Goal: Information Seeking & Learning: Learn about a topic

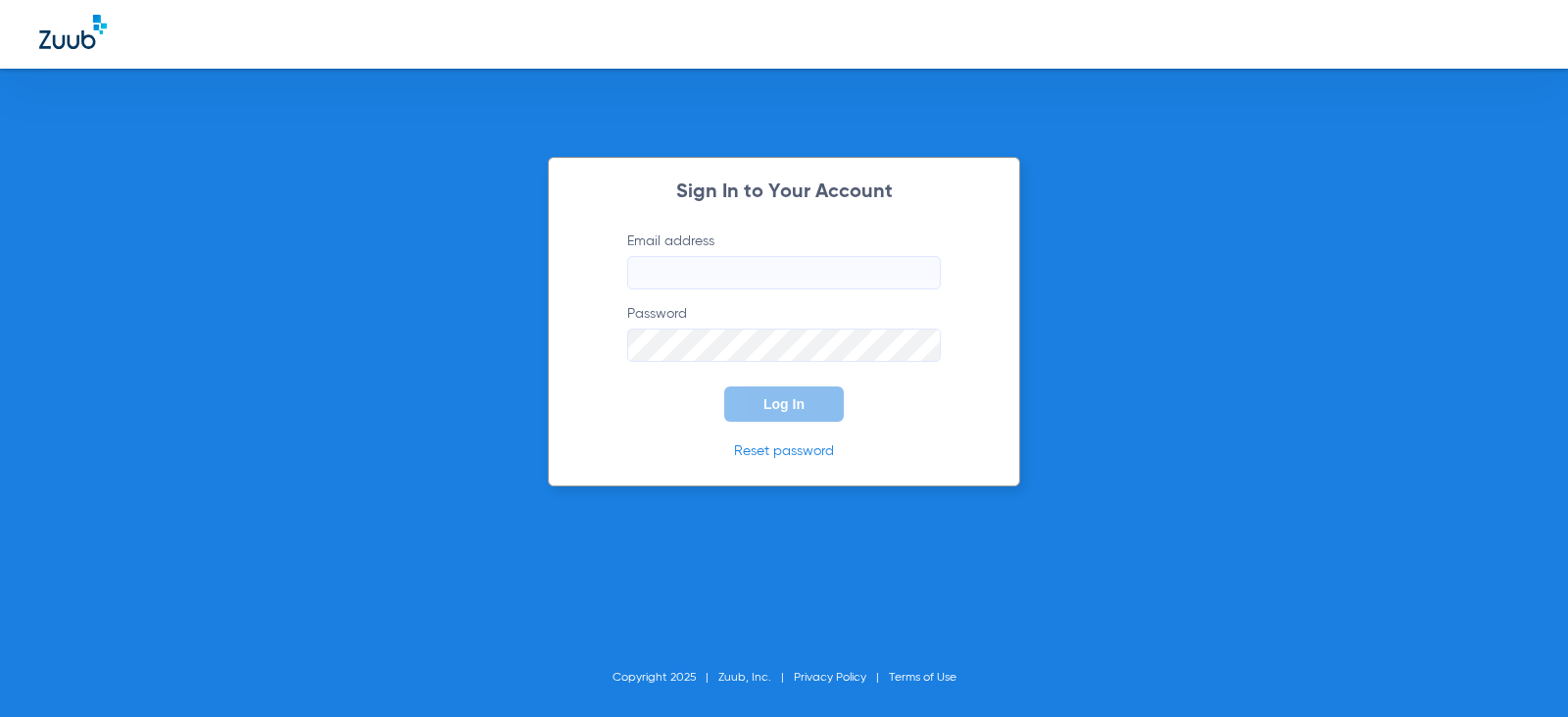
click at [725, 270] on input "Email address" at bounding box center [784, 273] width 313 height 34
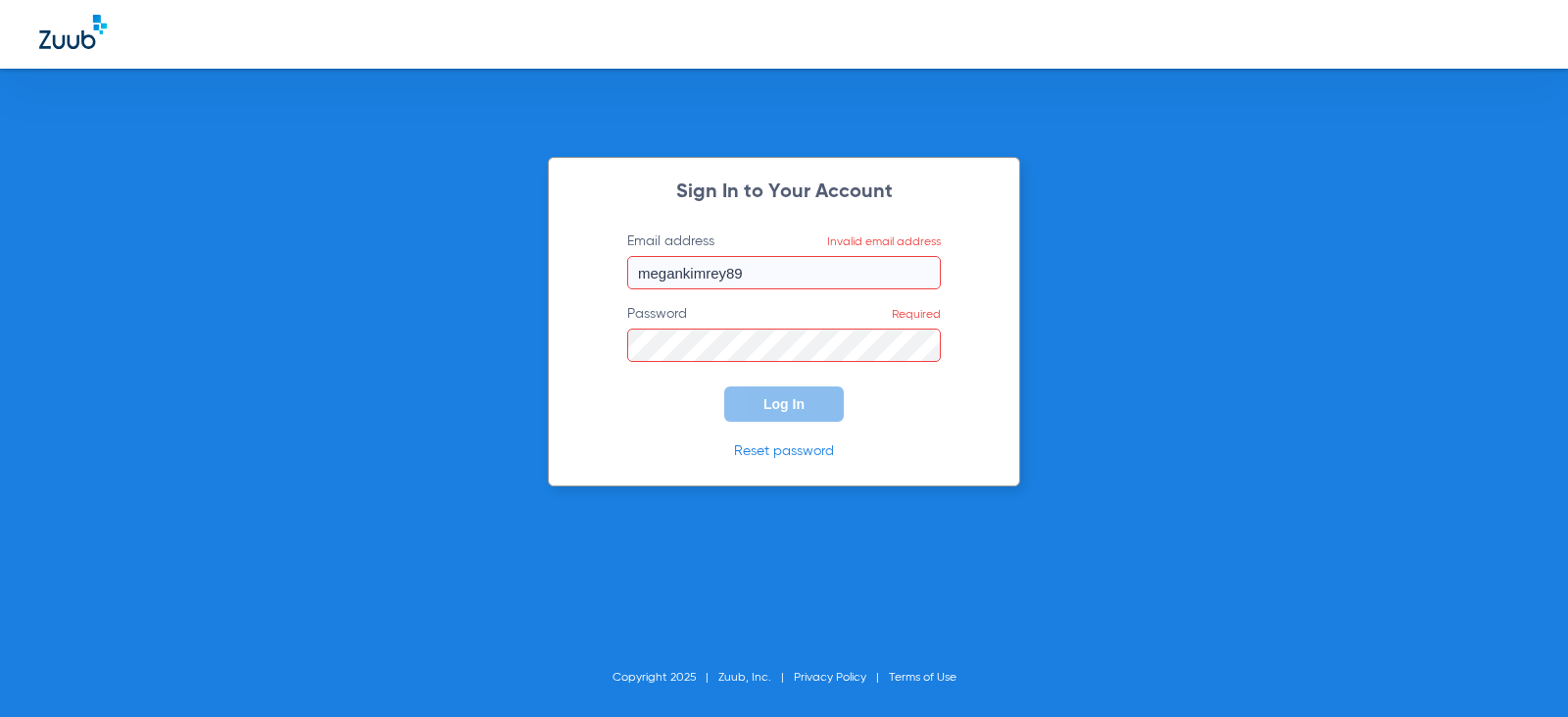
click at [781, 271] on input "megankimrey89" at bounding box center [784, 273] width 313 height 34
type input "[EMAIL_ADDRESS][DOMAIN_NAME]"
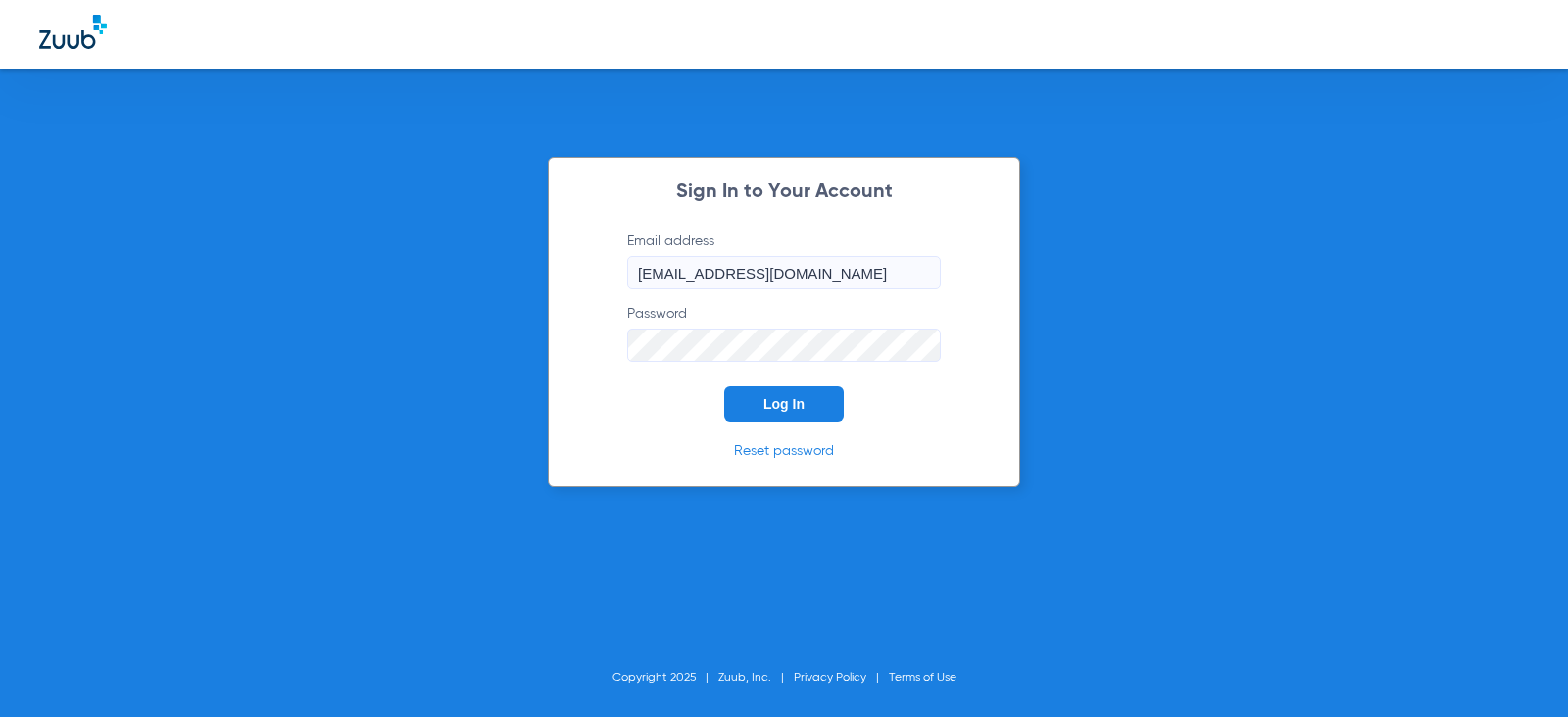
click at [725, 386] on button "Log In" at bounding box center [784, 404] width 120 height 36
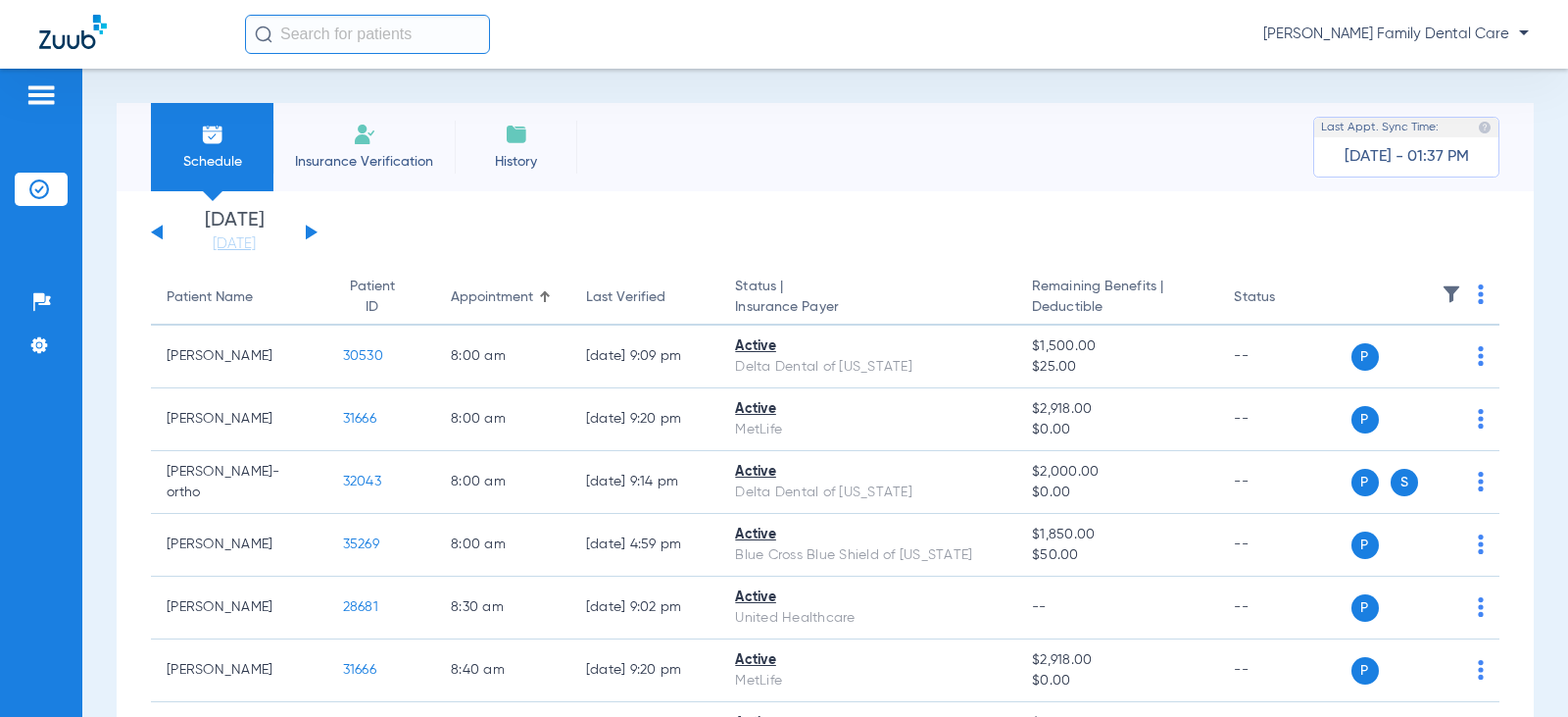
click at [306, 232] on button at bounding box center [311, 231] width 12 height 15
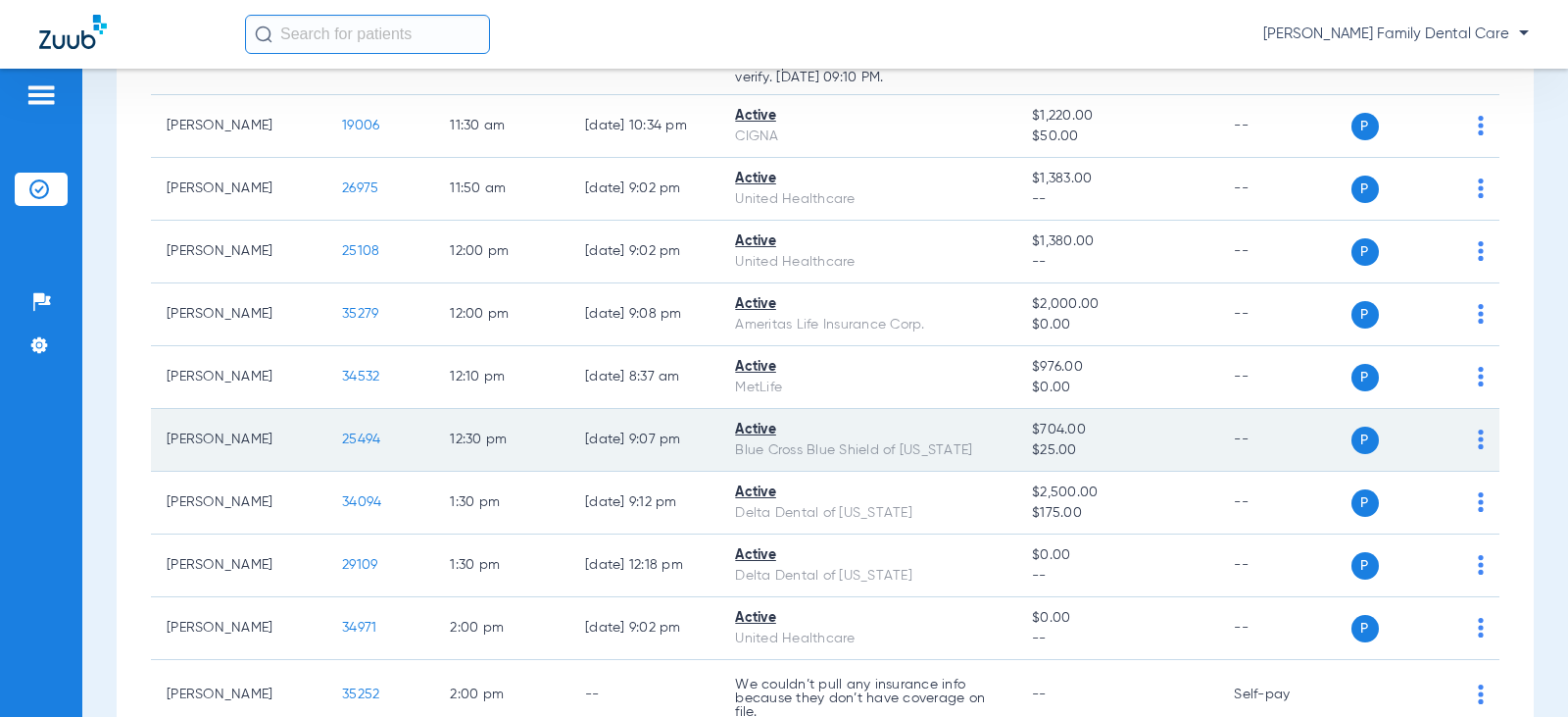
scroll to position [2352, 0]
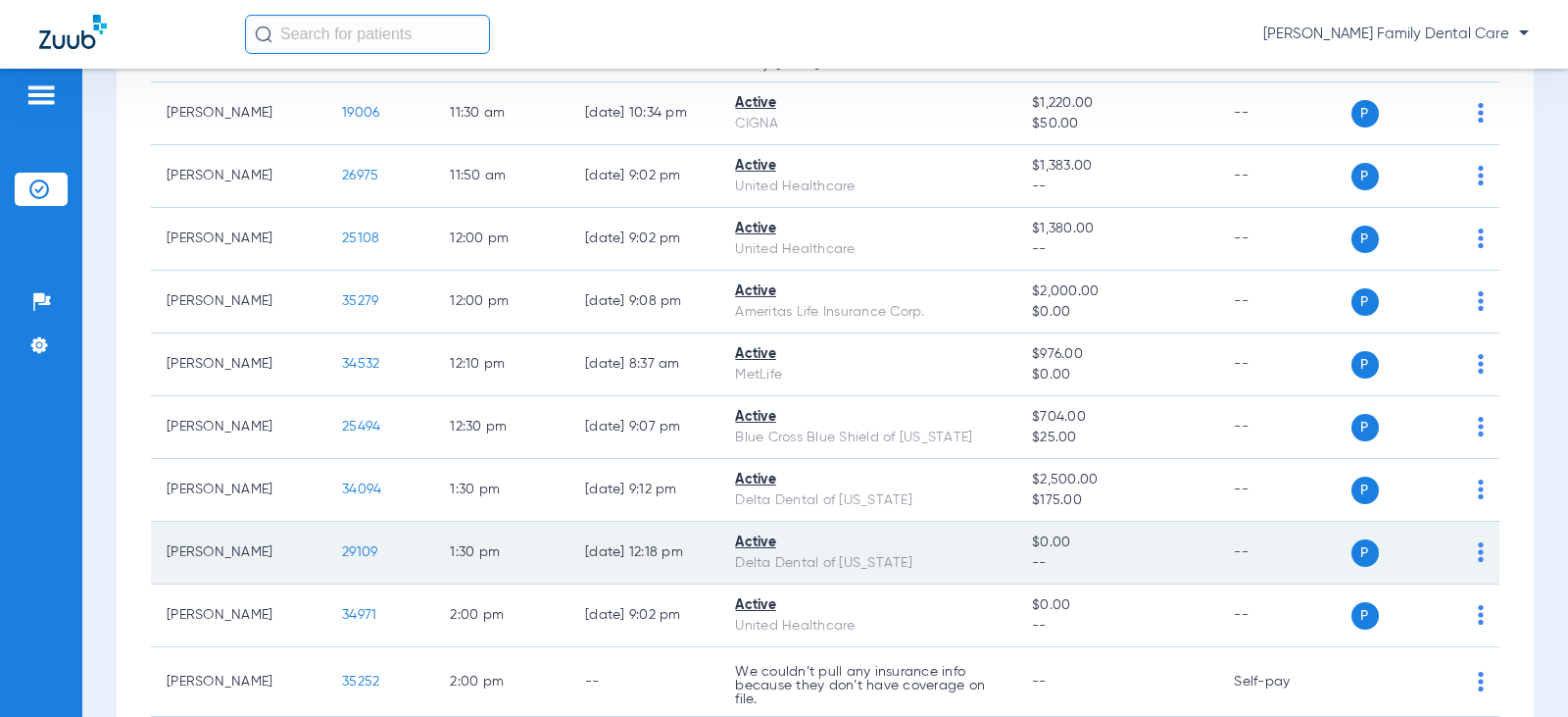
click at [351, 550] on span "29109" at bounding box center [360, 552] width 36 height 14
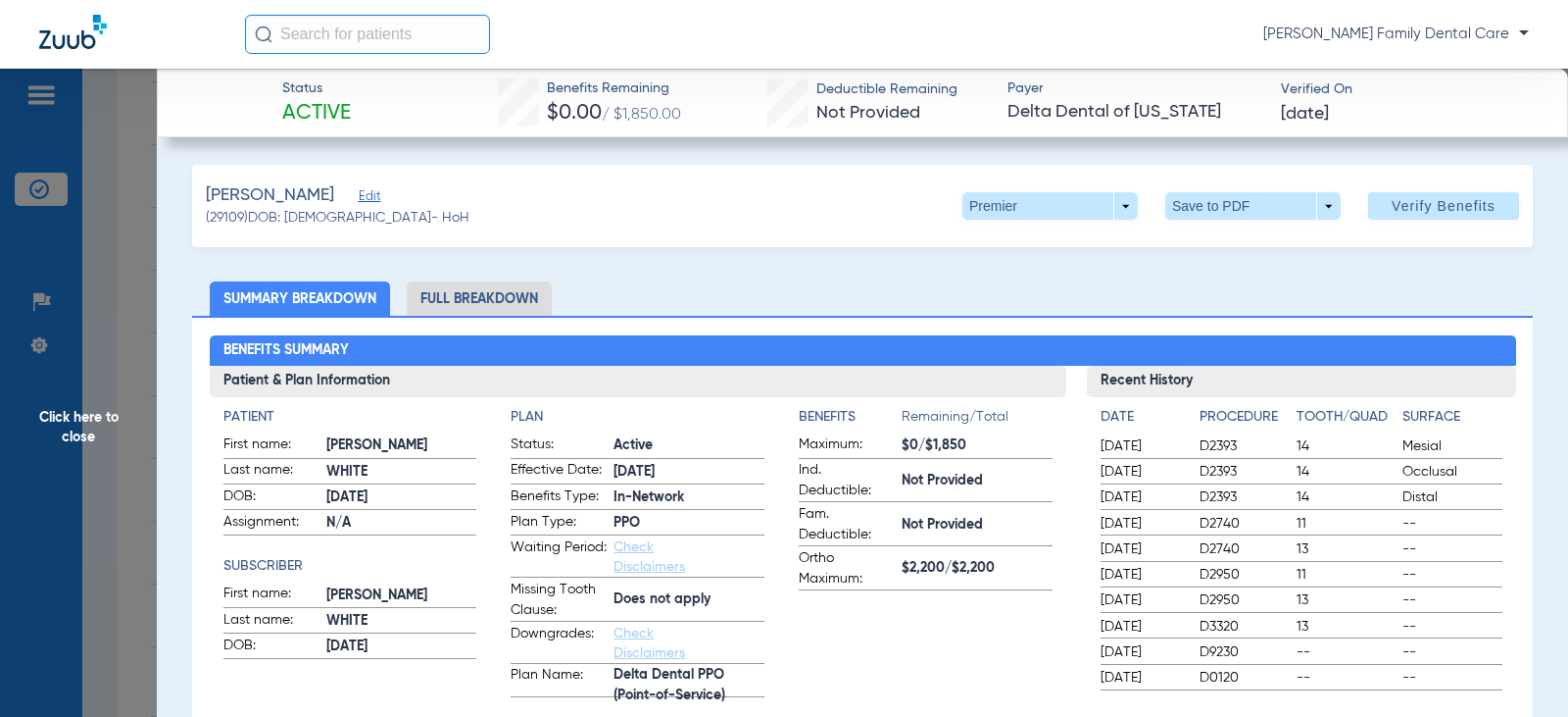
click at [475, 299] on li "Full Breakdown" at bounding box center [479, 299] width 145 height 35
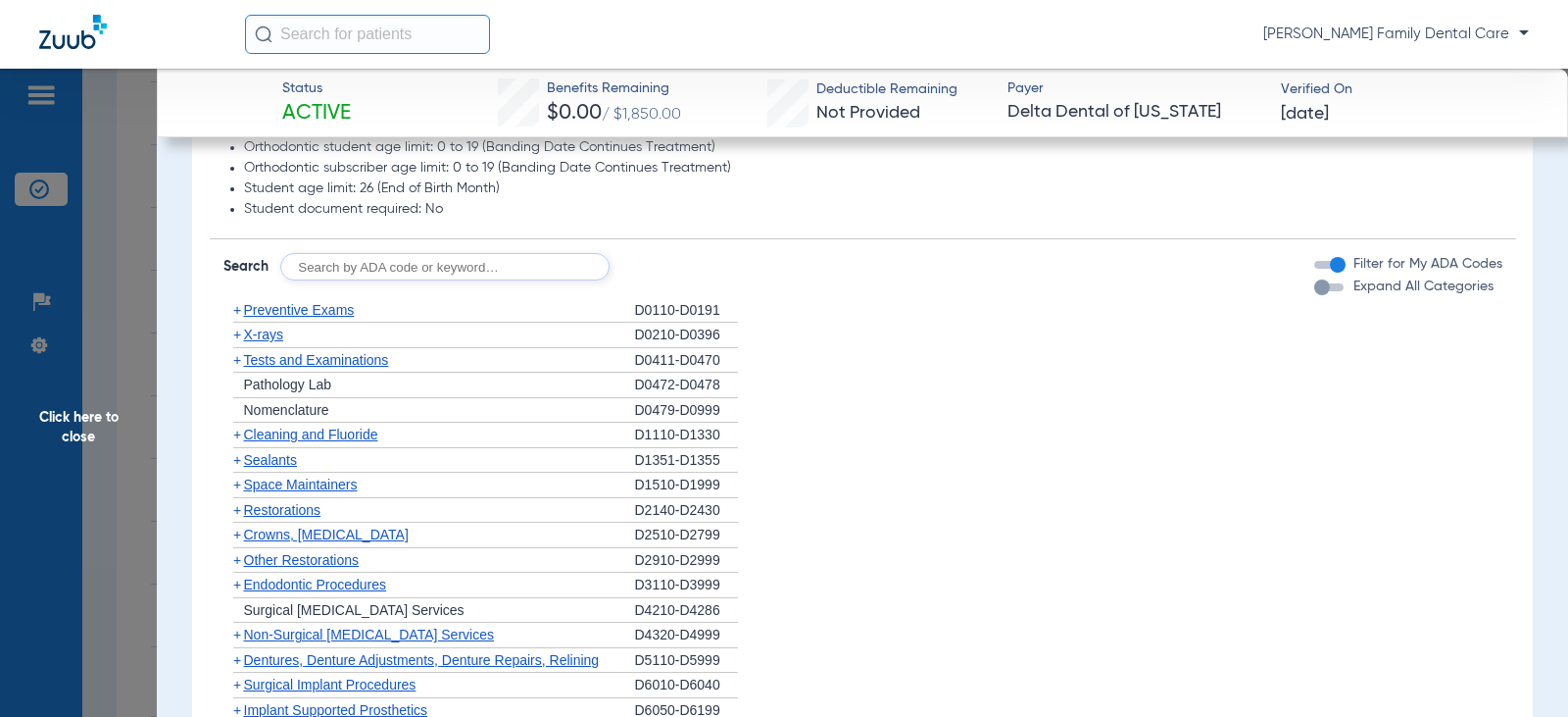
scroll to position [1569, 0]
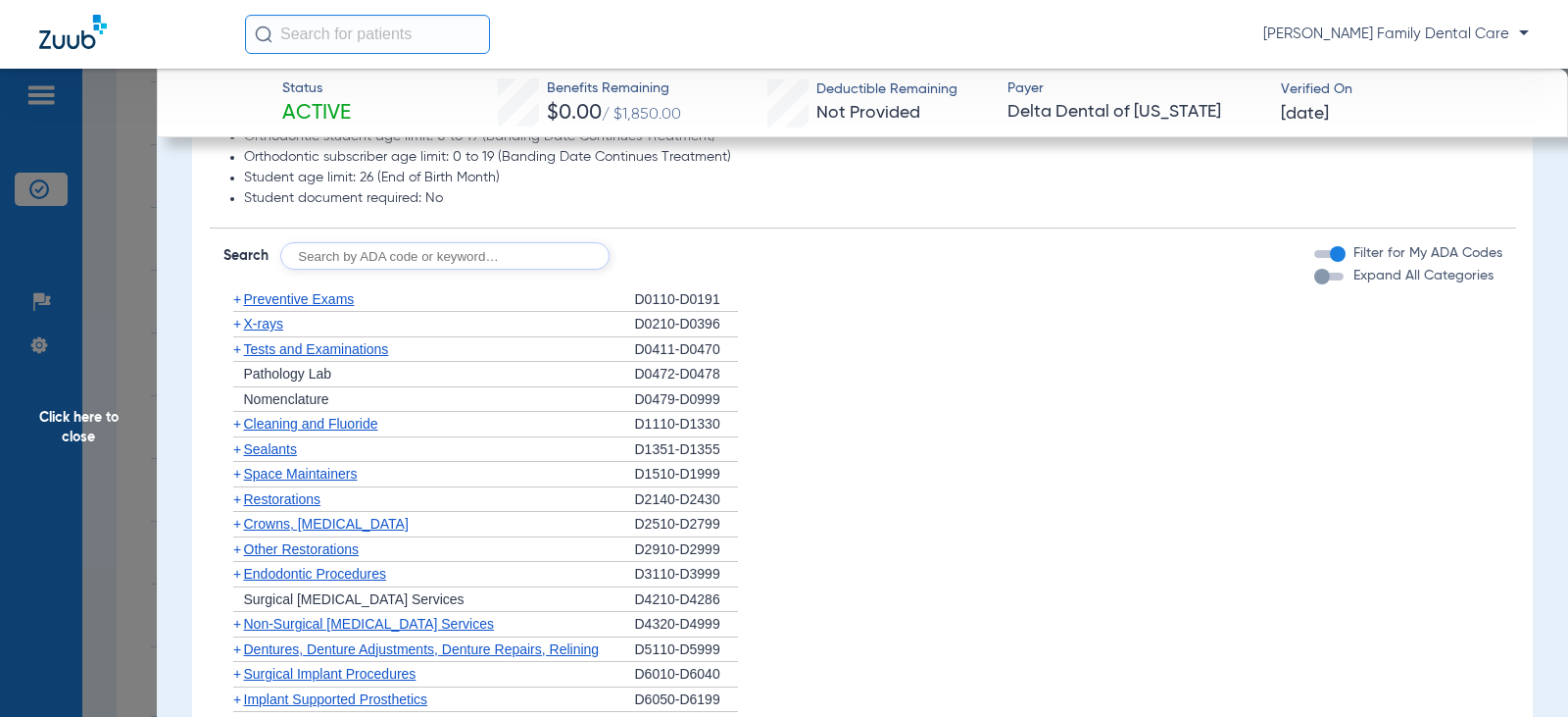
click at [238, 302] on span "+" at bounding box center [237, 299] width 8 height 16
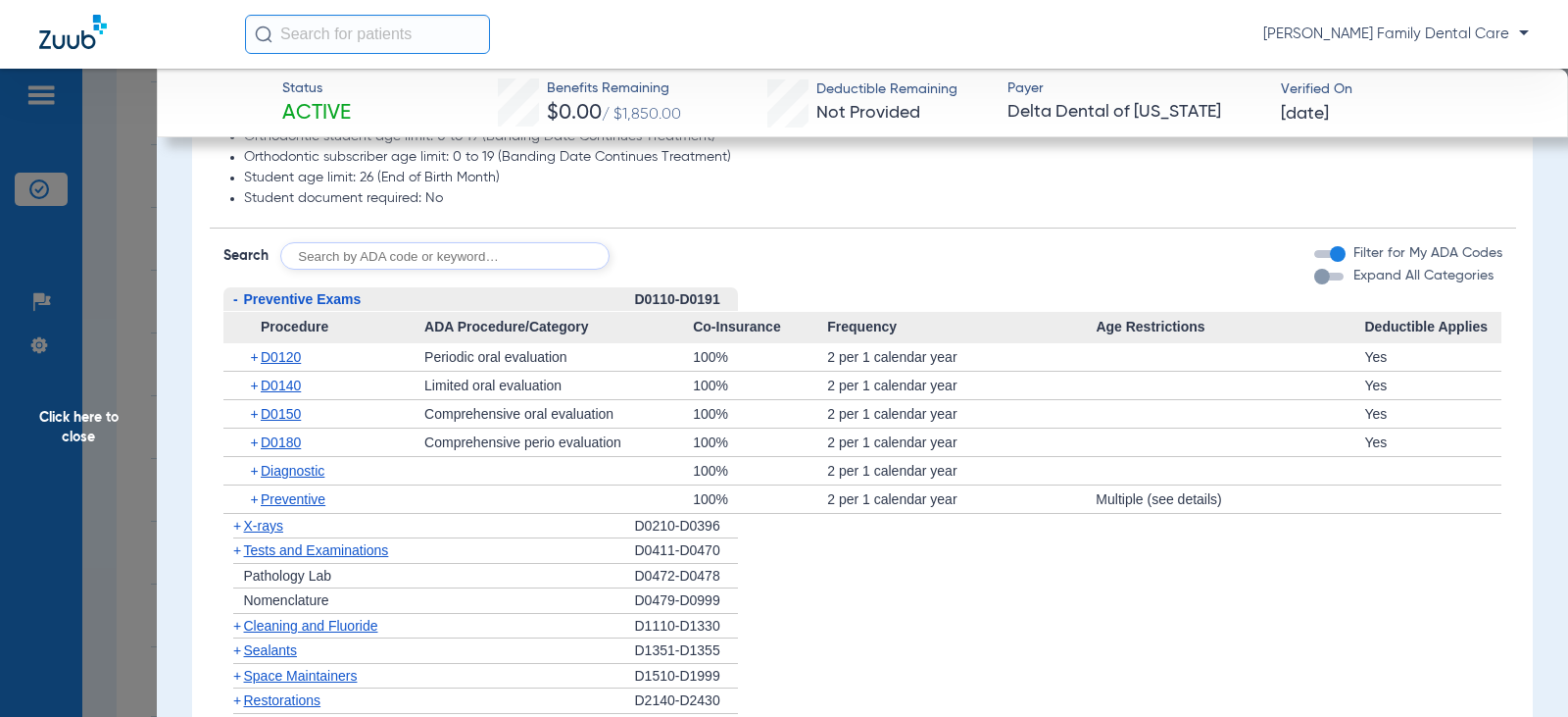
click at [234, 303] on span "-" at bounding box center [235, 299] width 5 height 16
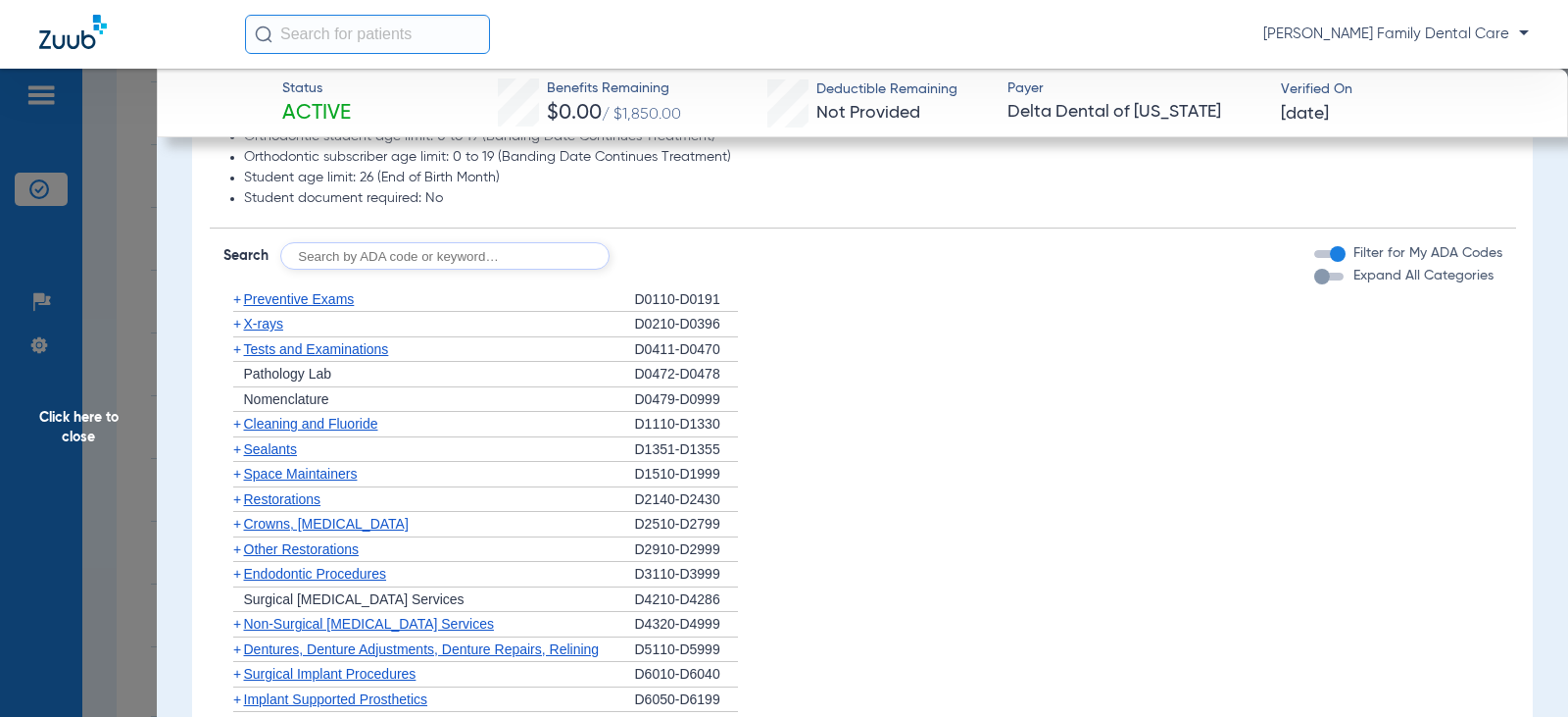
click at [233, 422] on span "+" at bounding box center [237, 423] width 8 height 16
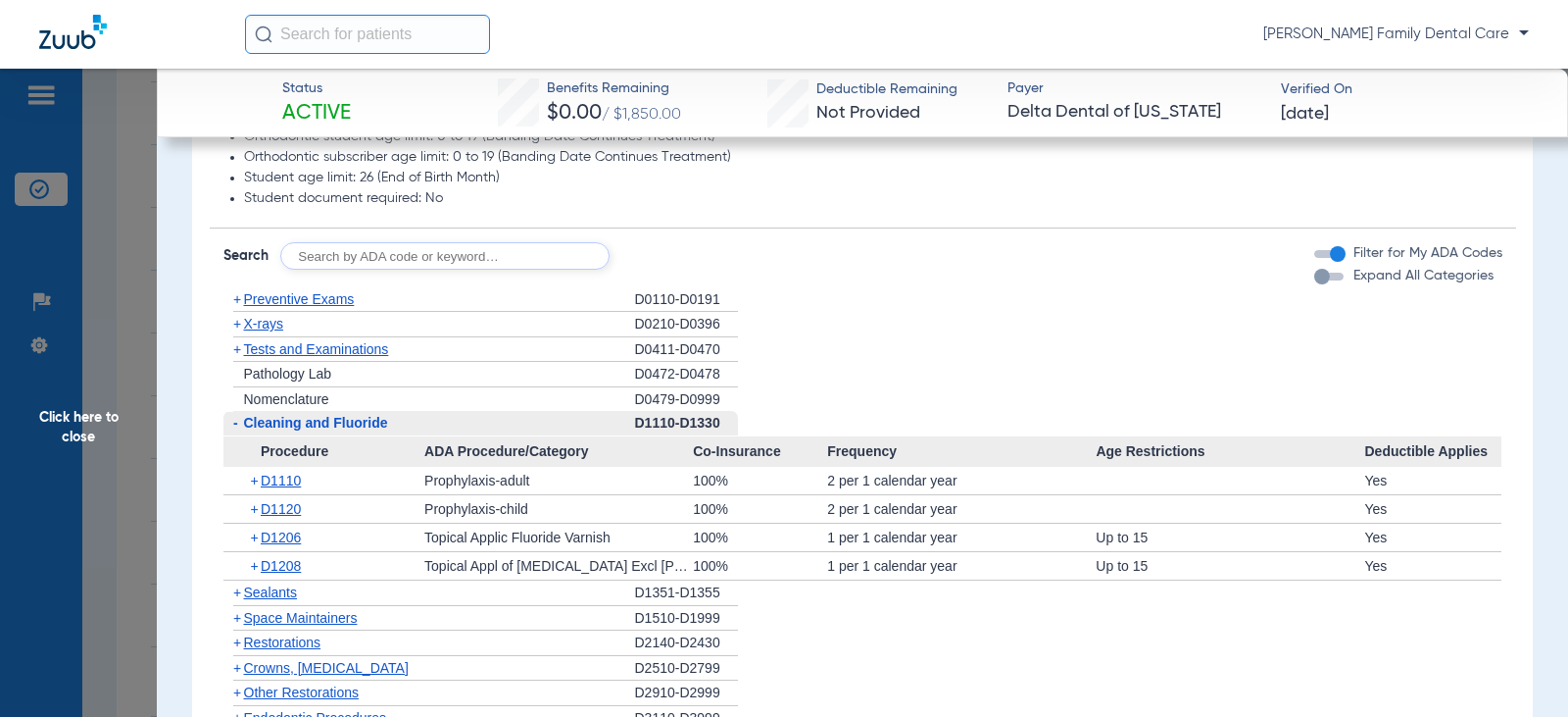
click at [235, 422] on span "-" at bounding box center [235, 422] width 5 height 16
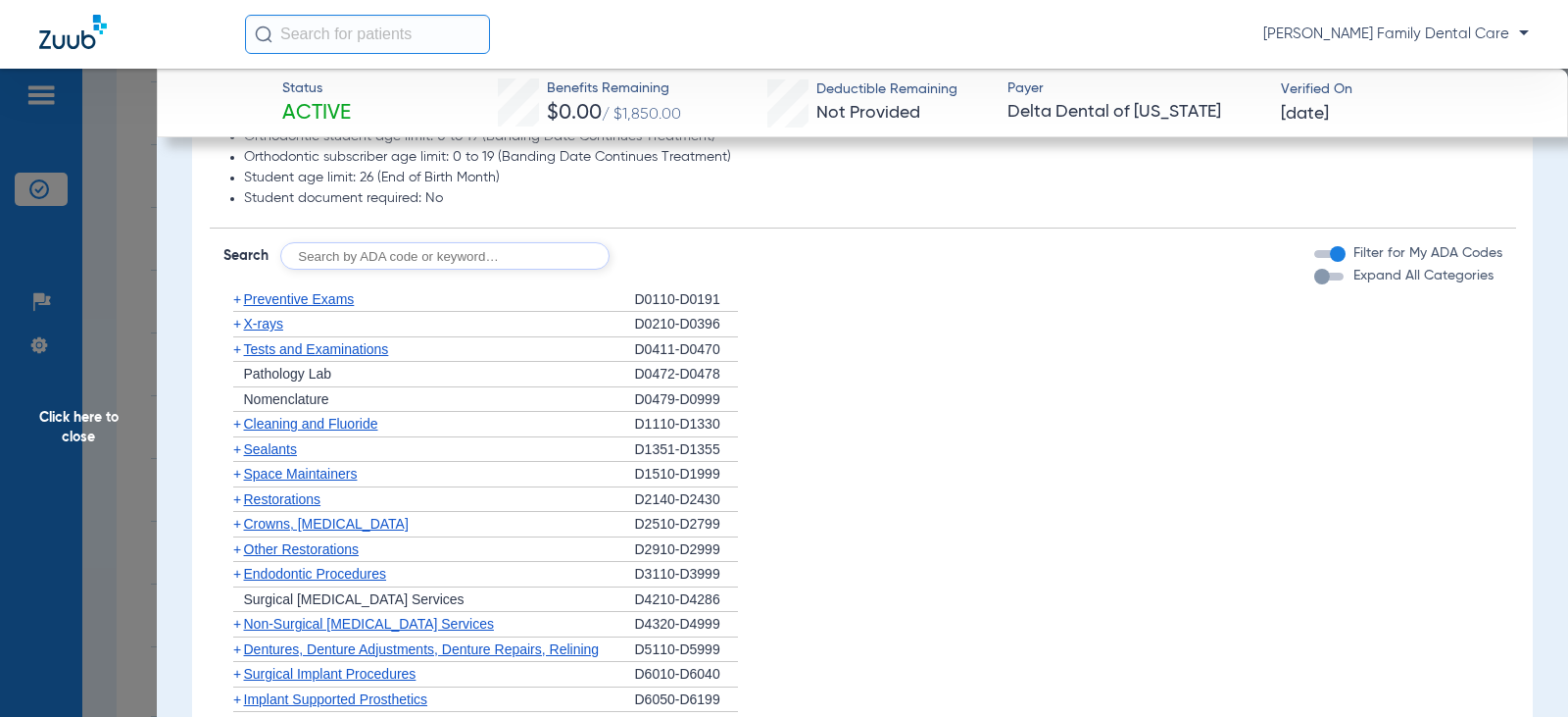
click at [233, 327] on span "+" at bounding box center [237, 323] width 8 height 16
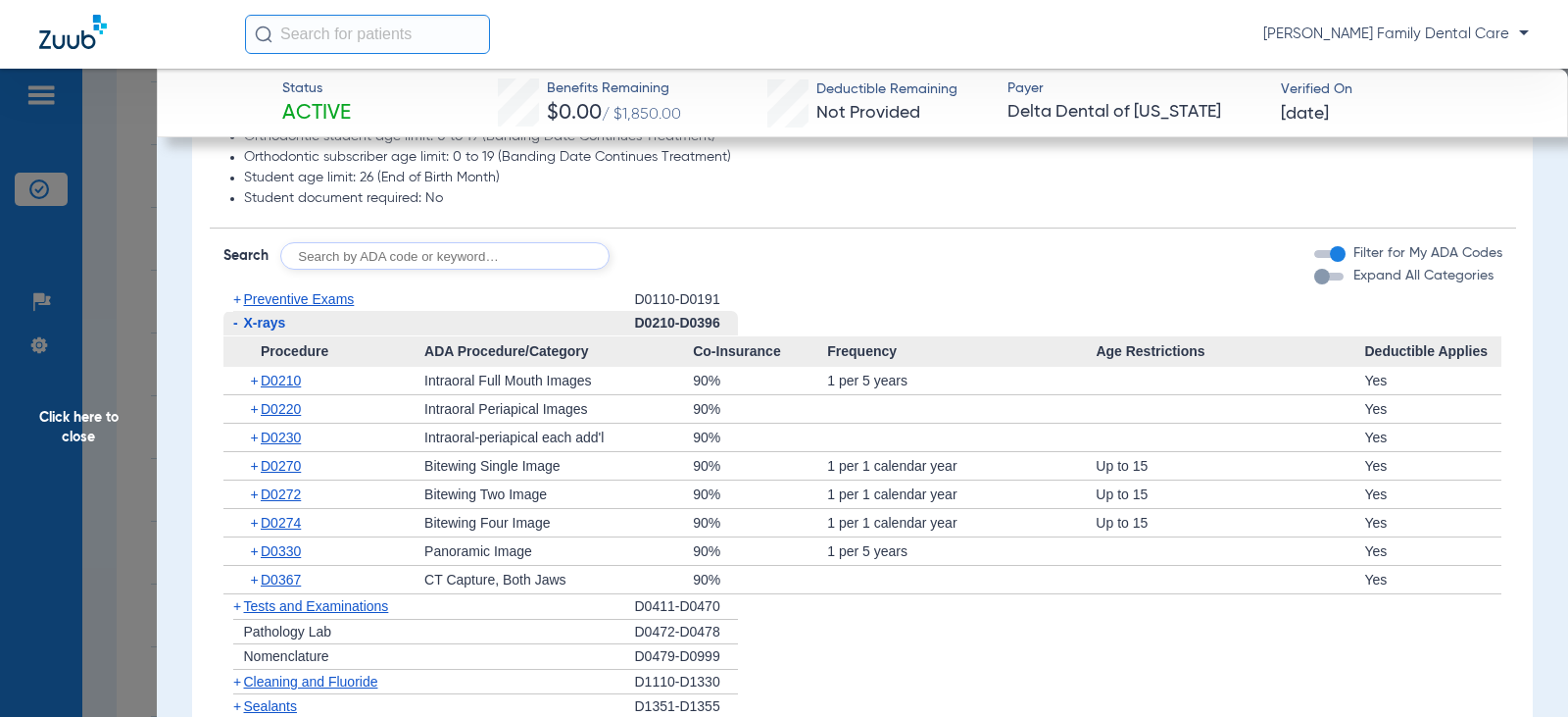
click at [235, 324] on span "-" at bounding box center [235, 322] width 5 height 16
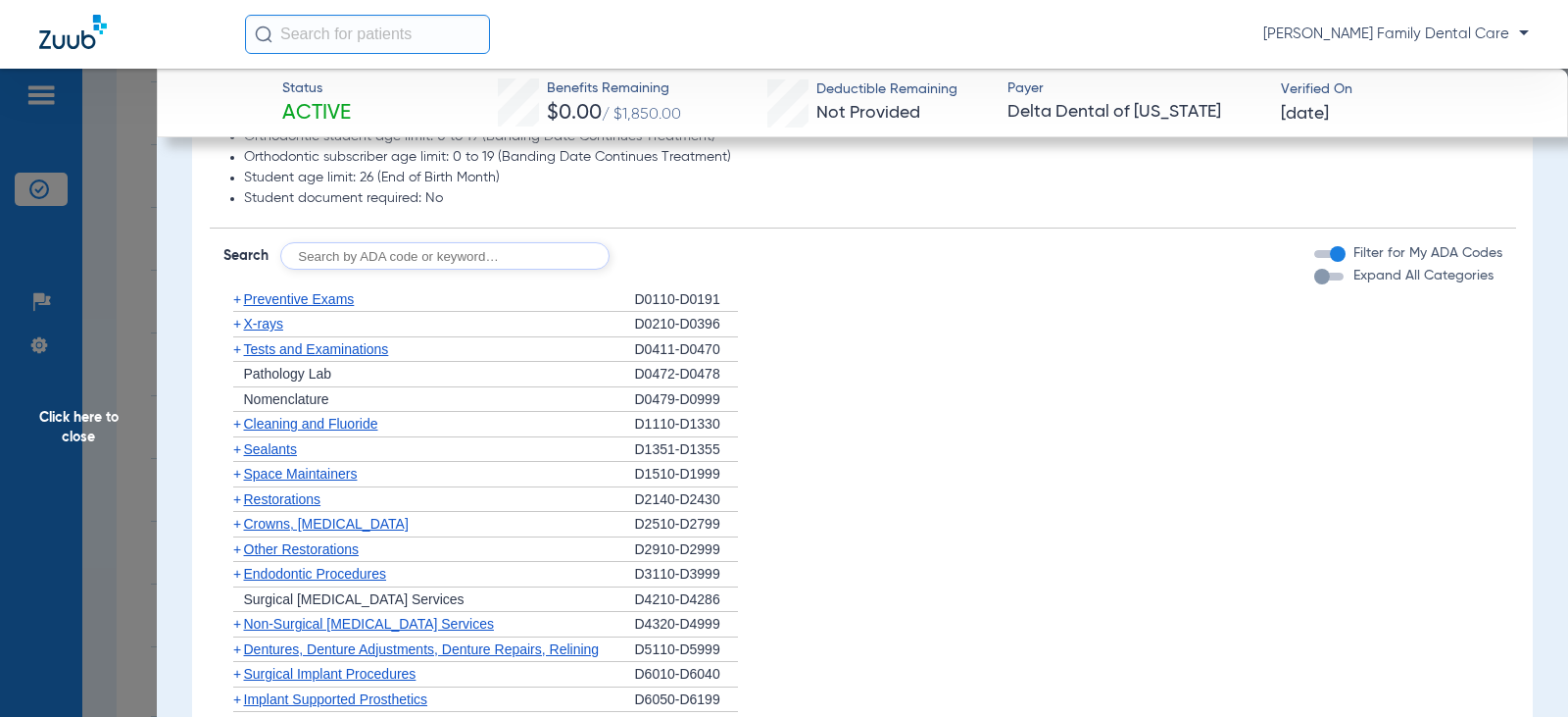
click at [234, 350] on span "+" at bounding box center [237, 349] width 8 height 16
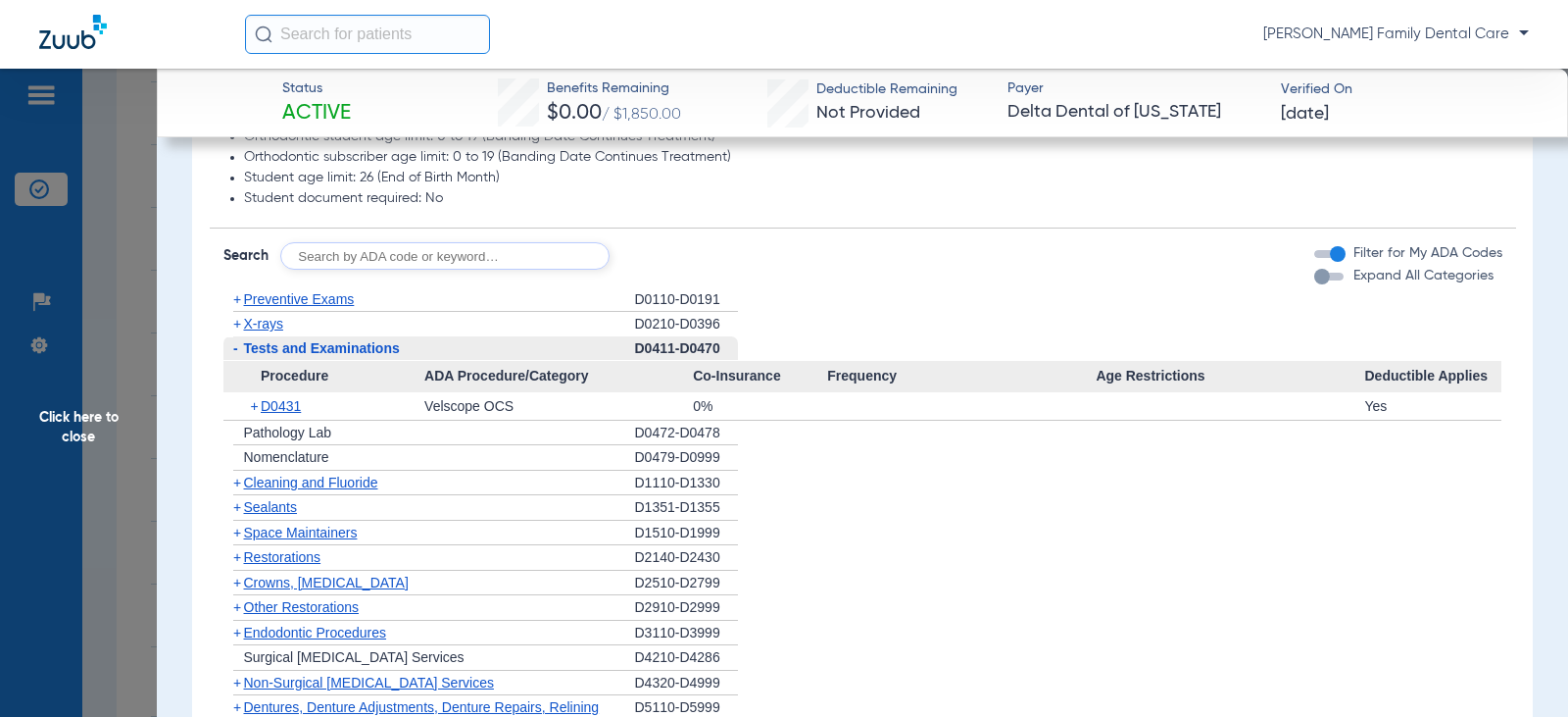
click at [234, 350] on span "-" at bounding box center [235, 348] width 5 height 16
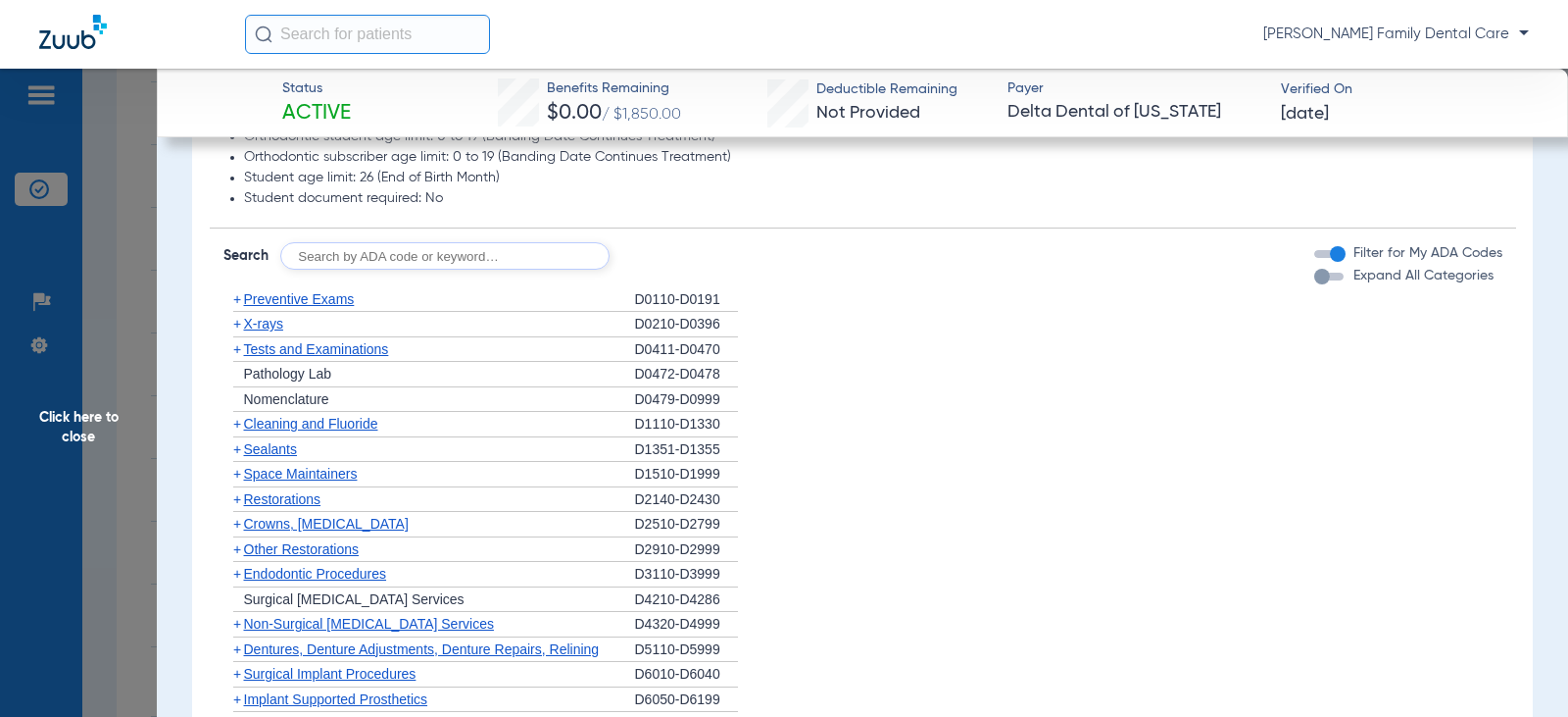
click at [238, 423] on span "+" at bounding box center [237, 423] width 8 height 16
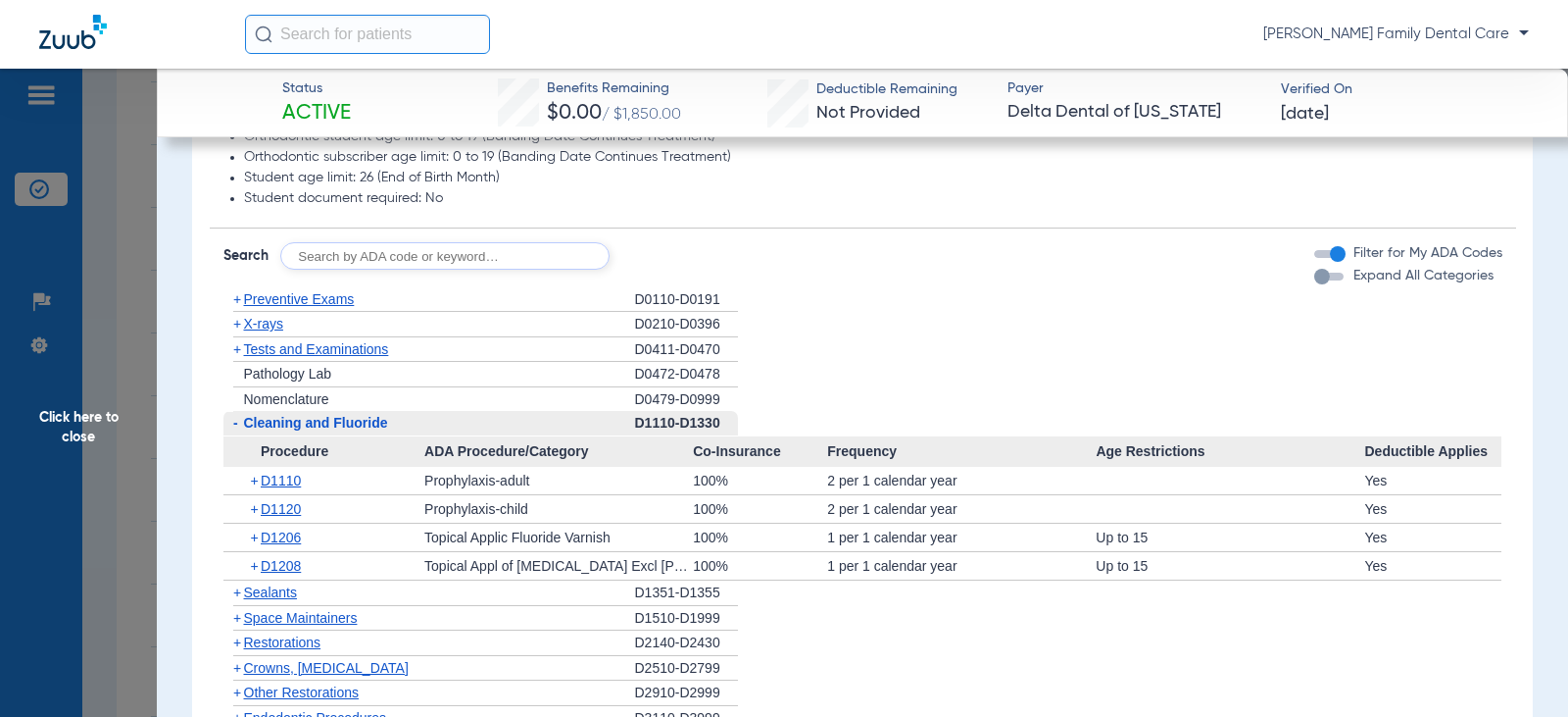
click at [238, 423] on span "-" at bounding box center [233, 422] width 21 height 25
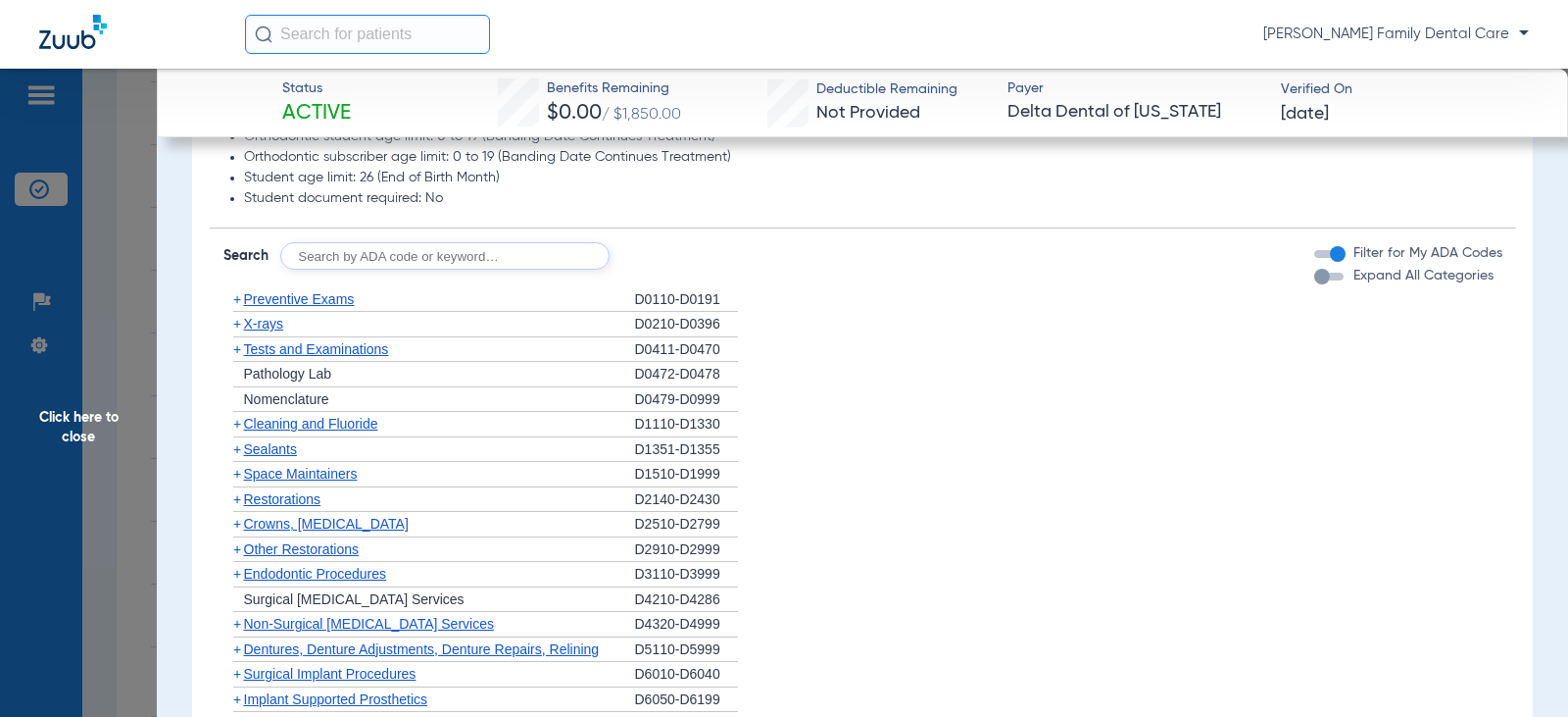
click at [231, 454] on span "+" at bounding box center [233, 449] width 21 height 25
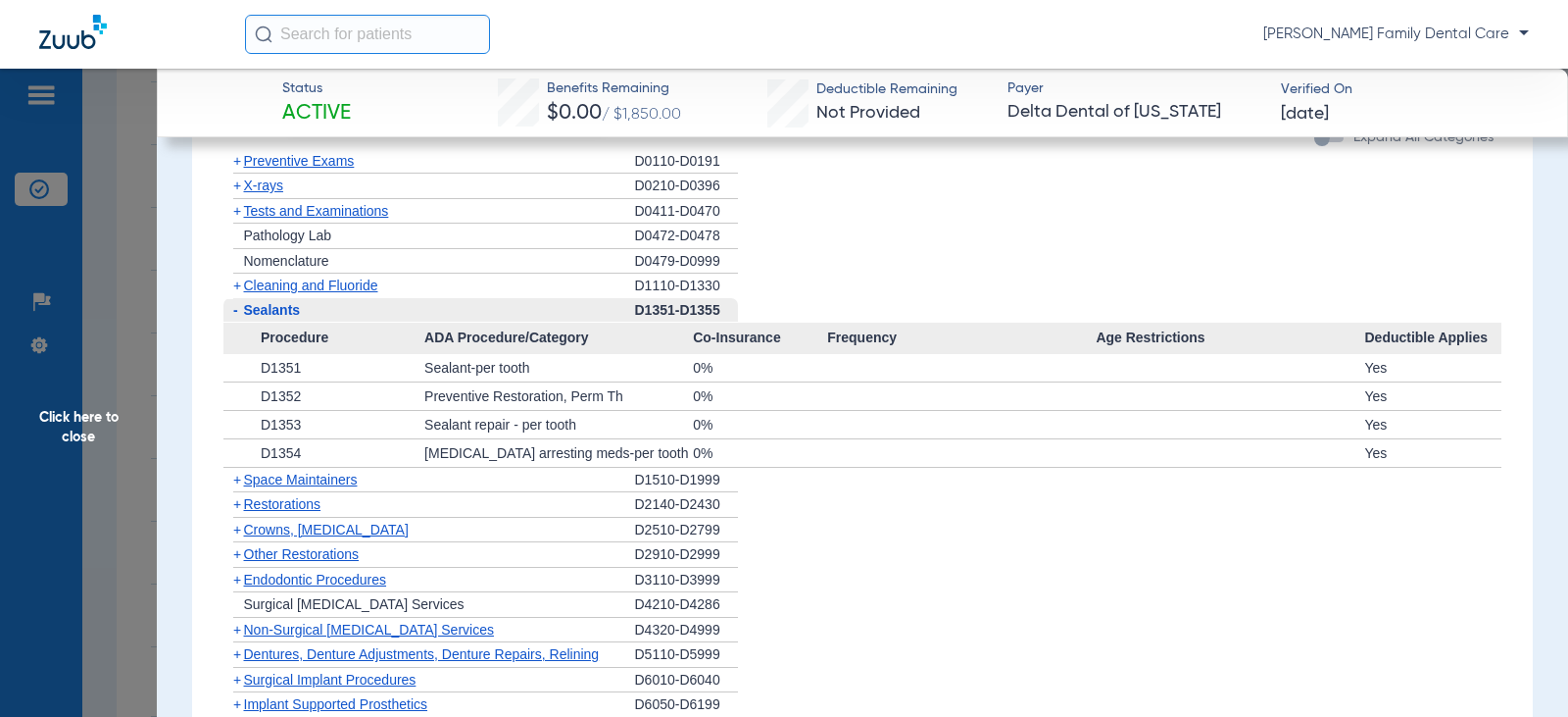
scroll to position [1764, 0]
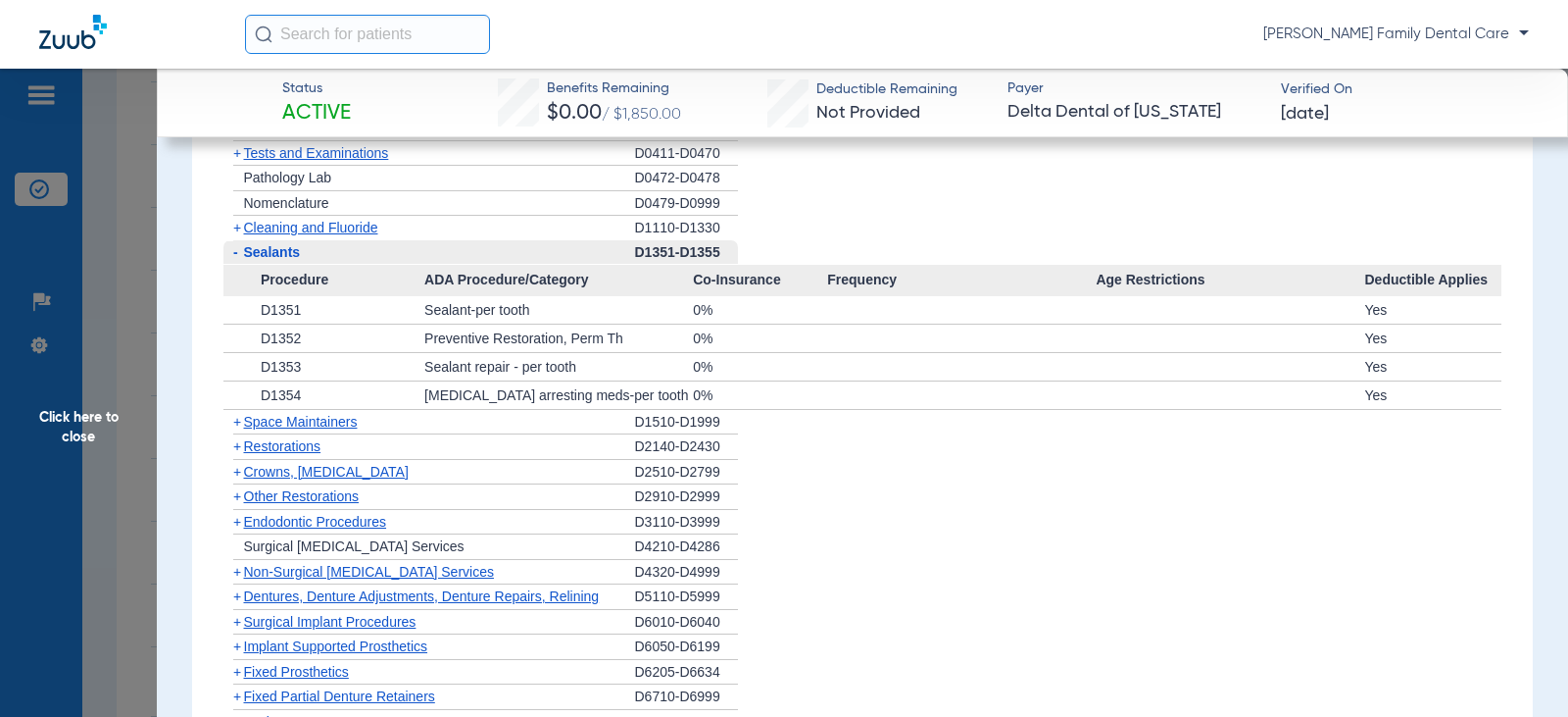
click at [235, 254] on span "-" at bounding box center [235, 252] width 5 height 16
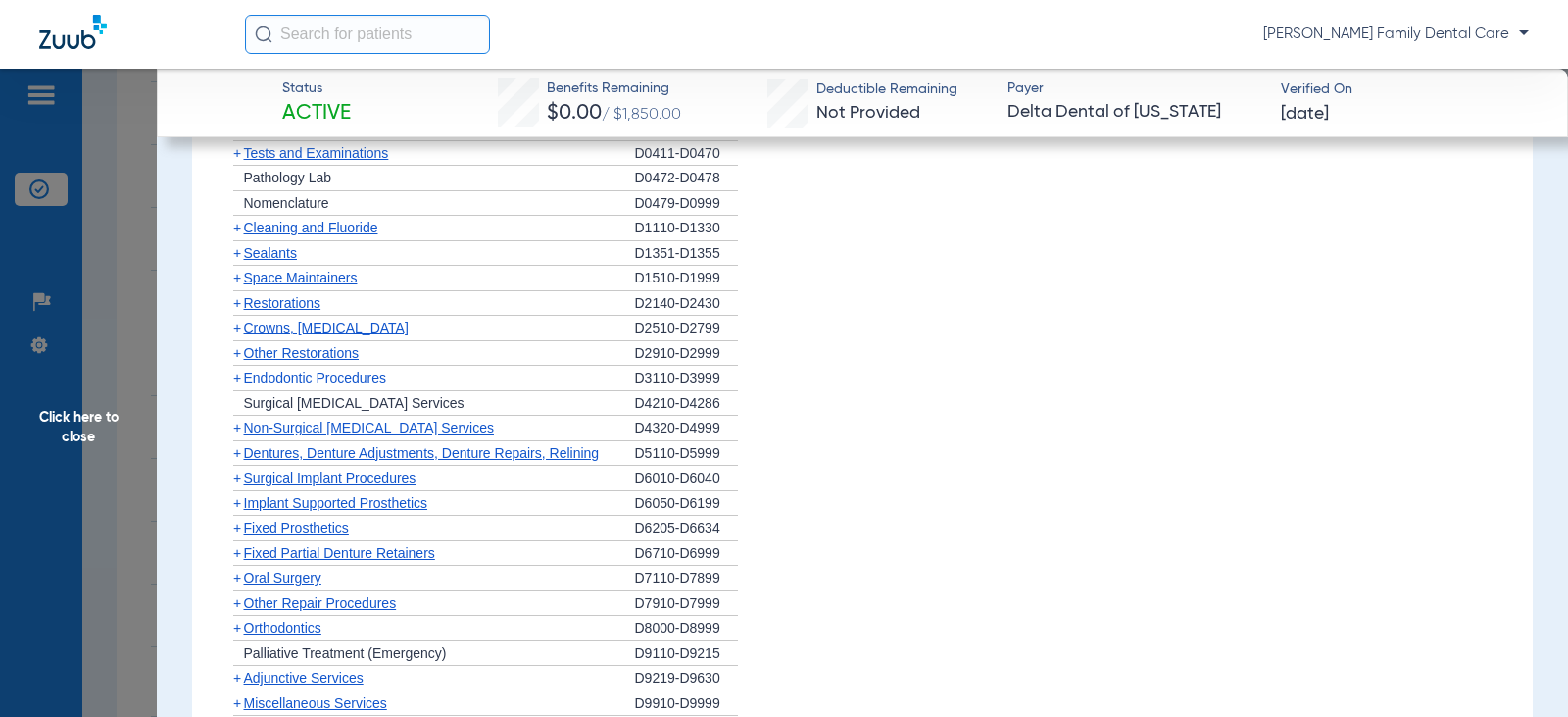
click at [240, 330] on span "+" at bounding box center [237, 327] width 8 height 16
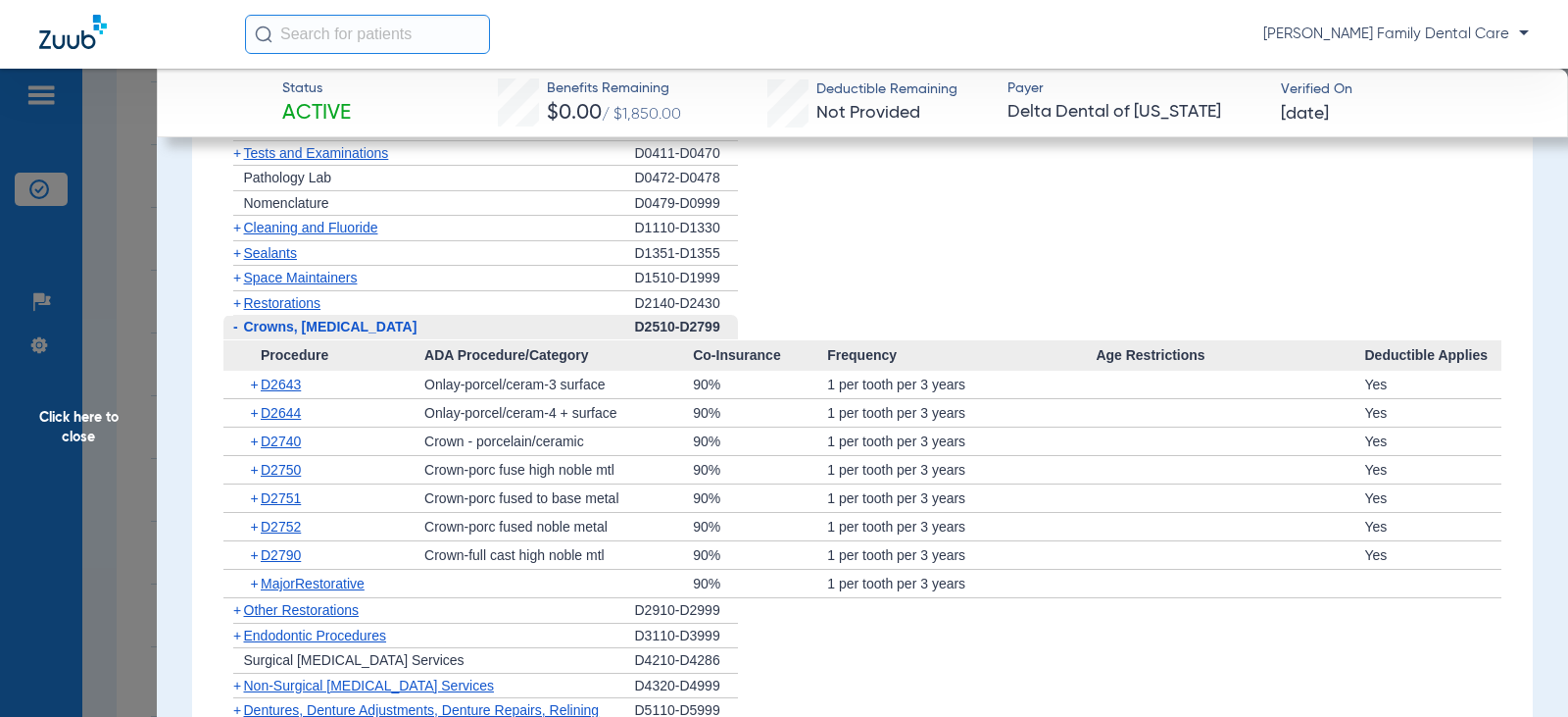
click at [236, 327] on span "-" at bounding box center [235, 326] width 5 height 16
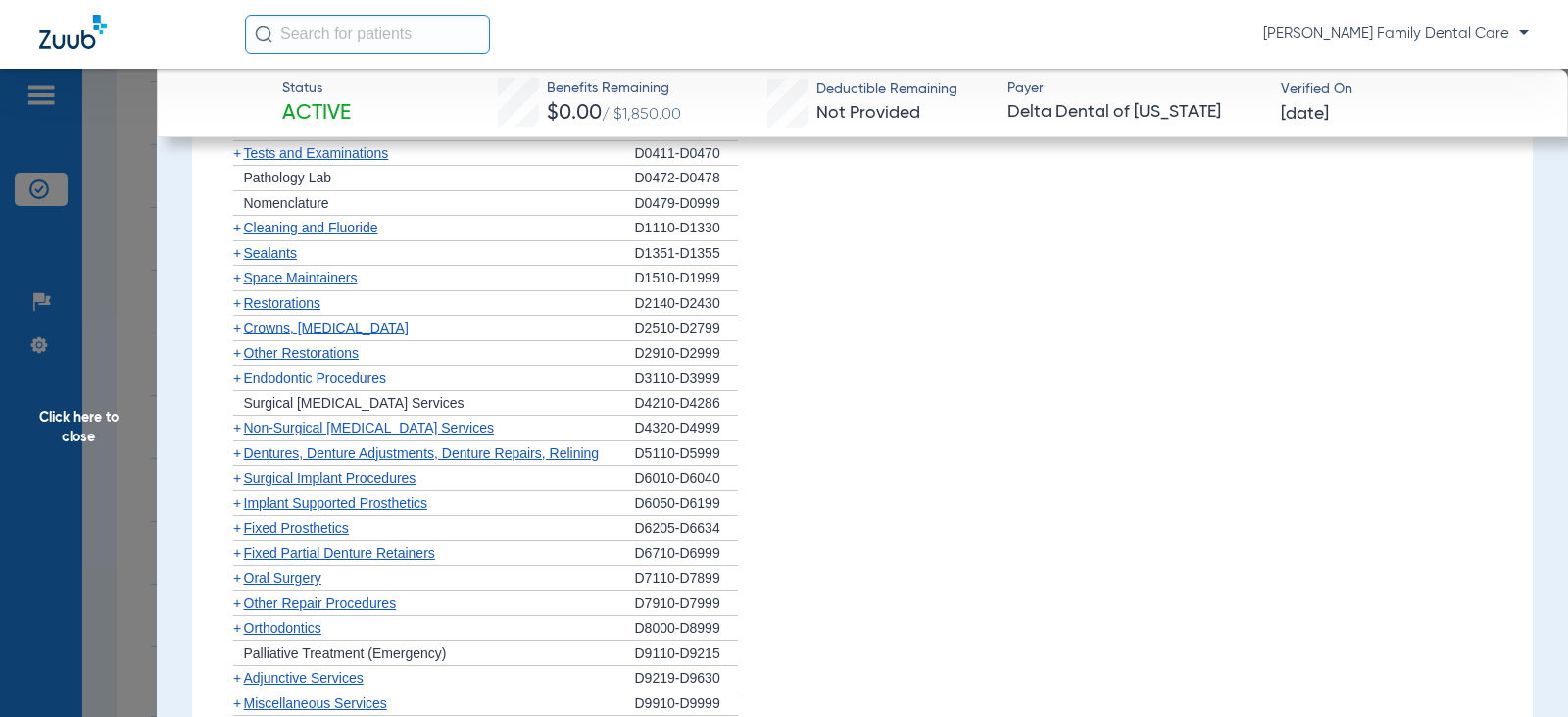
click at [238, 380] on span "+" at bounding box center [237, 378] width 8 height 16
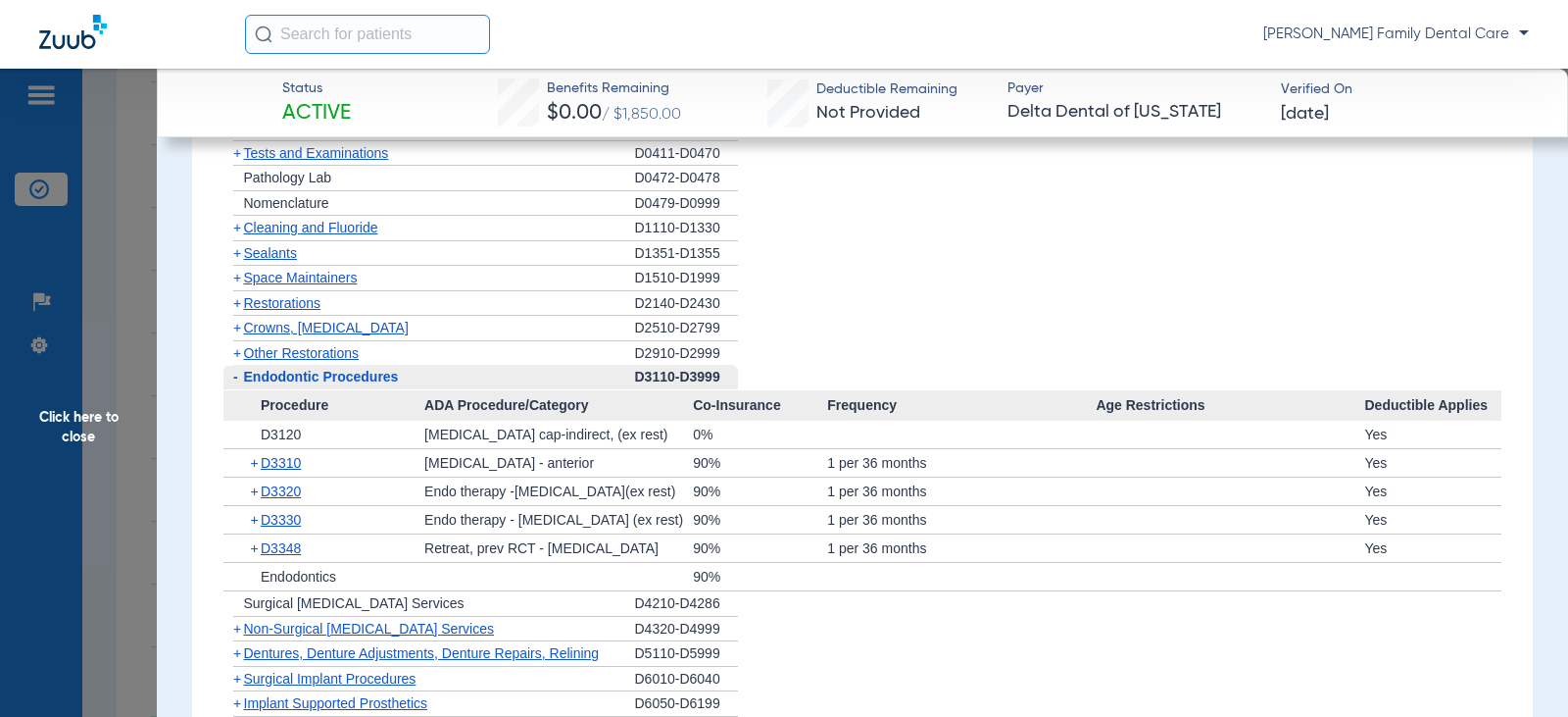
click at [238, 380] on span "-" at bounding box center [233, 377] width 21 height 25
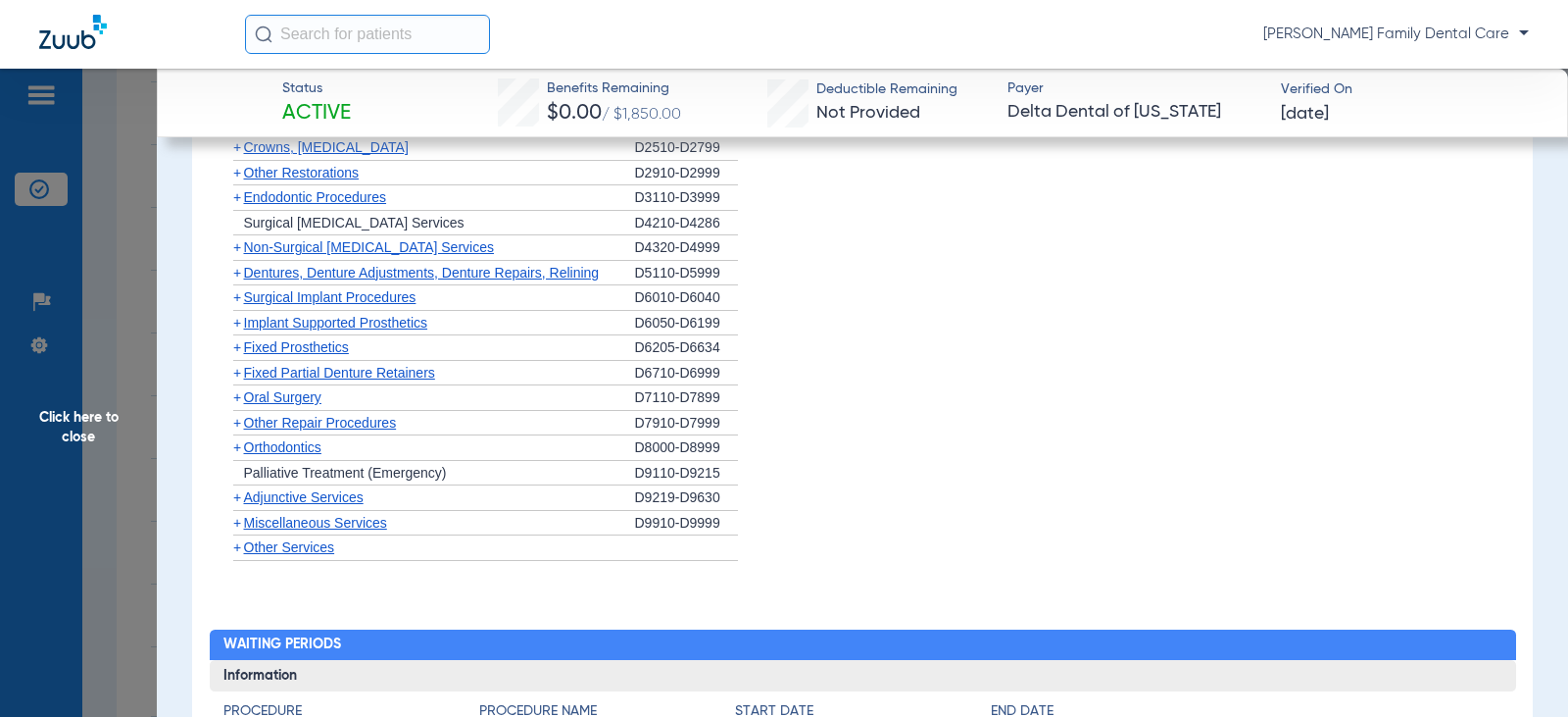
scroll to position [1961, 0]
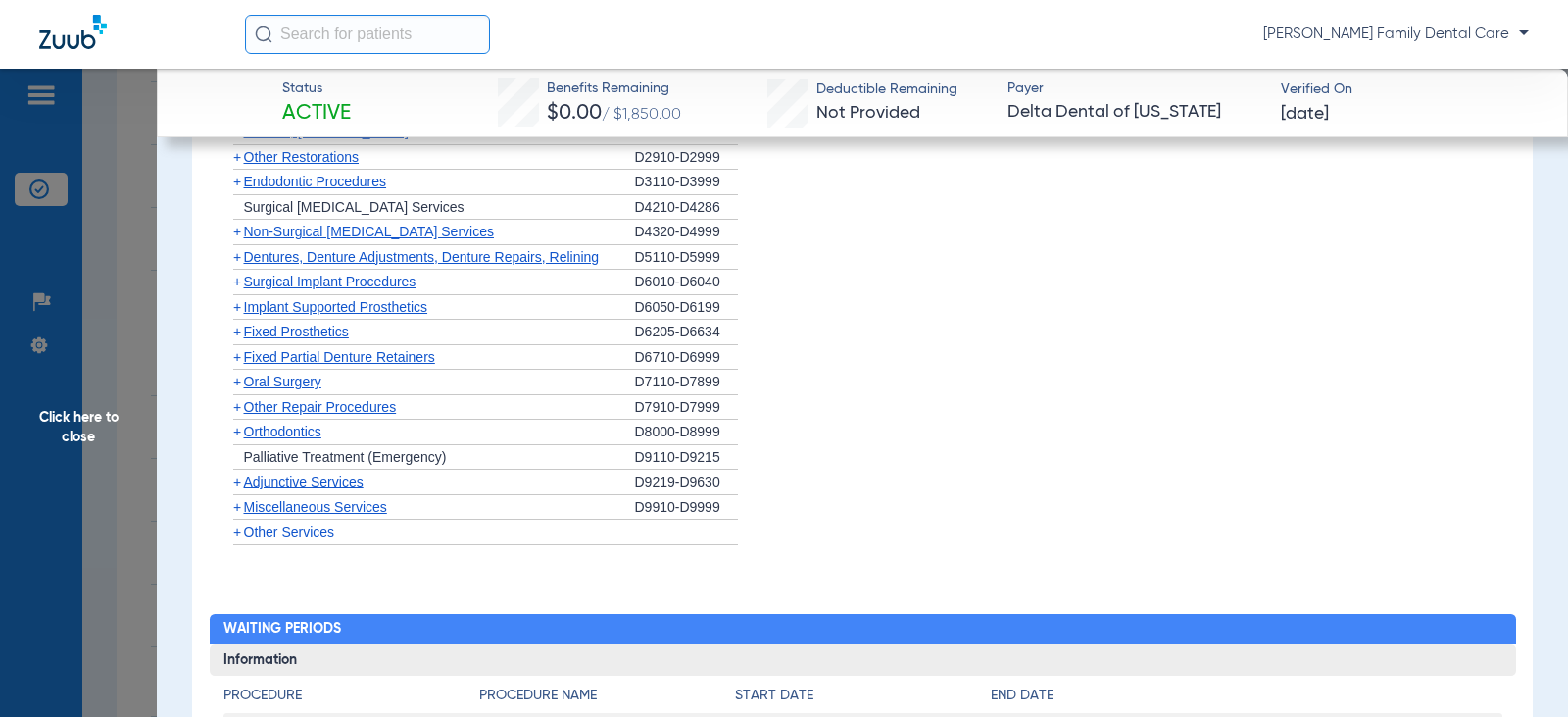
click at [244, 232] on span "Non-Surgical [MEDICAL_DATA] Services" at bounding box center [369, 231] width 250 height 16
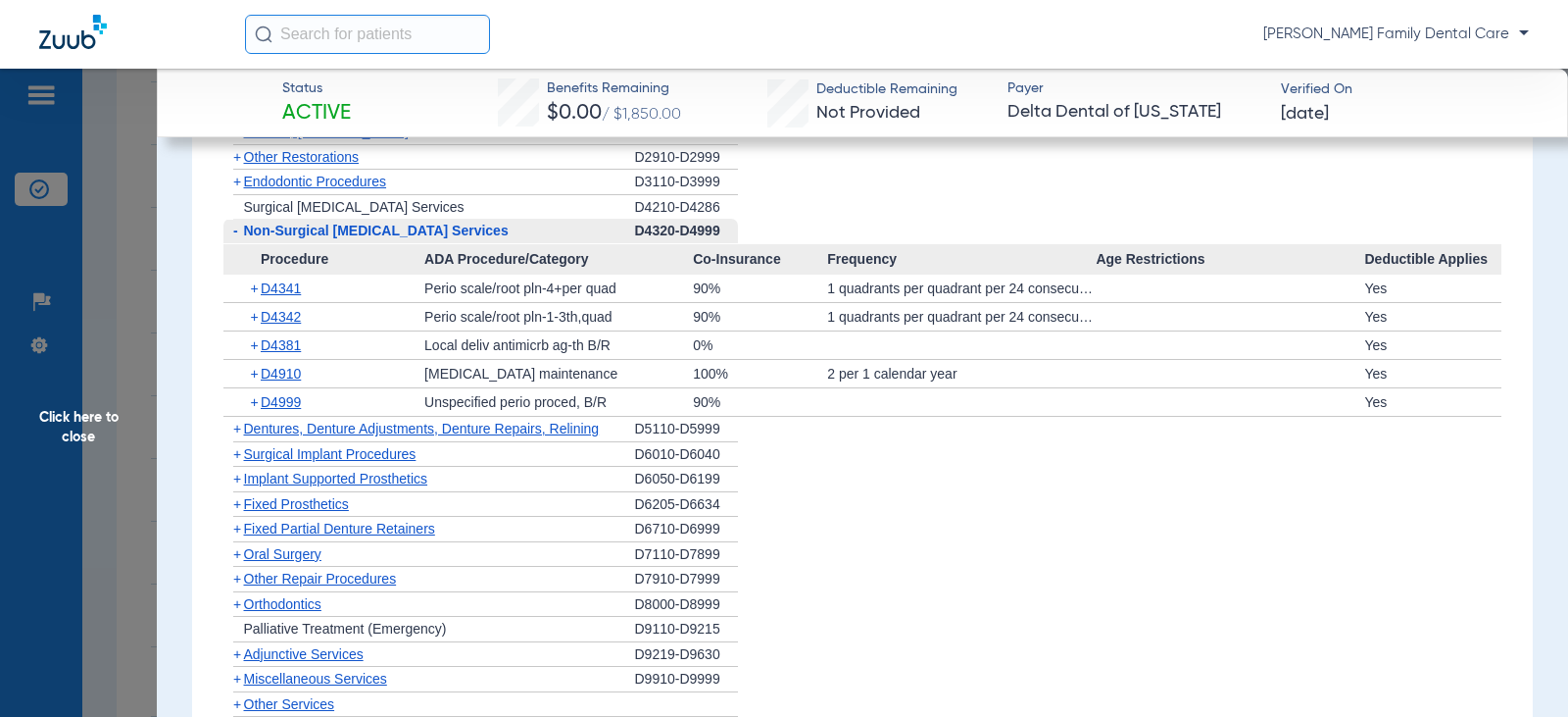
click at [233, 228] on span "-" at bounding box center [235, 230] width 5 height 16
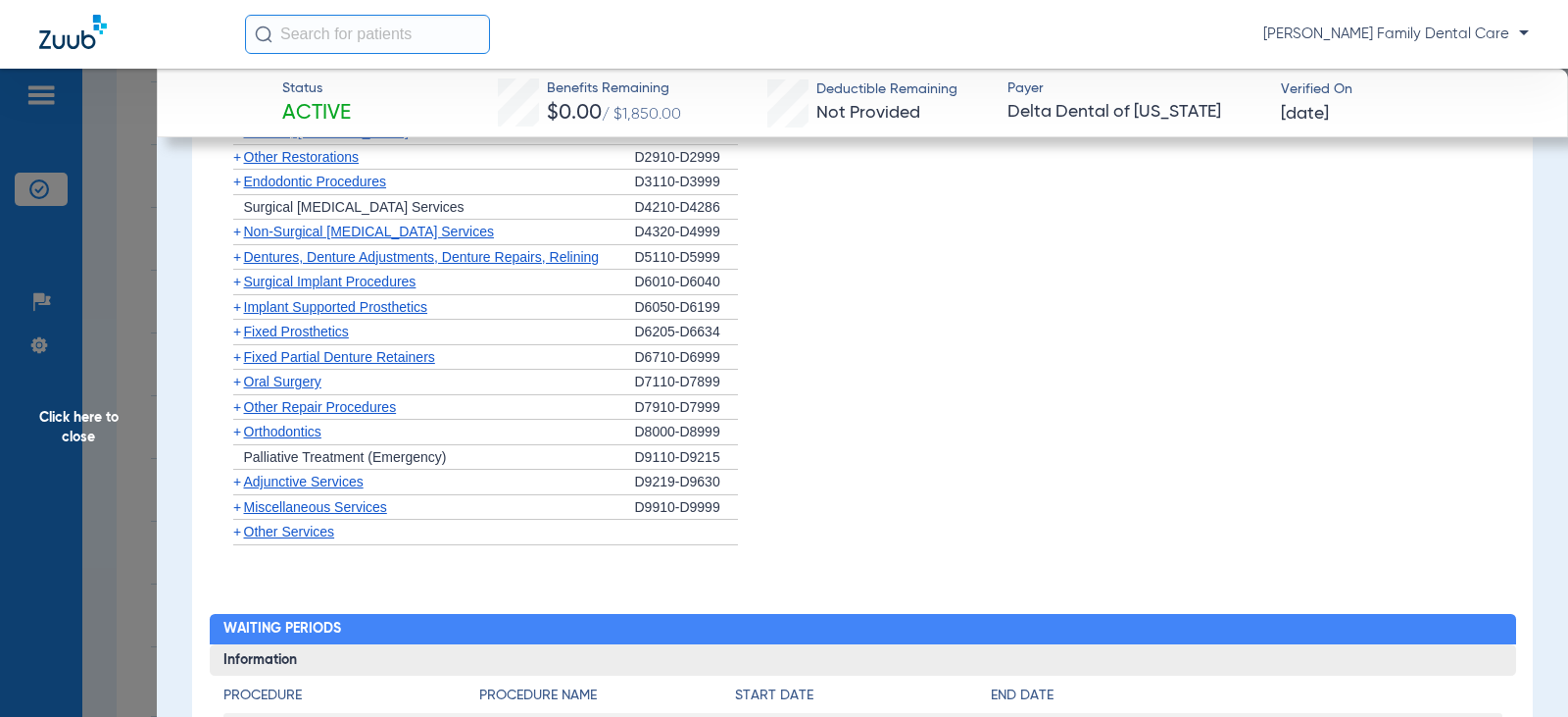
click at [241, 263] on span "+" at bounding box center [233, 257] width 21 height 25
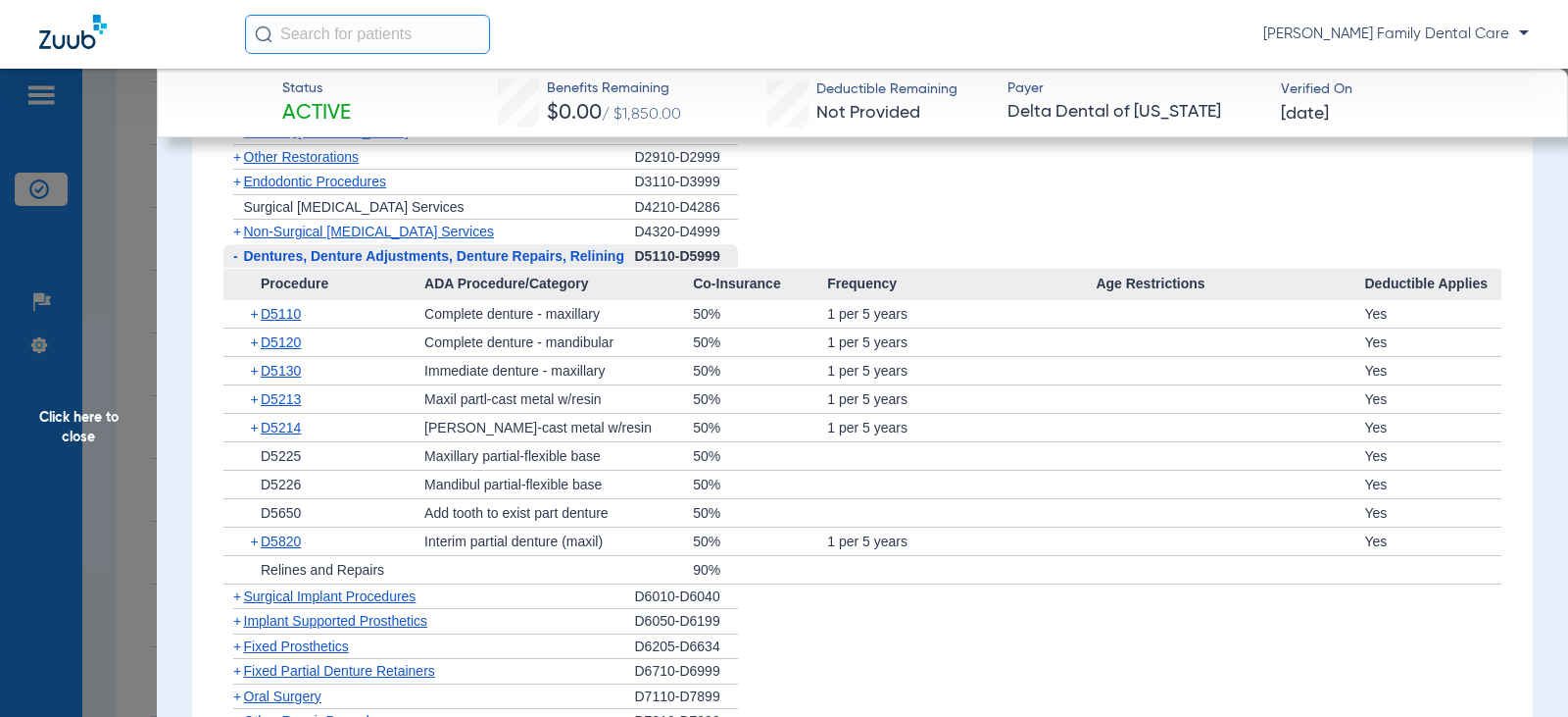
click at [237, 258] on span "-" at bounding box center [235, 256] width 5 height 16
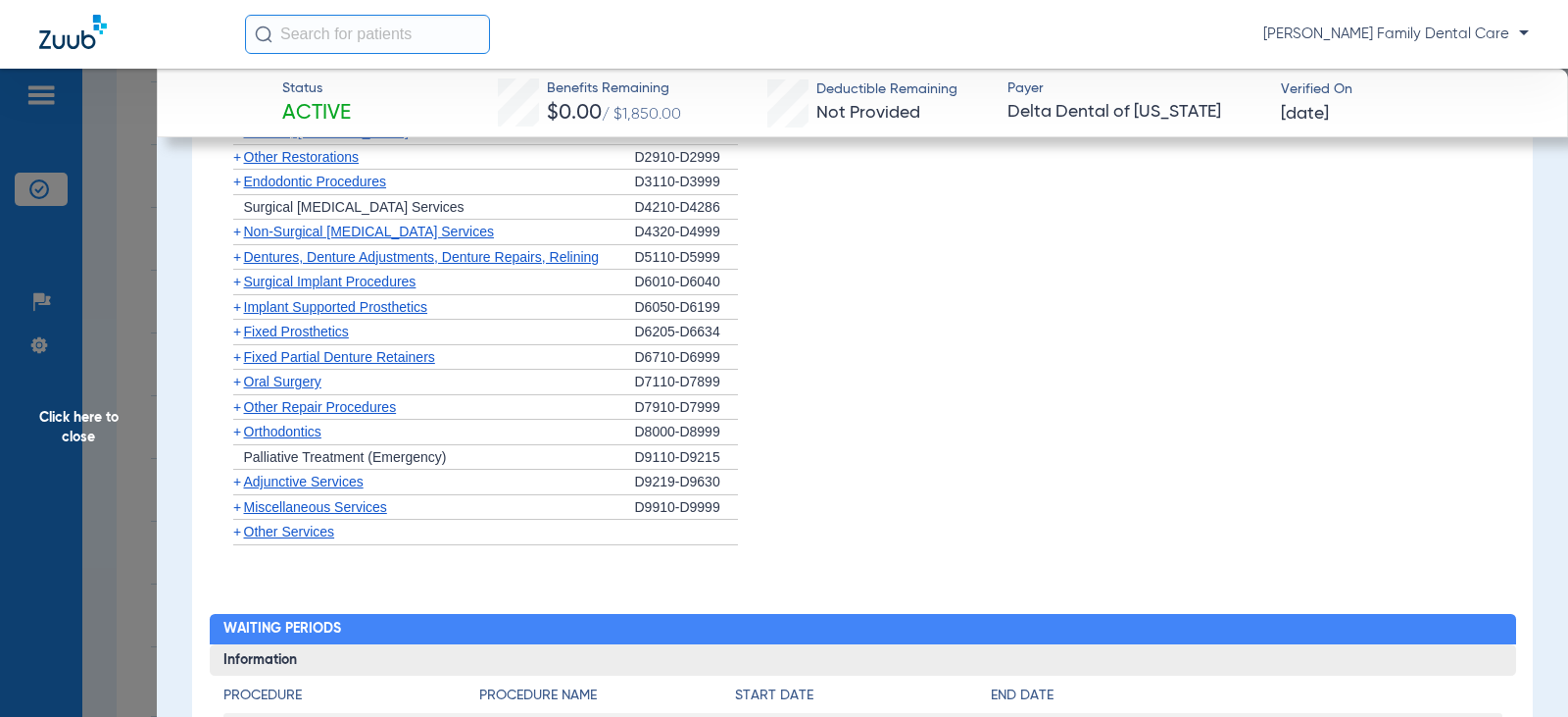
click at [239, 287] on span "+" at bounding box center [237, 282] width 8 height 16
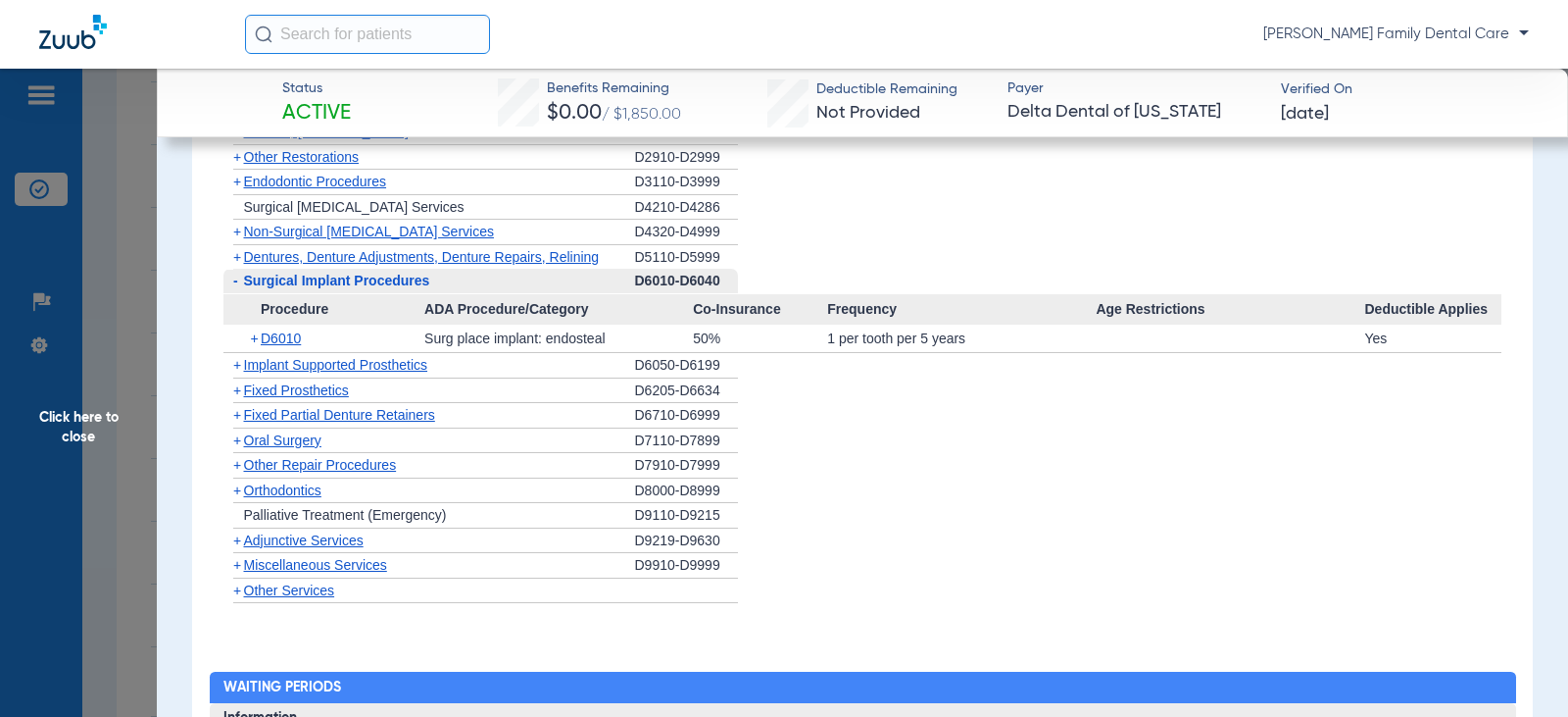
click at [239, 287] on span "-" at bounding box center [233, 281] width 21 height 25
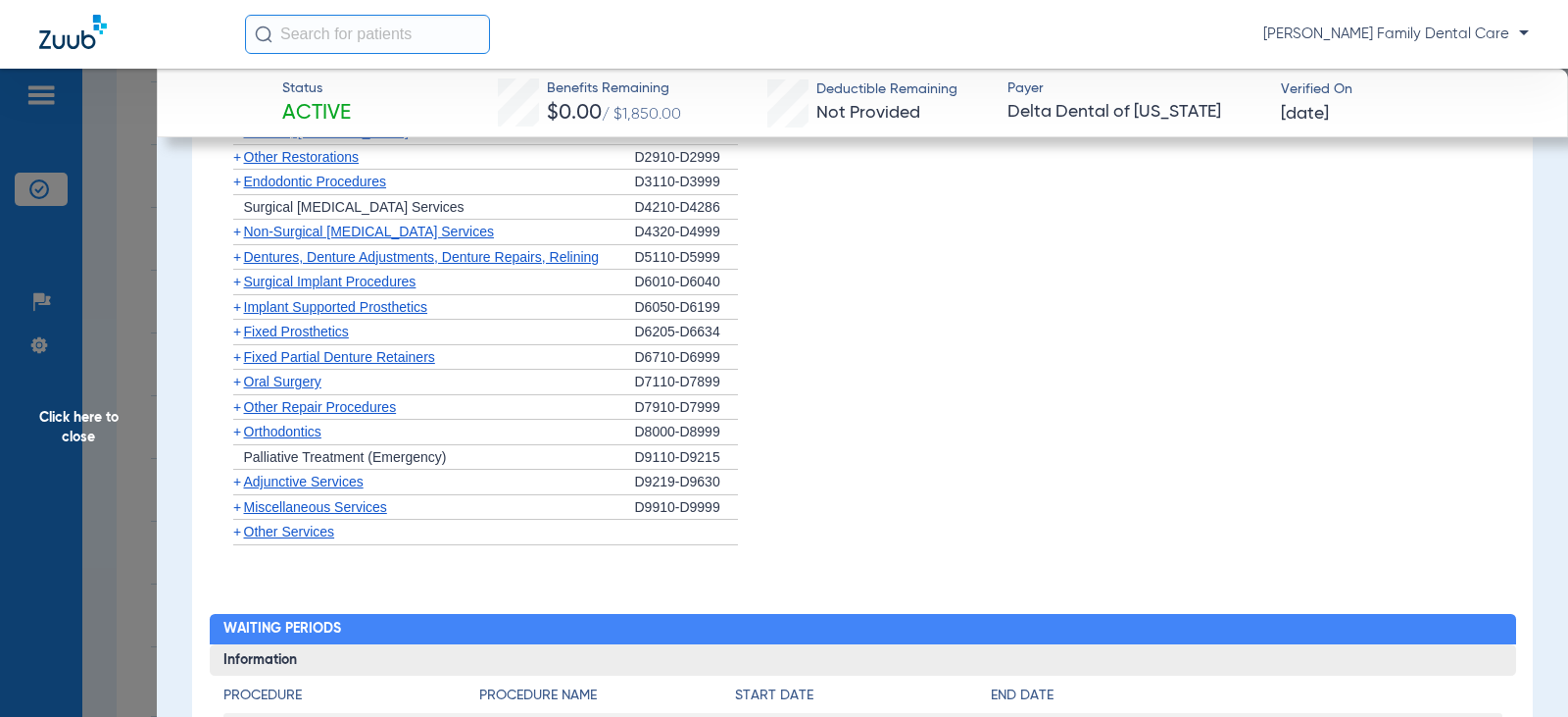
click at [236, 304] on span "+" at bounding box center [237, 306] width 8 height 16
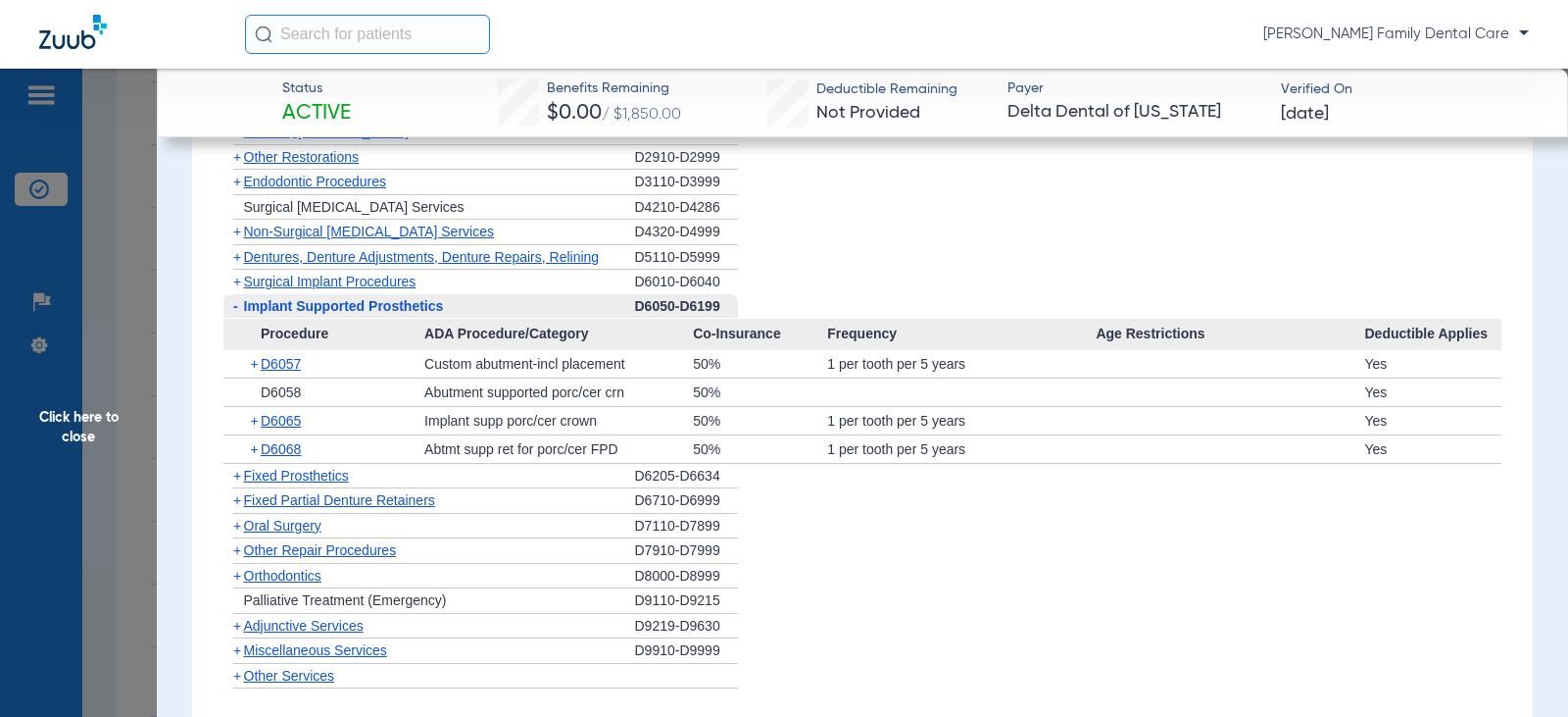
click at [236, 304] on span "-" at bounding box center [235, 306] width 5 height 16
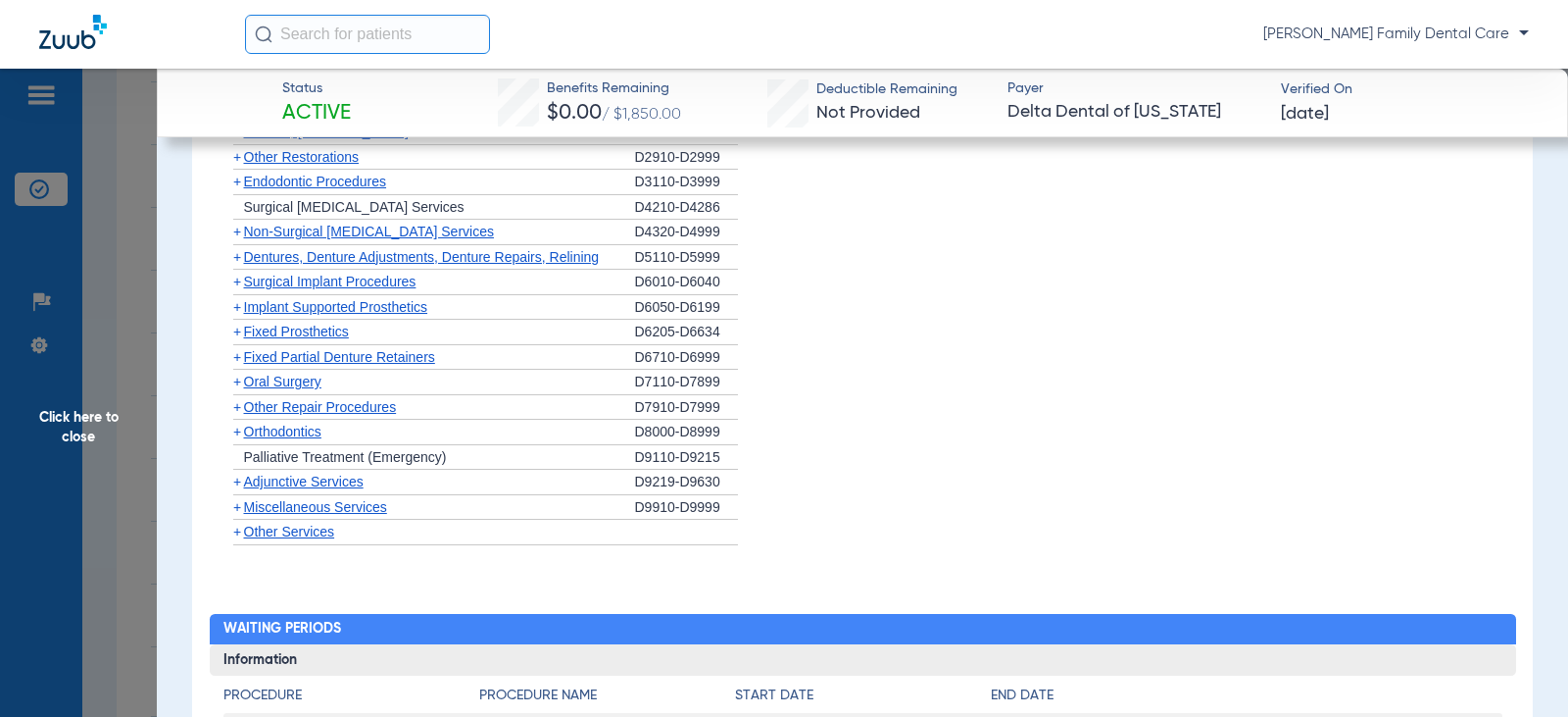
click at [234, 333] on span "+" at bounding box center [237, 331] width 8 height 16
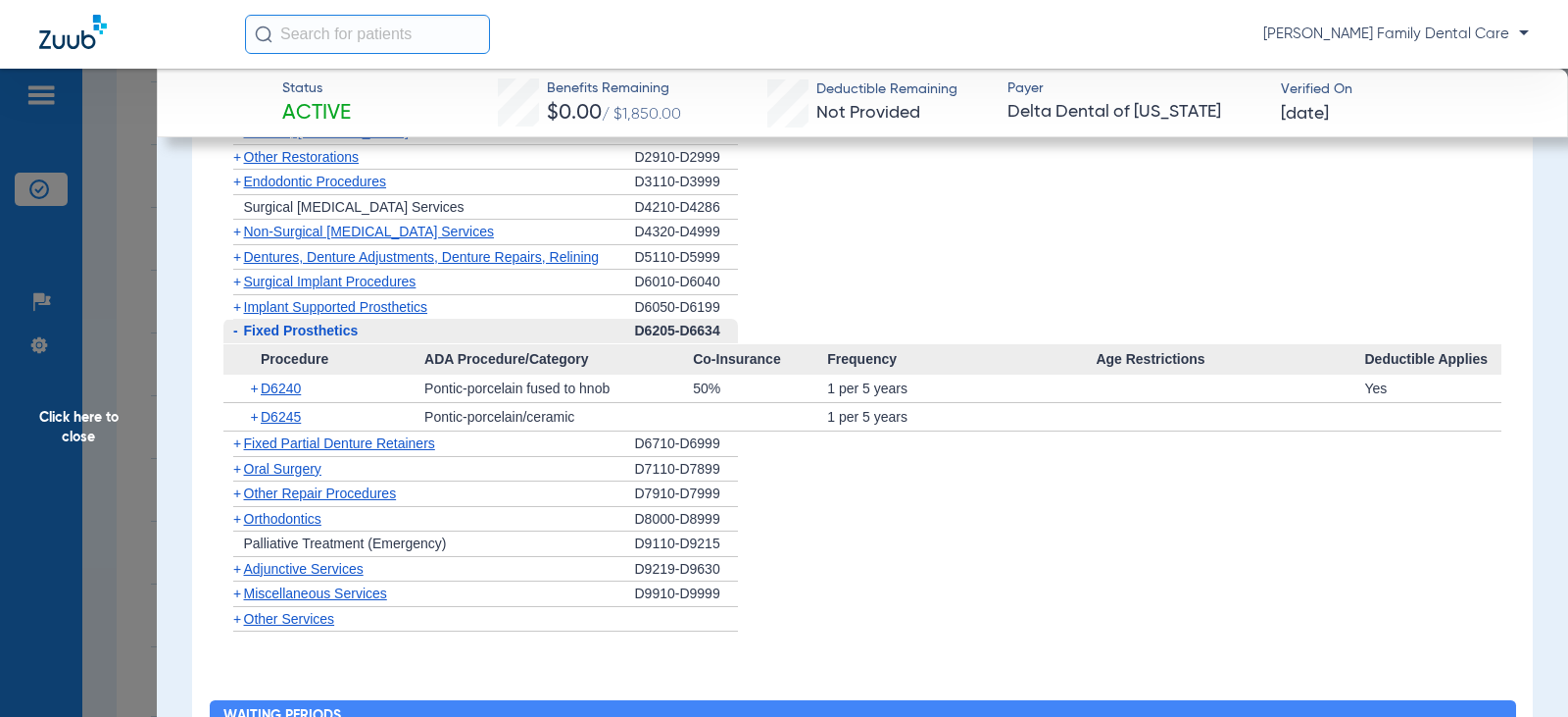
click at [235, 333] on span "-" at bounding box center [235, 330] width 5 height 16
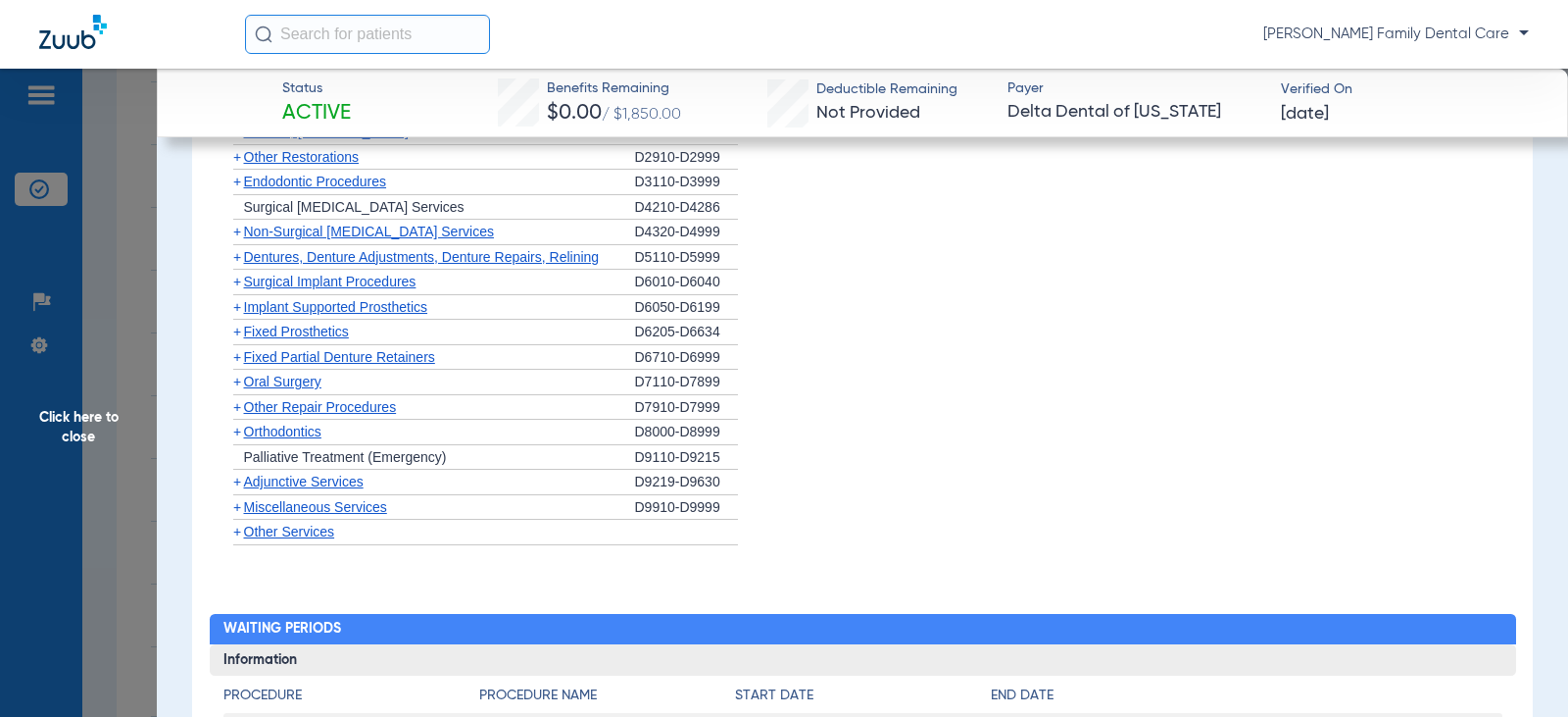
click at [235, 357] on span "+" at bounding box center [237, 357] width 8 height 16
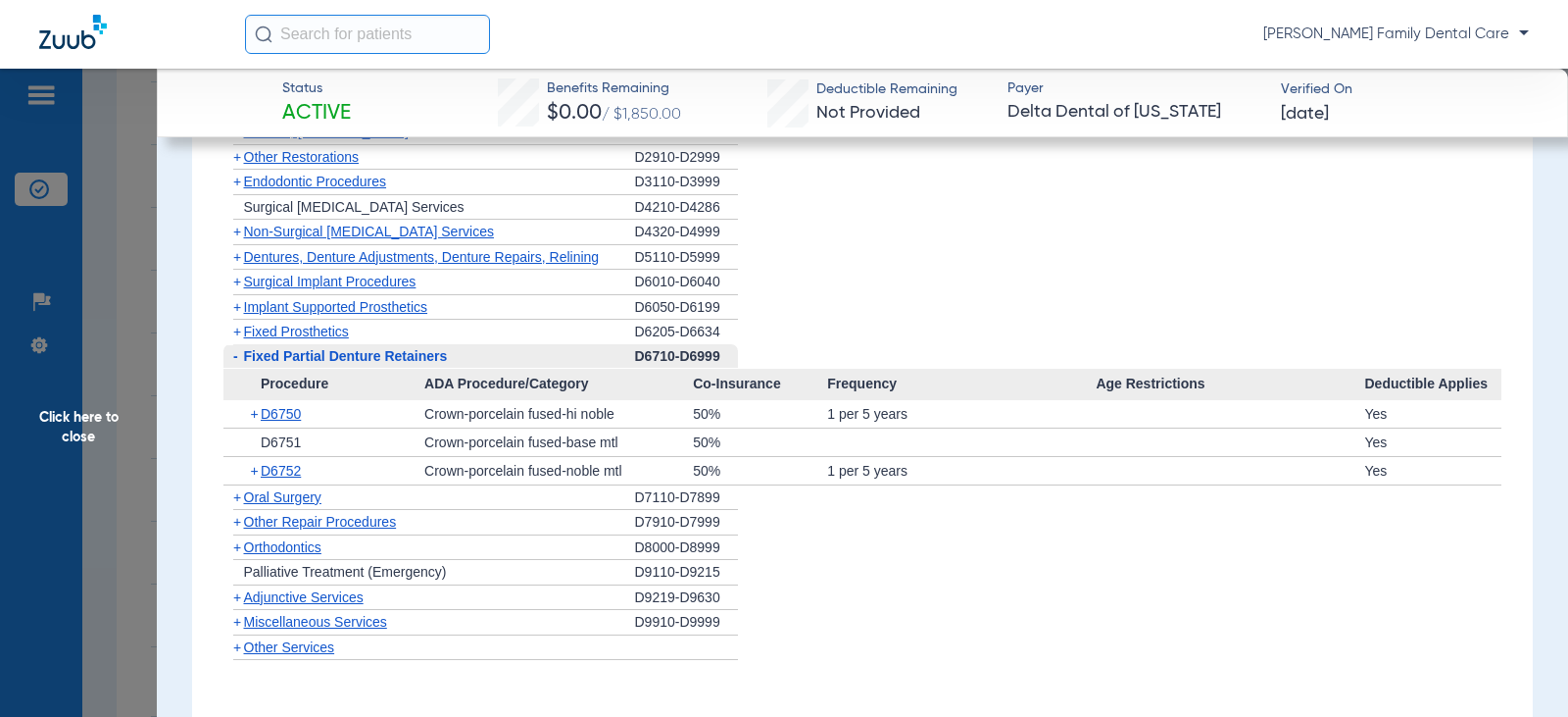
click at [235, 357] on span "-" at bounding box center [235, 356] width 5 height 16
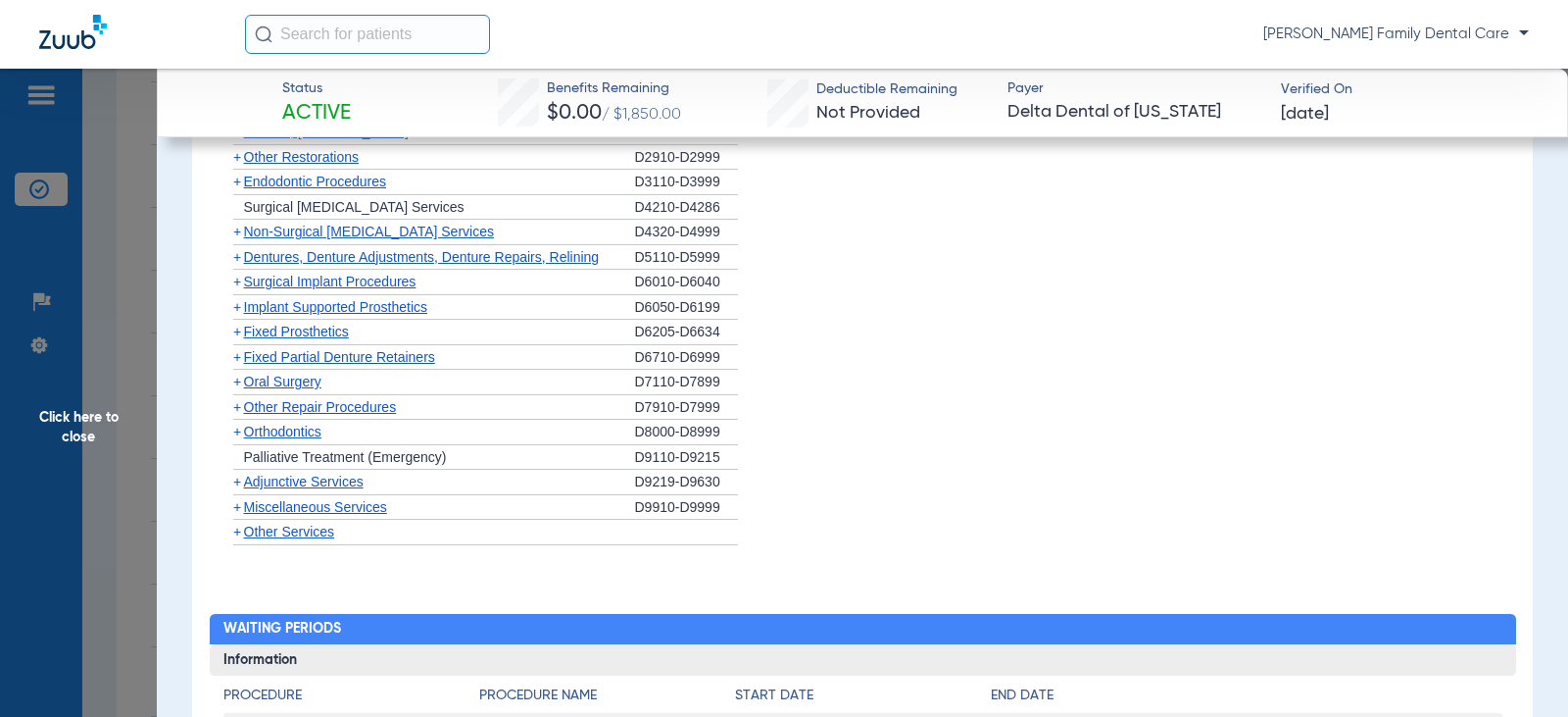
click at [235, 385] on span "+" at bounding box center [237, 382] width 8 height 16
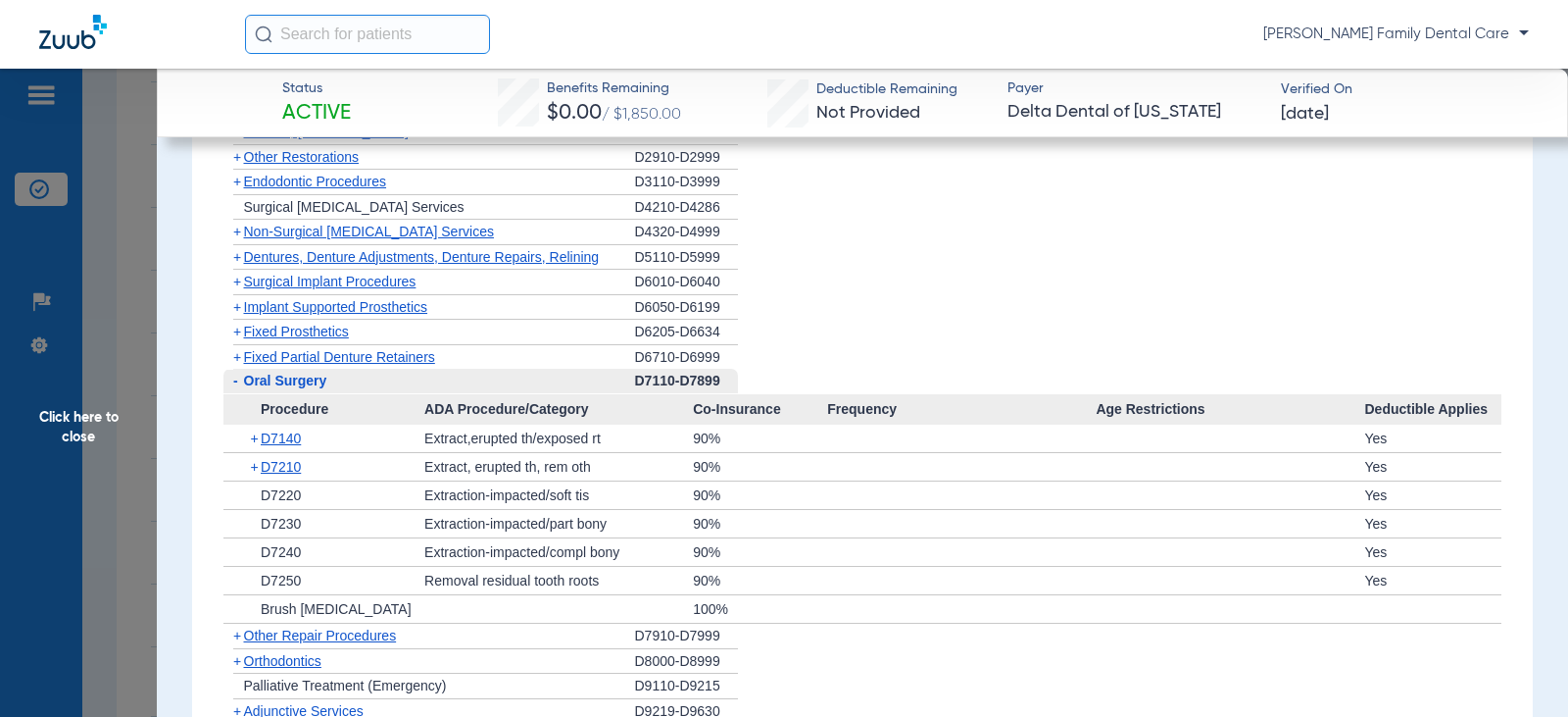
click at [235, 385] on span "-" at bounding box center [235, 381] width 5 height 16
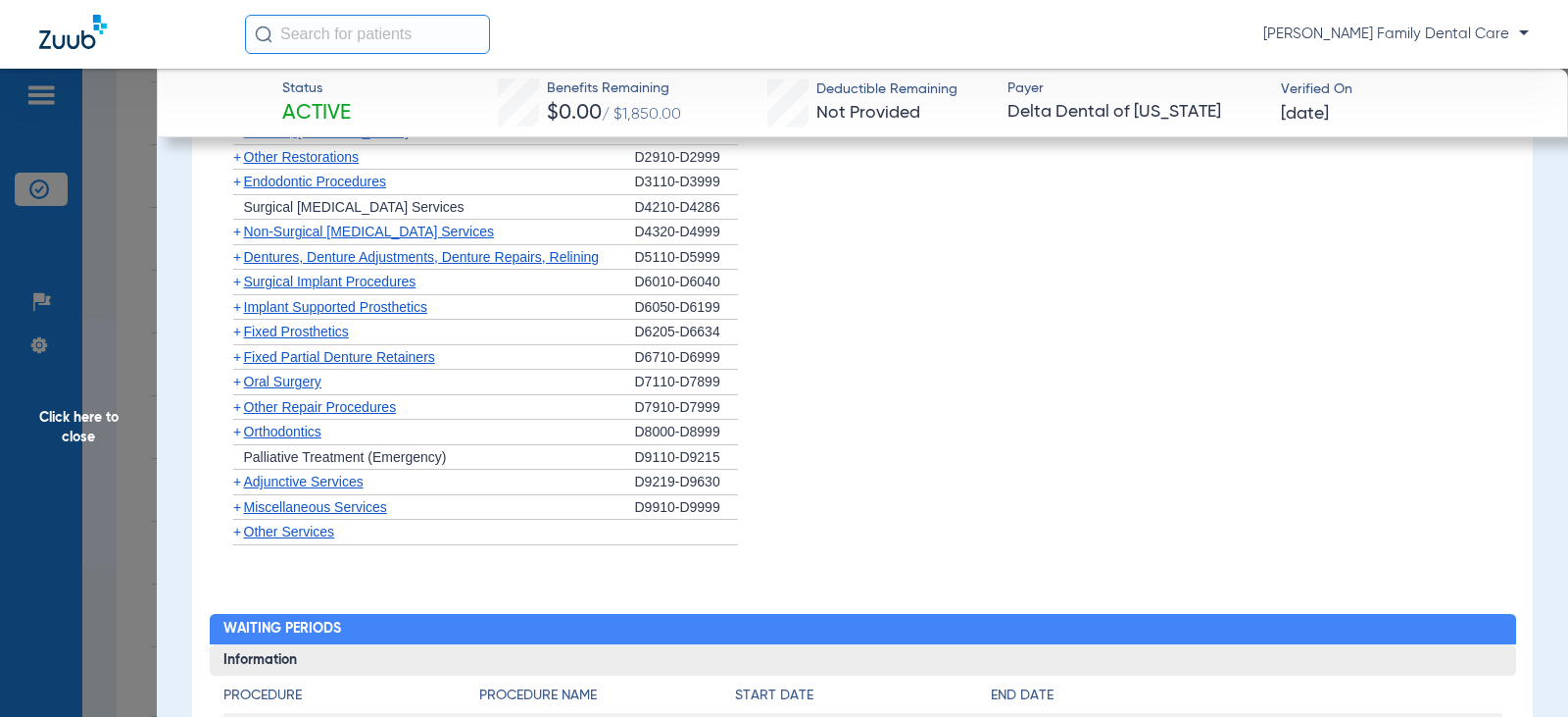
click at [237, 432] on span "+" at bounding box center [237, 431] width 8 height 16
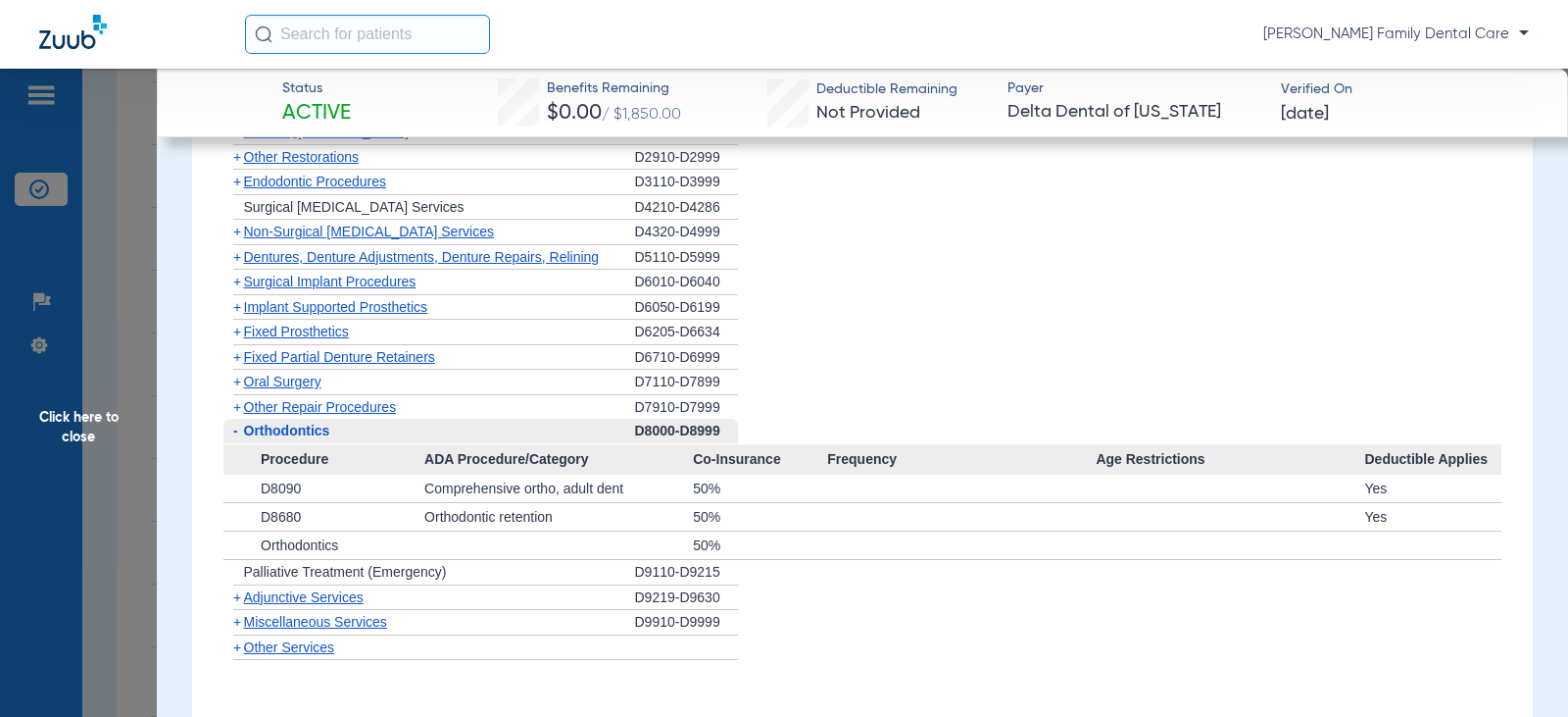
click at [237, 432] on span "-" at bounding box center [235, 430] width 5 height 16
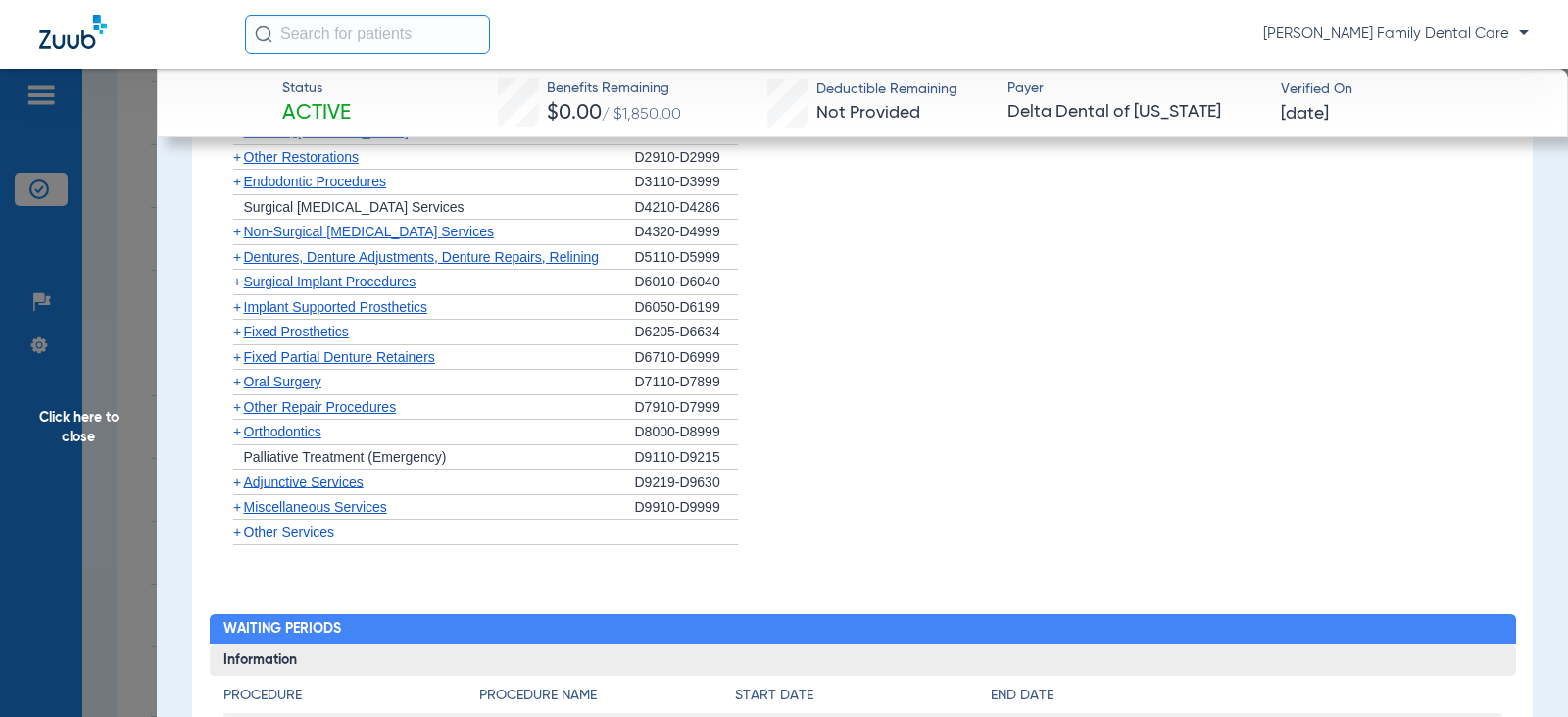
click at [234, 486] on span "+" at bounding box center [237, 481] width 8 height 16
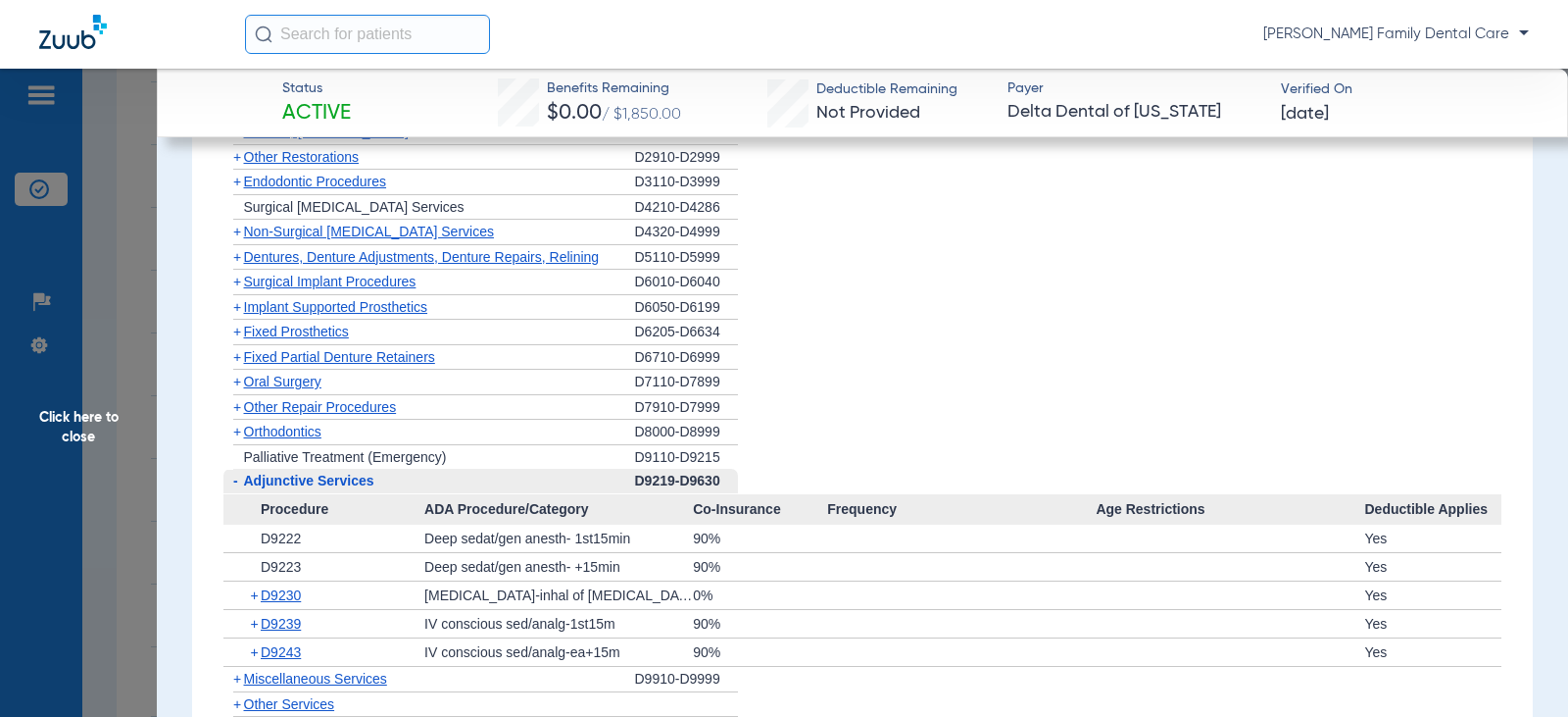
scroll to position [2157, 0]
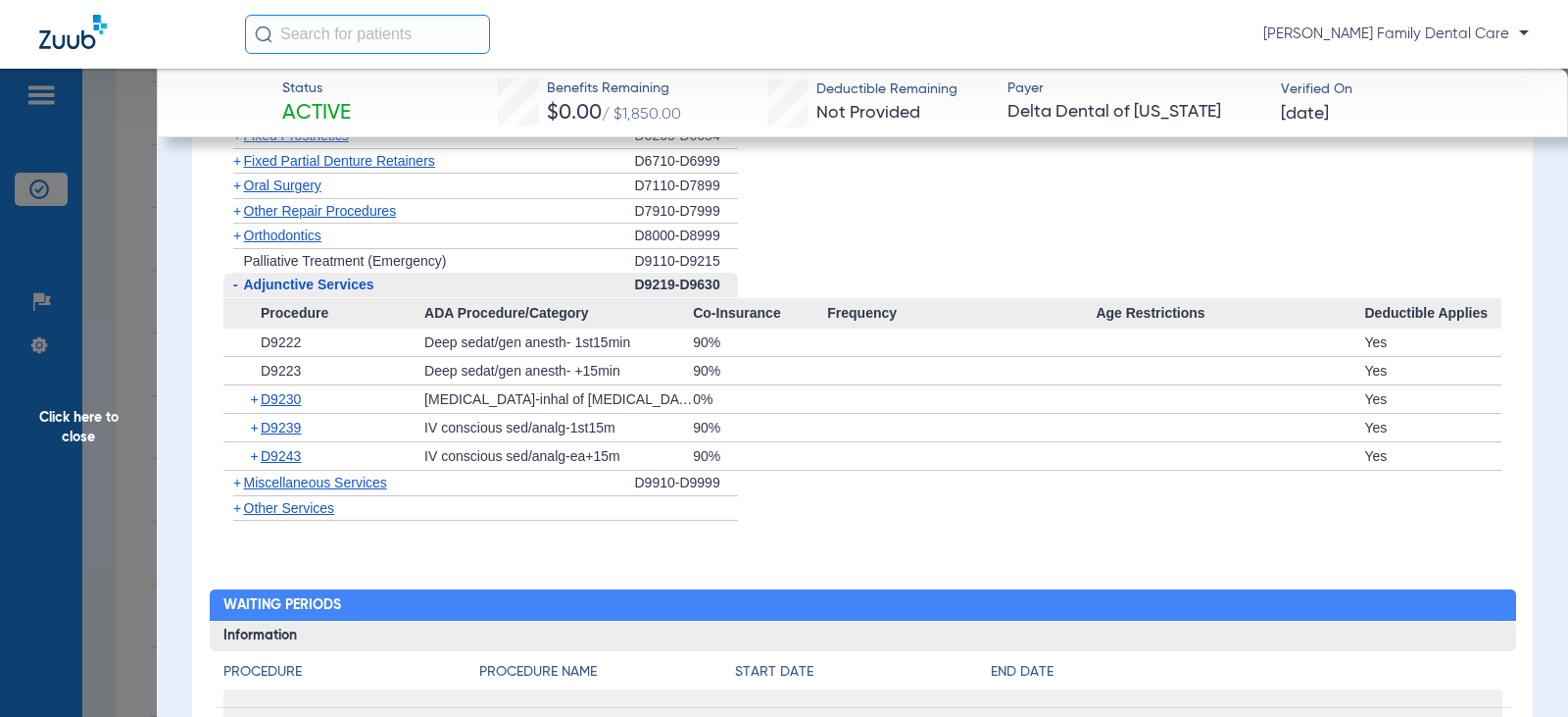
drag, startPoint x: 328, startPoint y: 434, endPoint x: 236, endPoint y: 443, distance: 92.4
click at [312, 446] on app-category-list-item "Procedure ADA Procedure/Category Co-Insurance Frequency Age Restrictions Deduct…" at bounding box center [862, 385] width 1279 height 174
click at [236, 482] on span "+" at bounding box center [237, 482] width 8 height 16
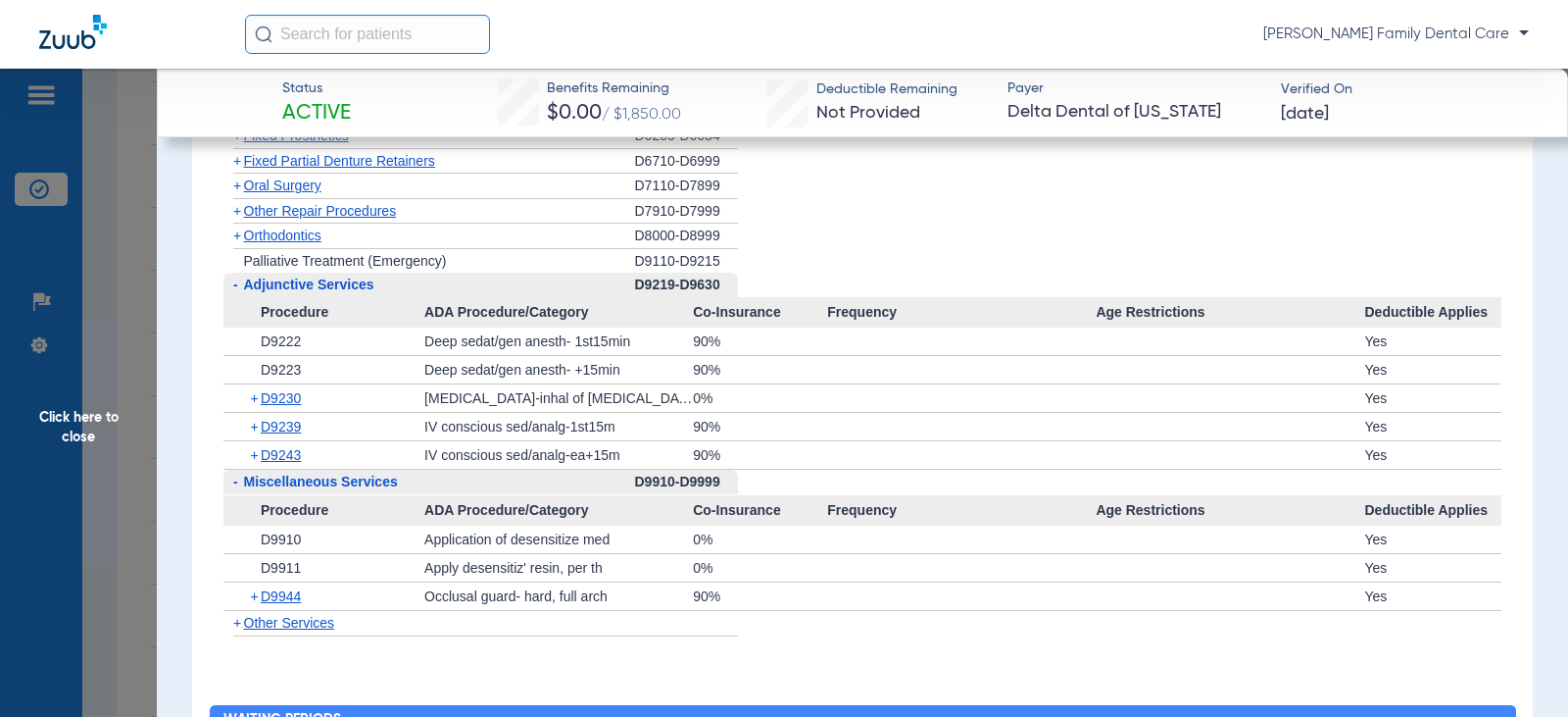
drag, startPoint x: 63, startPoint y: 426, endPoint x: 140, endPoint y: 402, distance: 80.7
click at [63, 426] on span "Click here to close" at bounding box center [78, 426] width 157 height 717
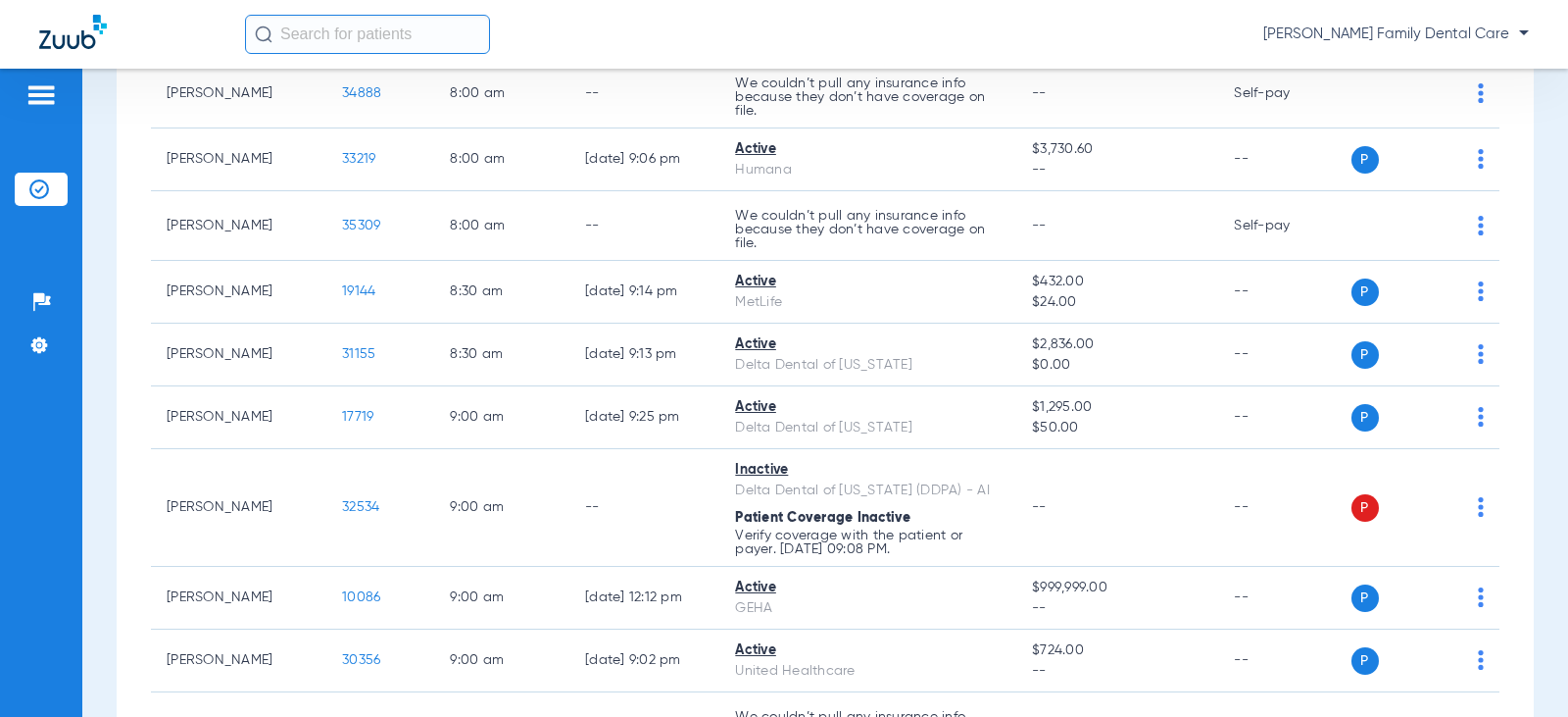
scroll to position [0, 0]
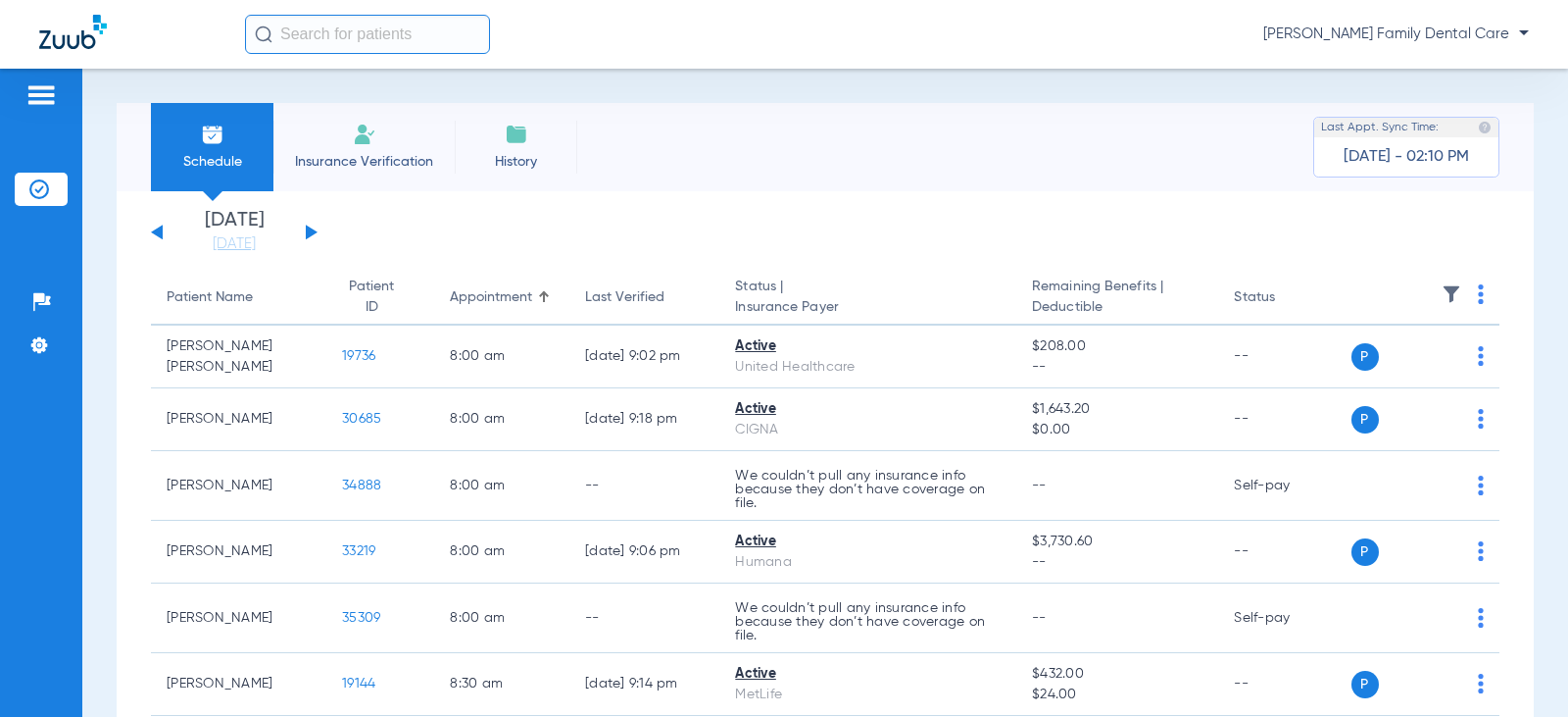
click at [307, 233] on button at bounding box center [311, 231] width 12 height 15
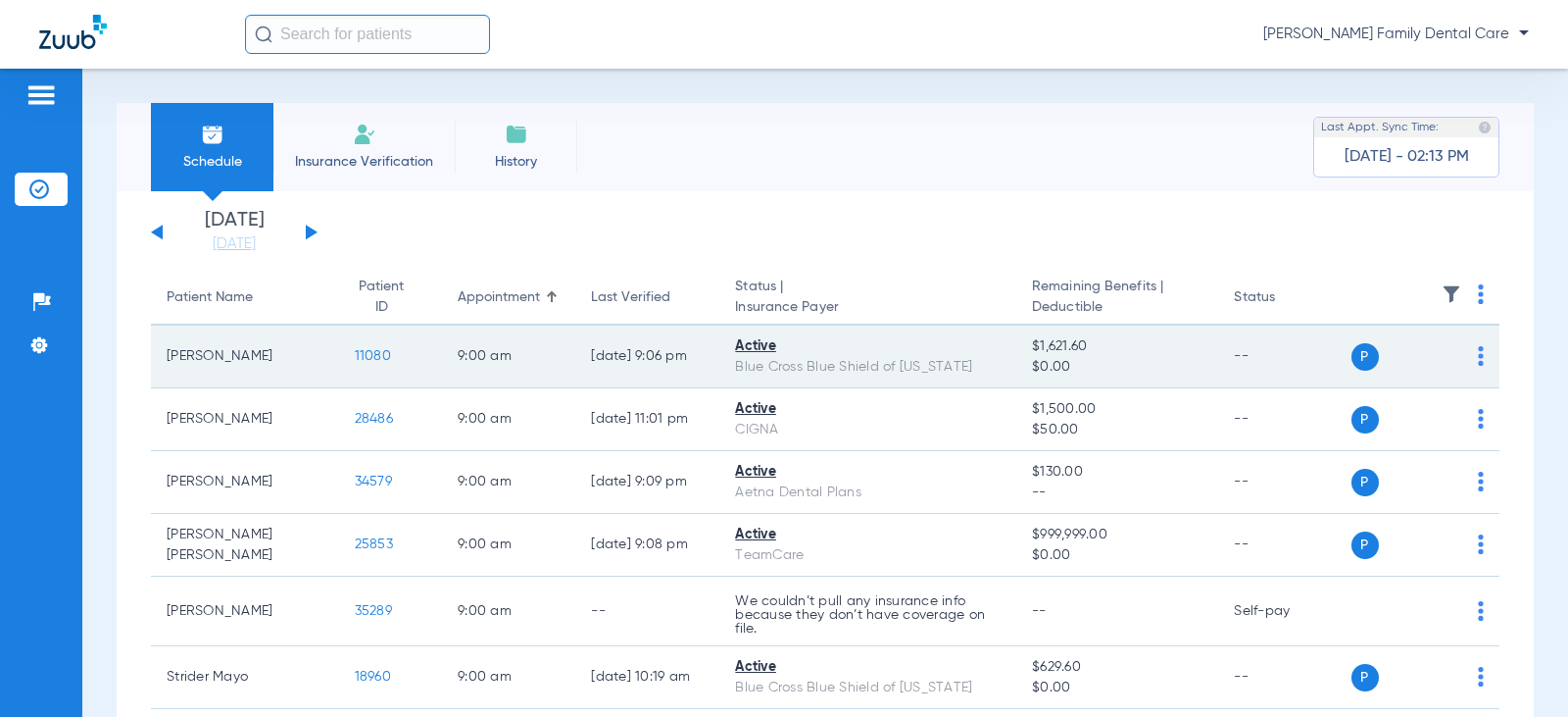
scroll to position [196, 0]
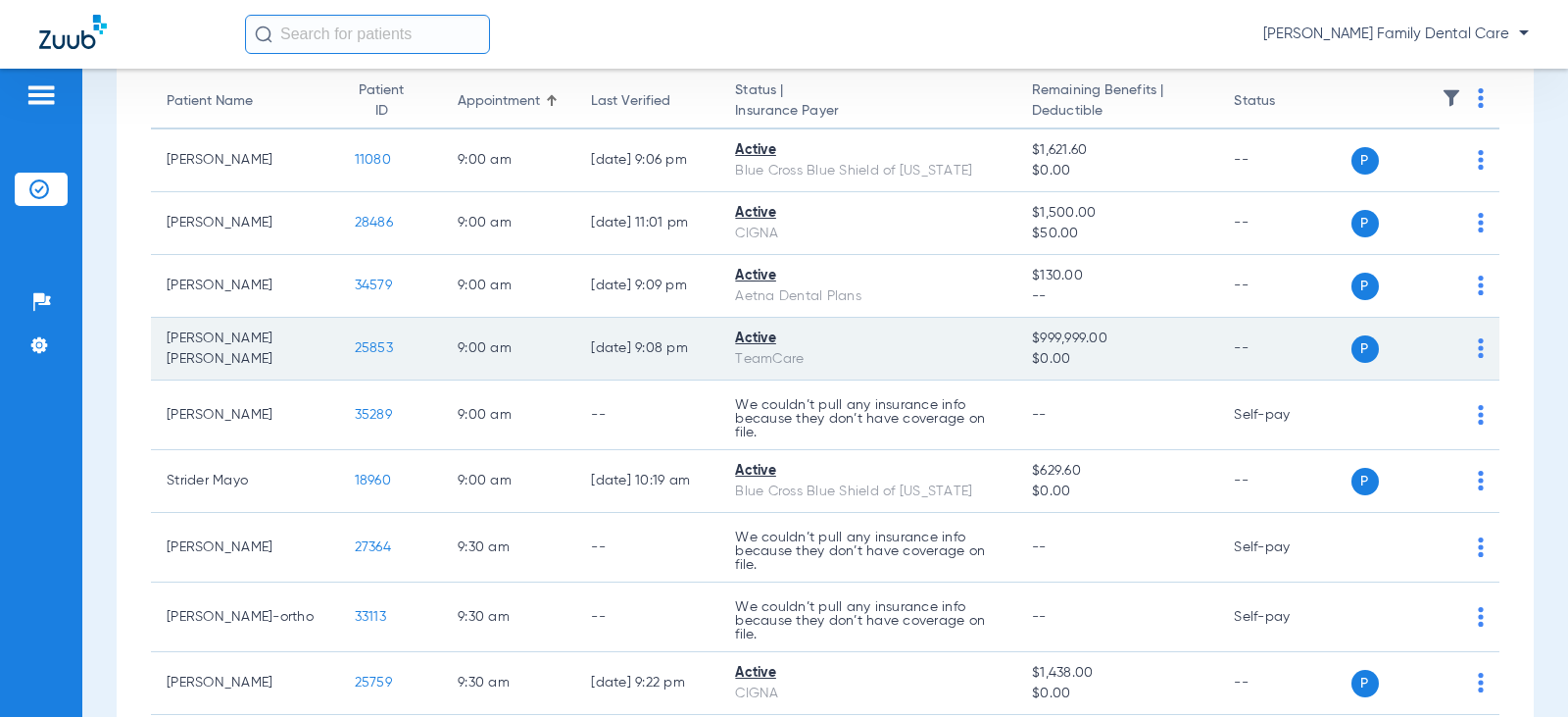
click at [355, 348] on span "25853" at bounding box center [374, 348] width 39 height 14
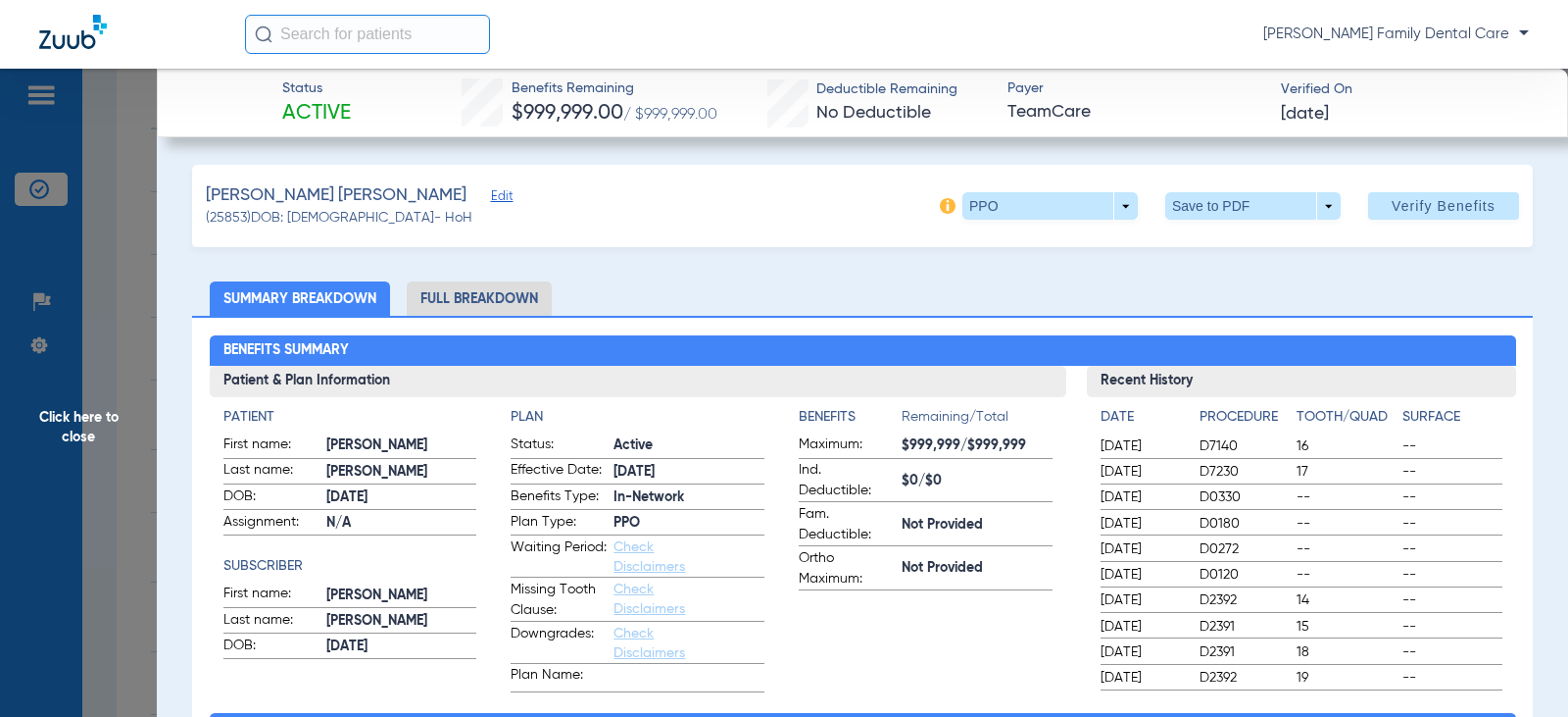
click at [494, 288] on li "Full Breakdown" at bounding box center [479, 299] width 145 height 35
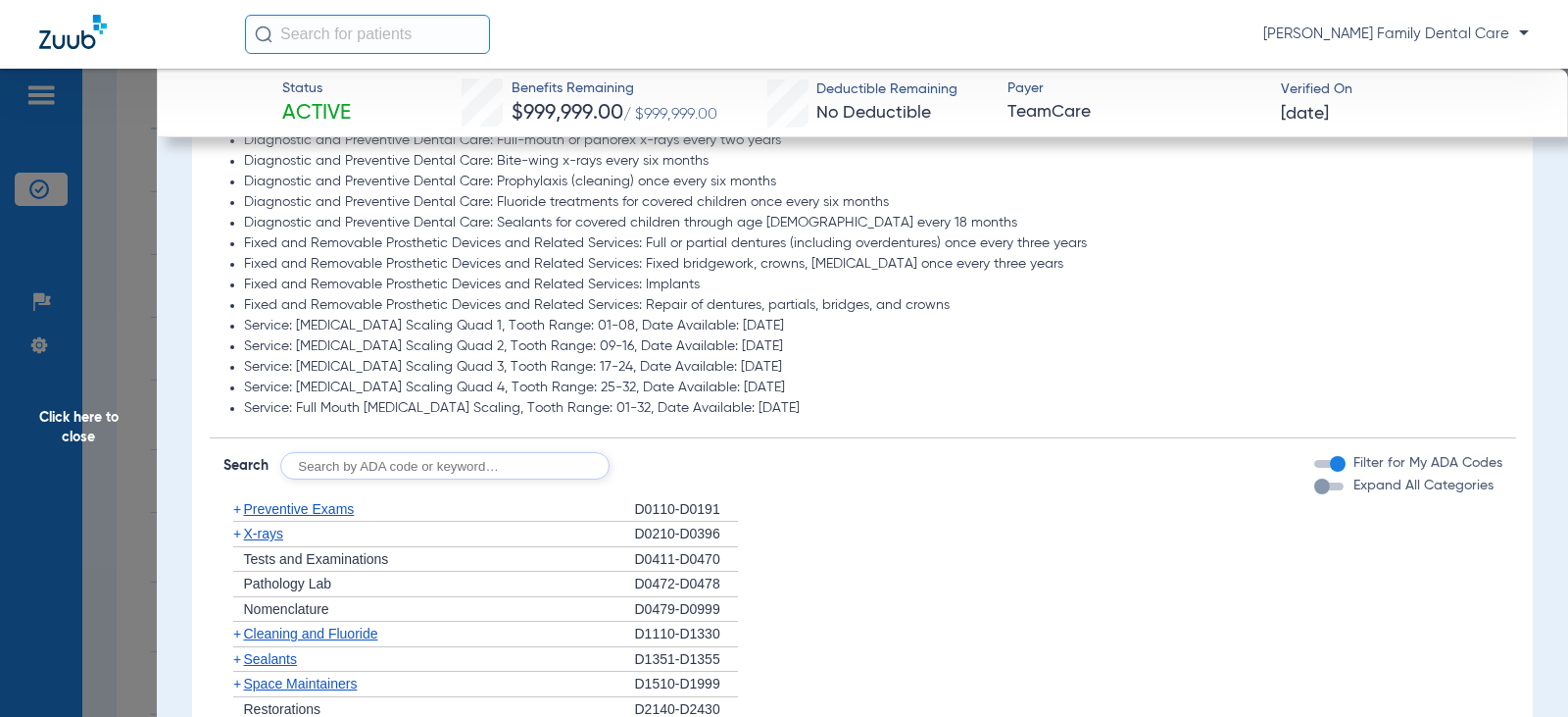
scroll to position [3137, 0]
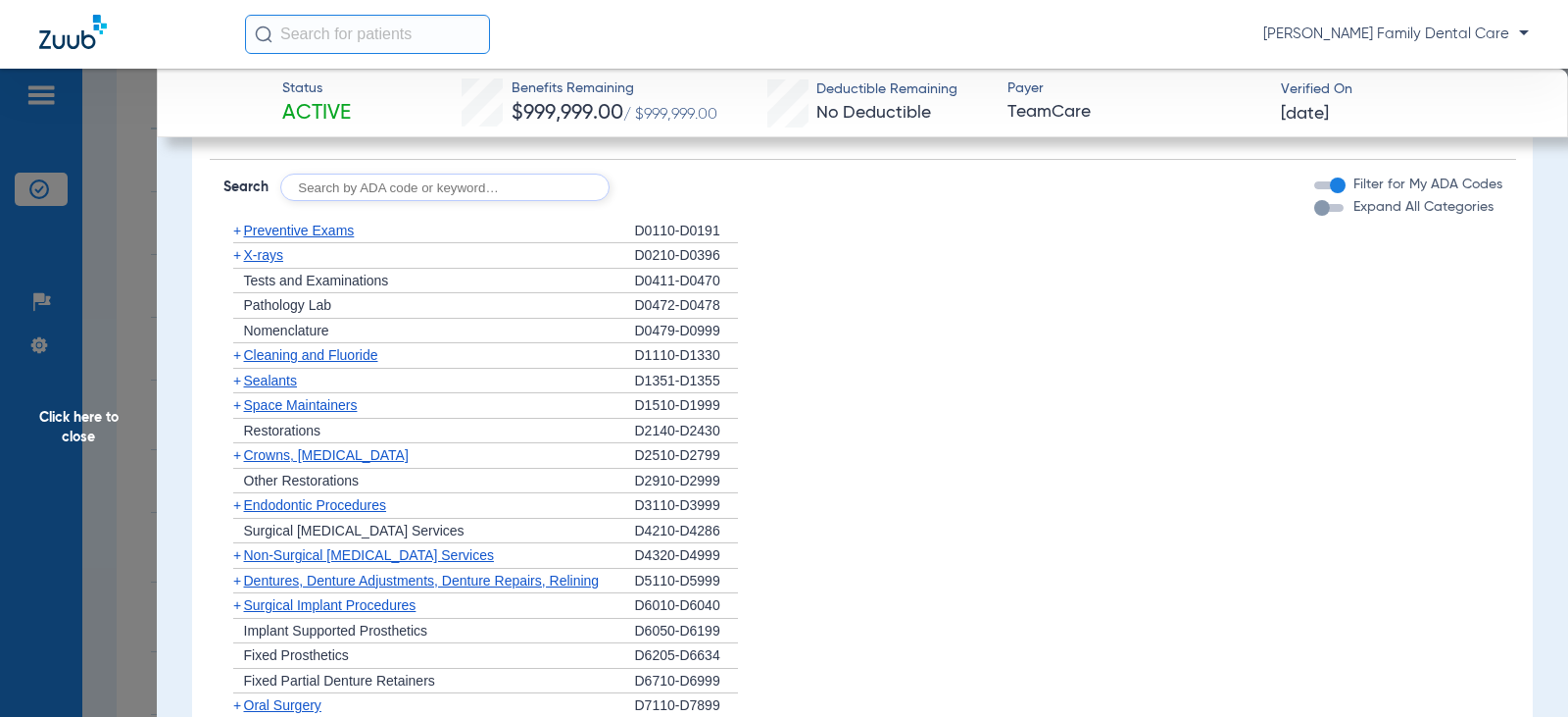
click at [233, 238] on span "+" at bounding box center [237, 230] width 8 height 16
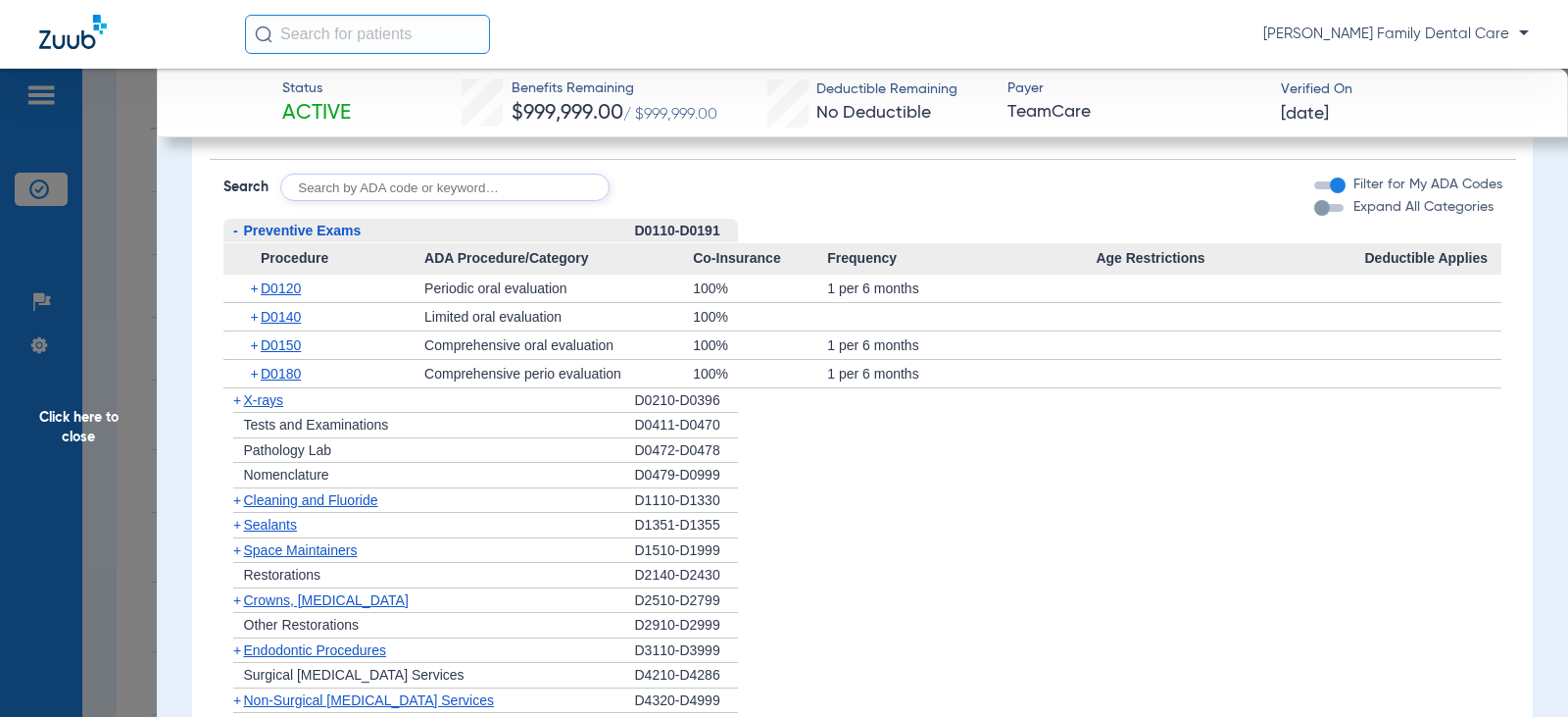
click at [233, 238] on span "-" at bounding box center [235, 230] width 5 height 16
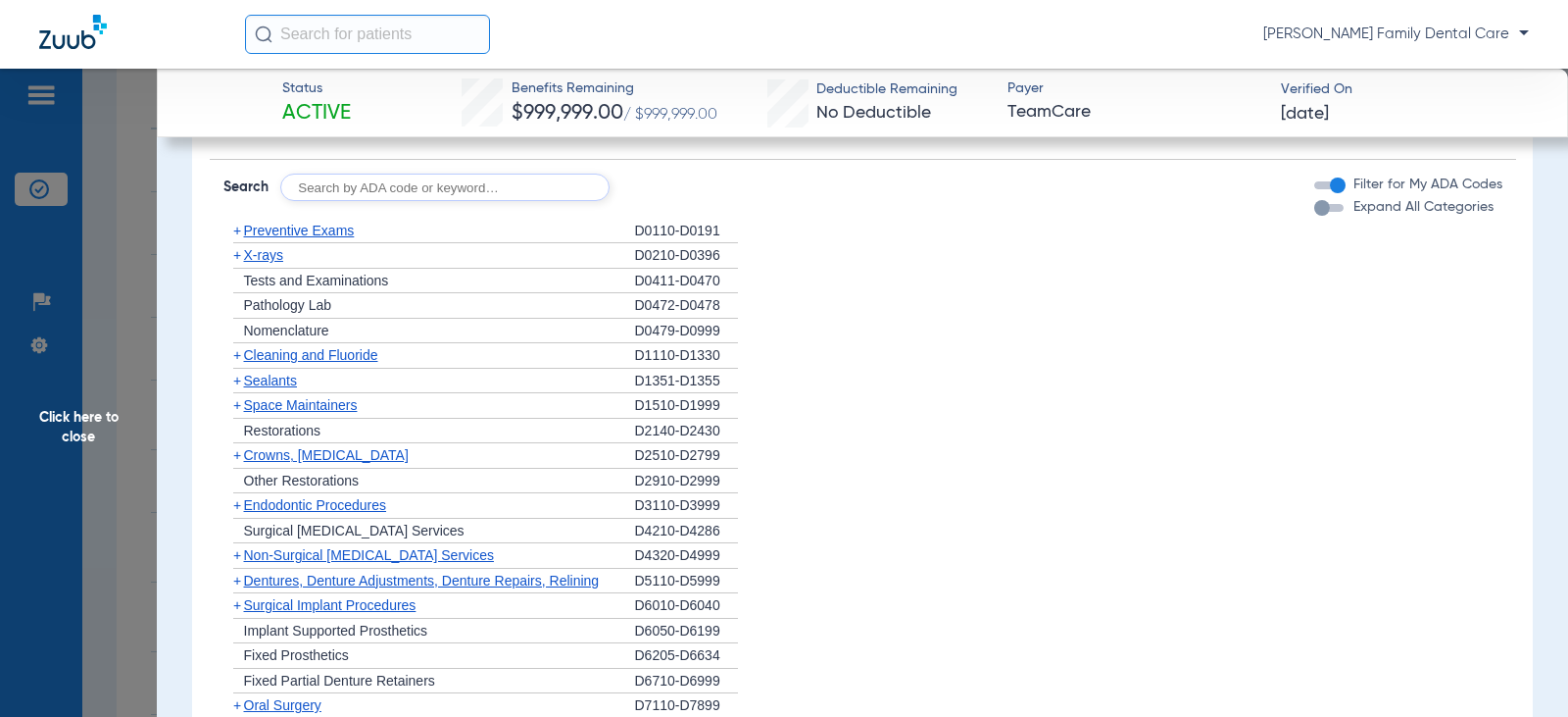
click at [237, 263] on span "+" at bounding box center [237, 255] width 8 height 16
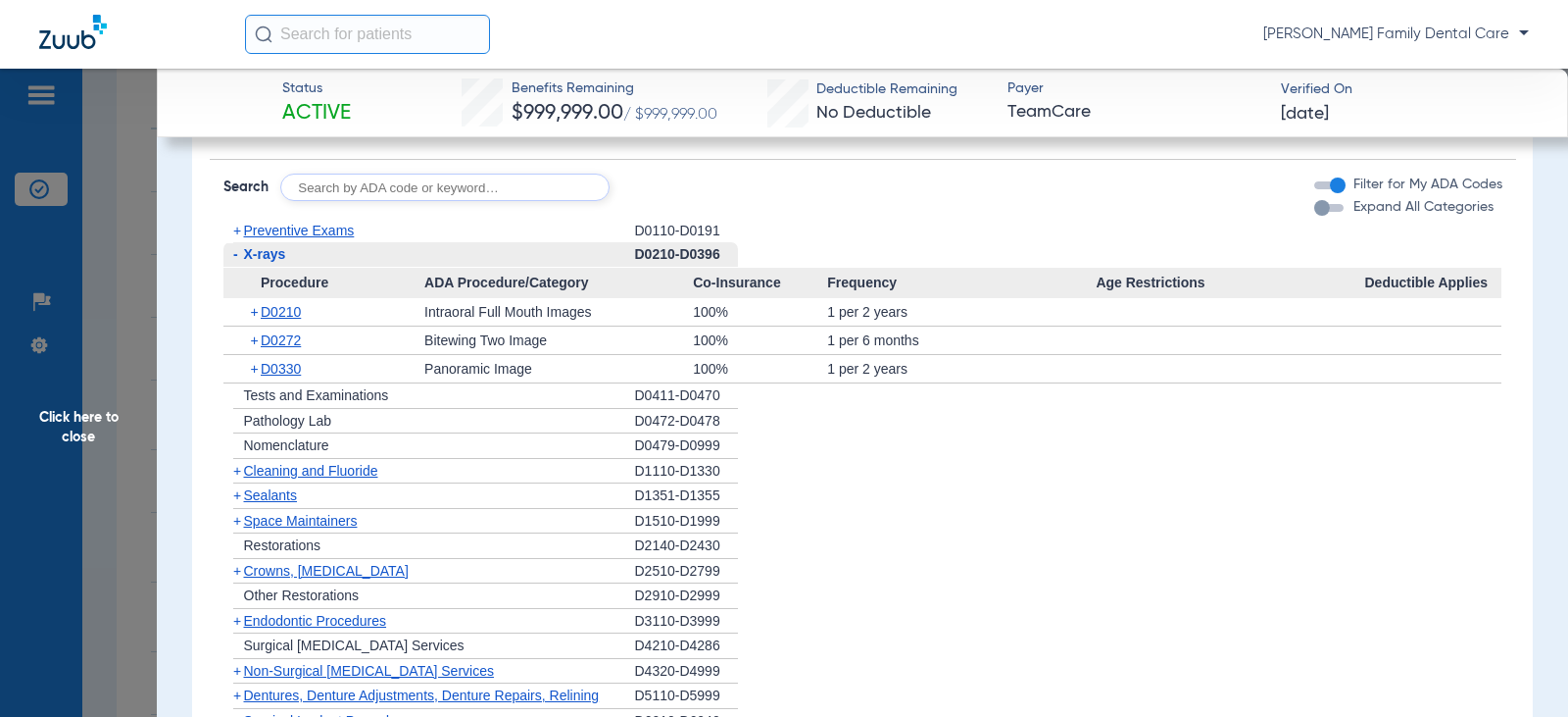
click at [237, 262] on span "-" at bounding box center [235, 254] width 5 height 16
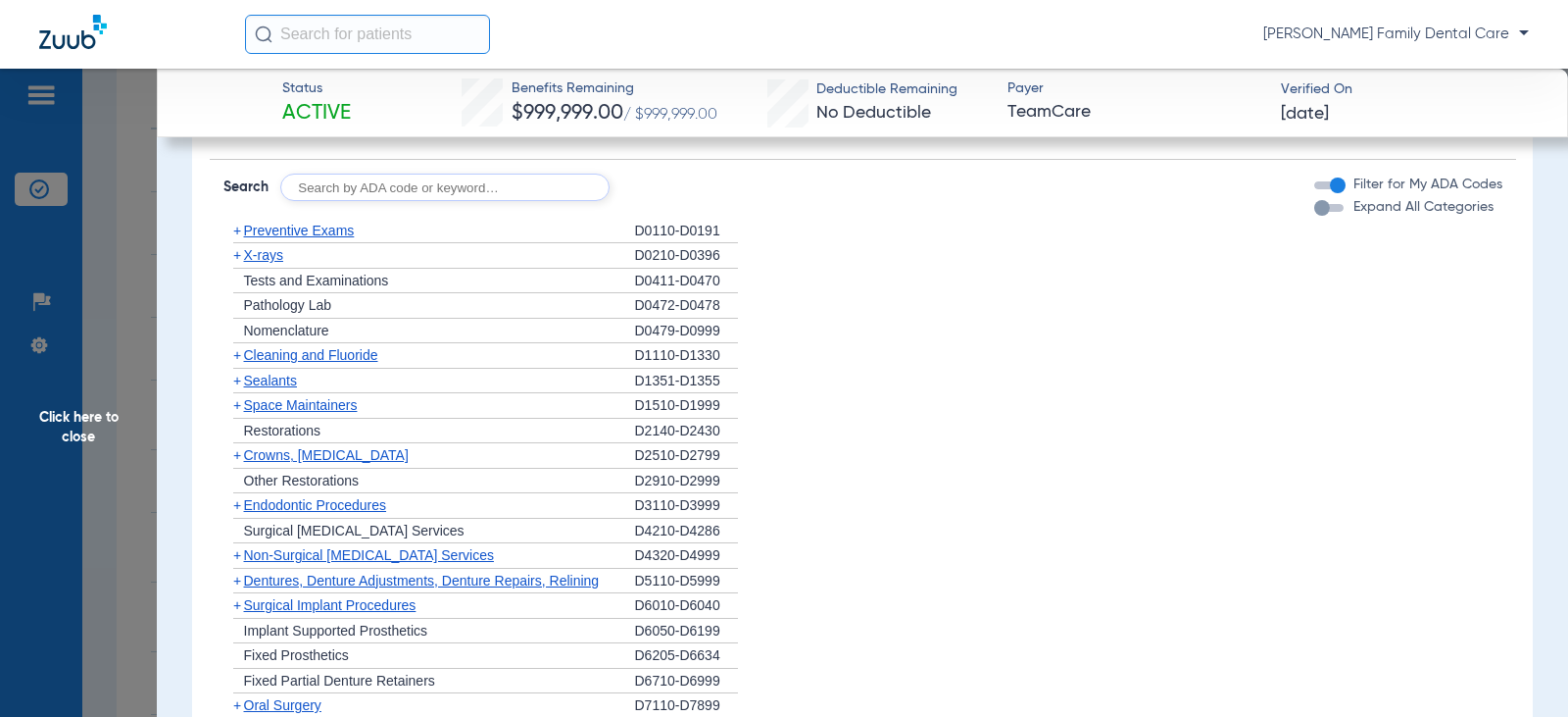
click at [235, 363] on span "+" at bounding box center [237, 355] width 8 height 16
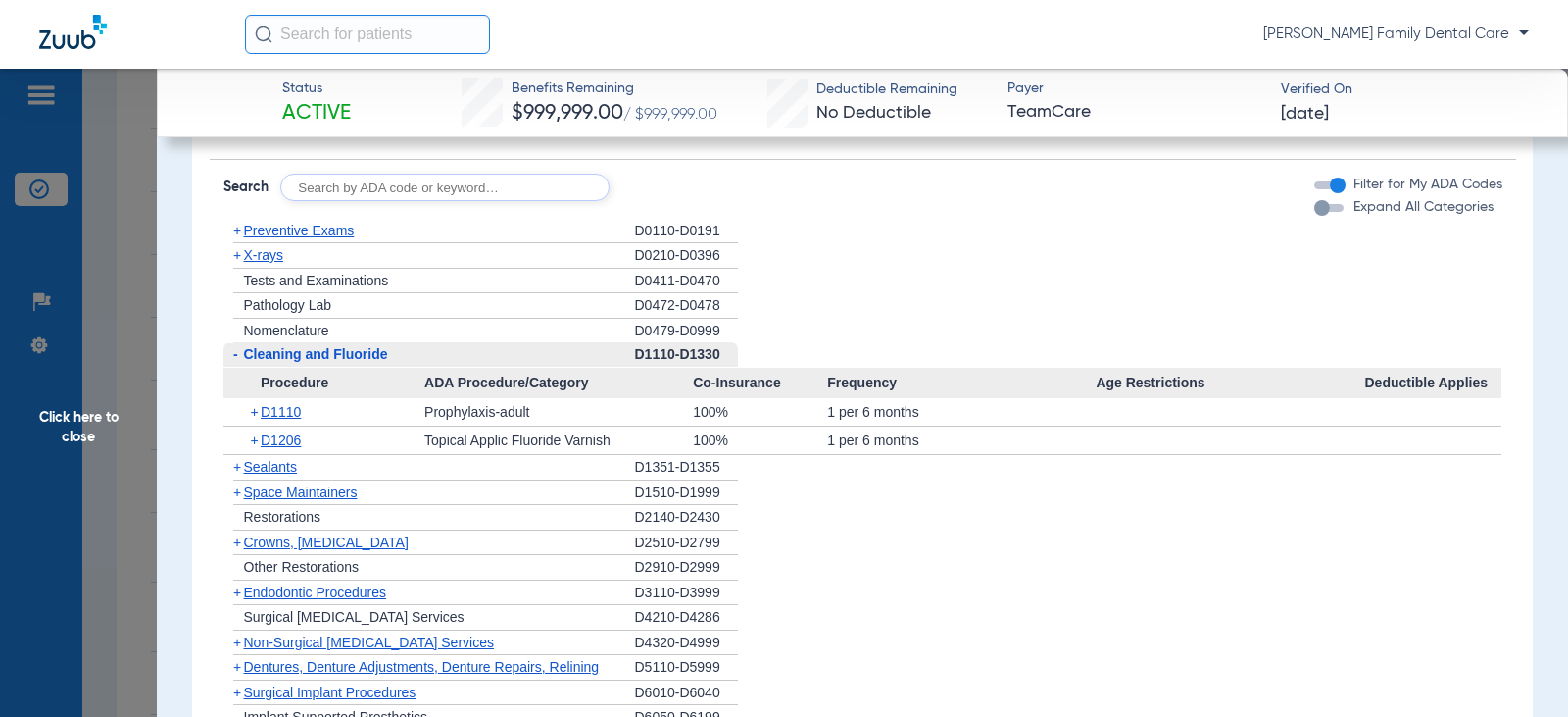
click at [235, 362] on span "-" at bounding box center [235, 354] width 5 height 16
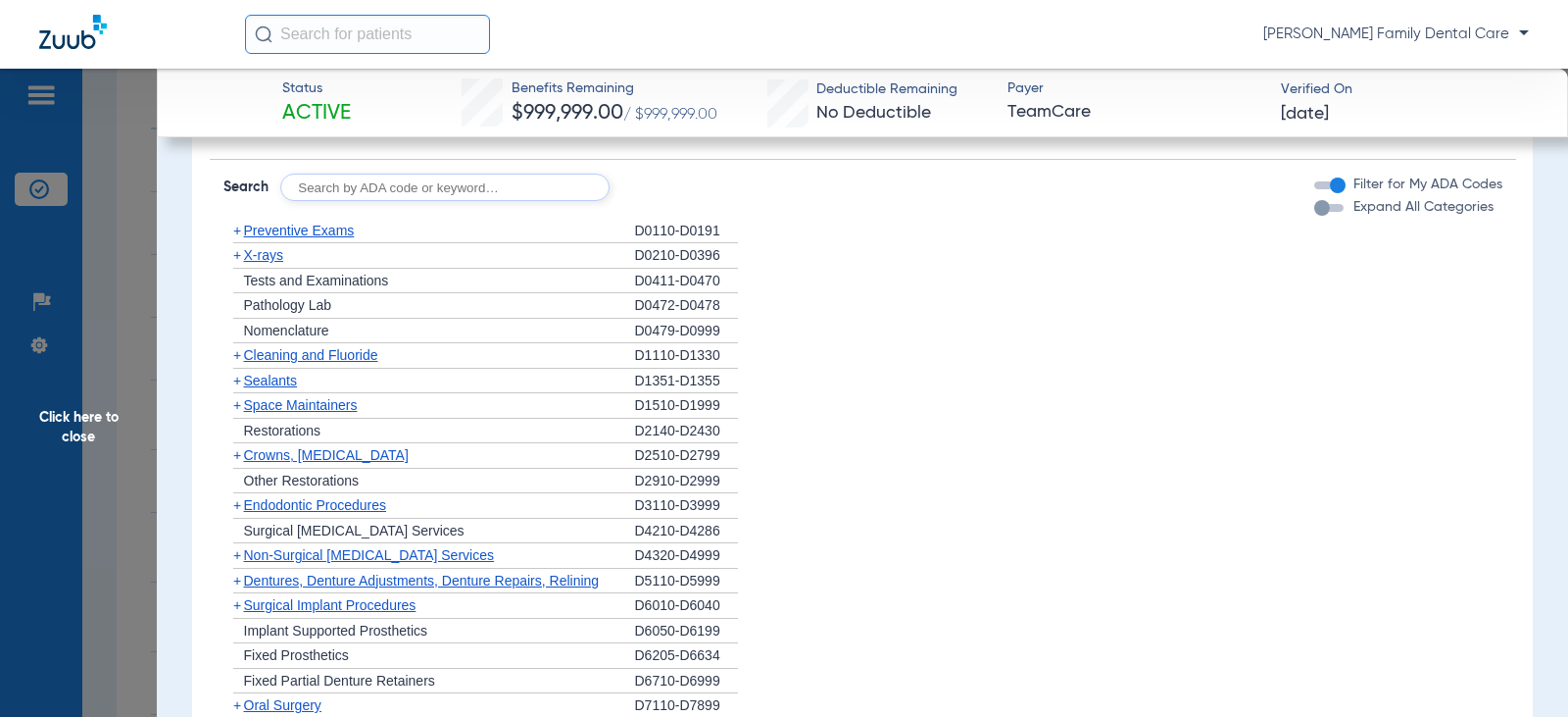
click at [66, 415] on span "Click here to close" at bounding box center [78, 426] width 157 height 717
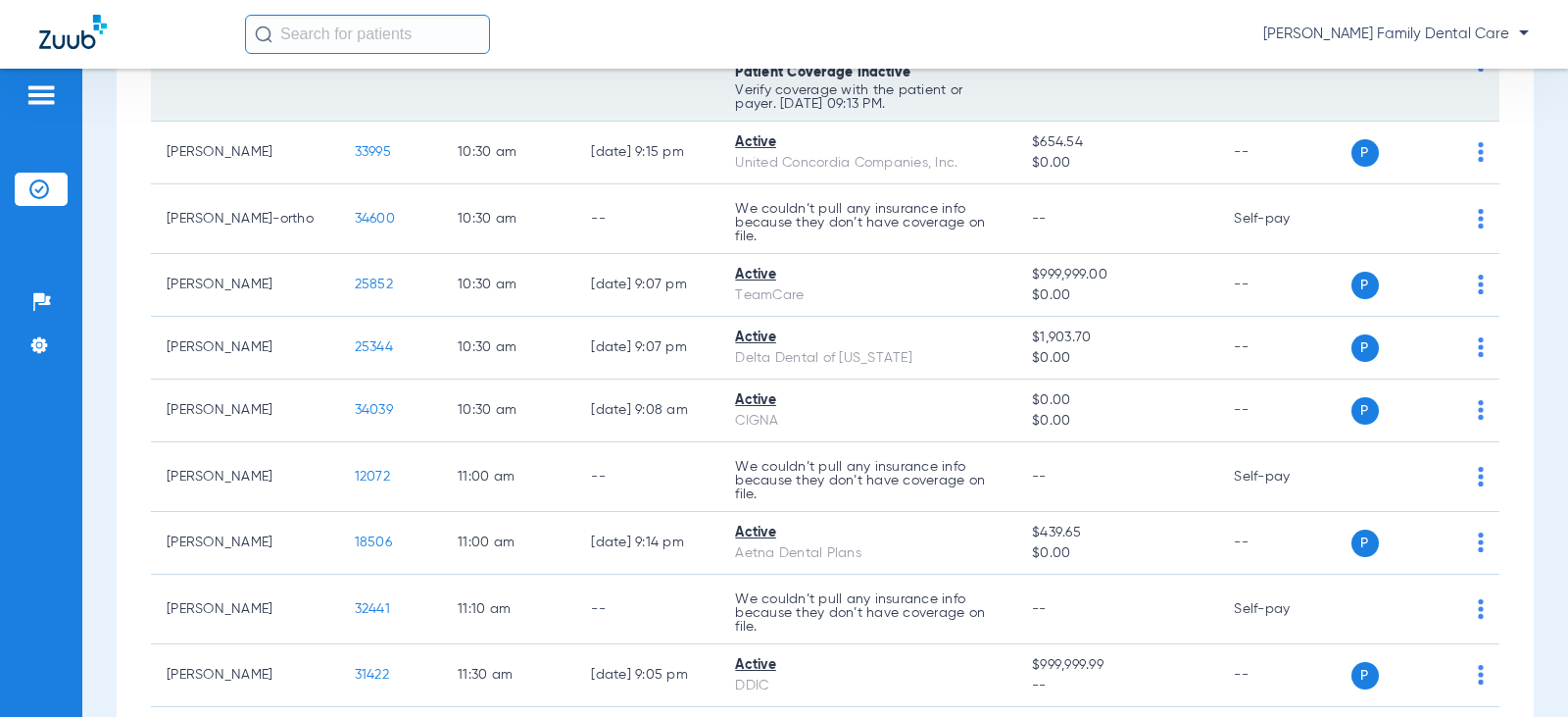
scroll to position [1373, 0]
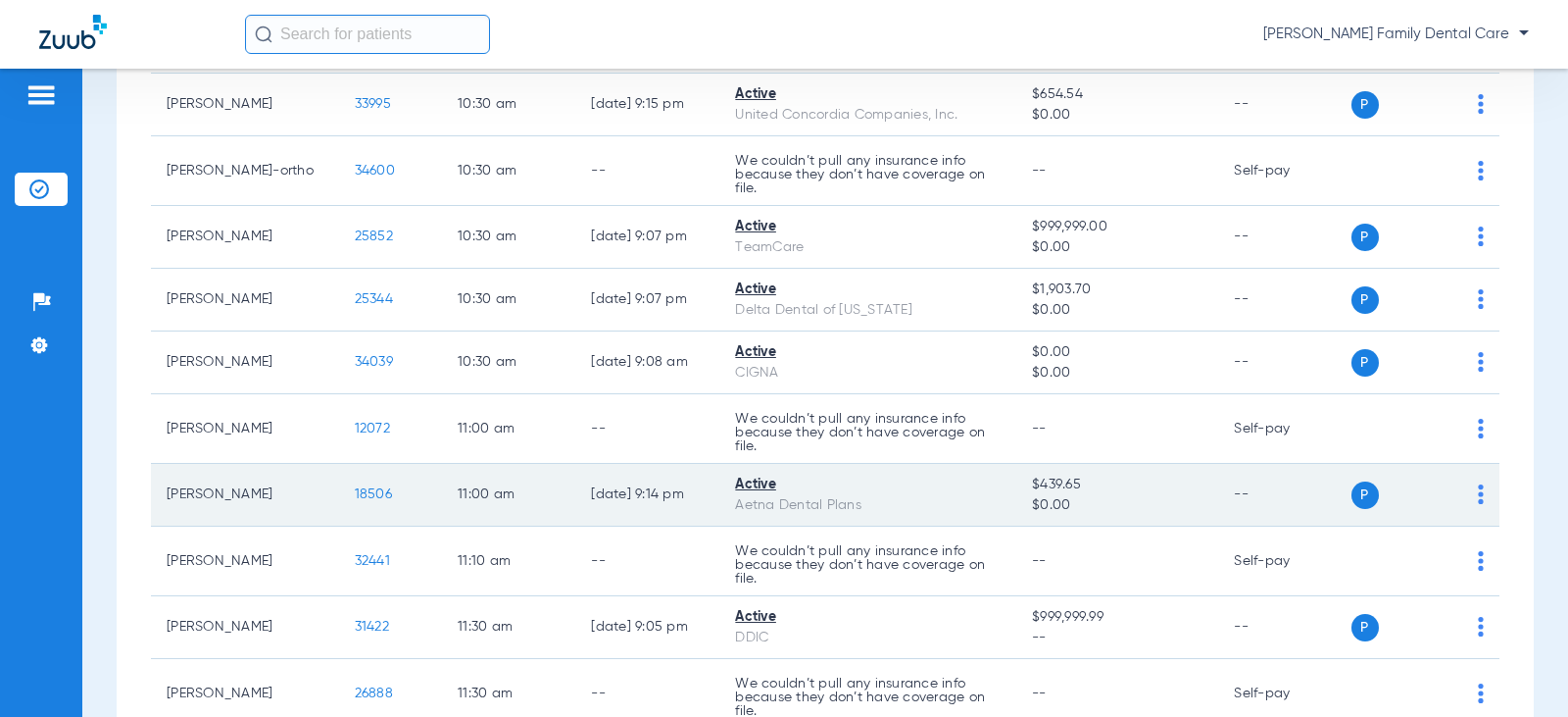
click at [355, 493] on span "18506" at bounding box center [374, 494] width 38 height 14
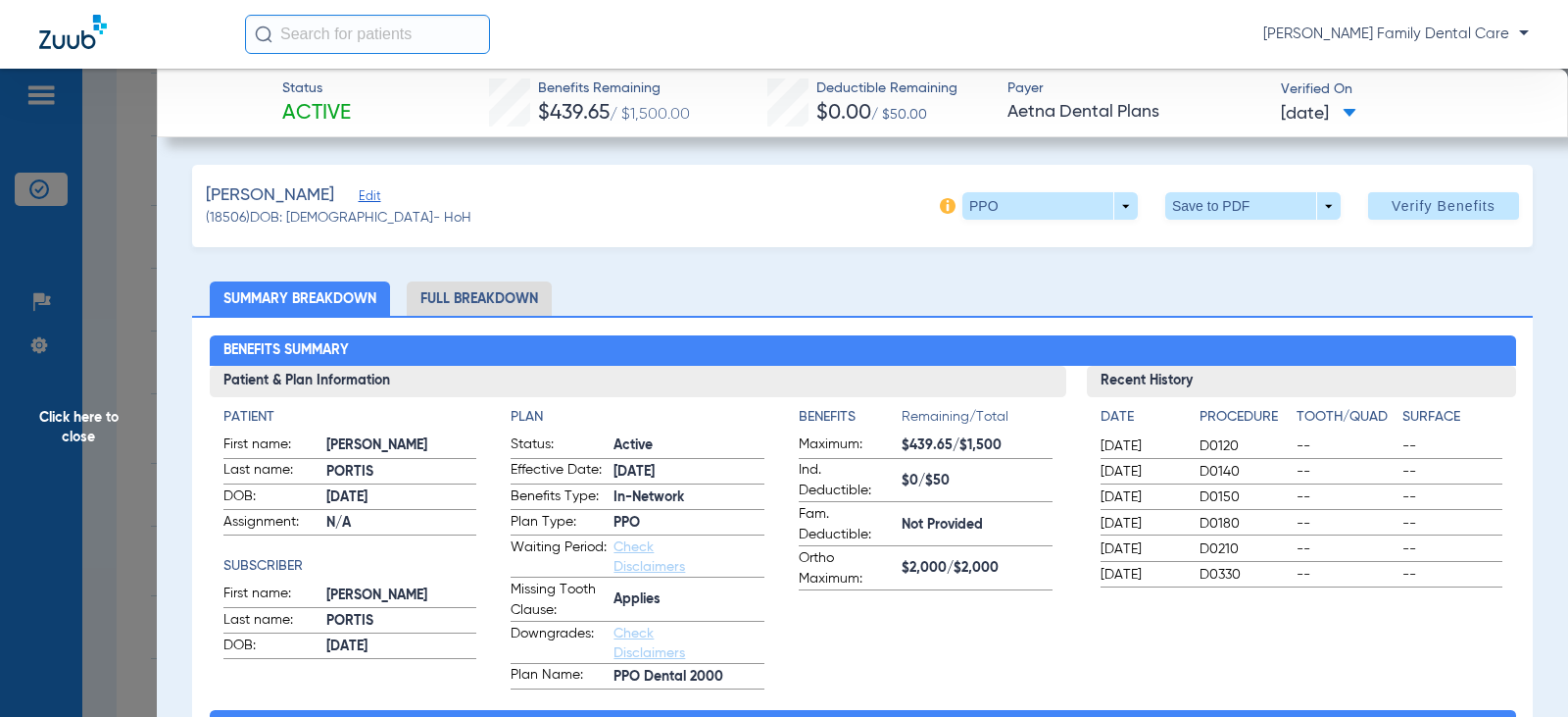
click at [485, 306] on li "Full Breakdown" at bounding box center [479, 299] width 145 height 35
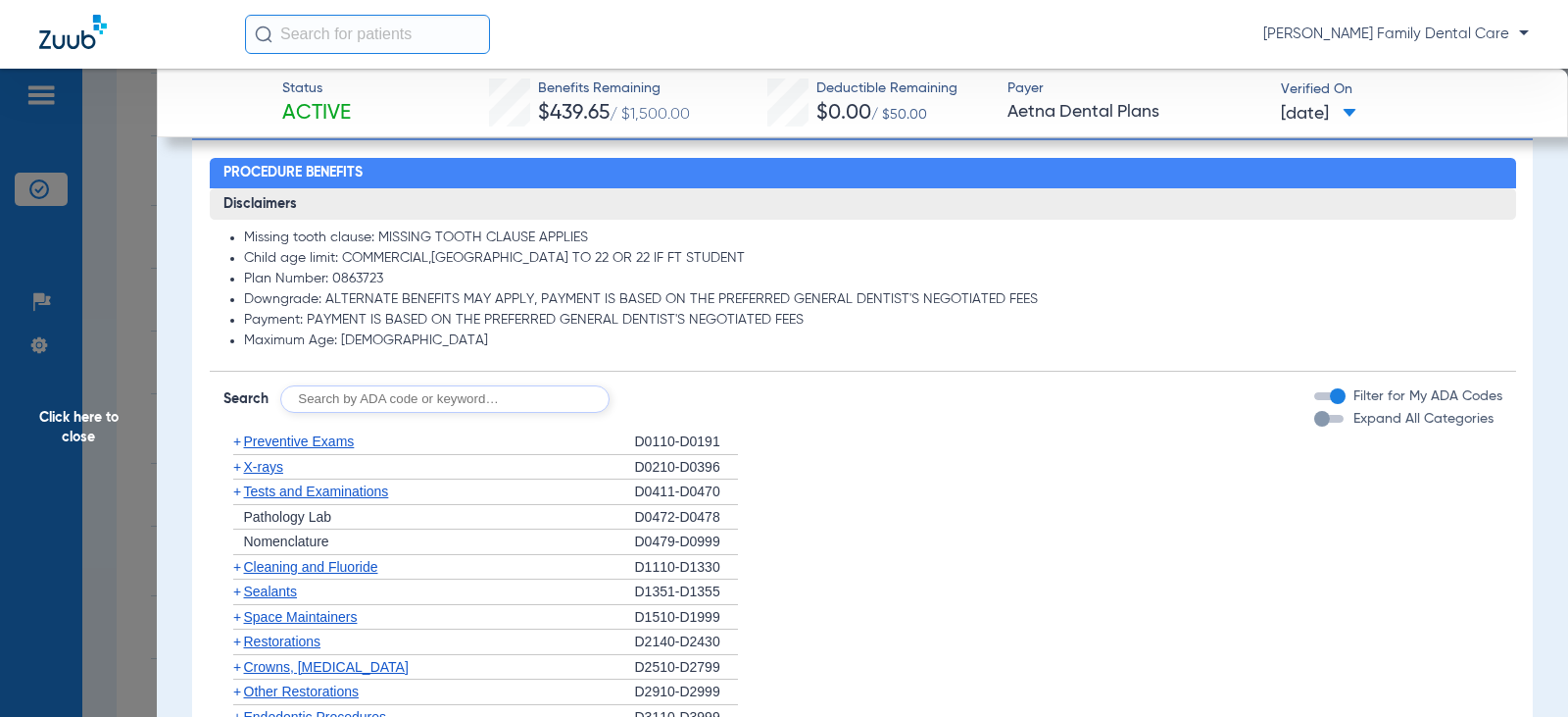
click at [233, 442] on span "+" at bounding box center [237, 441] width 8 height 16
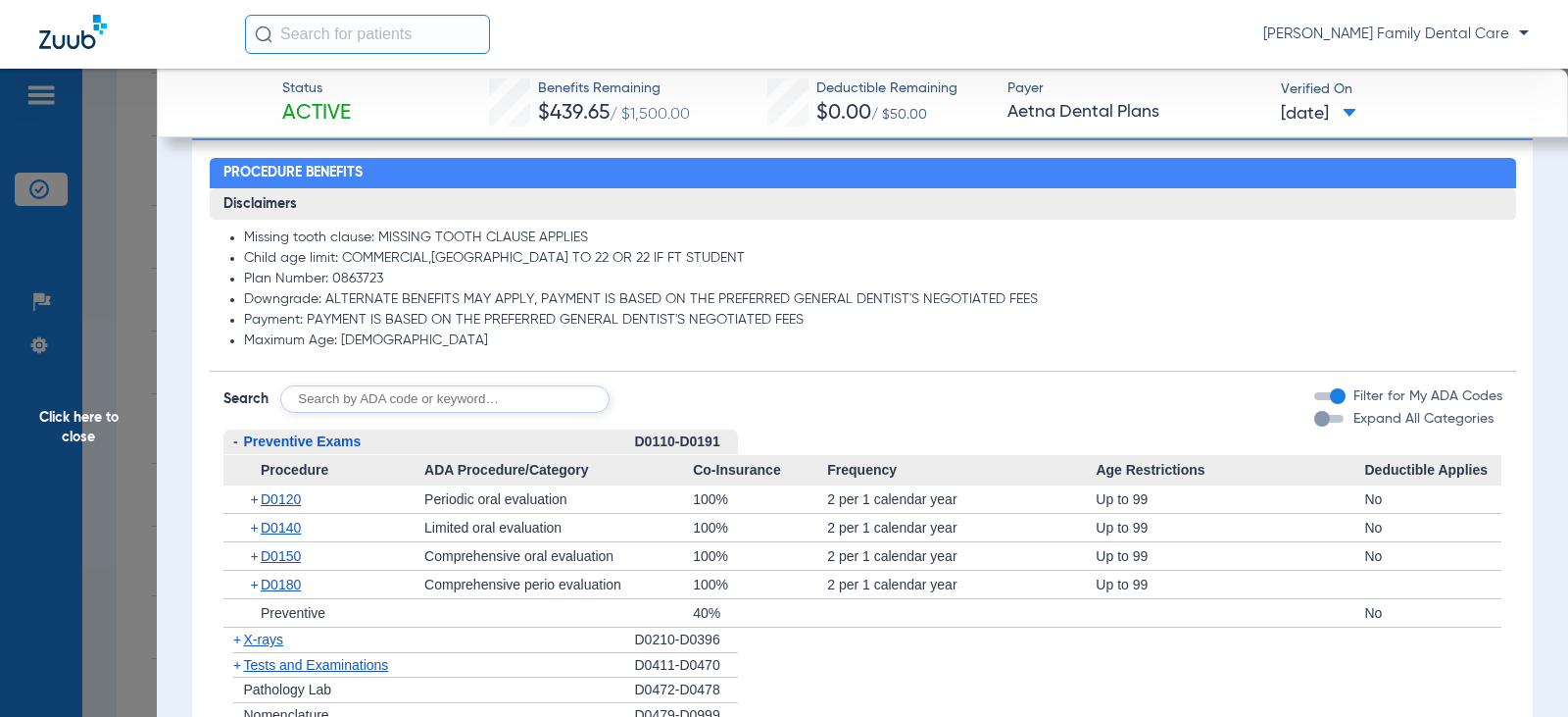
click at [233, 442] on span "-" at bounding box center [235, 441] width 5 height 16
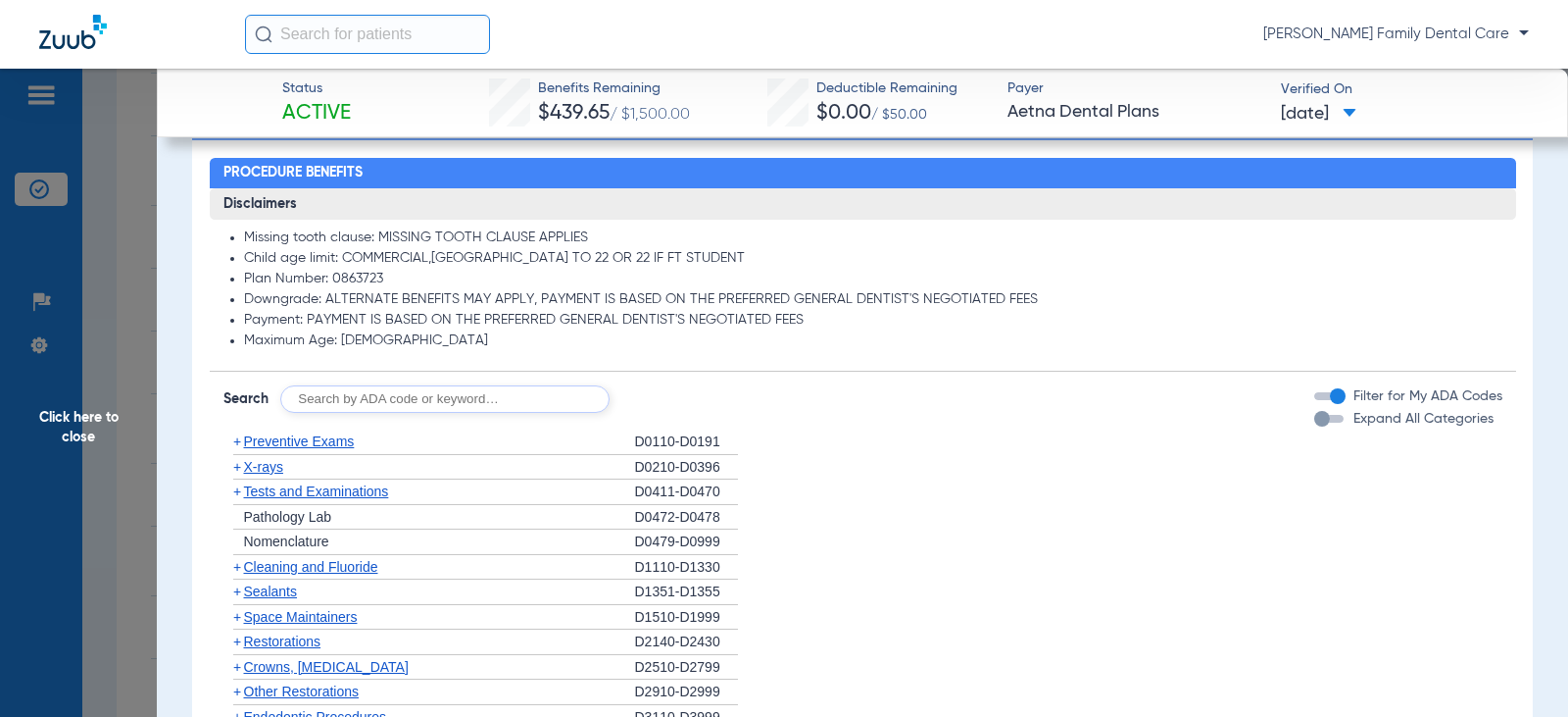
click at [236, 566] on span "+" at bounding box center [237, 566] width 8 height 16
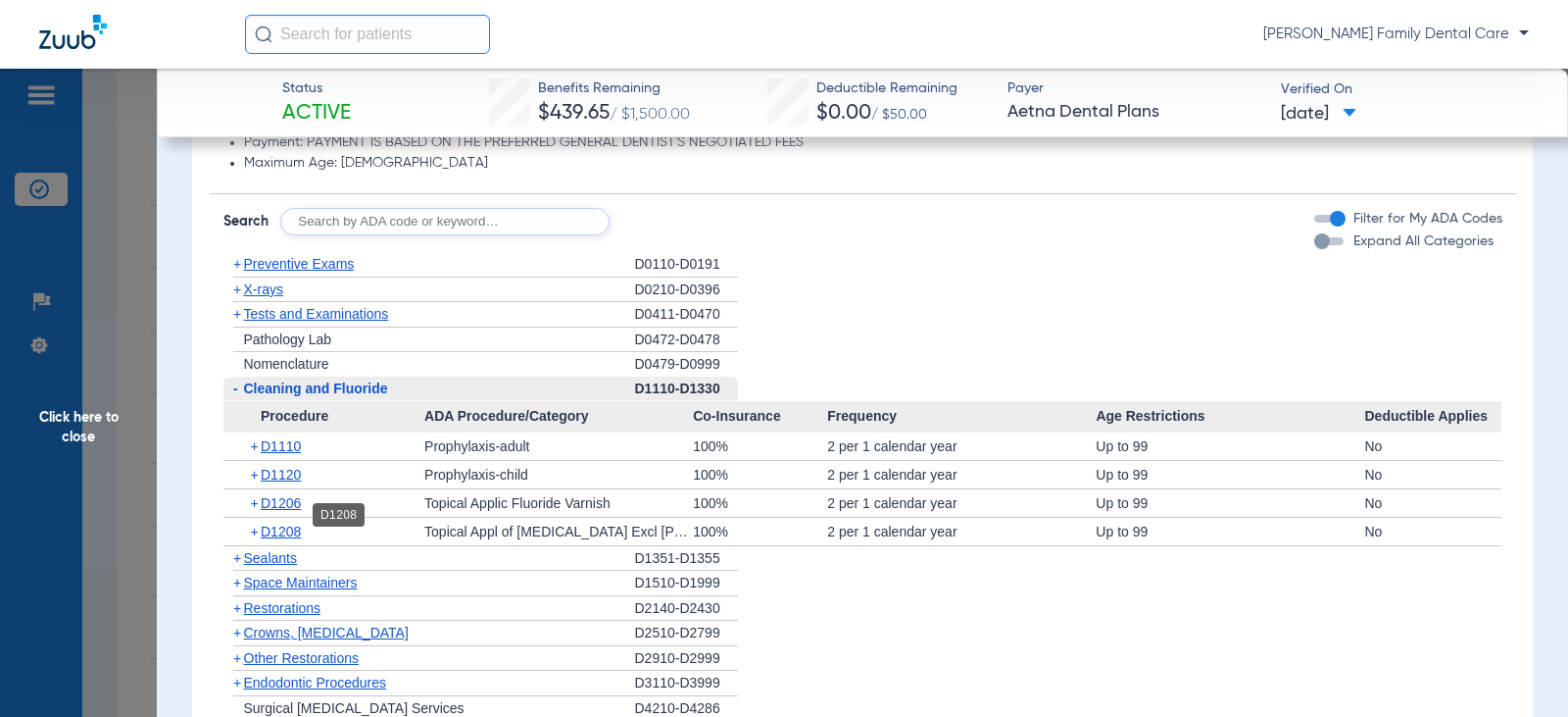
scroll to position [1569, 0]
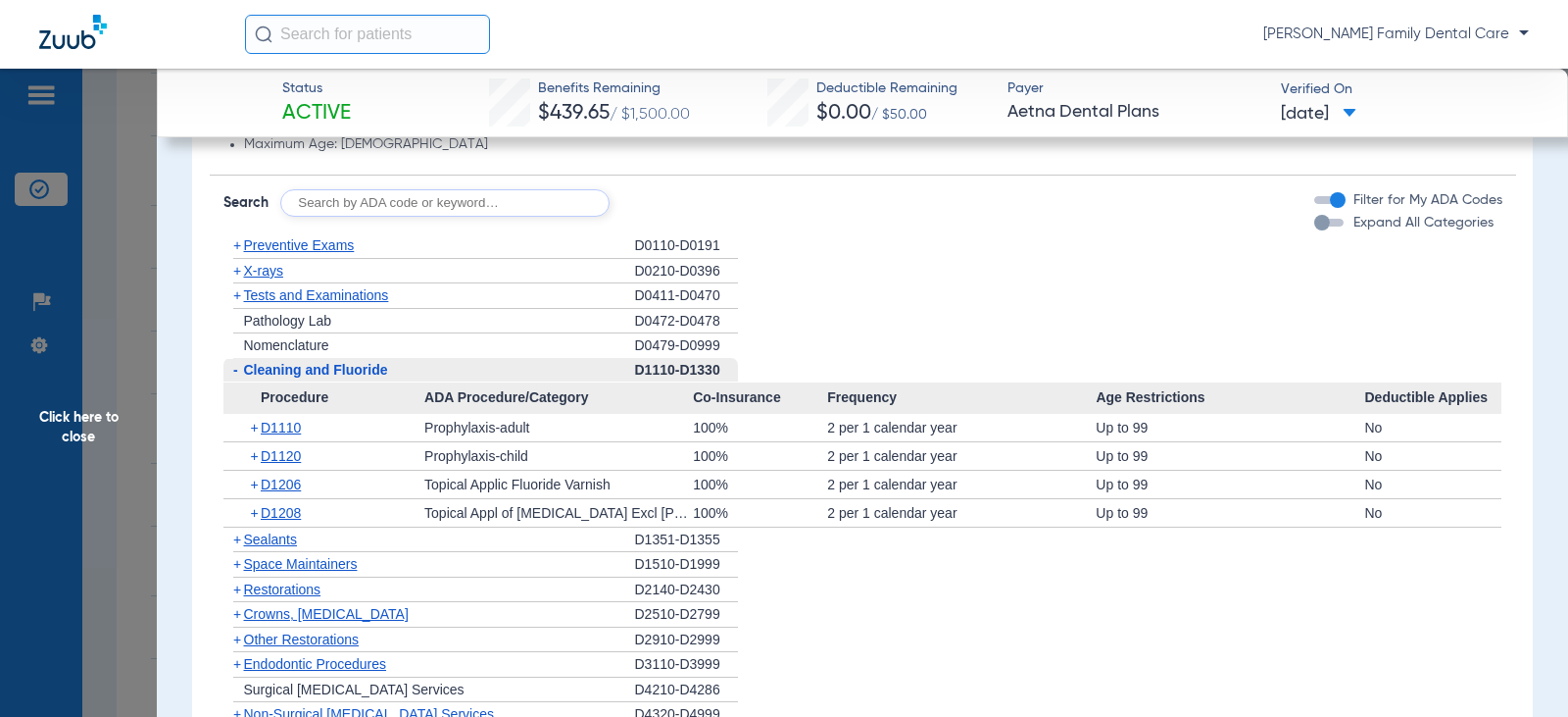
click at [229, 375] on span "-" at bounding box center [233, 370] width 21 height 25
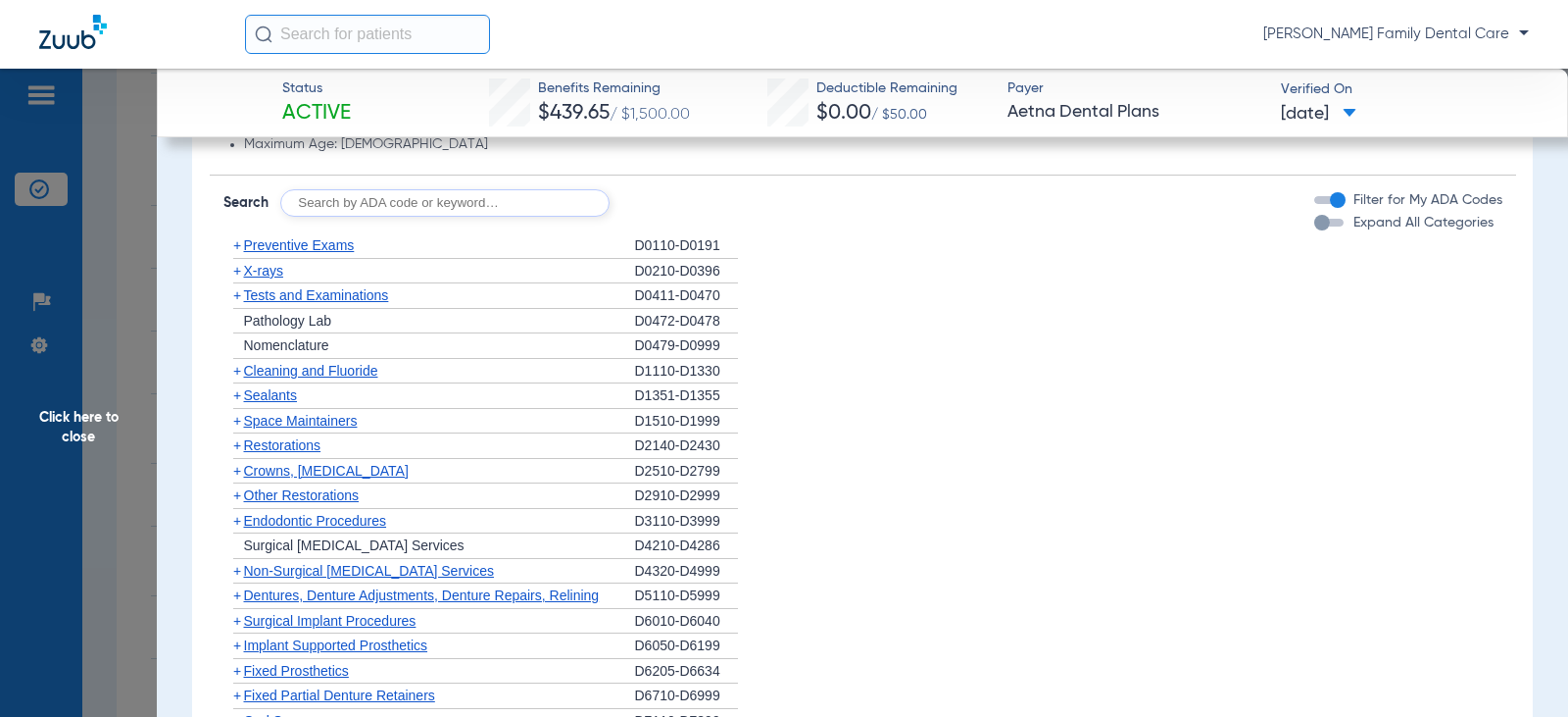
click at [237, 276] on span "+" at bounding box center [237, 271] width 8 height 16
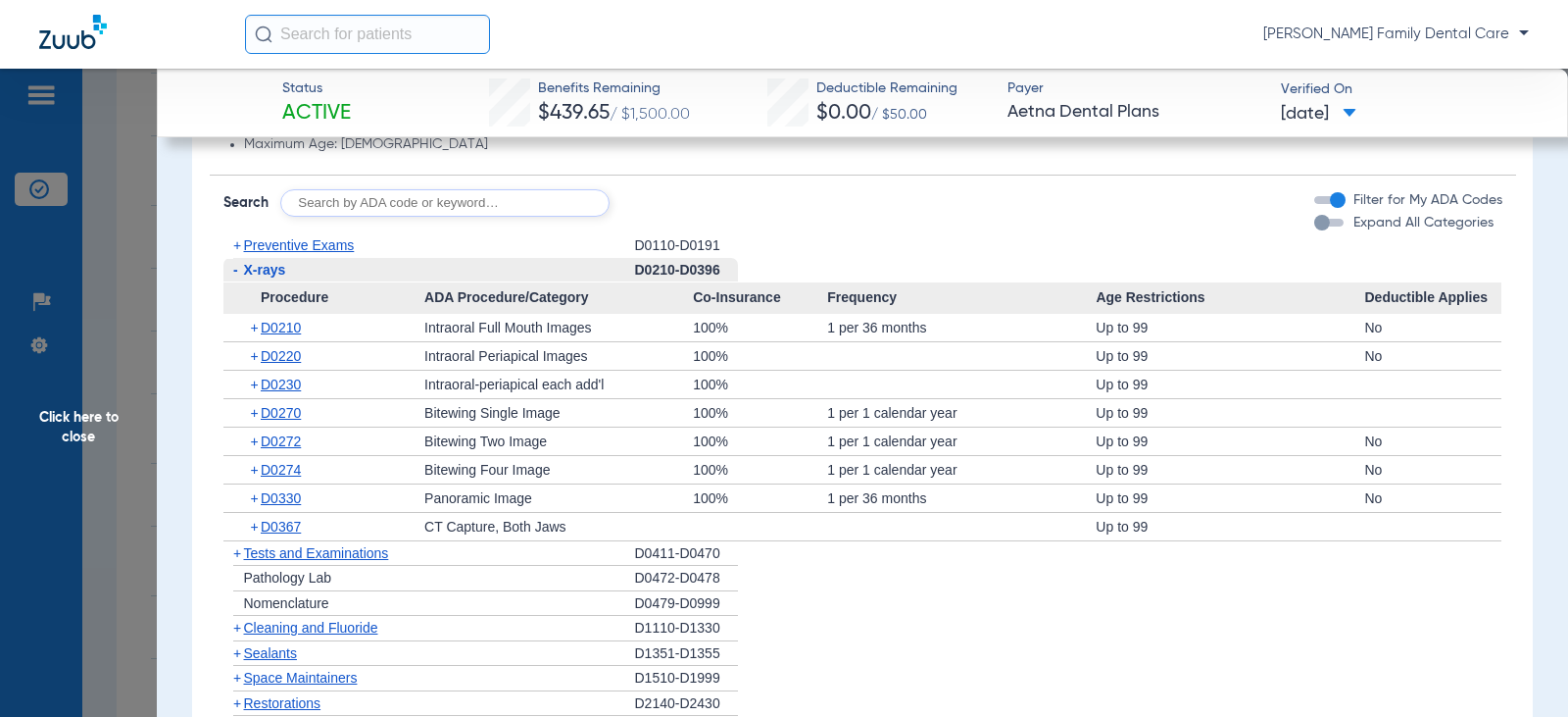
click at [237, 276] on span "-" at bounding box center [235, 270] width 5 height 16
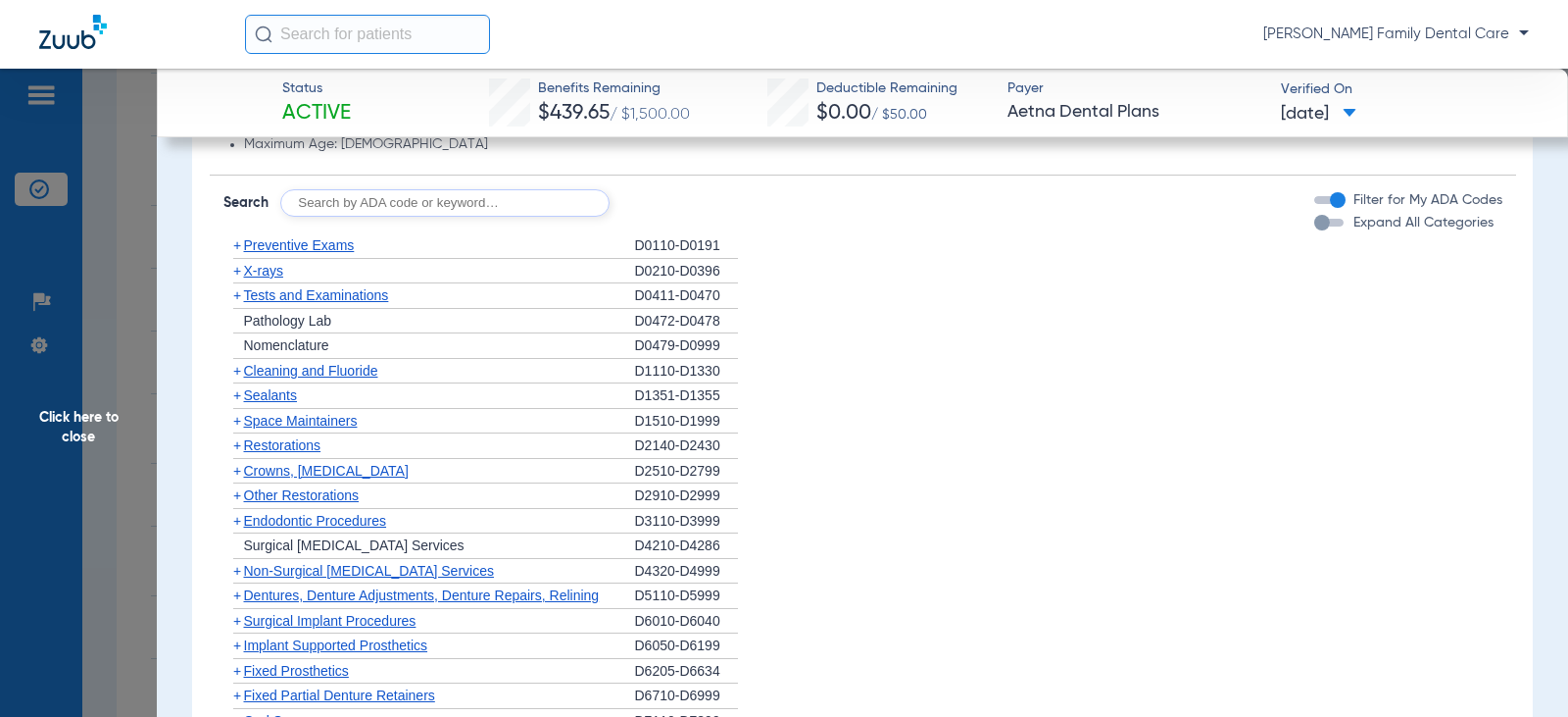
click at [237, 299] on span "+" at bounding box center [237, 296] width 8 height 16
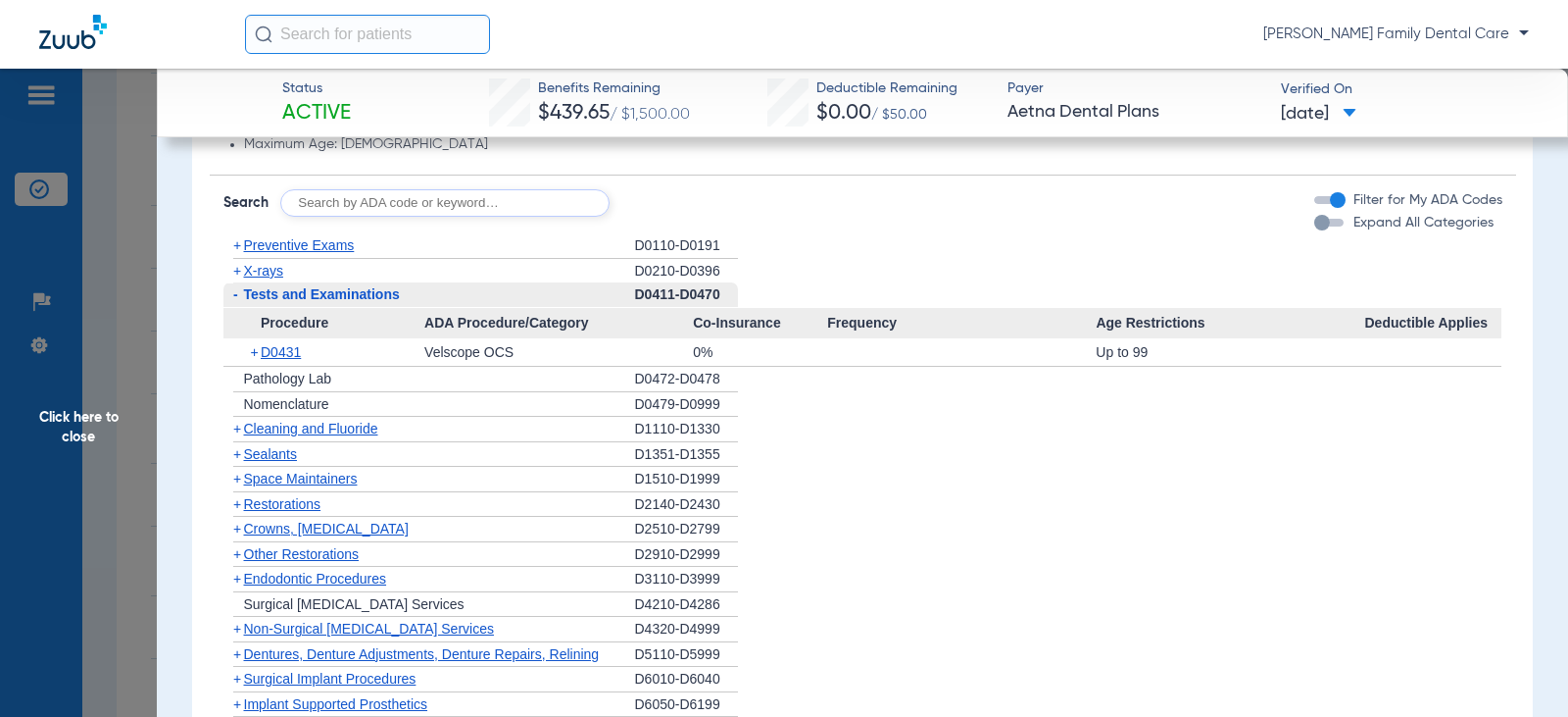
click at [237, 299] on span "-" at bounding box center [235, 295] width 5 height 16
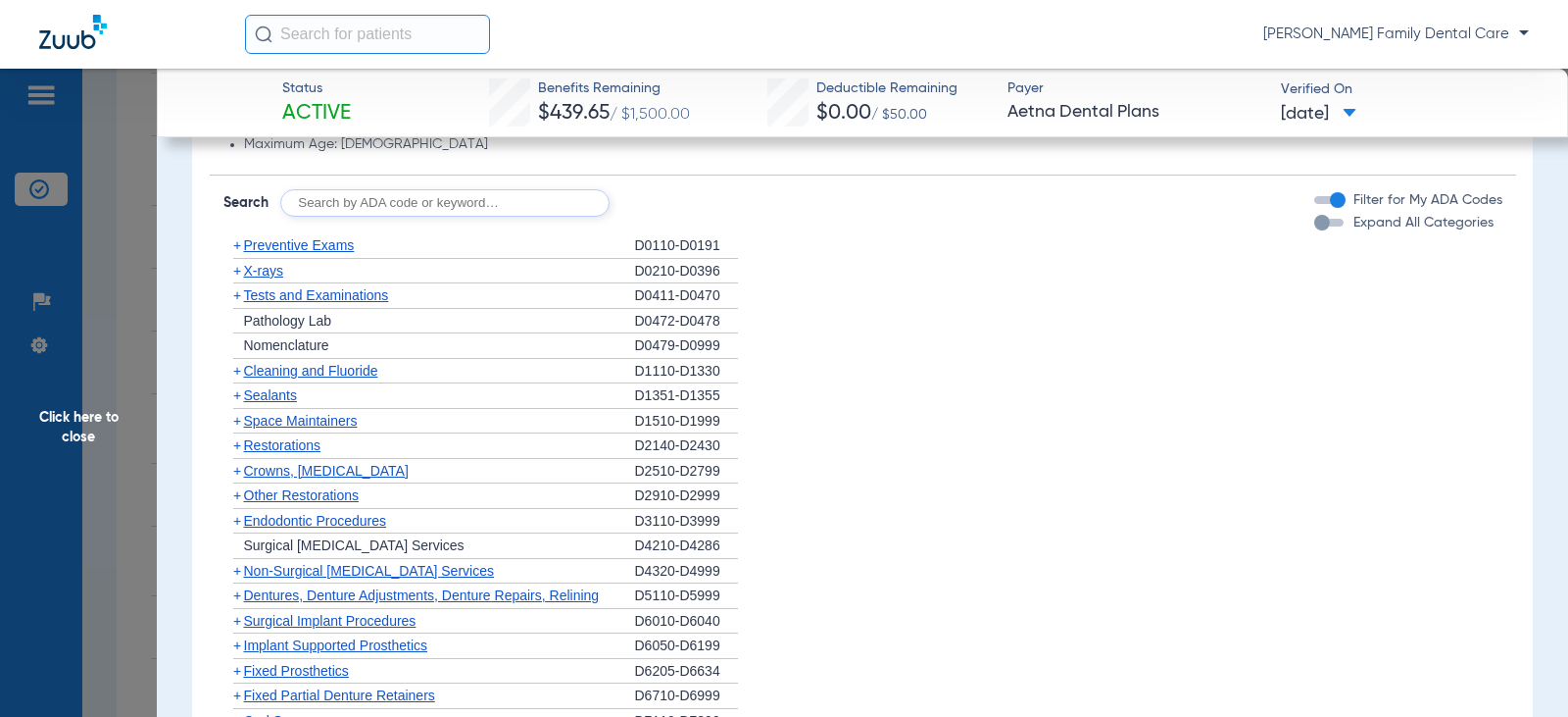
click at [236, 400] on span "+" at bounding box center [237, 395] width 8 height 16
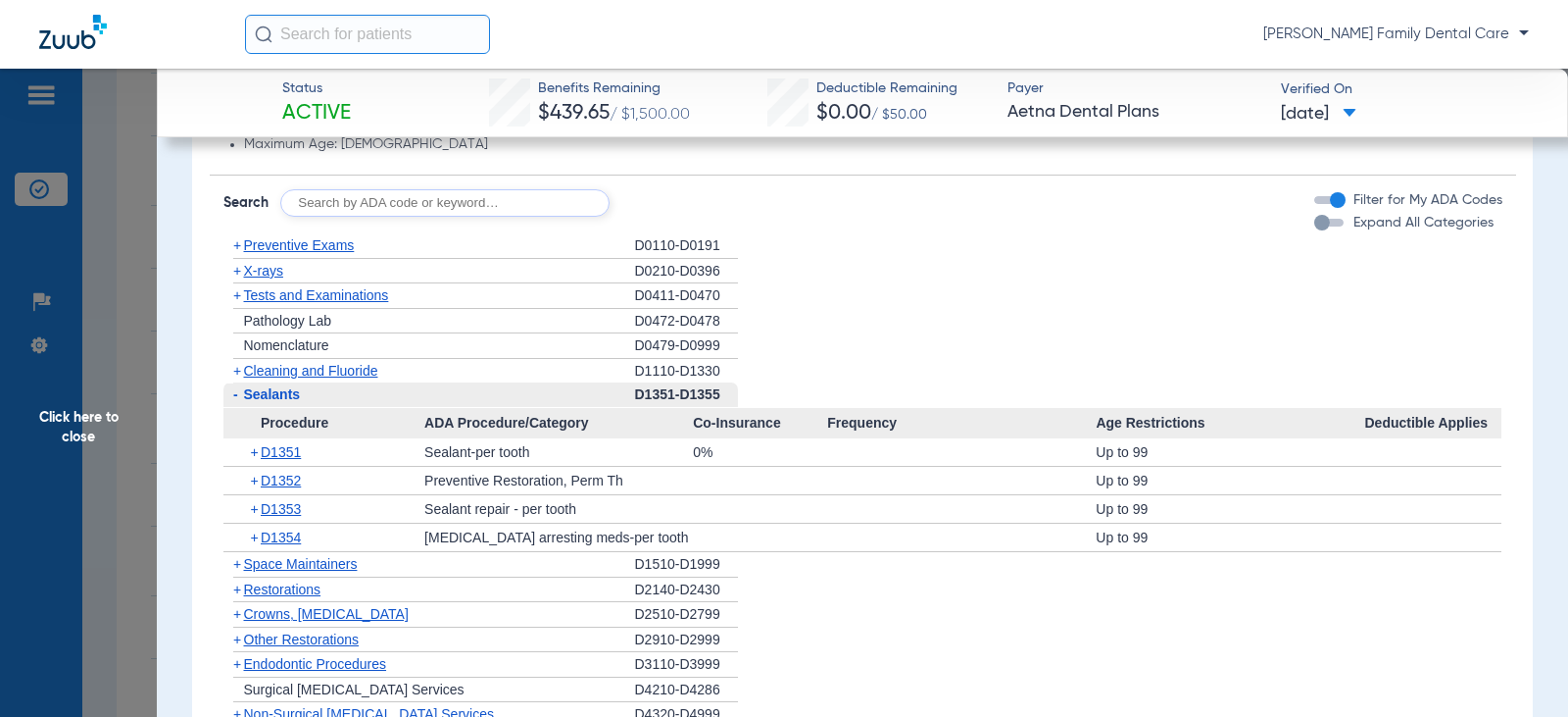
click at [236, 400] on span "-" at bounding box center [235, 394] width 5 height 16
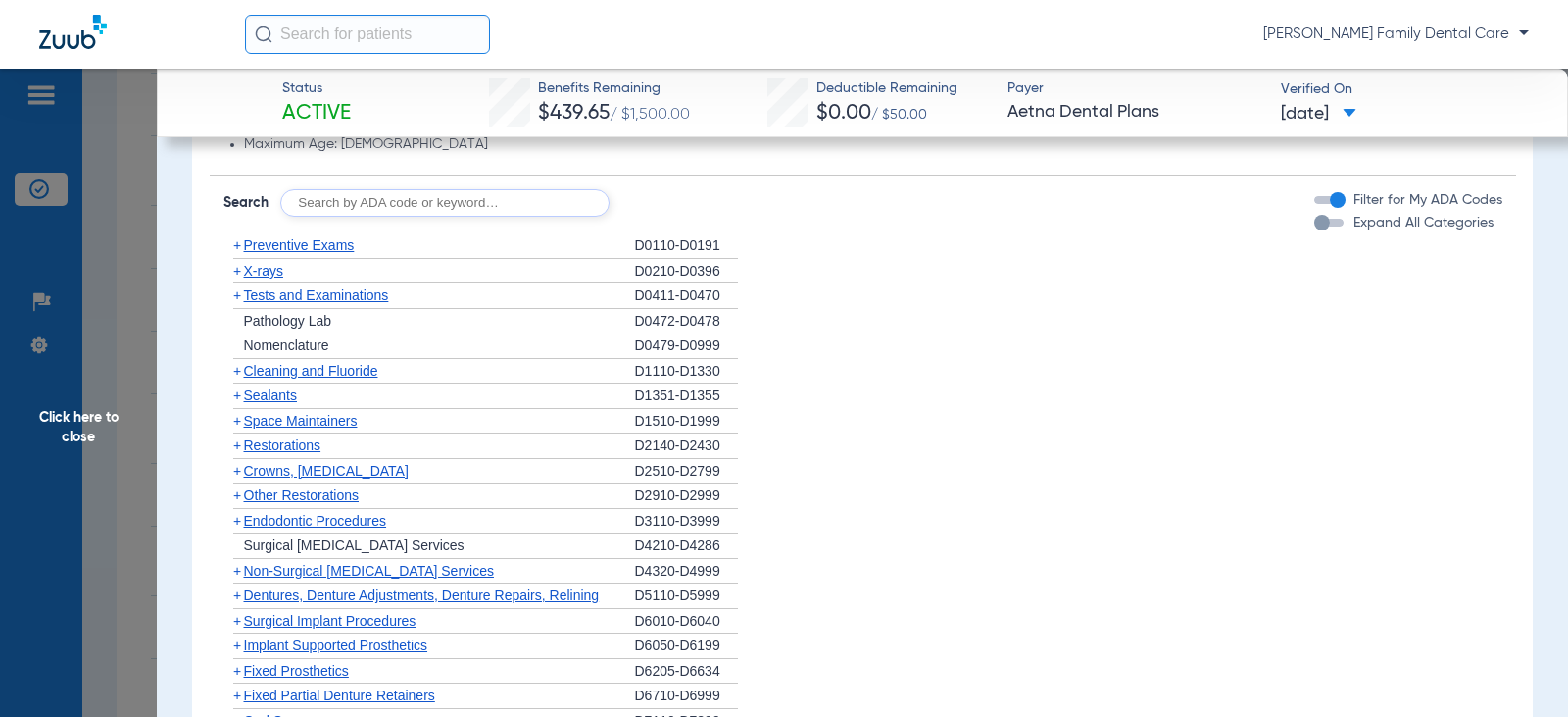
click at [236, 444] on span "+" at bounding box center [237, 445] width 8 height 16
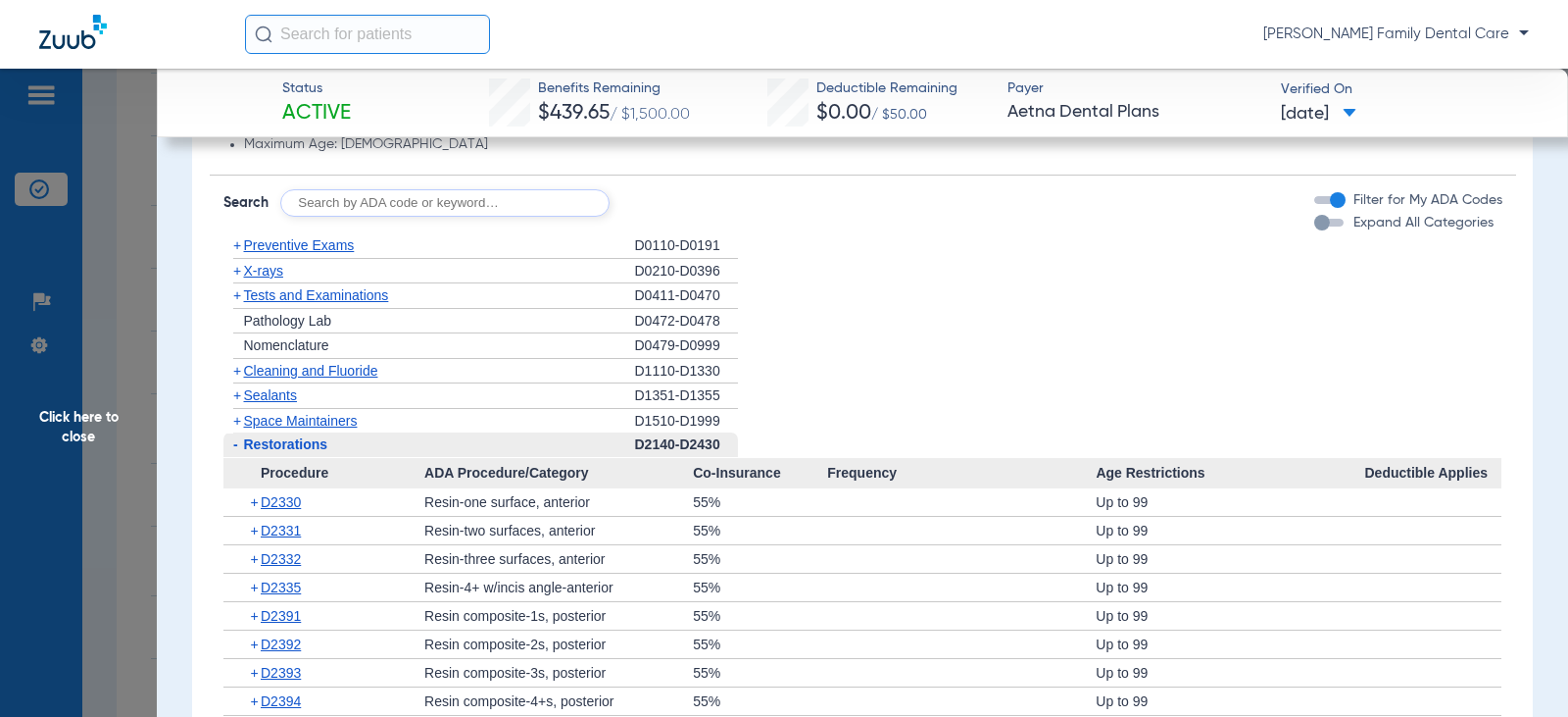
click at [236, 419] on span "+" at bounding box center [237, 420] width 8 height 16
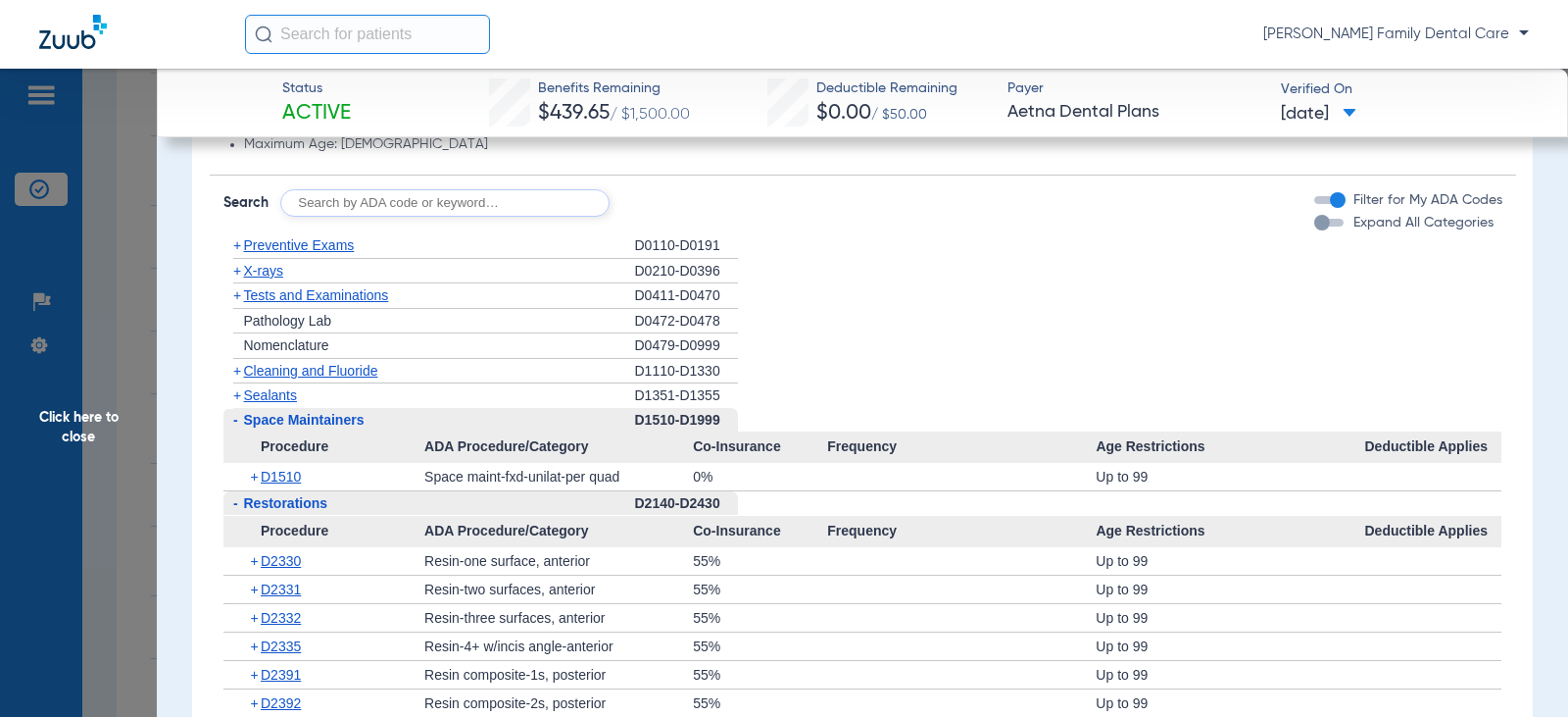
click at [233, 421] on span "-" at bounding box center [235, 419] width 5 height 16
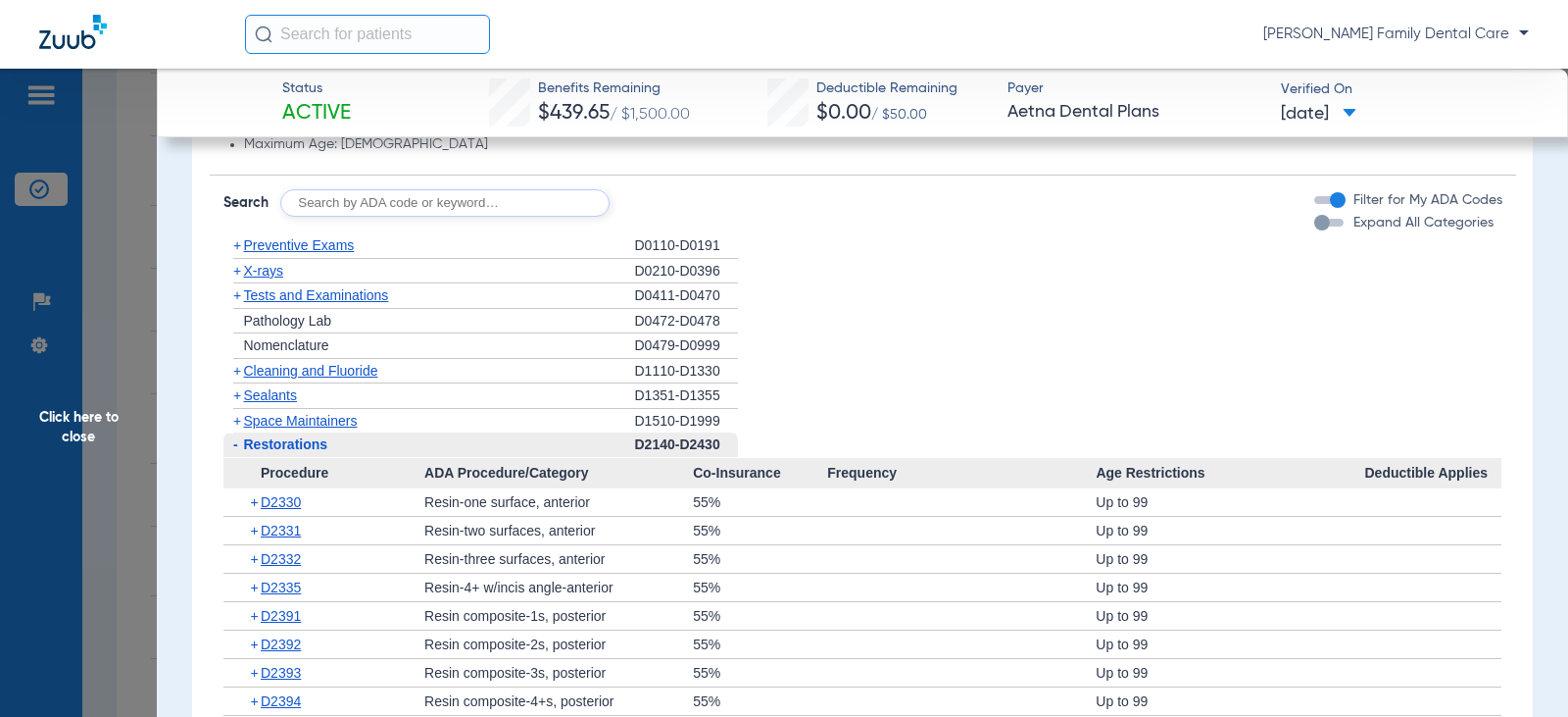
click at [235, 443] on span "-" at bounding box center [235, 444] width 5 height 16
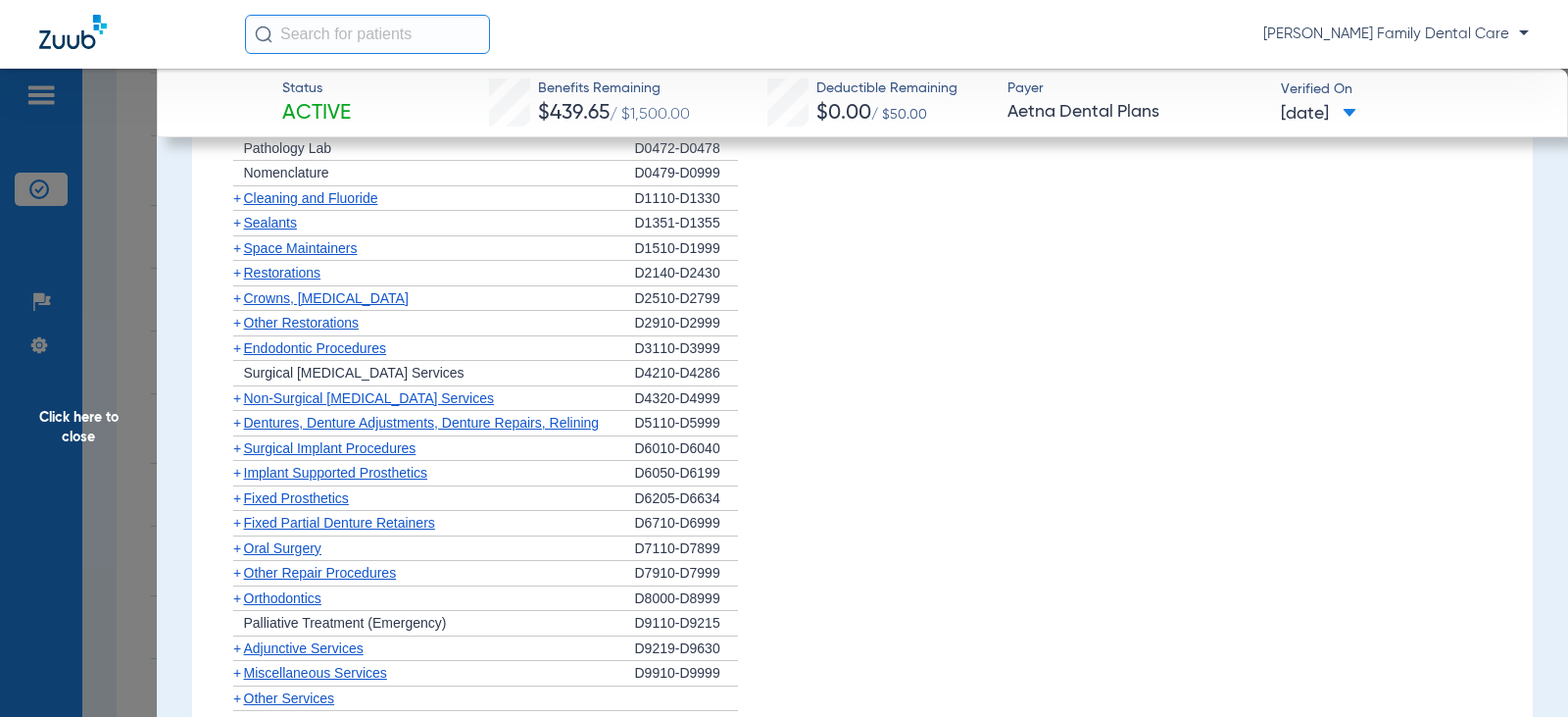
scroll to position [1764, 0]
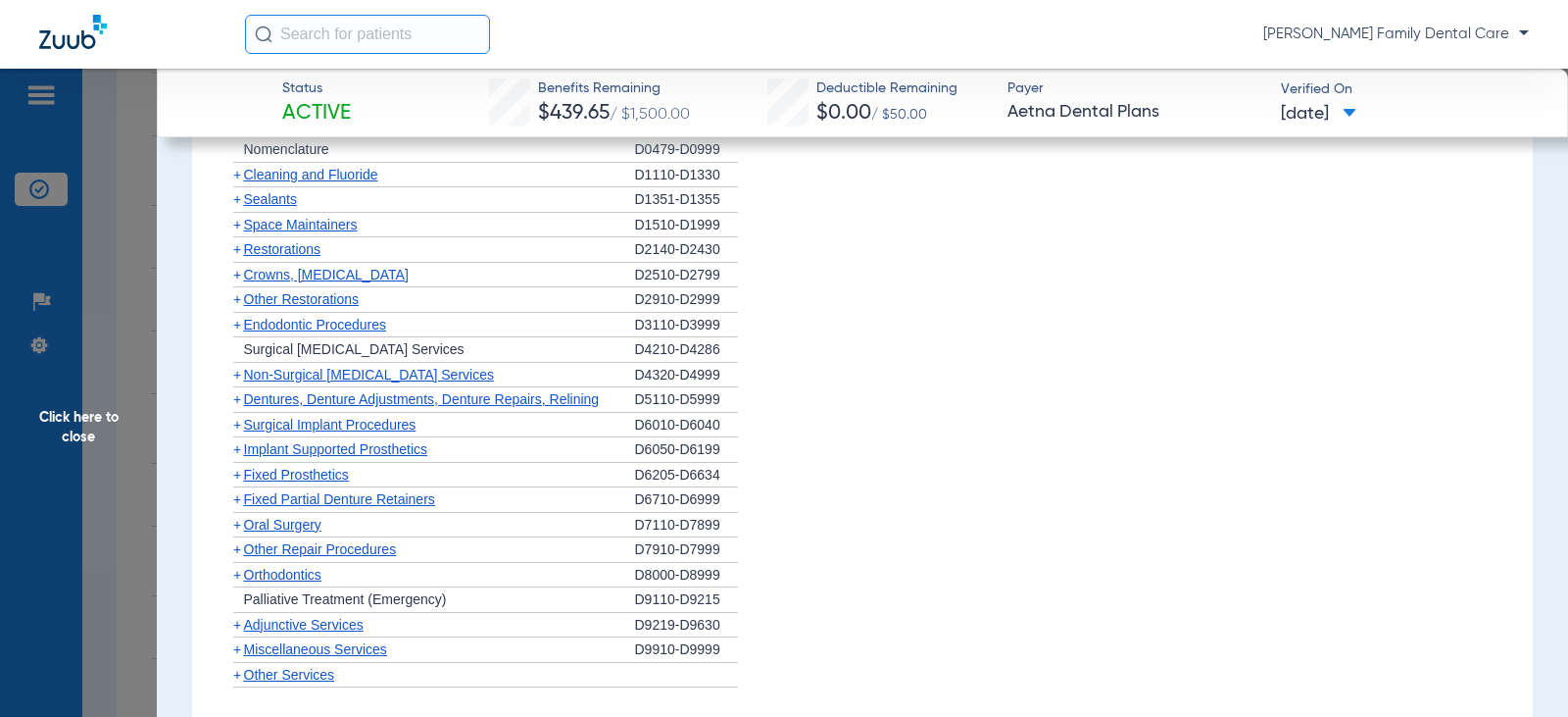
click at [237, 303] on span "+" at bounding box center [237, 299] width 8 height 16
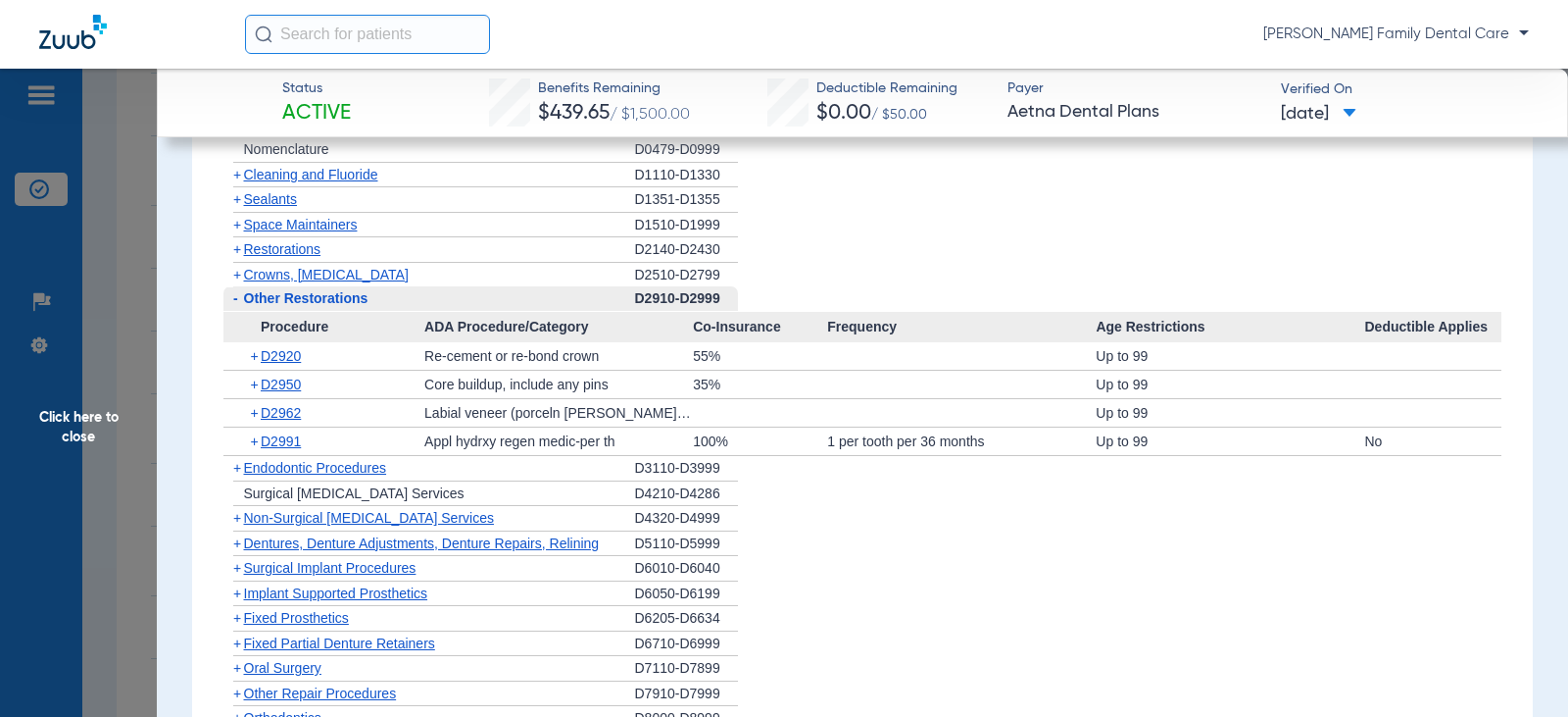
click at [237, 303] on span "-" at bounding box center [235, 299] width 5 height 16
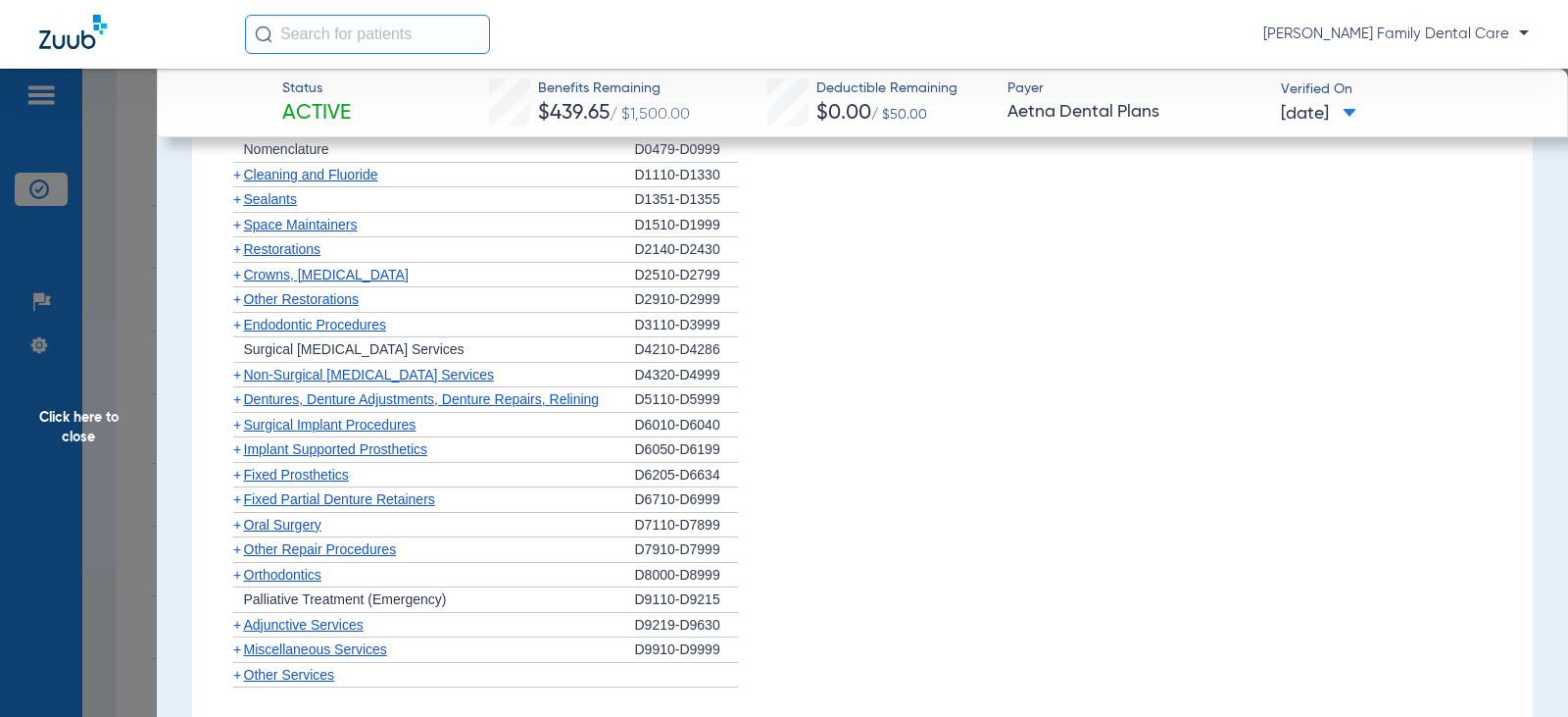
click at [236, 283] on span "+" at bounding box center [237, 275] width 8 height 16
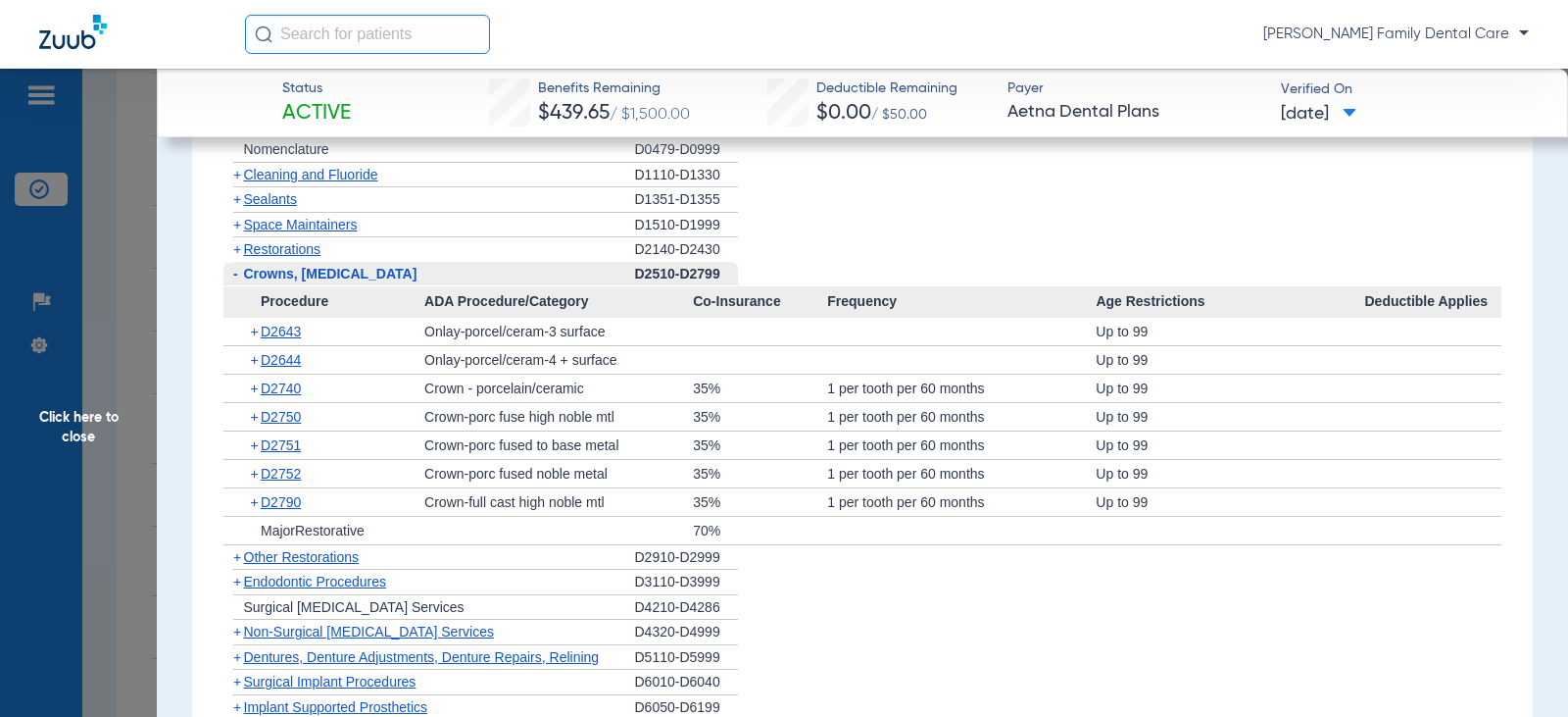
click at [236, 279] on span "-" at bounding box center [235, 274] width 5 height 16
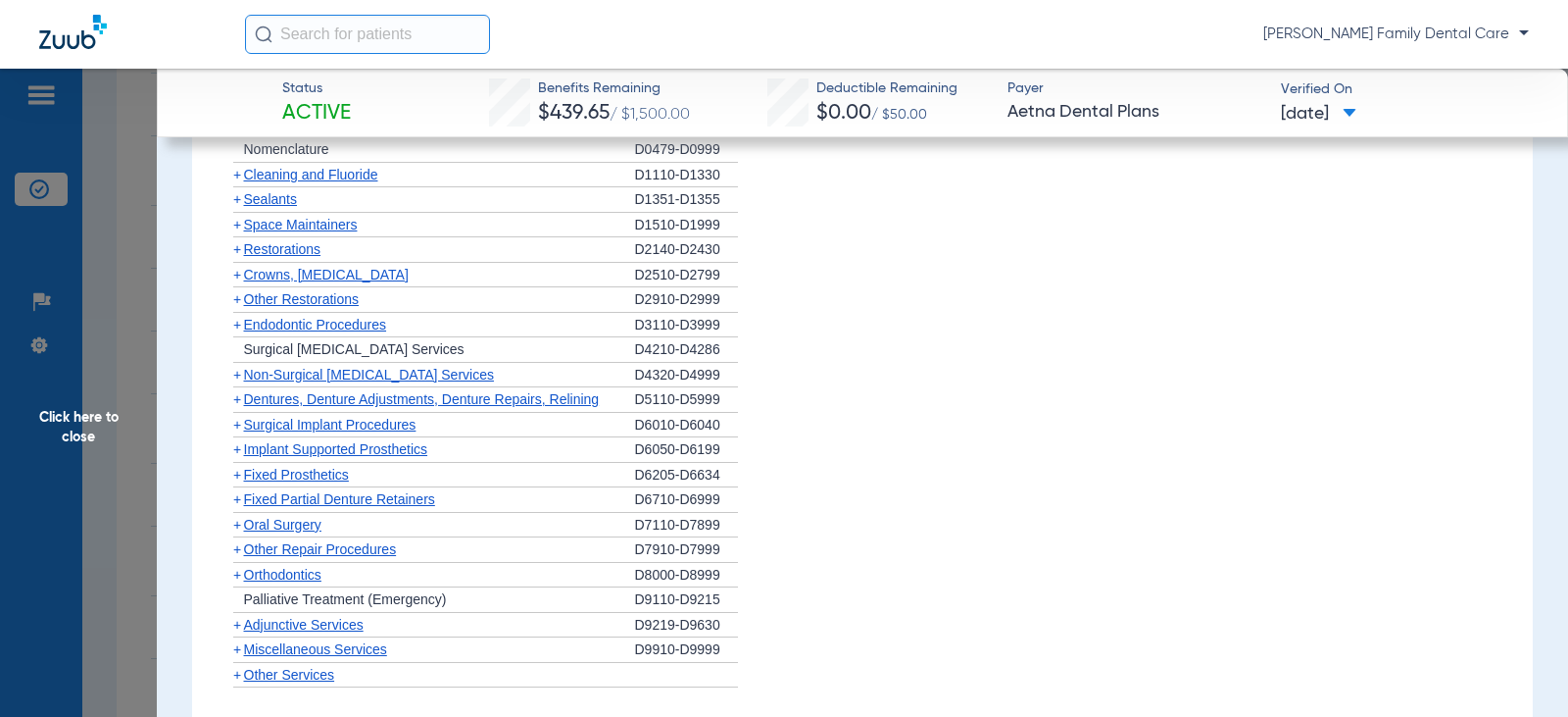
click at [240, 326] on span "+" at bounding box center [237, 324] width 8 height 16
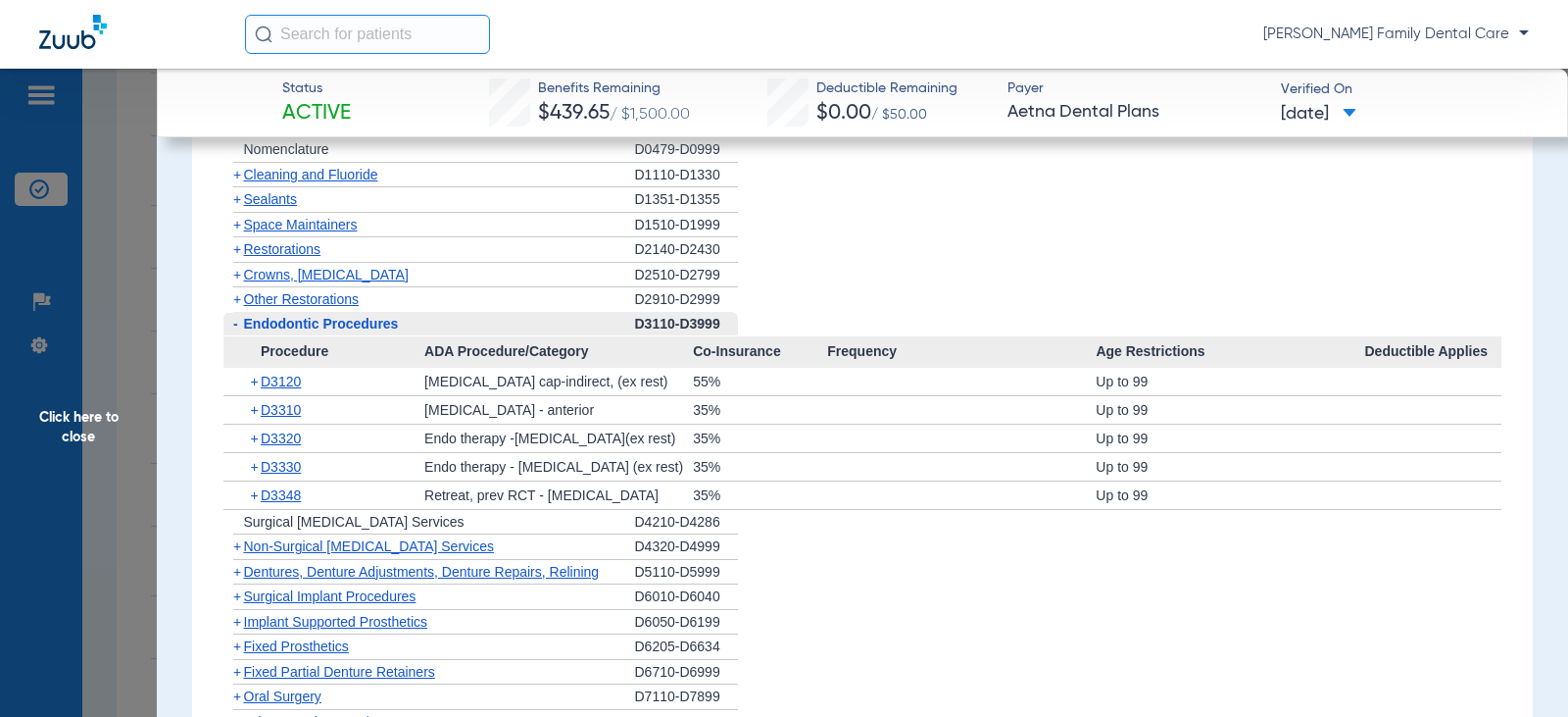
click at [234, 324] on span "-" at bounding box center [235, 323] width 5 height 16
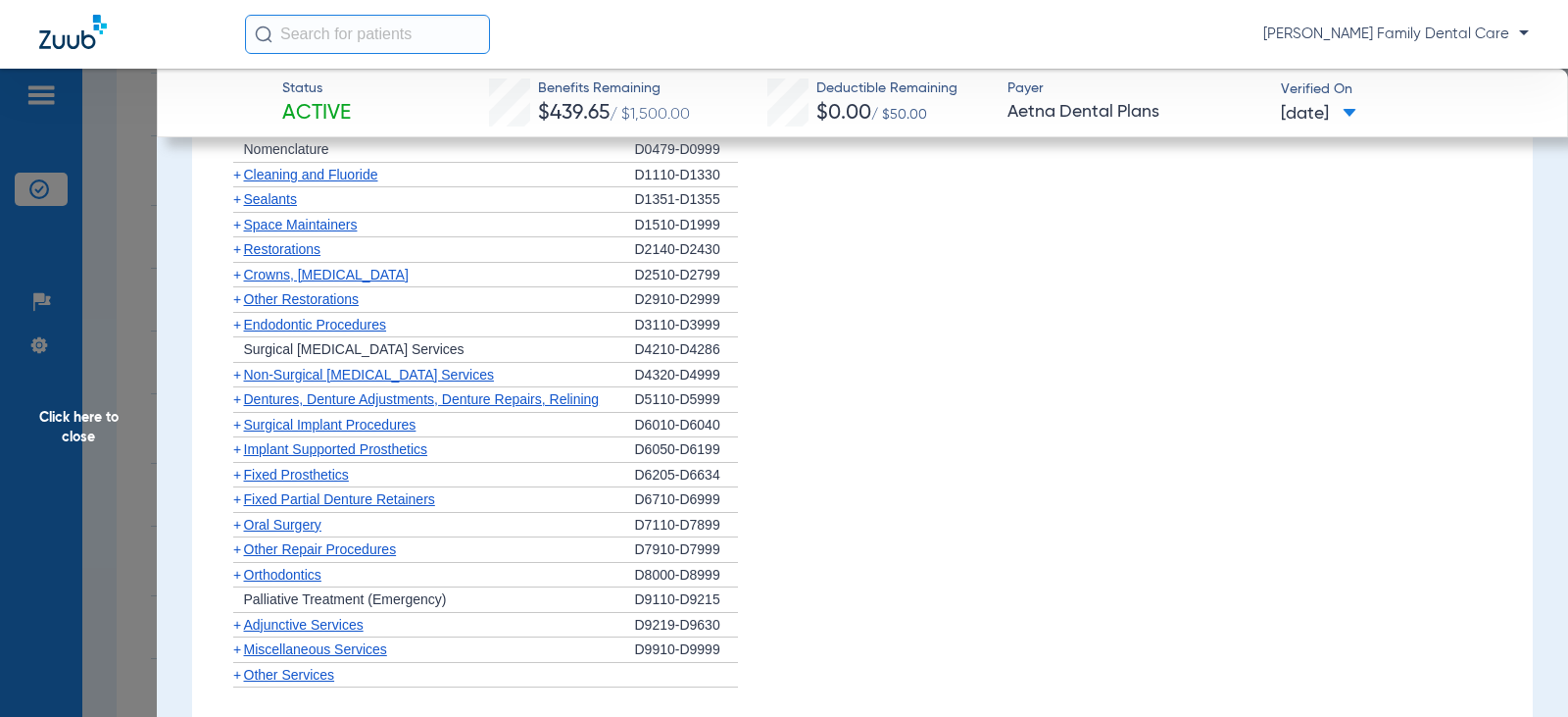
click at [238, 377] on span "+" at bounding box center [237, 375] width 8 height 16
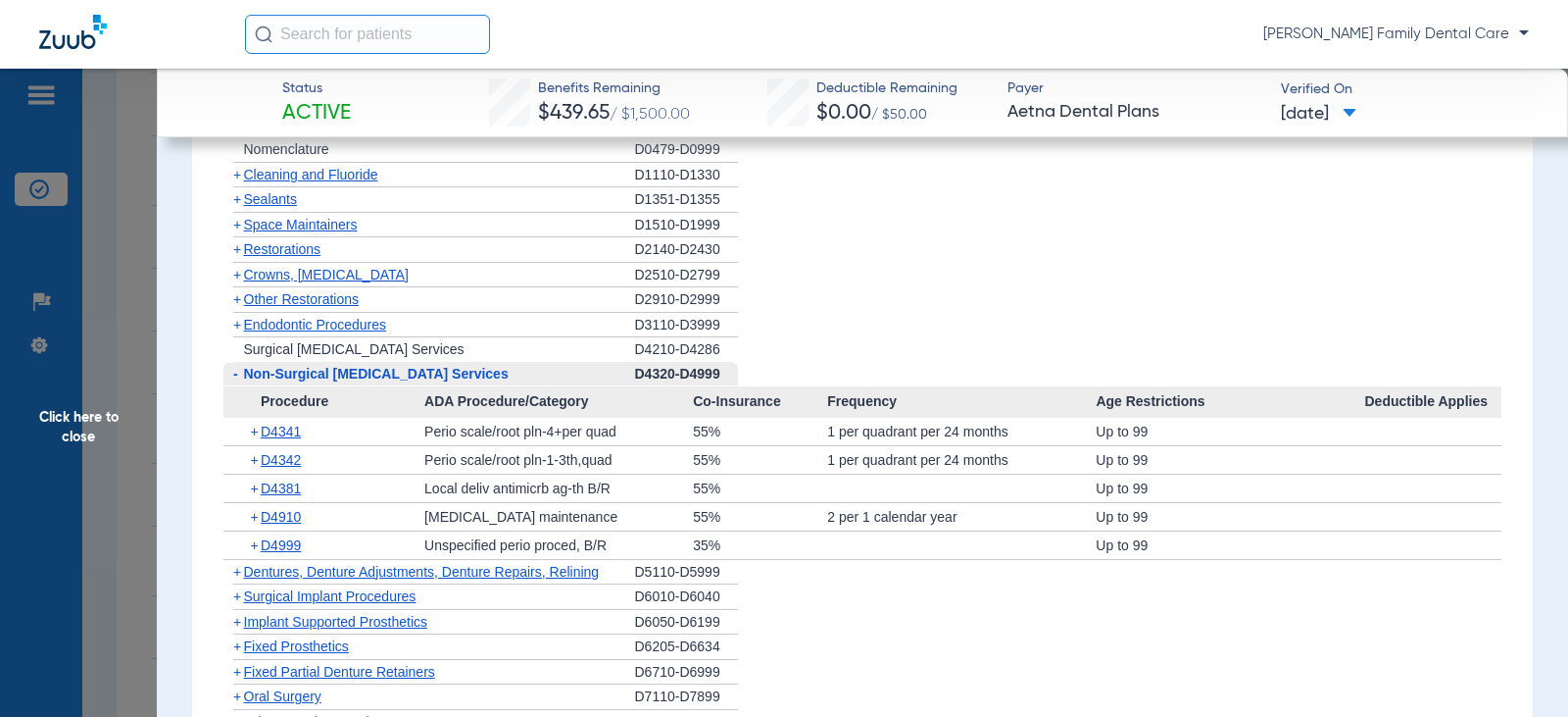
click at [233, 376] on span "-" at bounding box center [235, 374] width 5 height 16
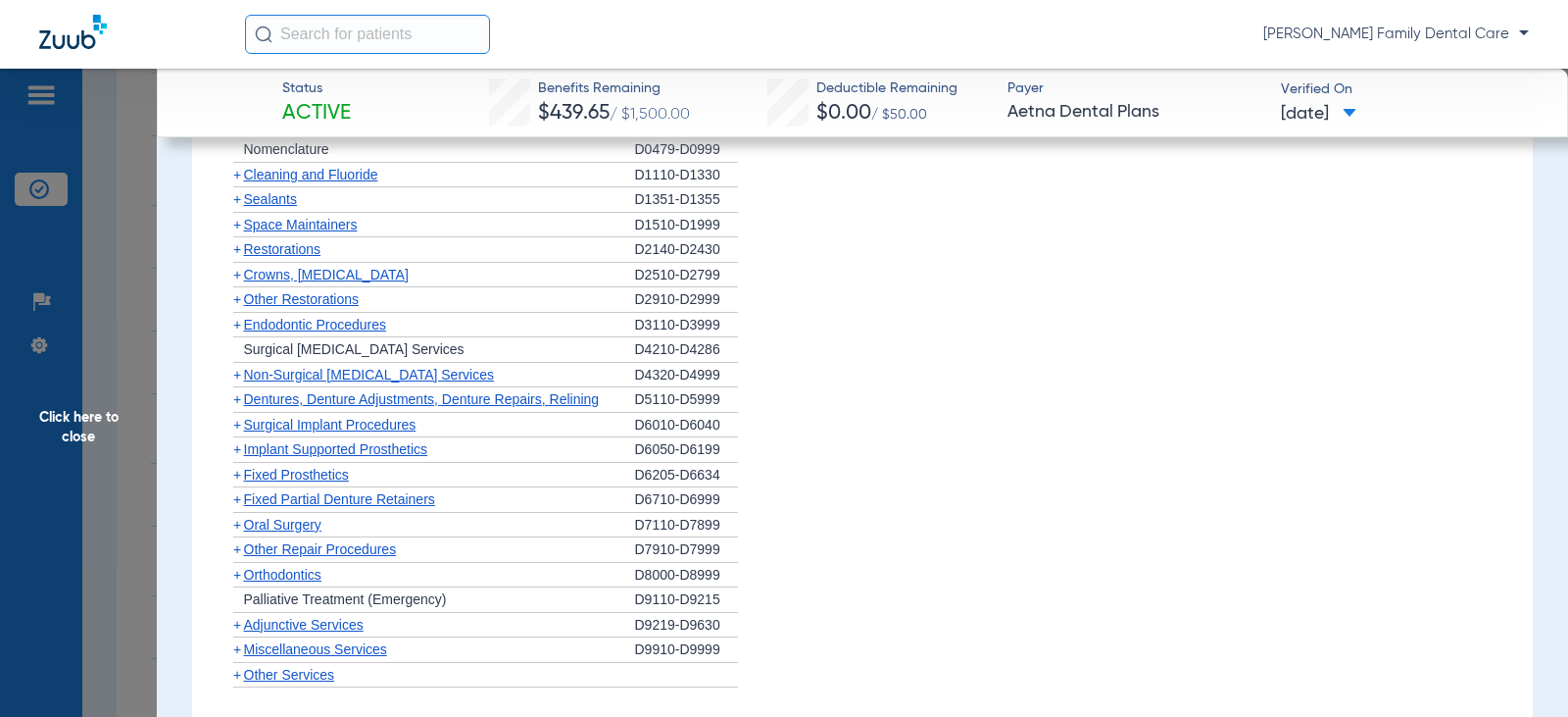
click at [237, 405] on span "+" at bounding box center [237, 399] width 8 height 16
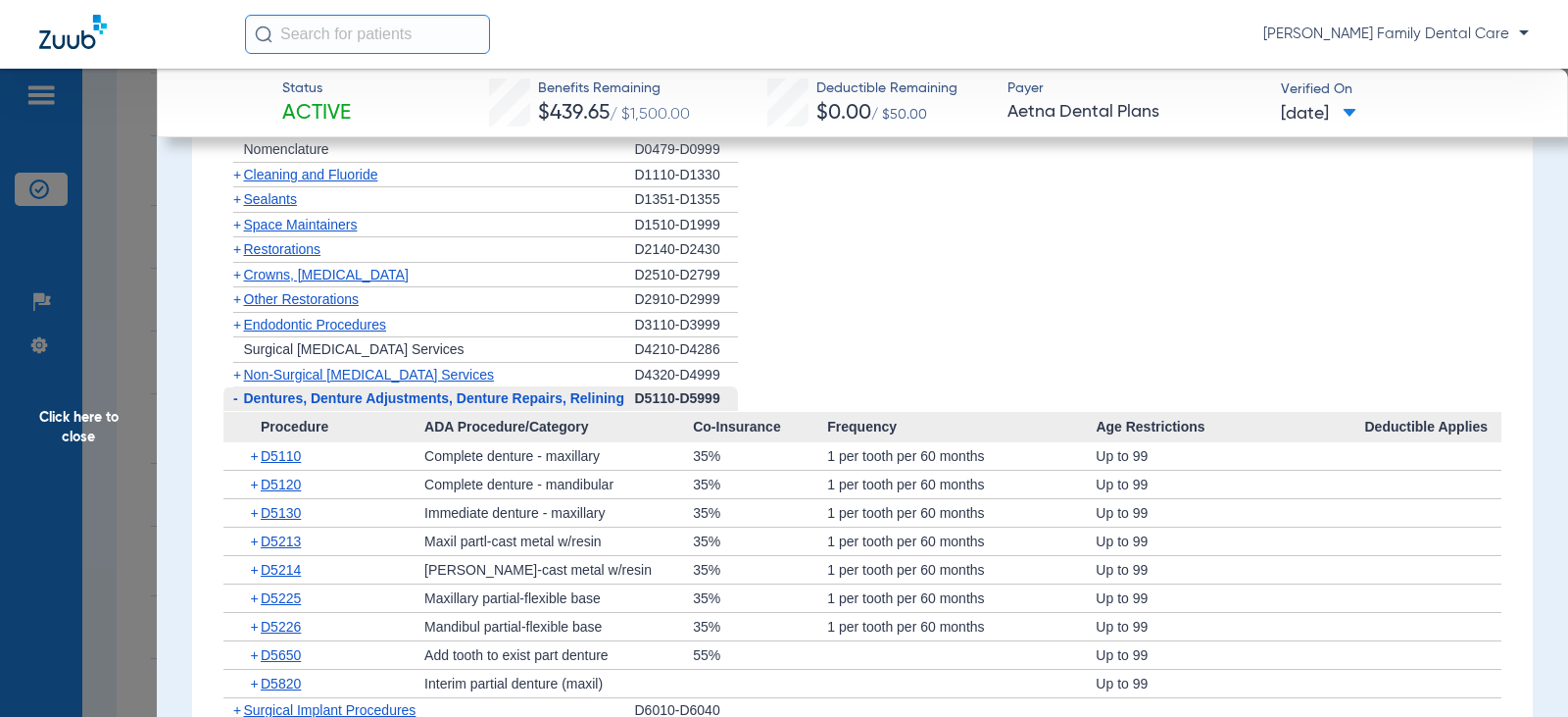
click at [237, 405] on span "-" at bounding box center [235, 398] width 5 height 16
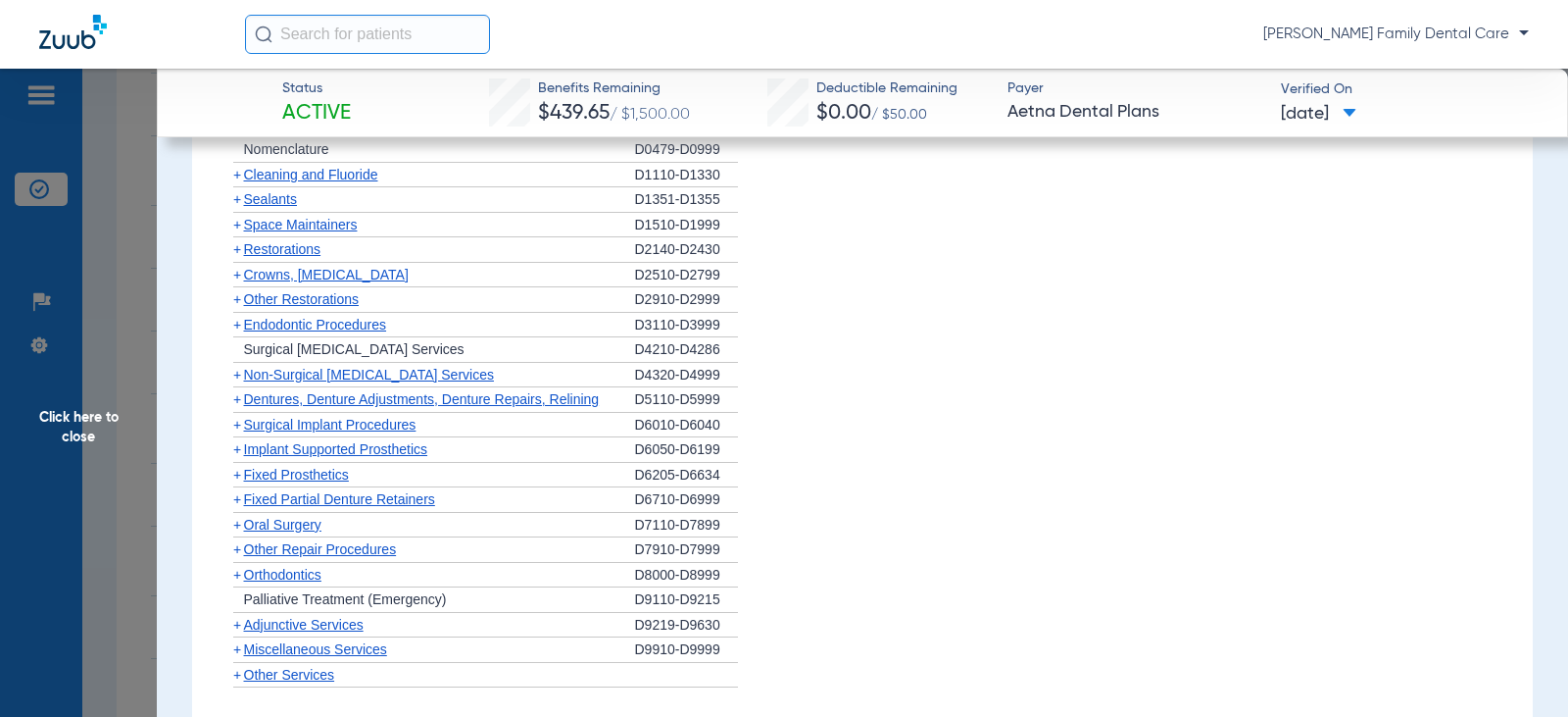
click at [238, 429] on span "+" at bounding box center [237, 424] width 8 height 16
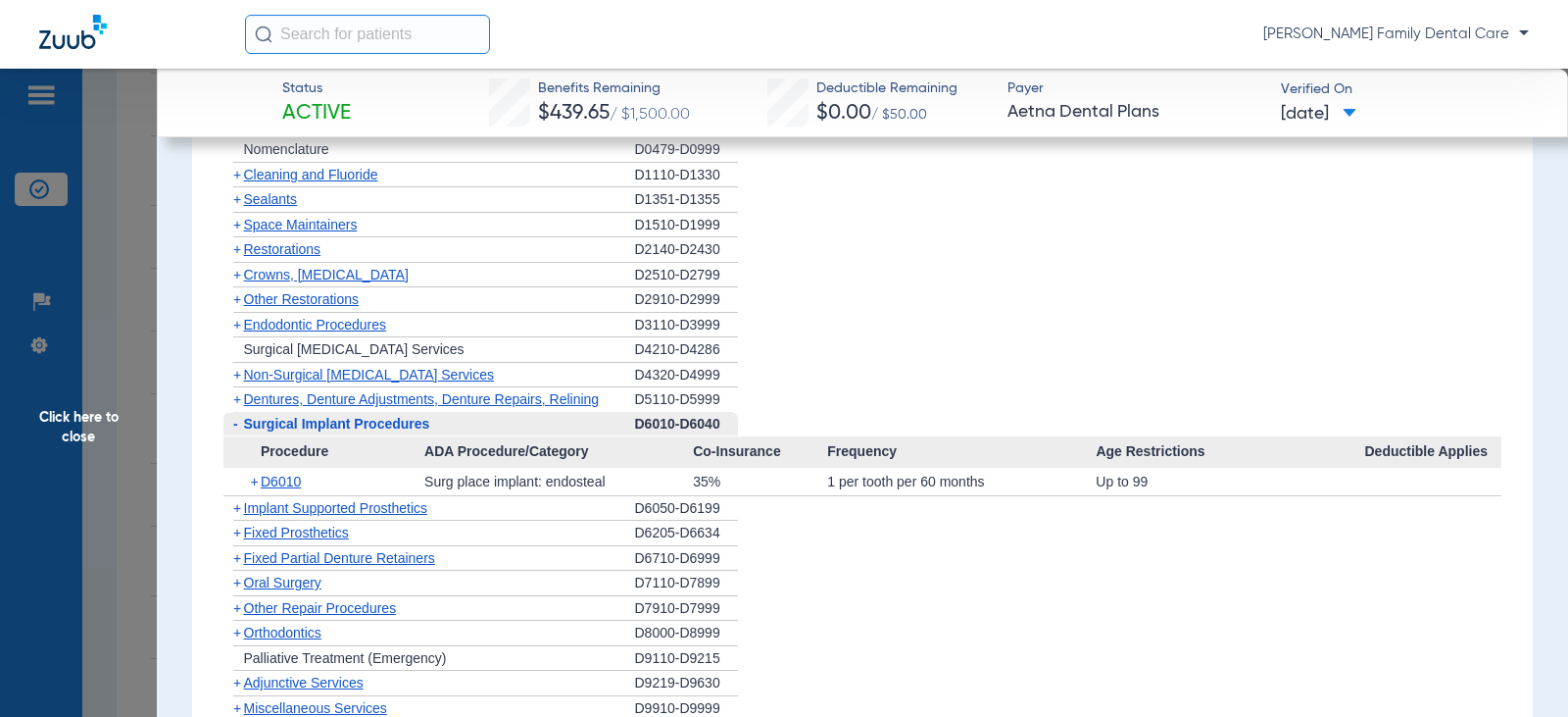
click at [238, 429] on span "-" at bounding box center [233, 423] width 21 height 25
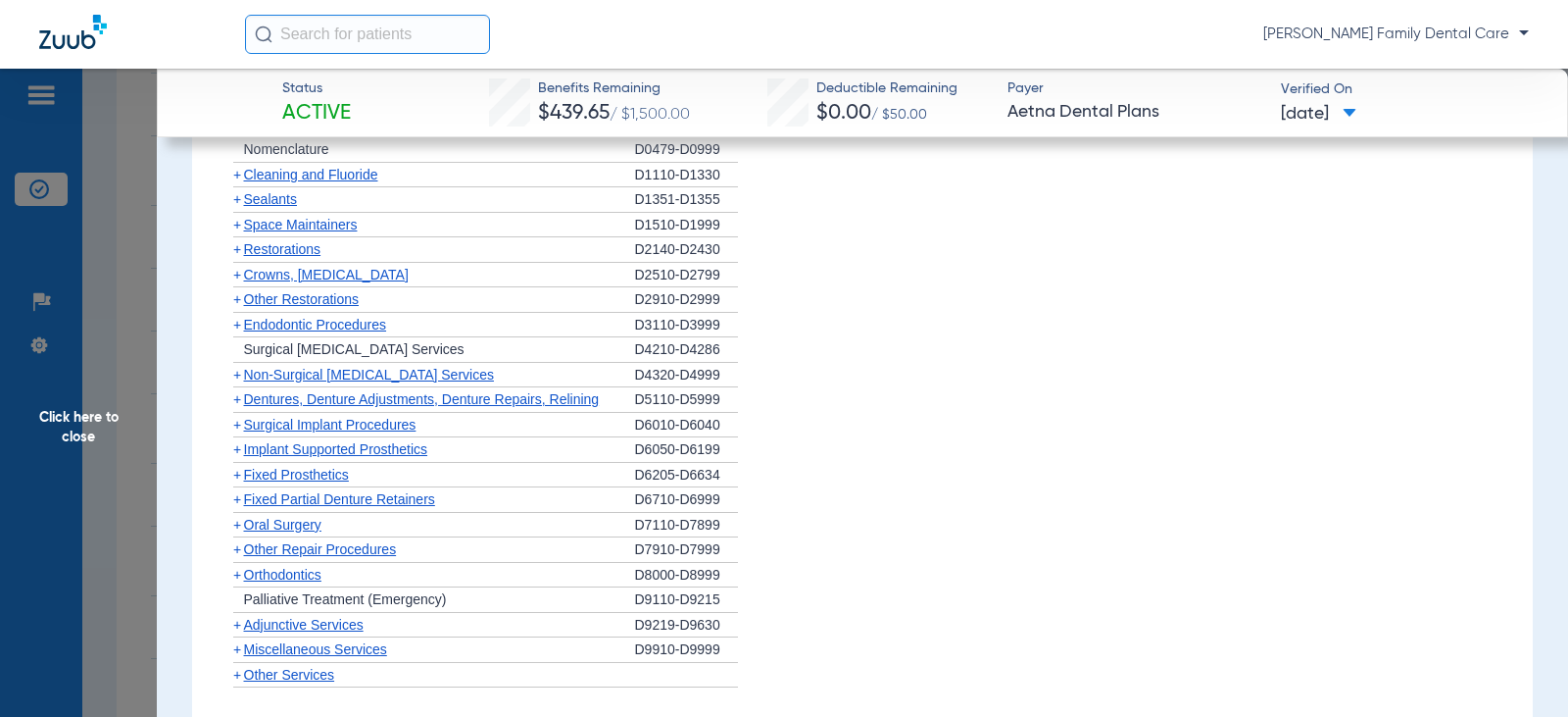
click at [235, 448] on span "+" at bounding box center [237, 449] width 8 height 16
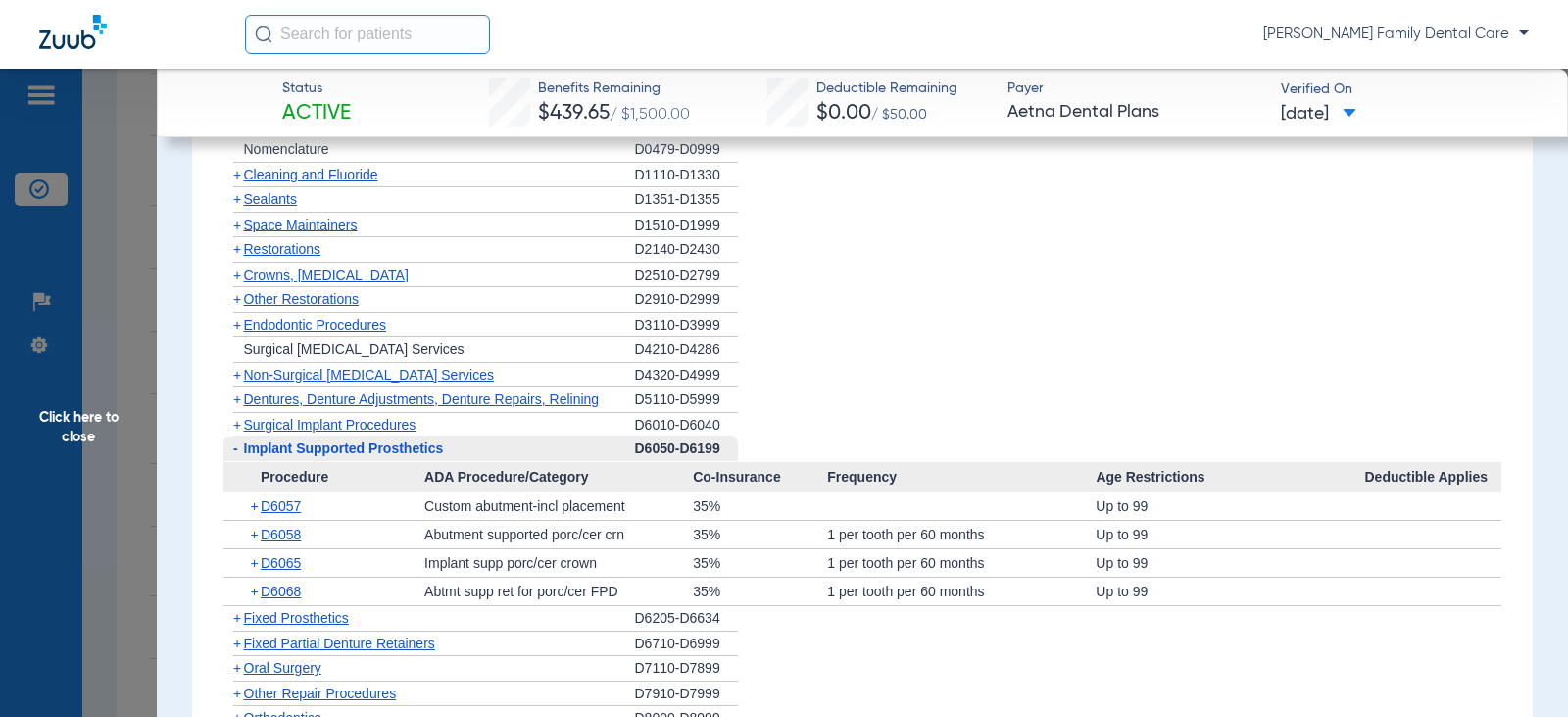
click at [235, 448] on span "-" at bounding box center [235, 448] width 5 height 16
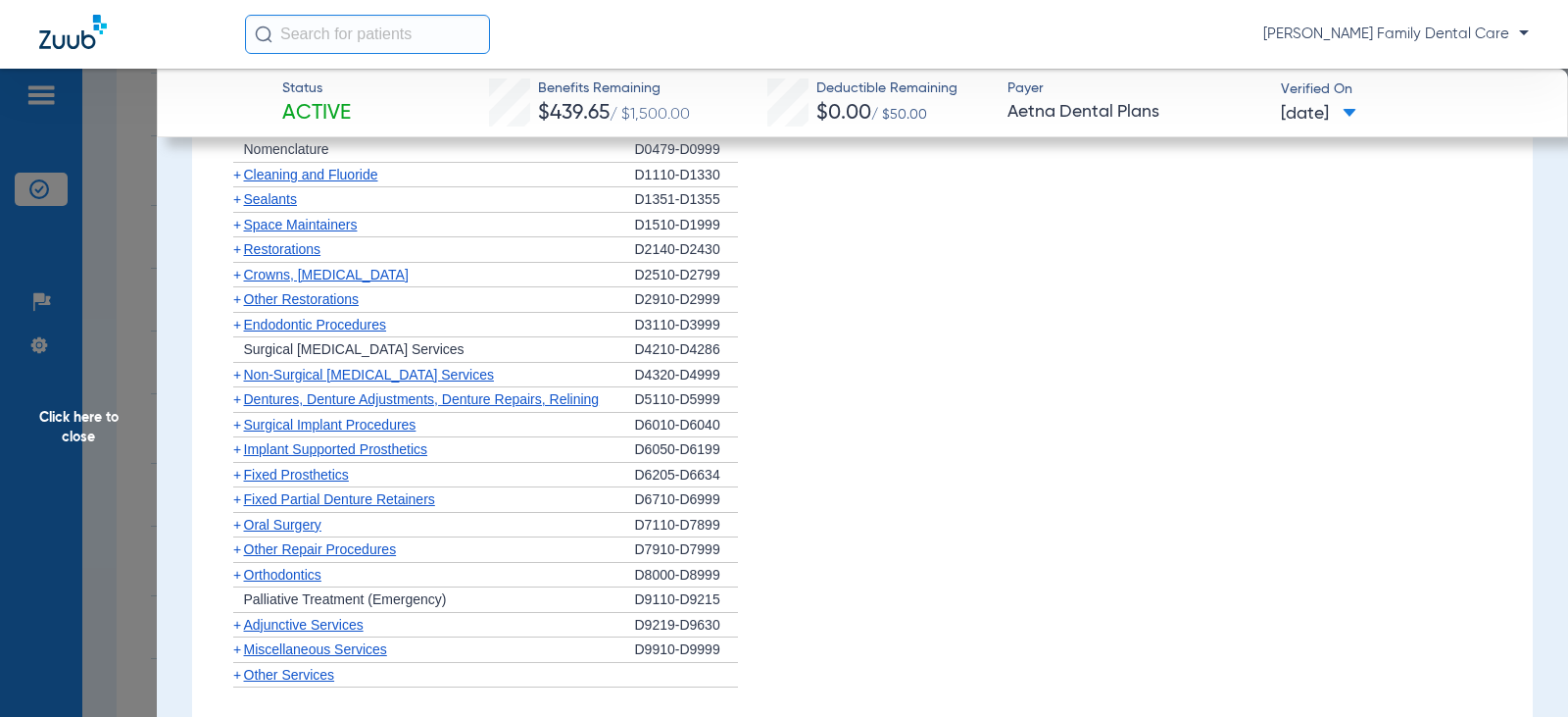
click at [237, 474] on span "+" at bounding box center [237, 475] width 8 height 16
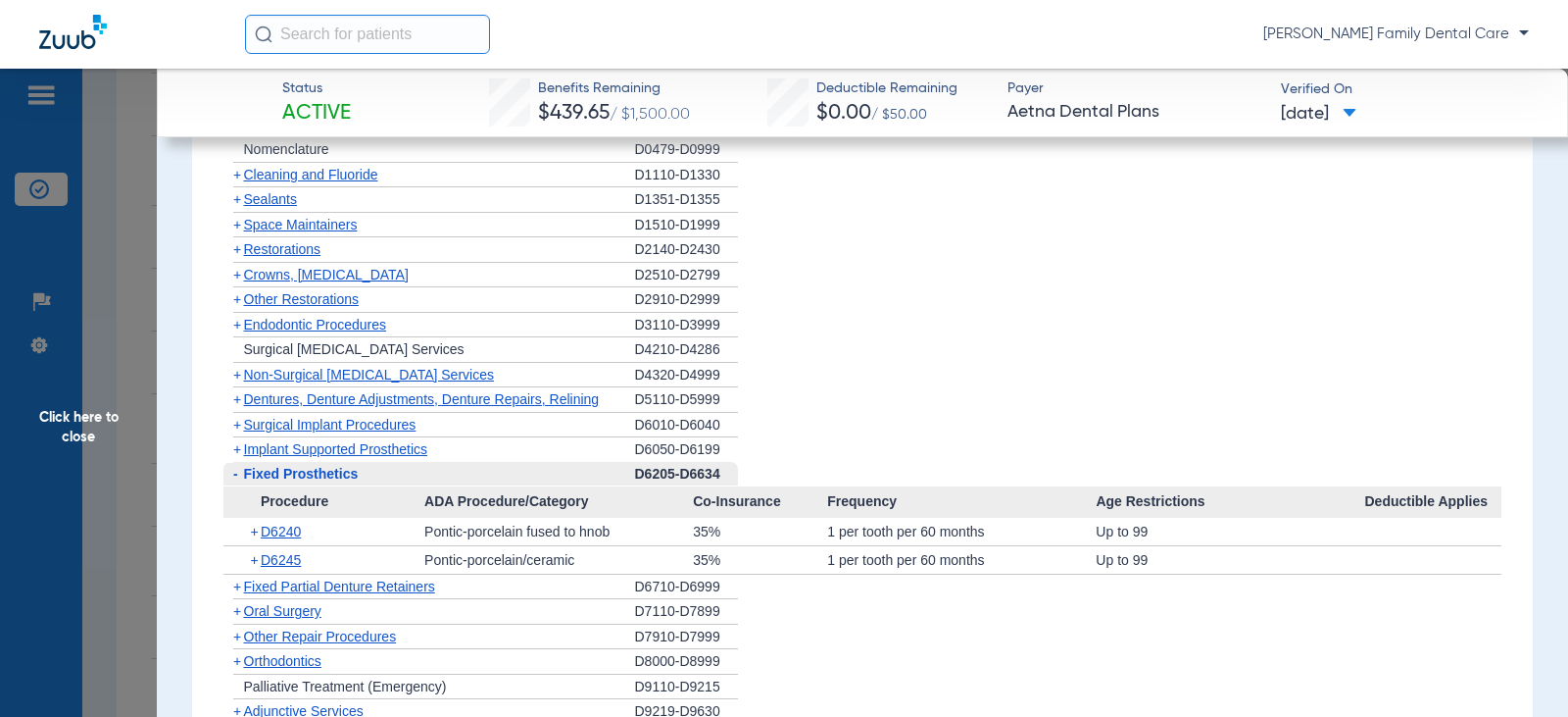
click at [237, 474] on span "-" at bounding box center [235, 474] width 5 height 16
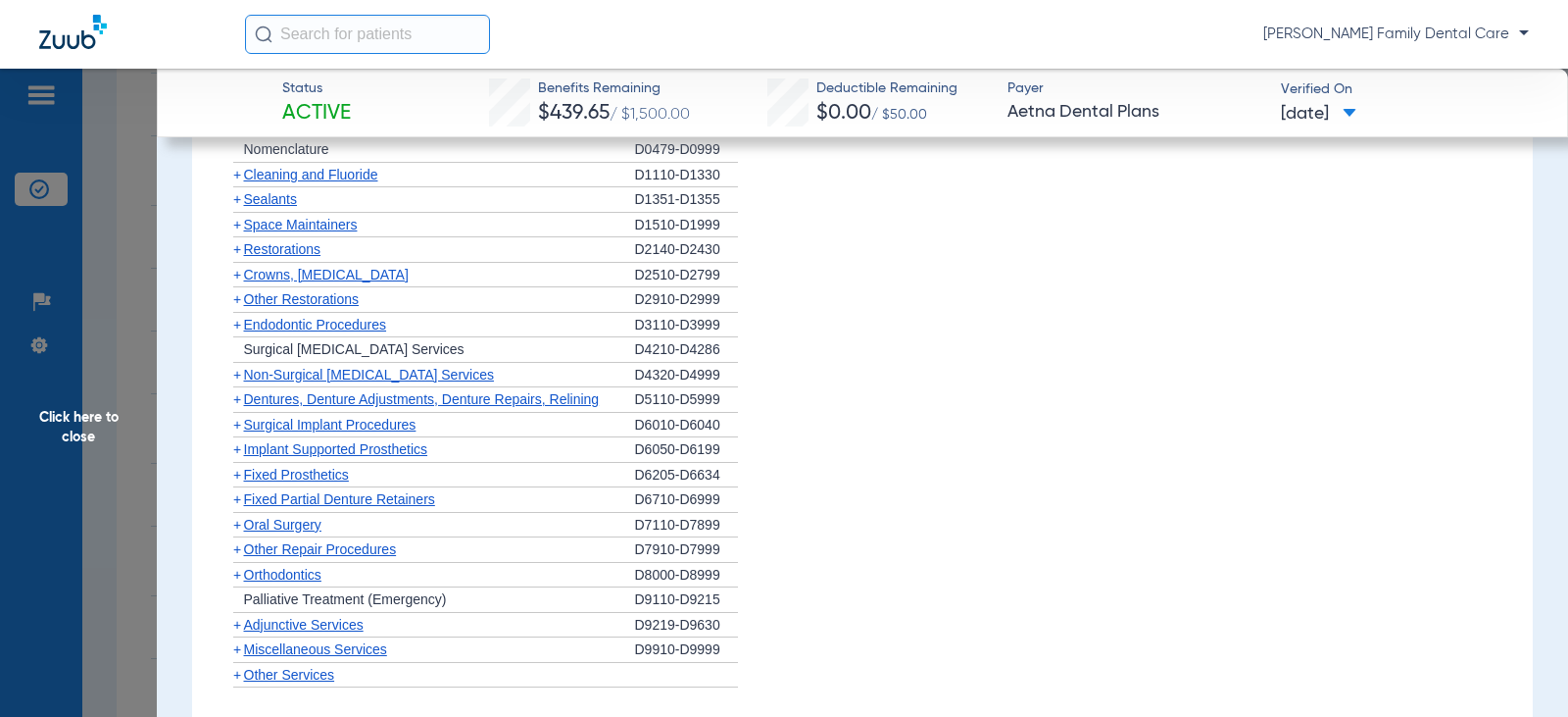
click at [237, 499] on span "+" at bounding box center [237, 499] width 8 height 16
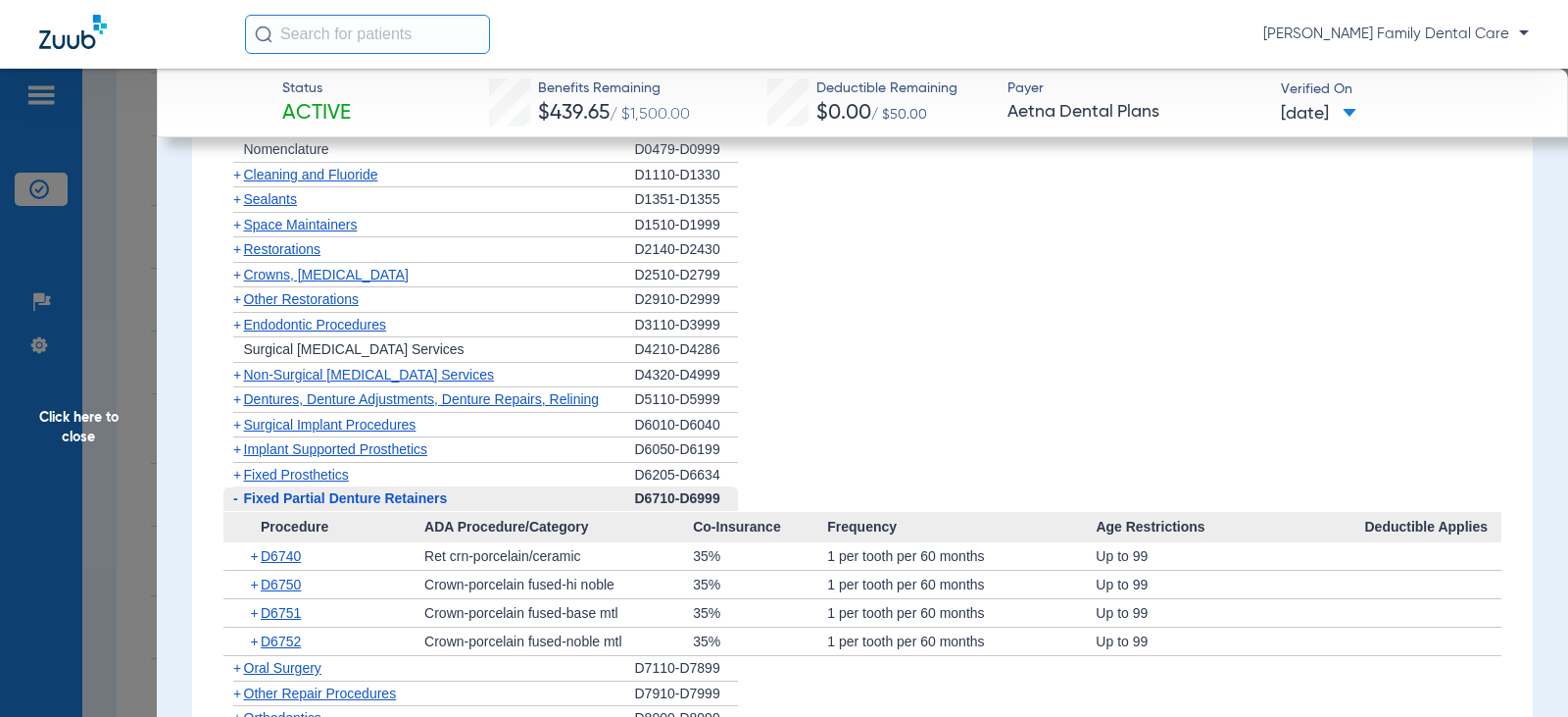
click at [237, 499] on span "-" at bounding box center [235, 498] width 5 height 16
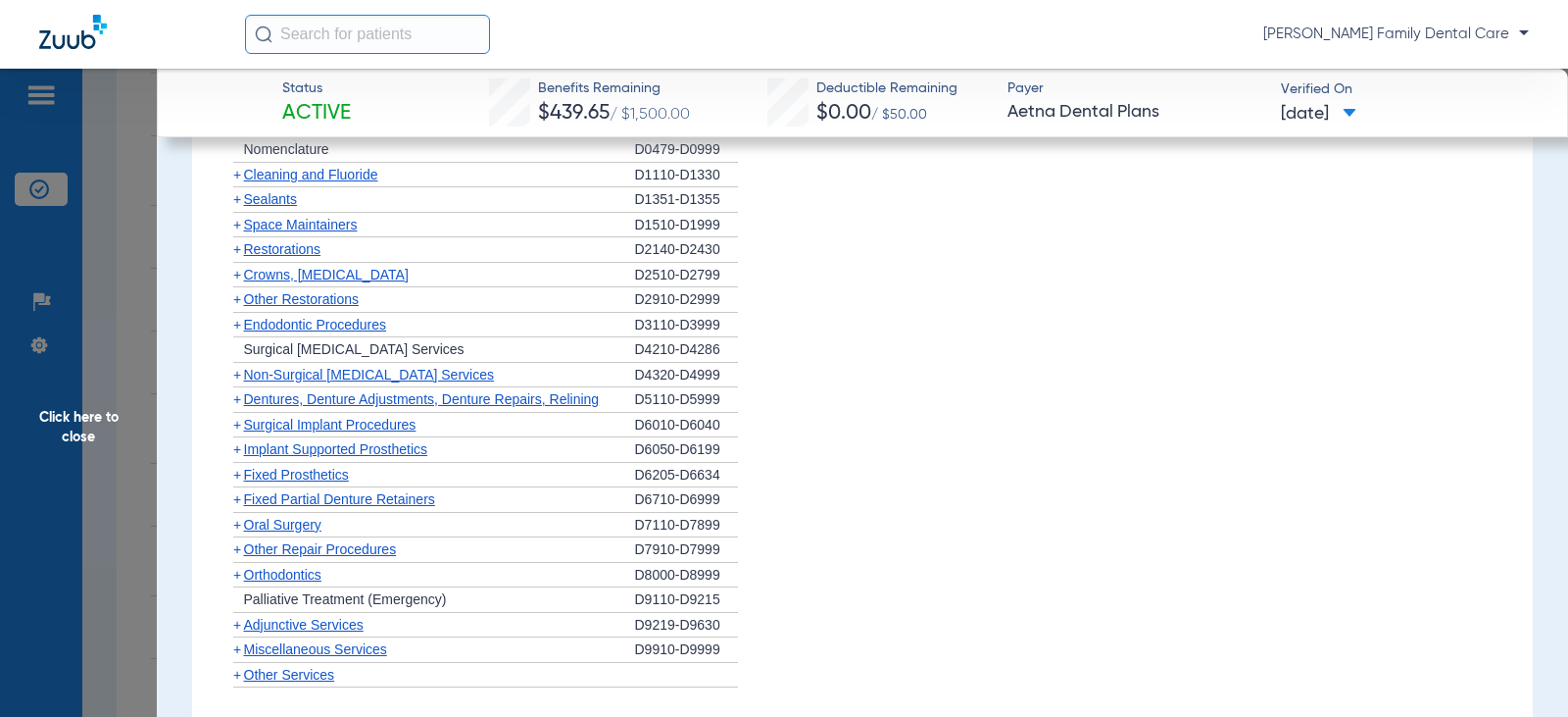
click at [236, 526] on span "+" at bounding box center [237, 525] width 8 height 16
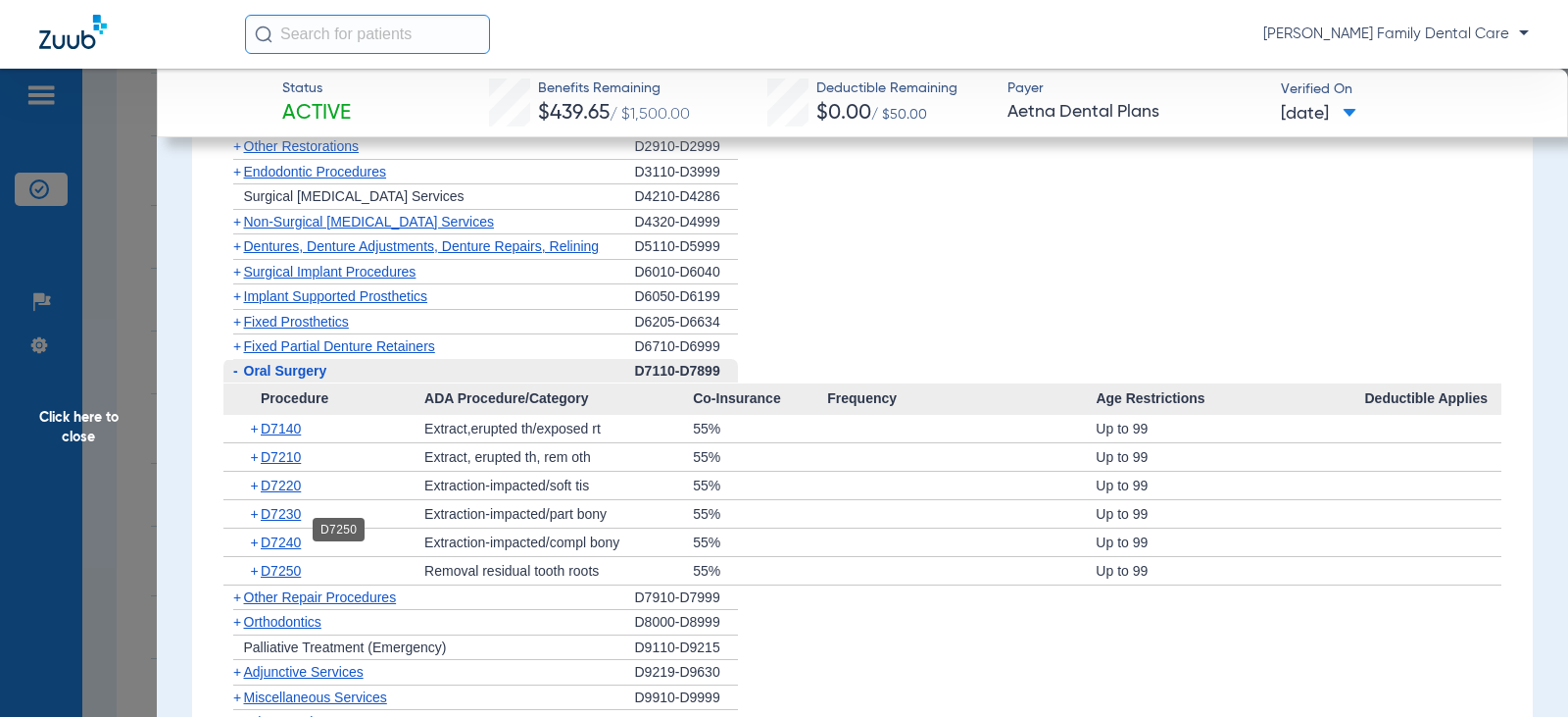
scroll to position [1961, 0]
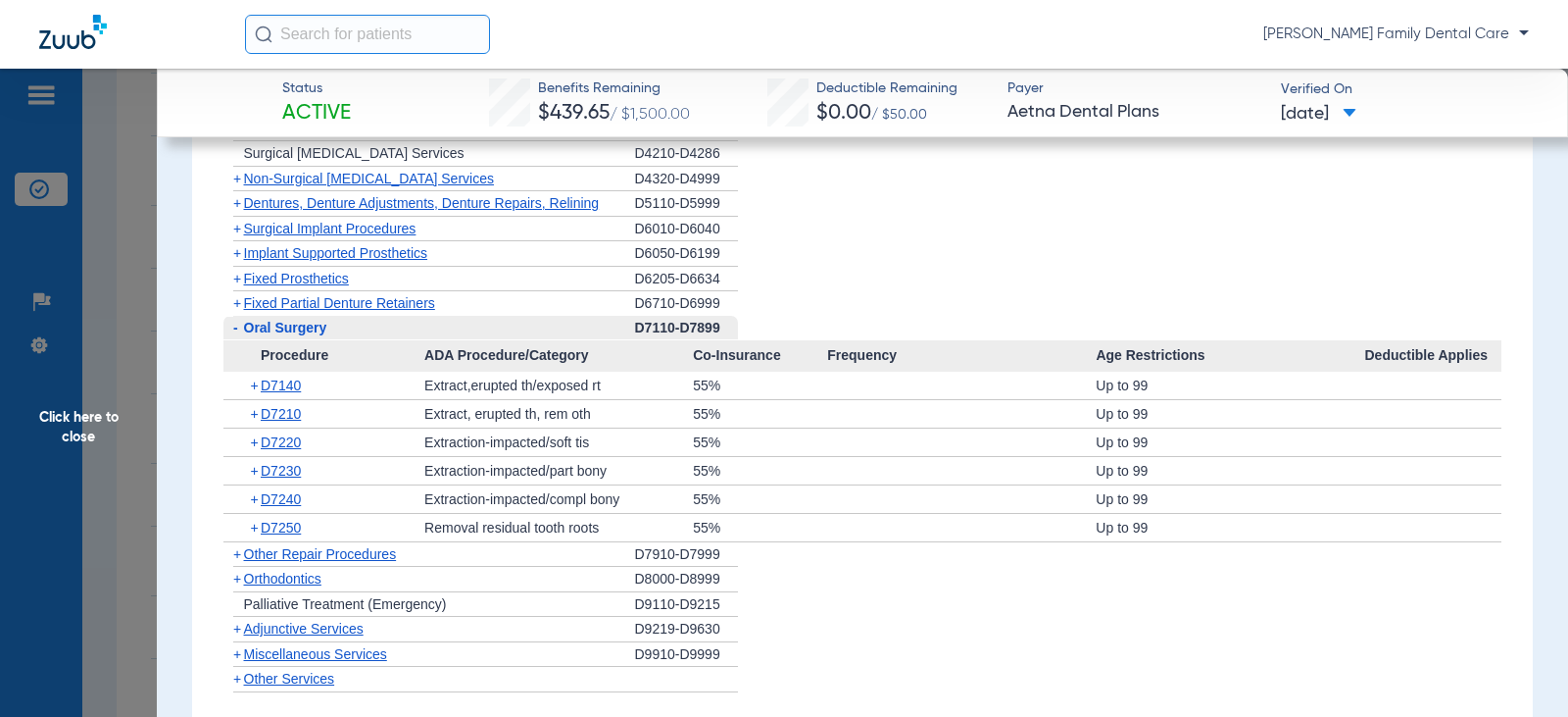
click at [237, 332] on span "-" at bounding box center [235, 327] width 5 height 16
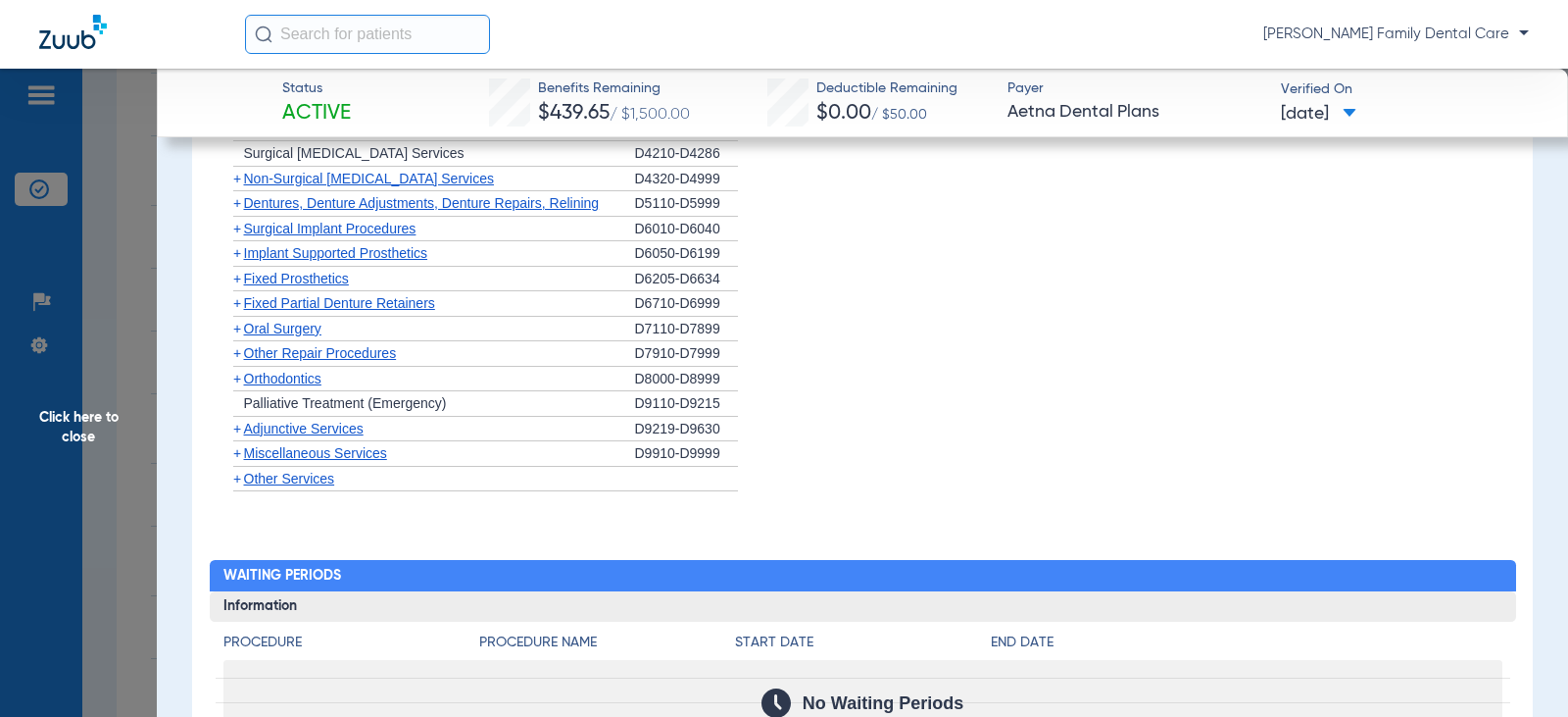
click at [234, 381] on span "+" at bounding box center [237, 379] width 8 height 16
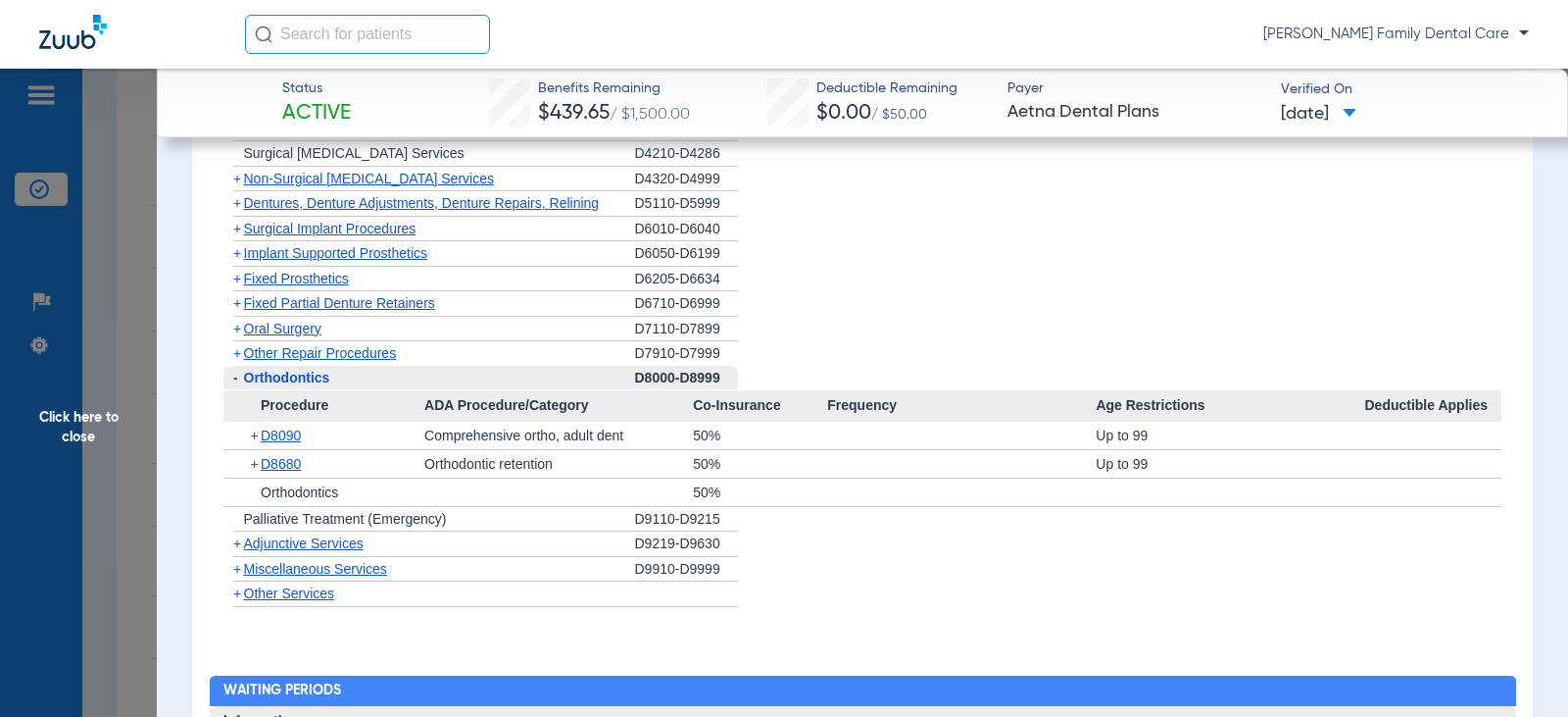
click at [238, 546] on span "+" at bounding box center [237, 543] width 8 height 16
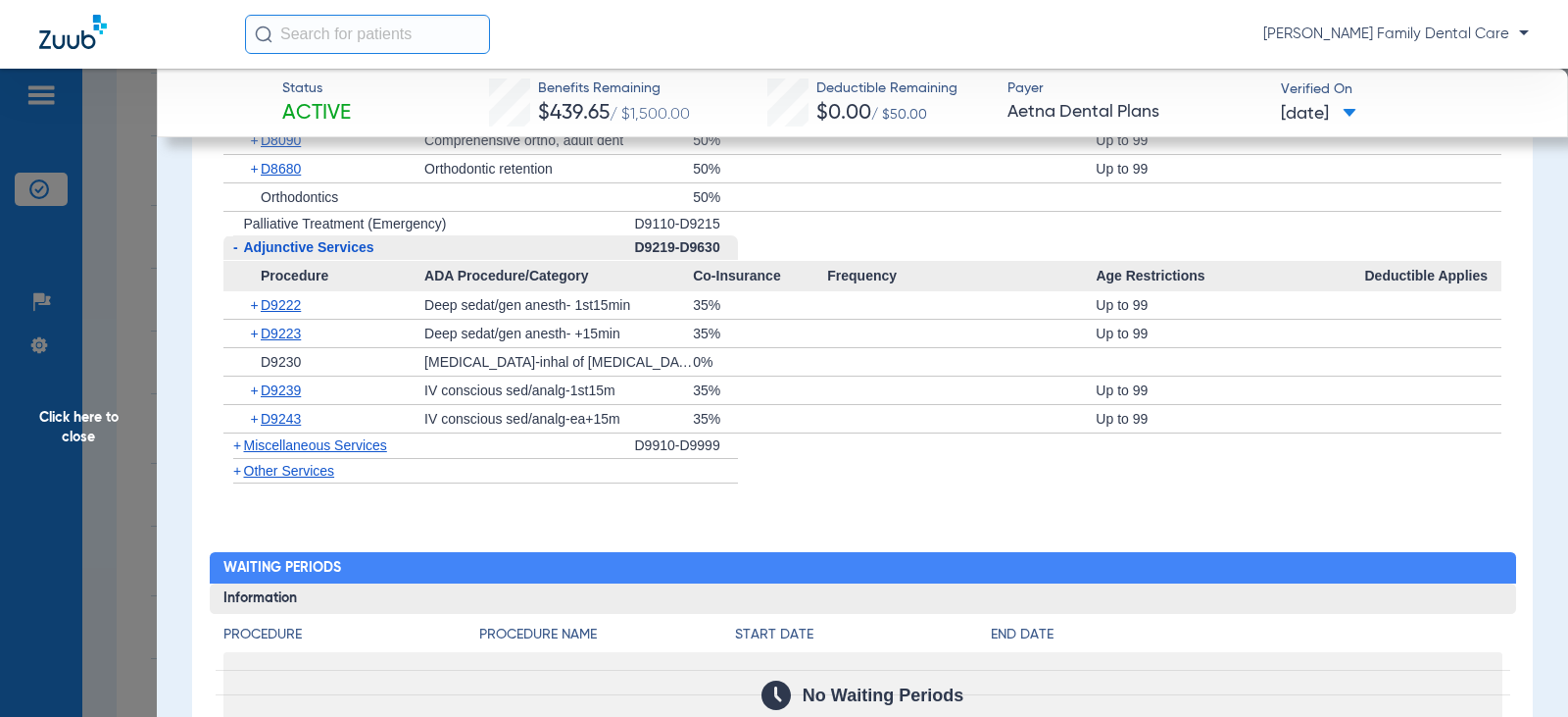
scroll to position [2352, 0]
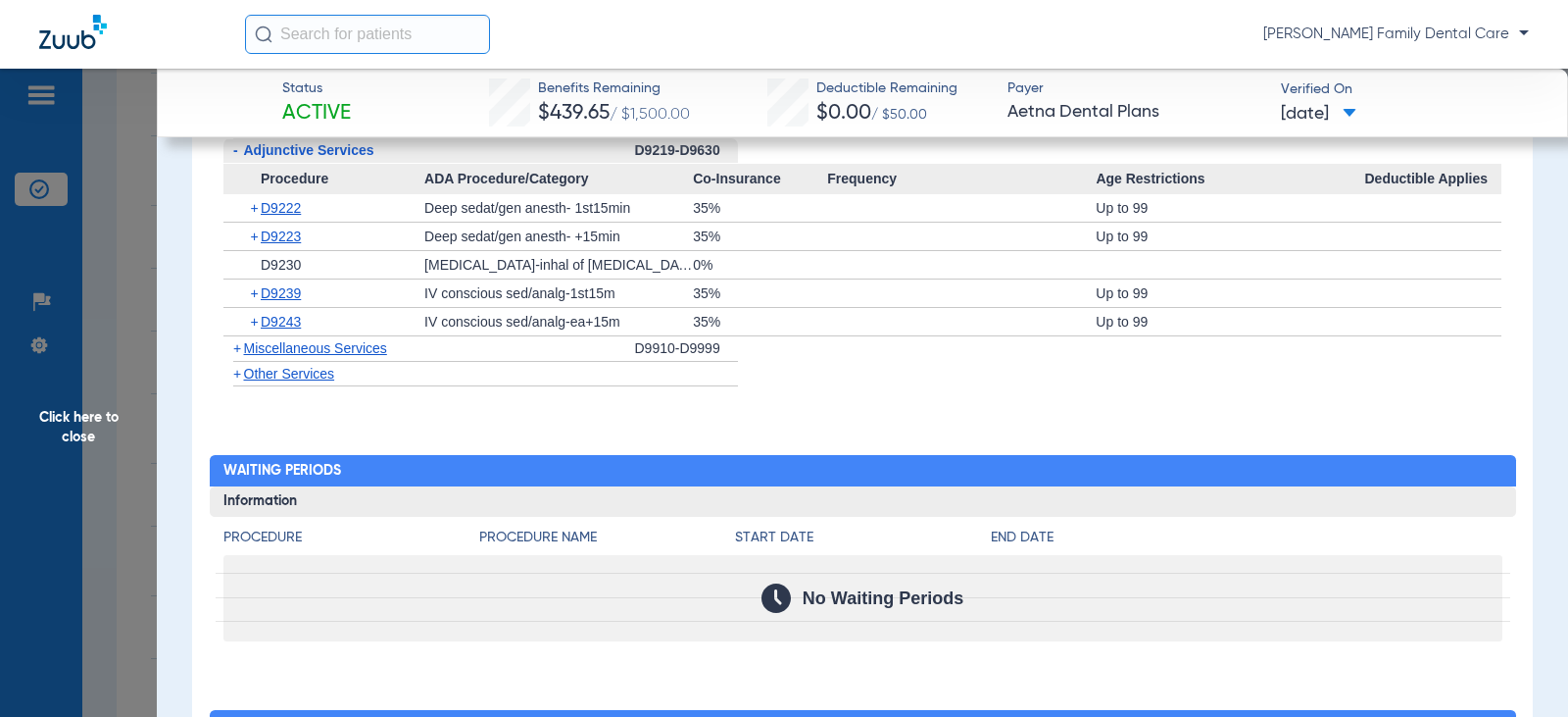
click at [239, 352] on span "+" at bounding box center [237, 348] width 8 height 16
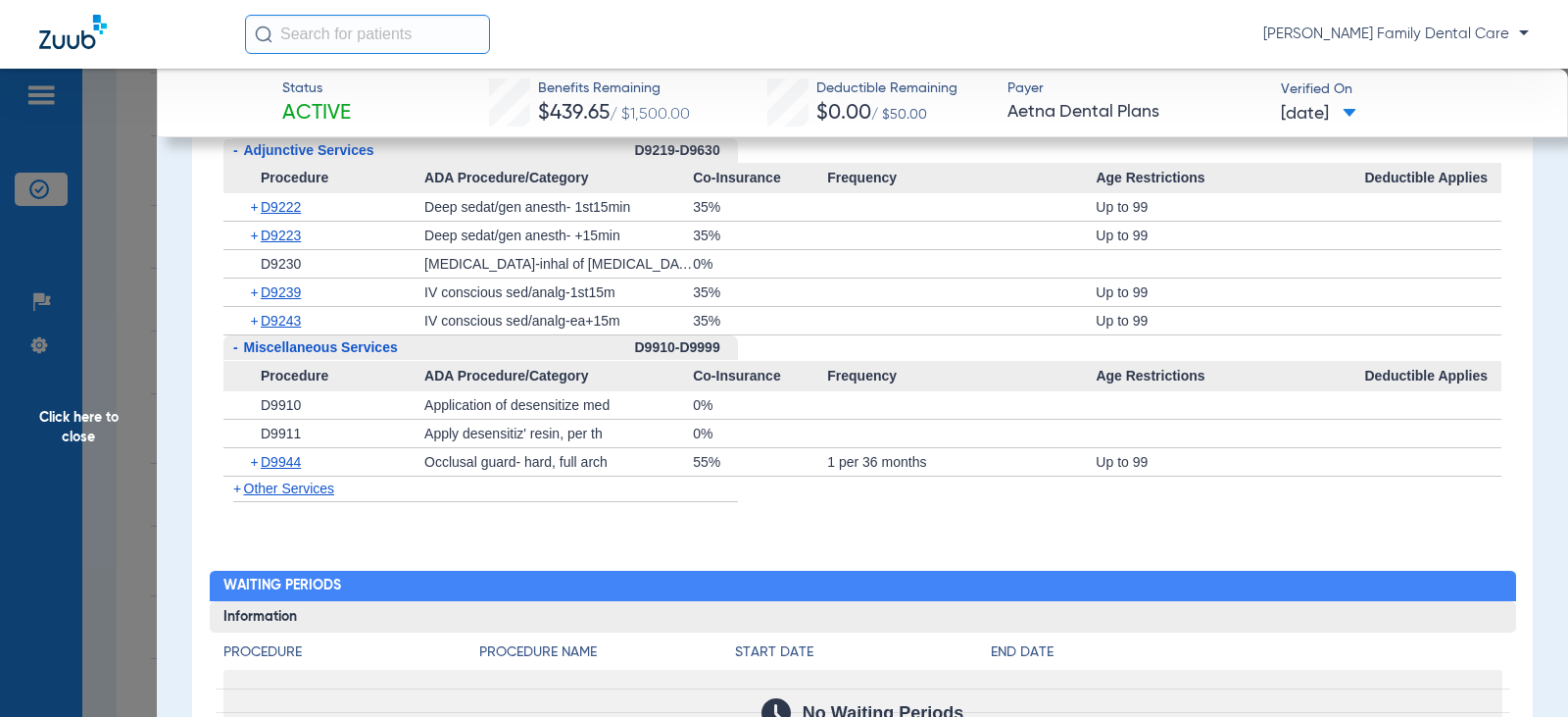
click at [75, 423] on span "Click here to close" at bounding box center [78, 426] width 157 height 717
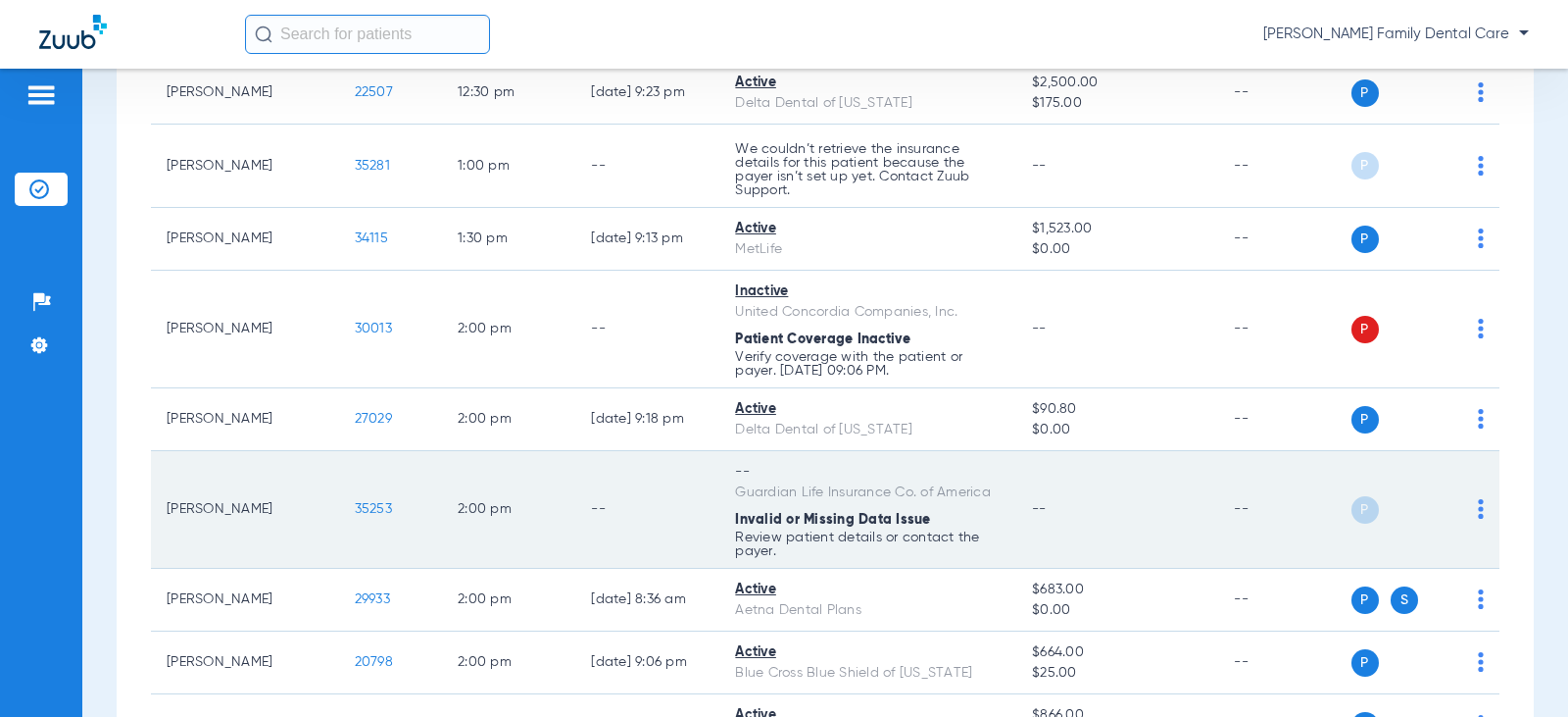
click at [355, 502] on span "35253" at bounding box center [374, 509] width 38 height 14
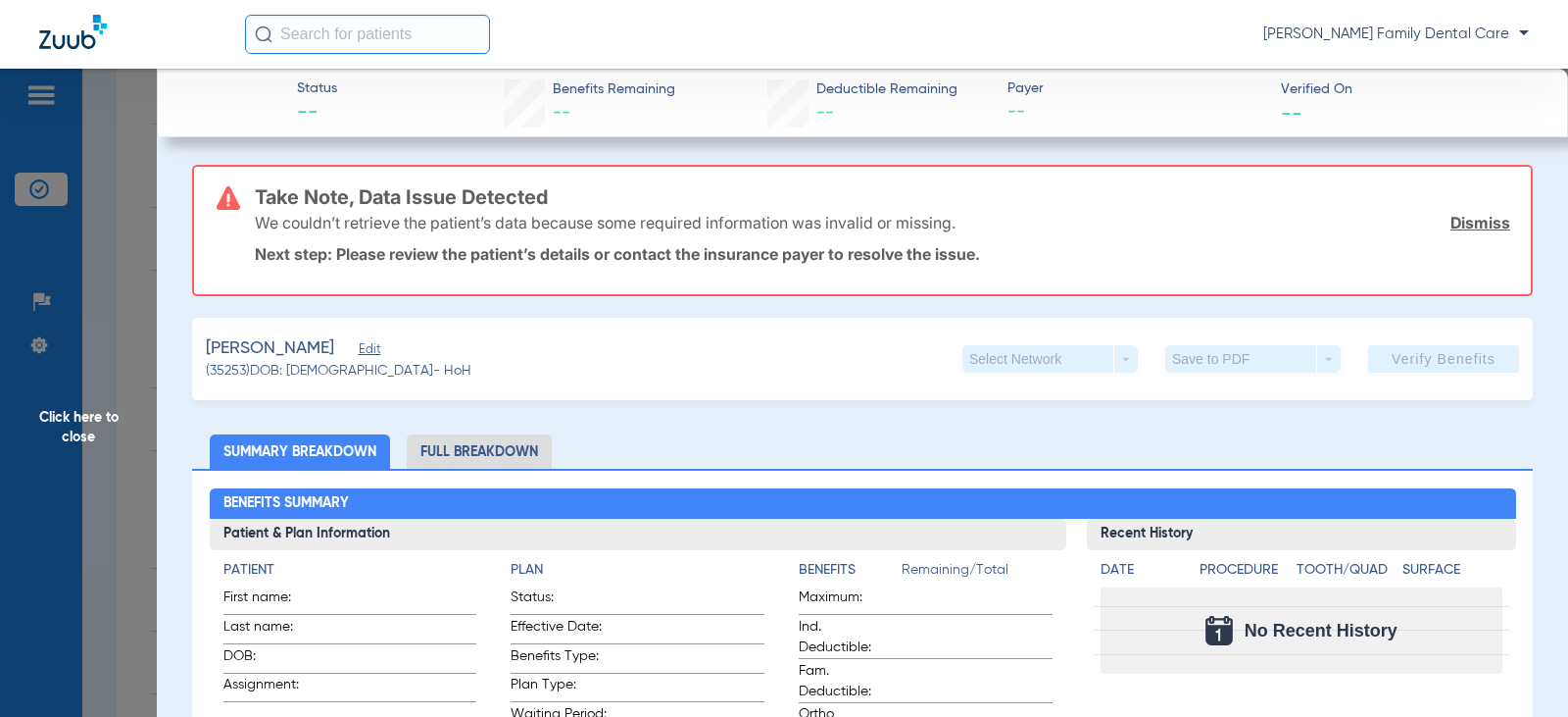
drag, startPoint x: 64, startPoint y: 420, endPoint x: 648, endPoint y: 17, distance: 709.6
click at [65, 421] on span "Click here to close" at bounding box center [78, 426] width 157 height 717
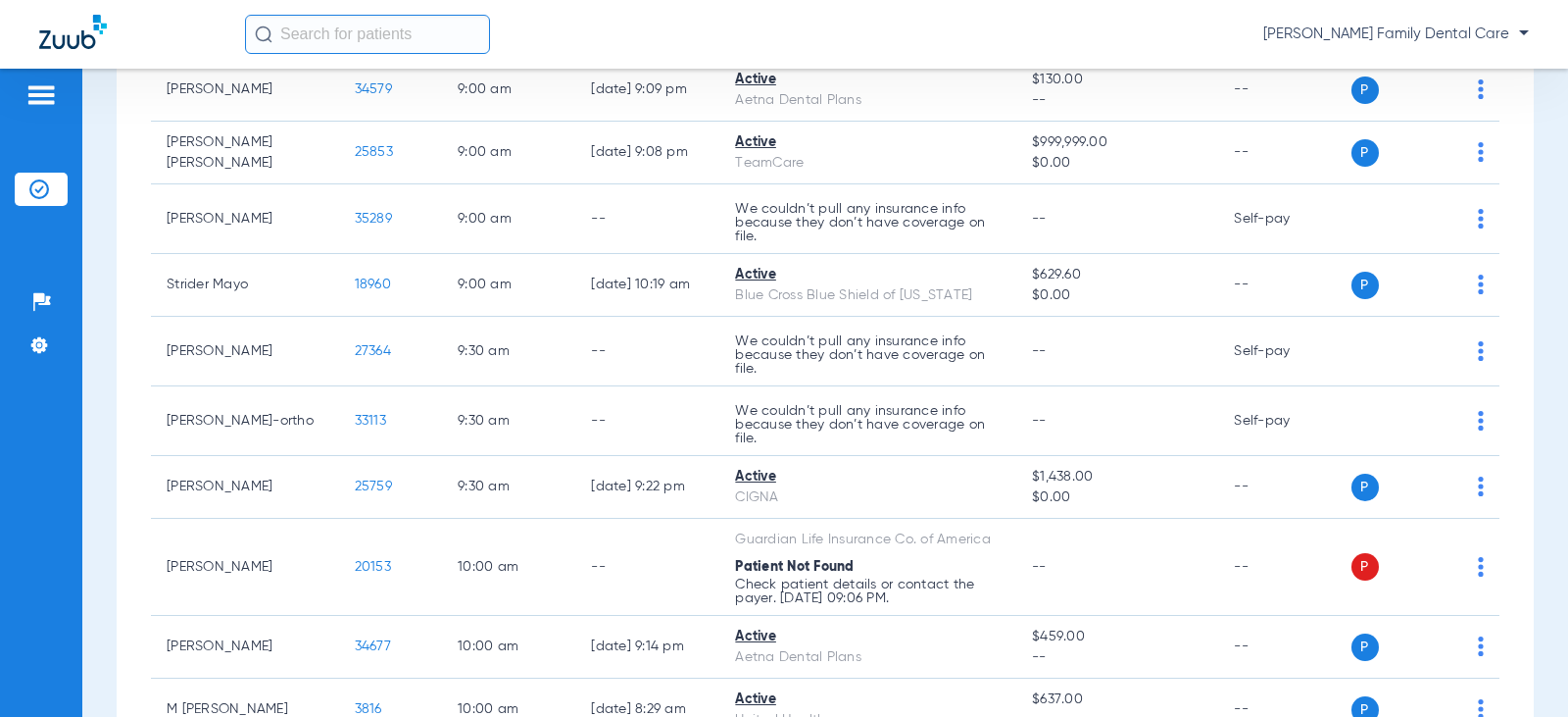
scroll to position [0, 0]
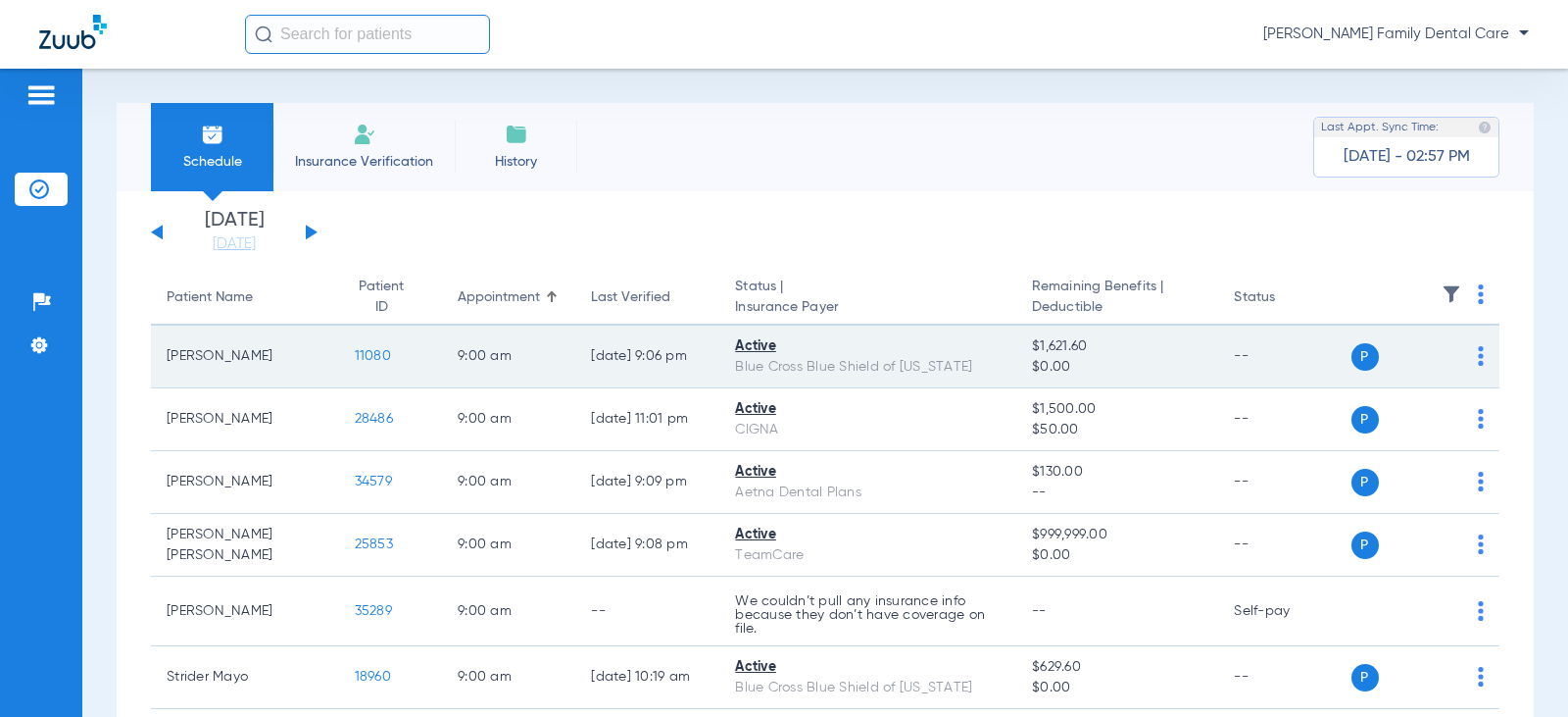
click at [355, 358] on span "11080" at bounding box center [373, 356] width 37 height 14
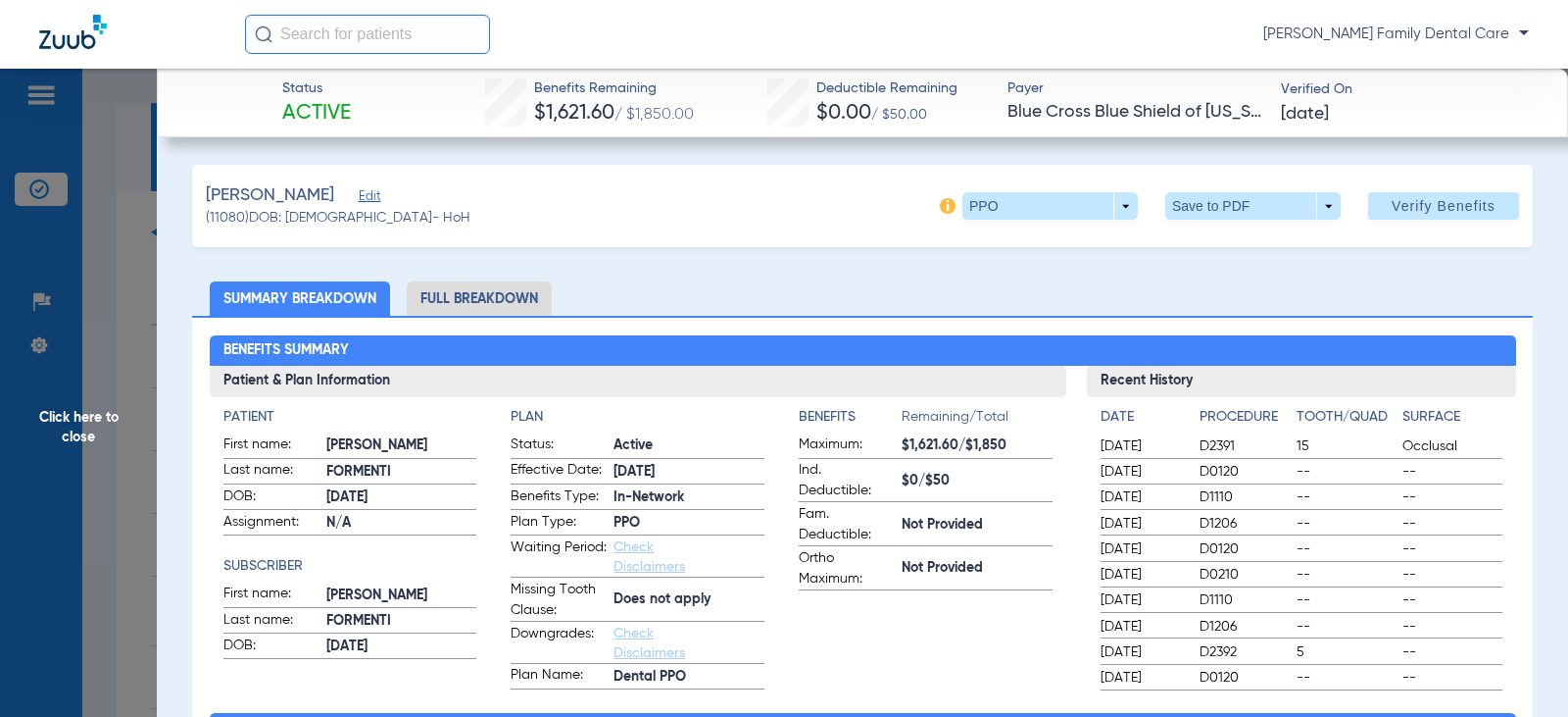
click at [433, 297] on li "Full Breakdown" at bounding box center [479, 299] width 145 height 35
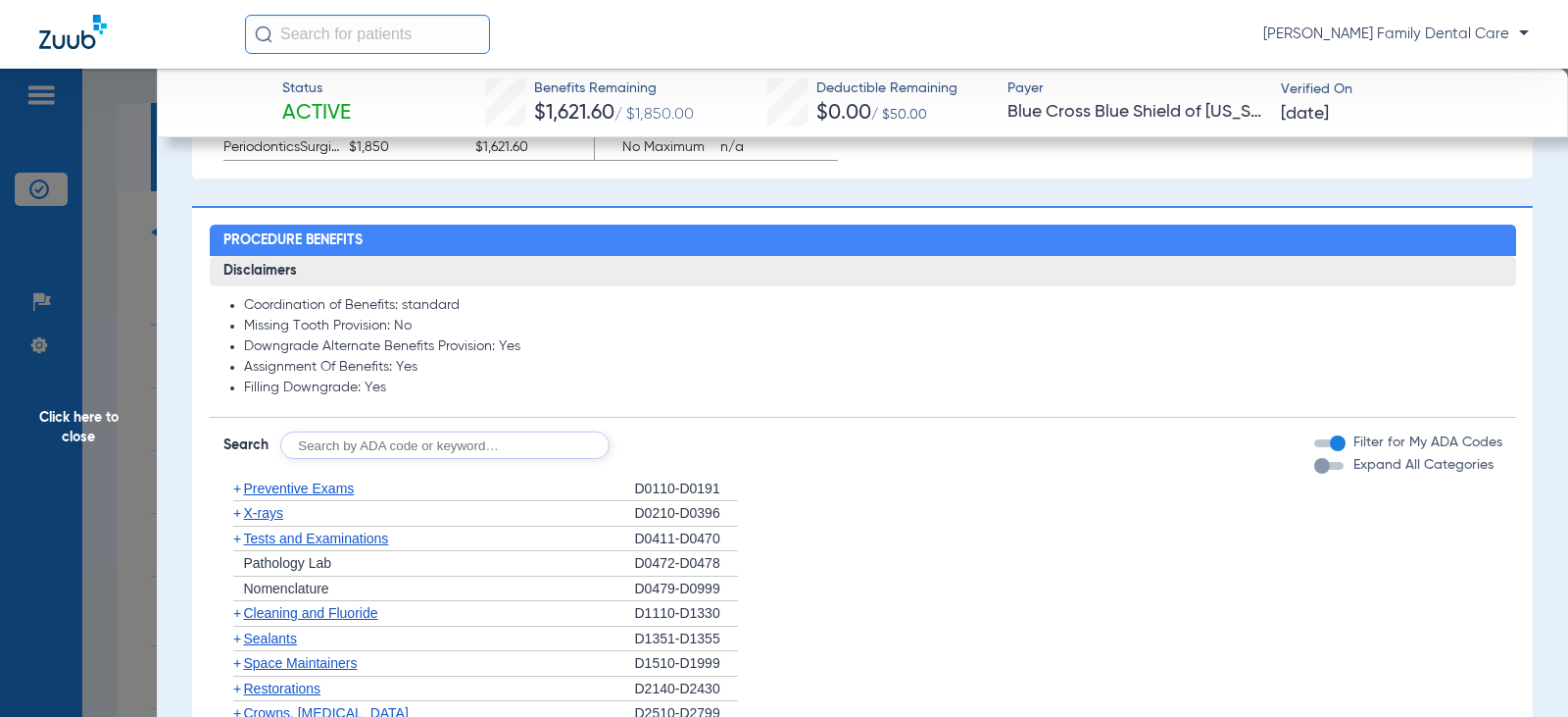
scroll to position [1569, 0]
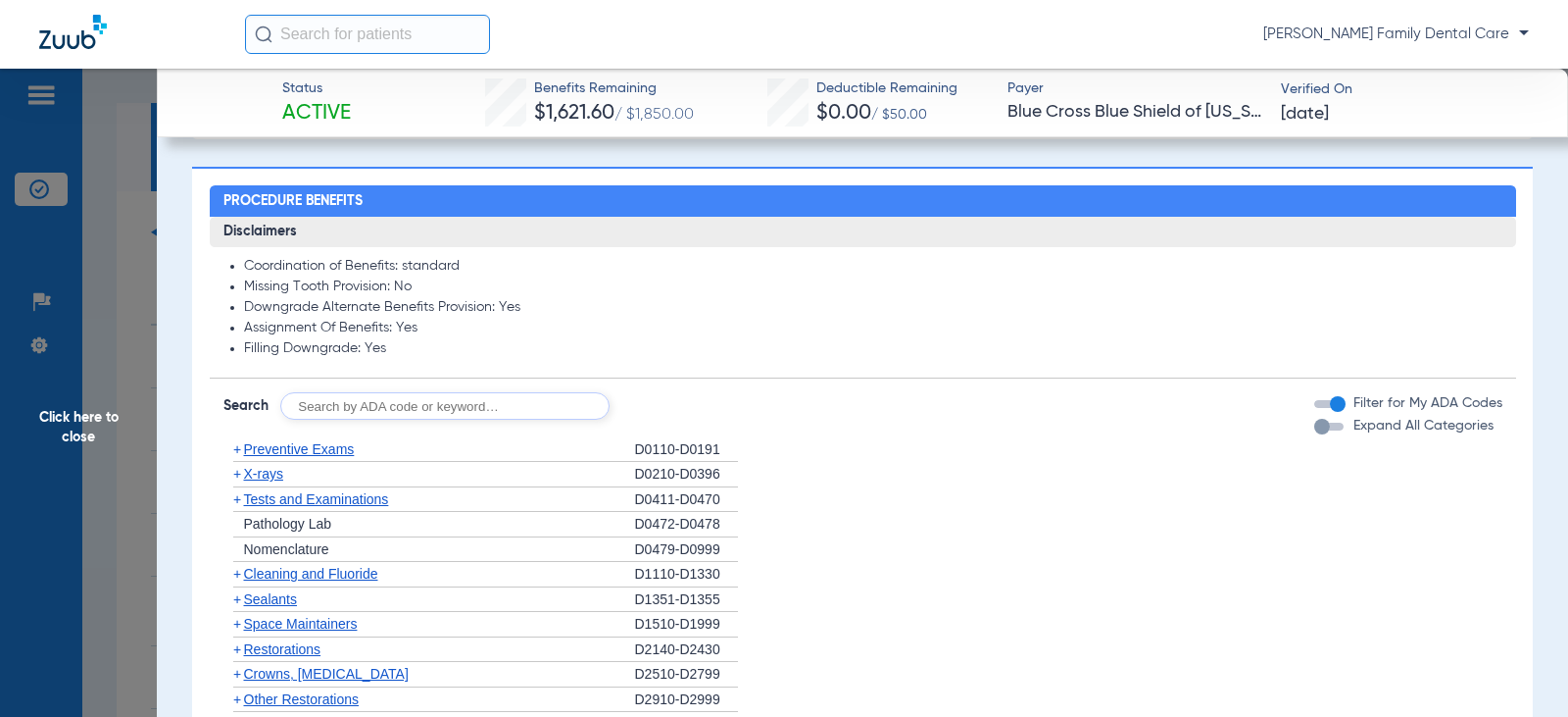
click at [238, 456] on span "+" at bounding box center [237, 449] width 8 height 16
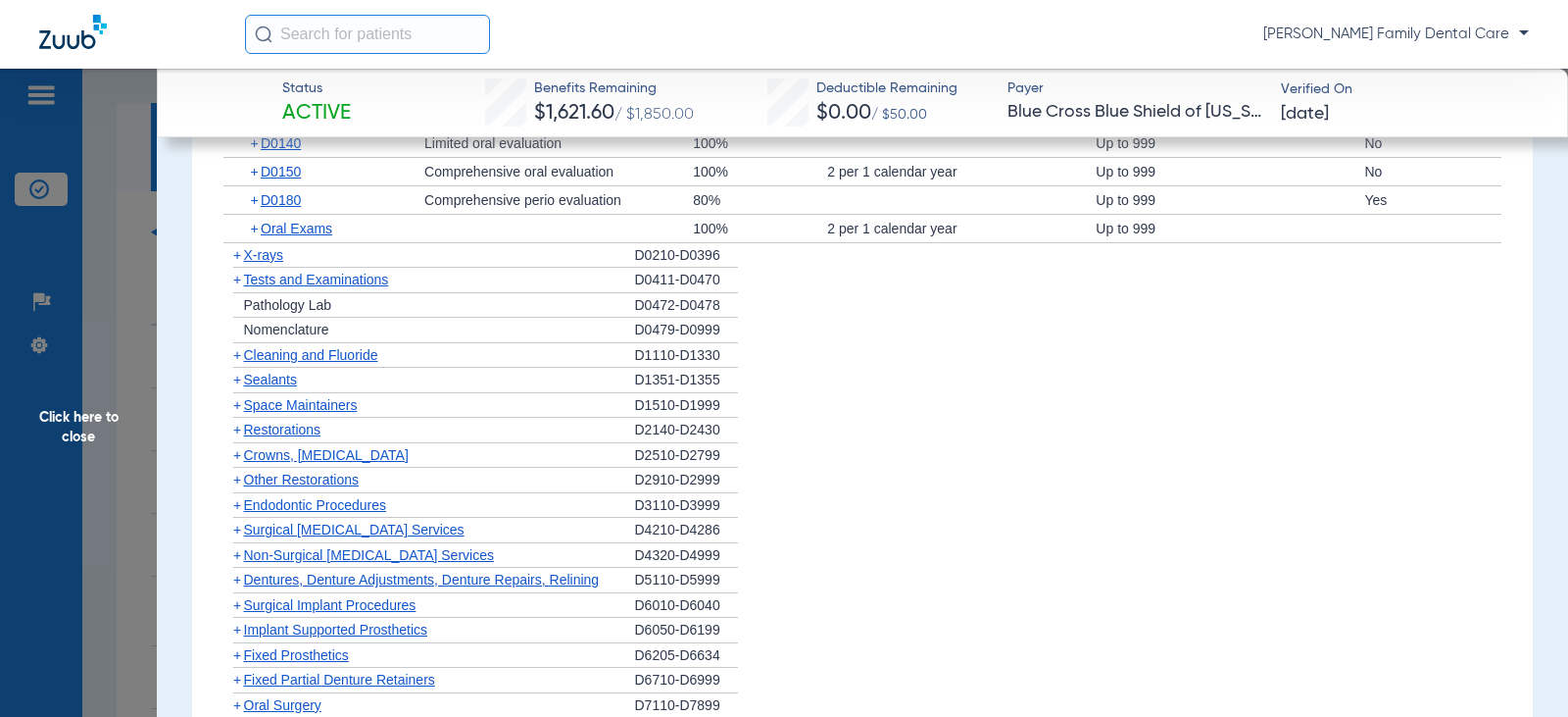
scroll to position [1764, 0]
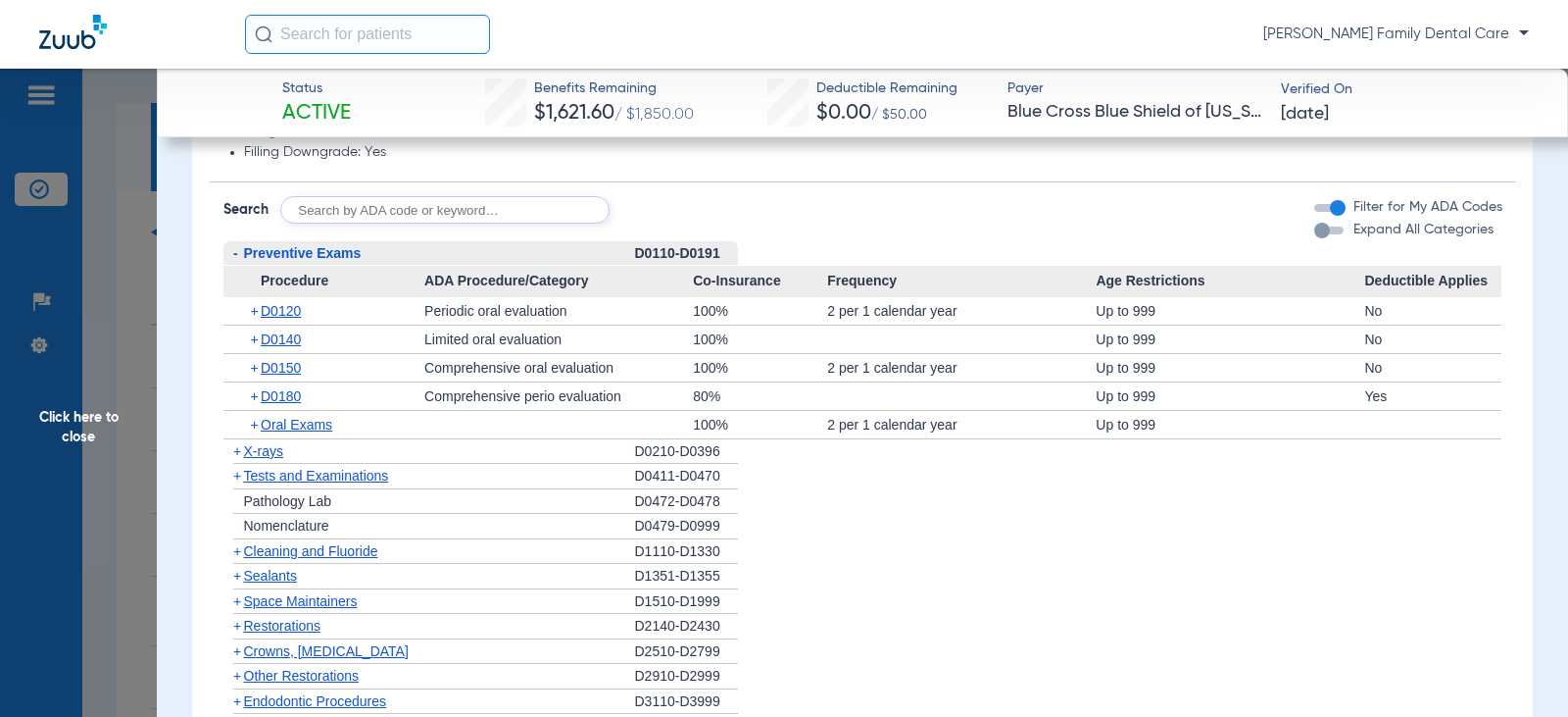
click at [235, 254] on span "-" at bounding box center [235, 253] width 5 height 16
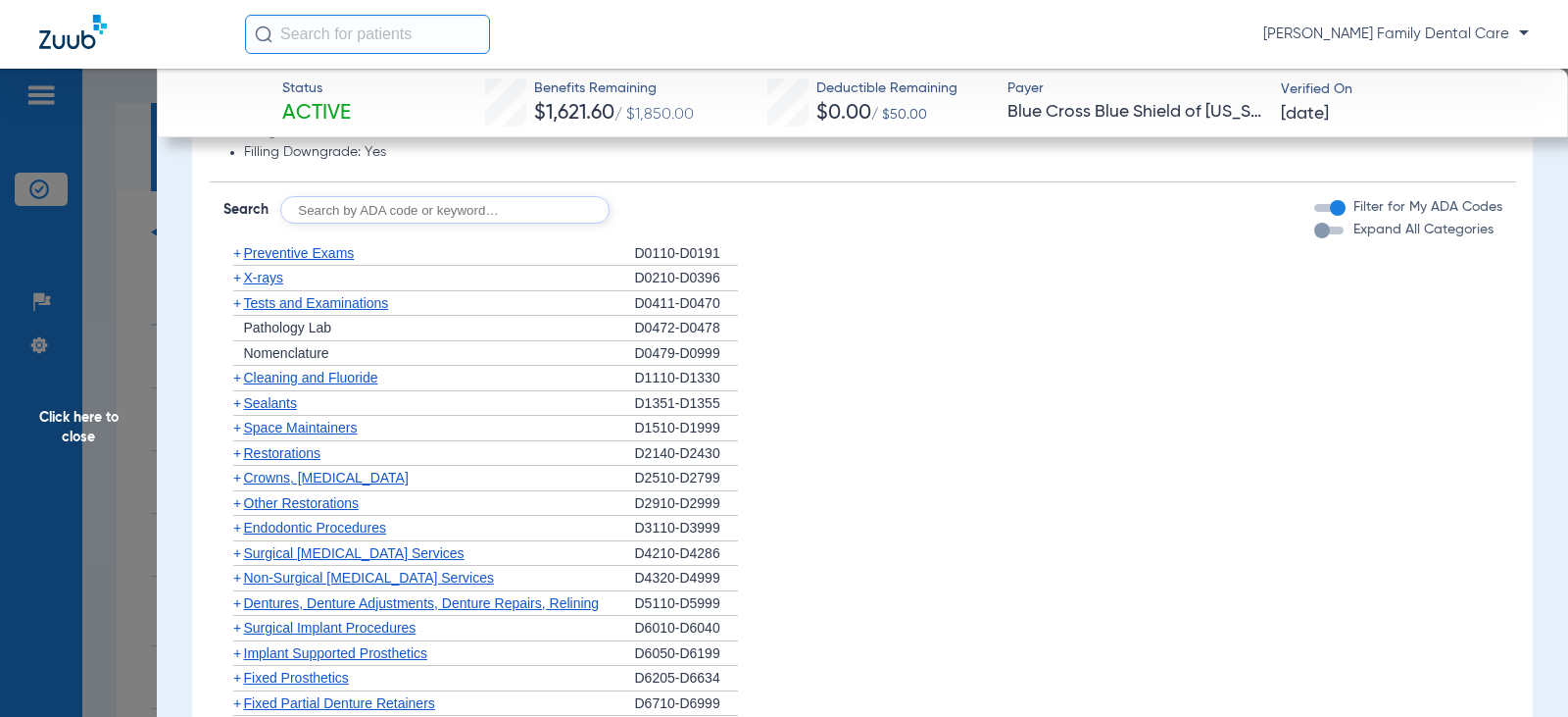
click at [235, 279] on span "+" at bounding box center [237, 278] width 8 height 16
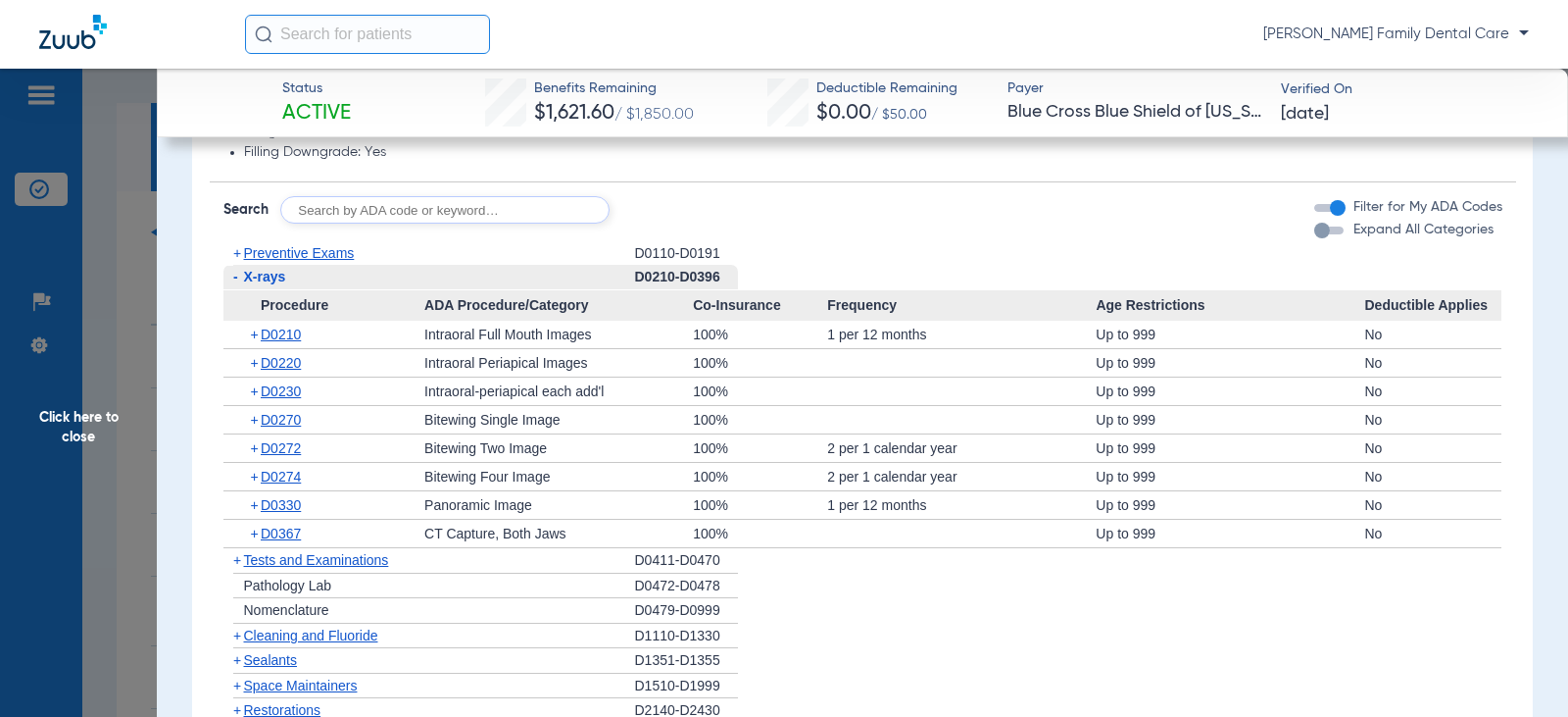
click at [235, 279] on span "-" at bounding box center [235, 277] width 5 height 16
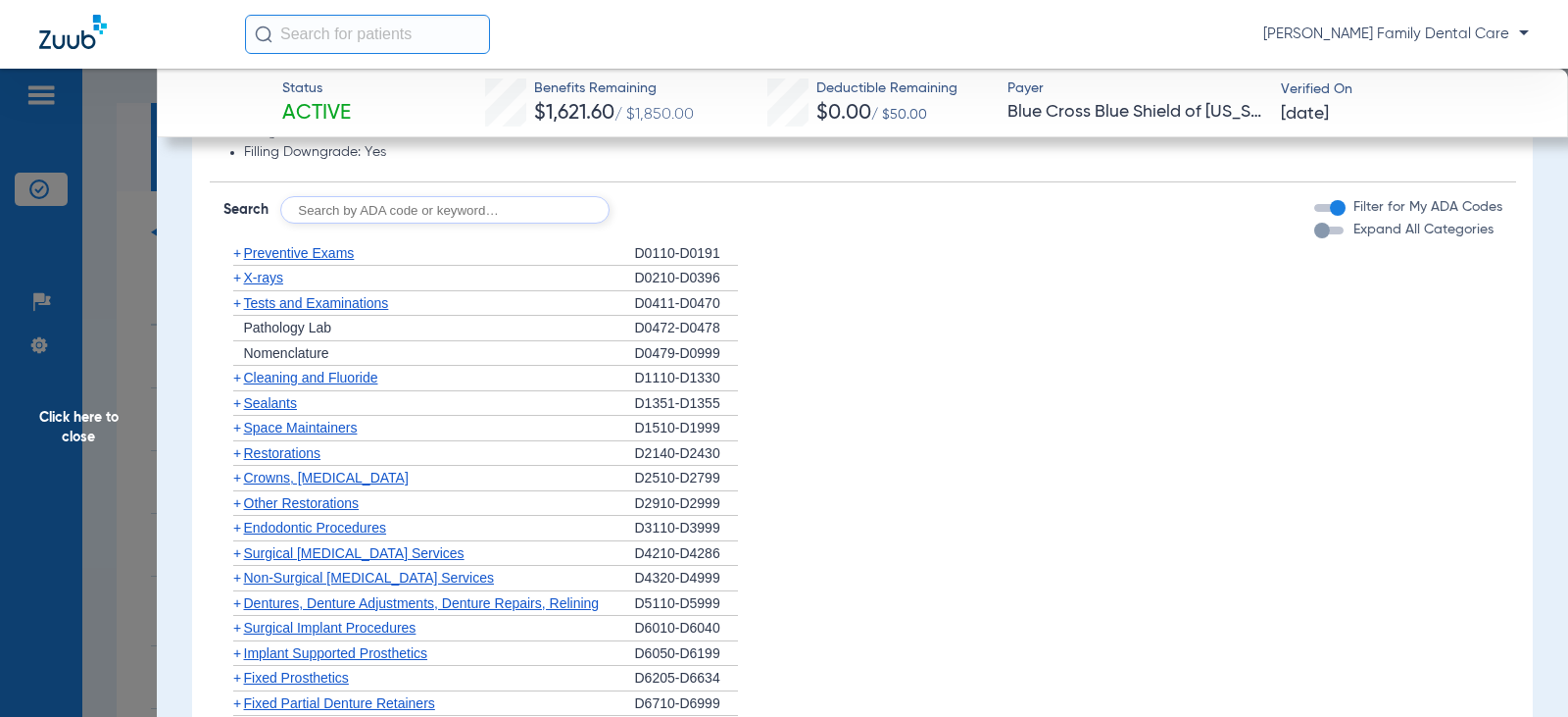
click at [235, 309] on span "+" at bounding box center [237, 303] width 8 height 16
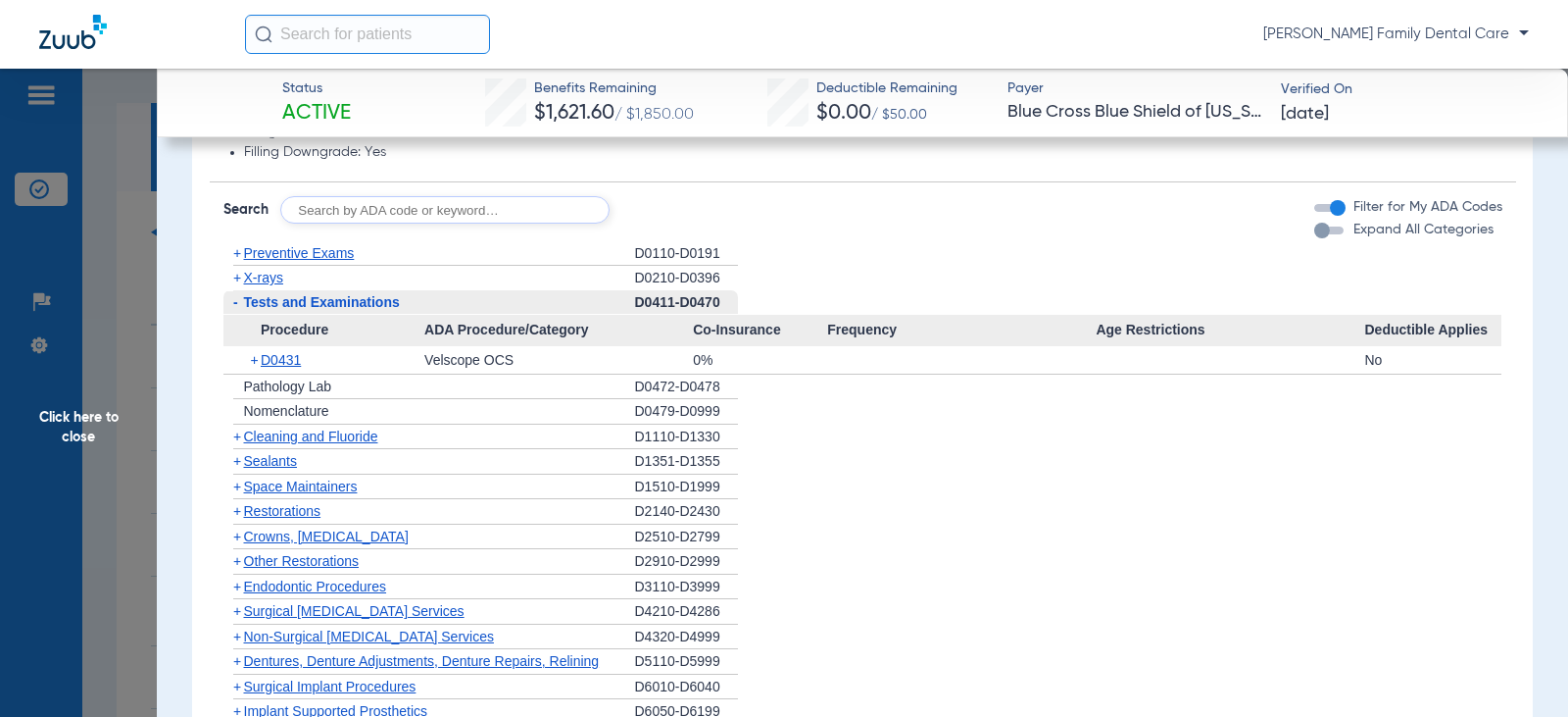
click at [235, 309] on span "-" at bounding box center [235, 302] width 5 height 16
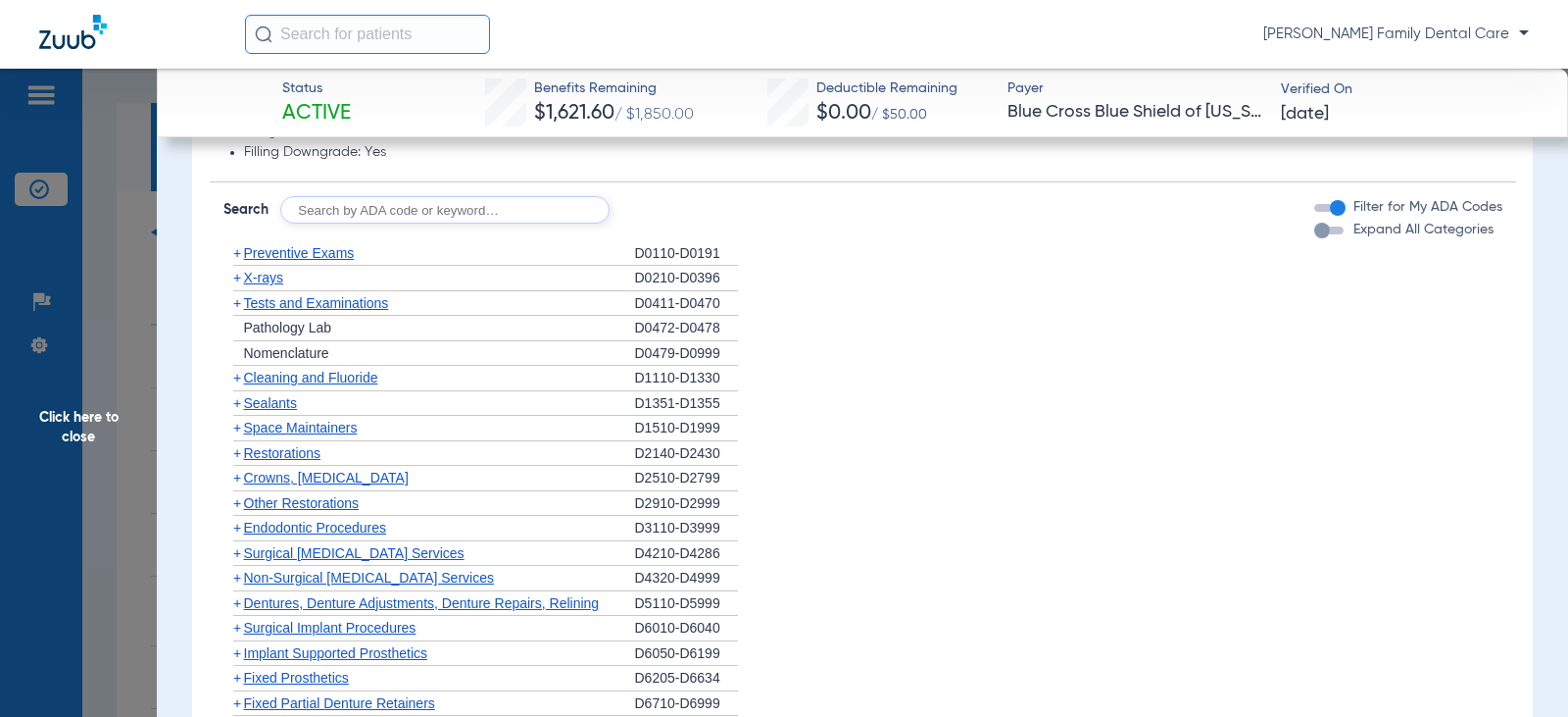
click at [236, 377] on span "+" at bounding box center [237, 378] width 8 height 16
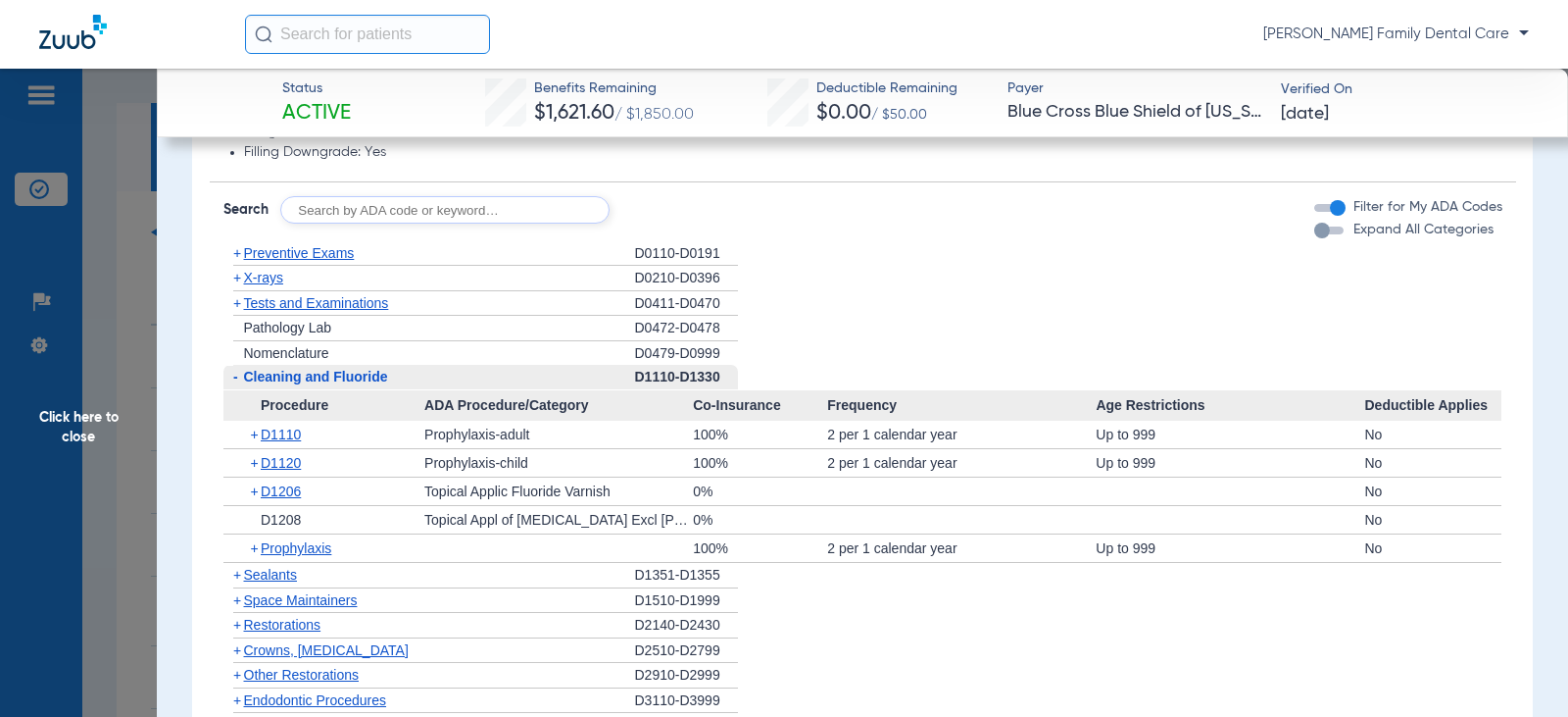
click at [237, 377] on span "-" at bounding box center [235, 377] width 5 height 16
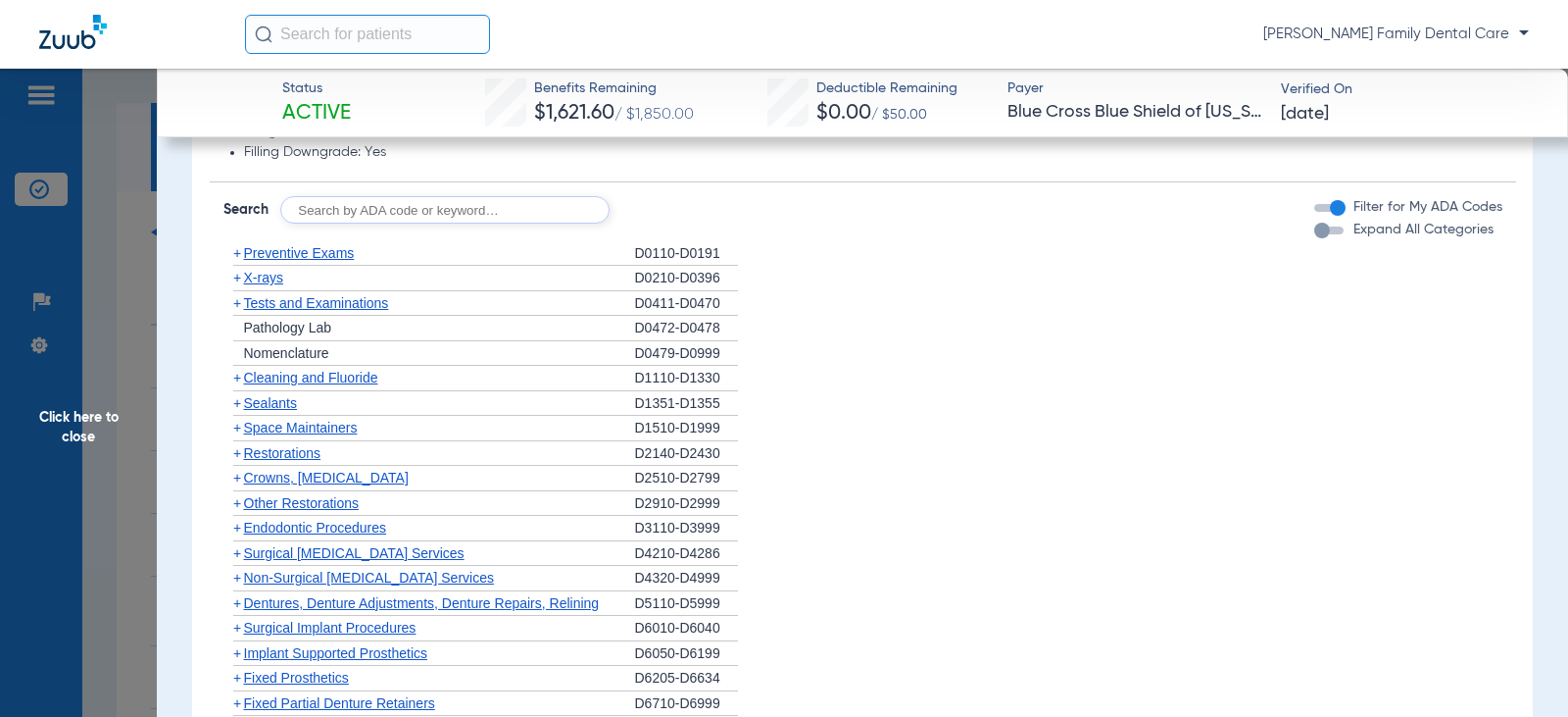
click at [238, 401] on span "+" at bounding box center [237, 403] width 8 height 16
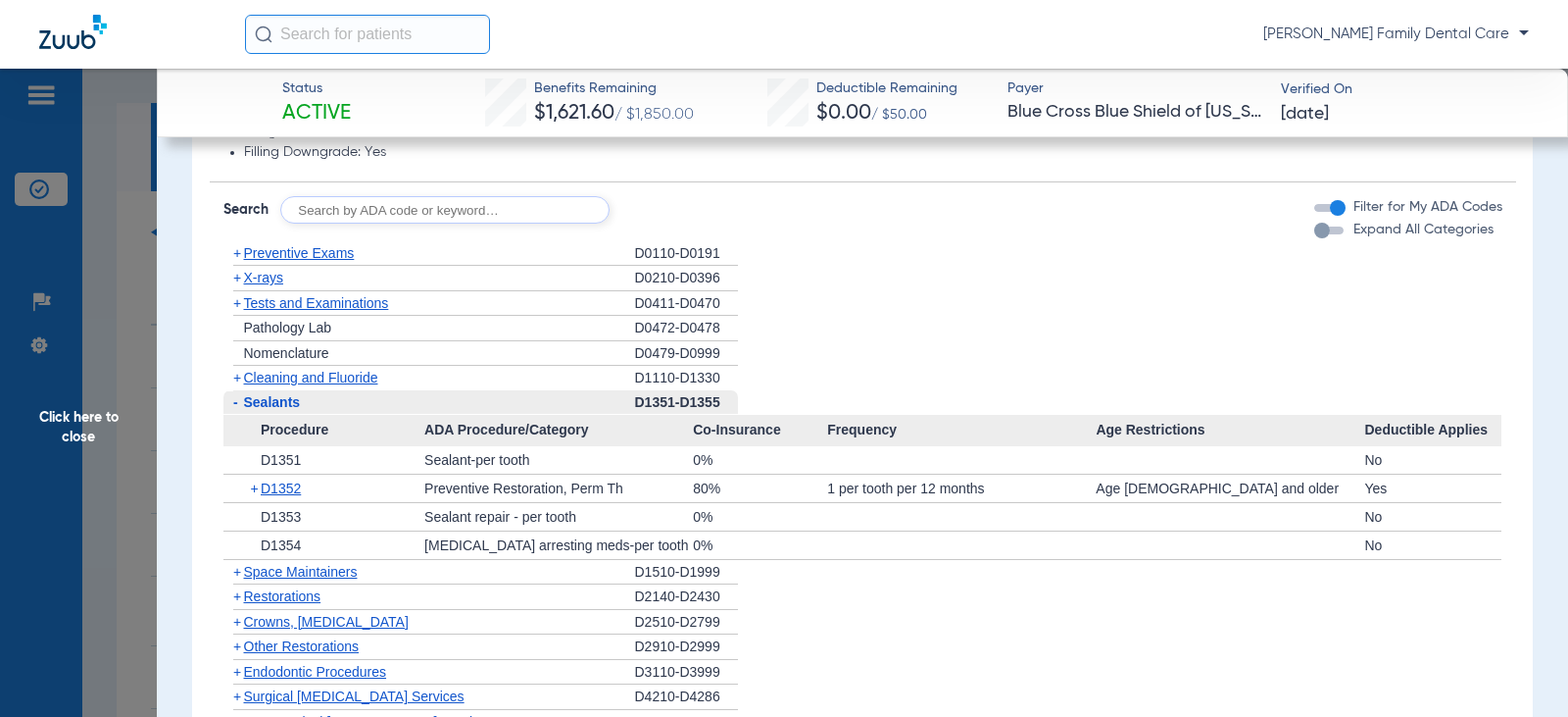
click at [238, 401] on span "-" at bounding box center [233, 402] width 21 height 25
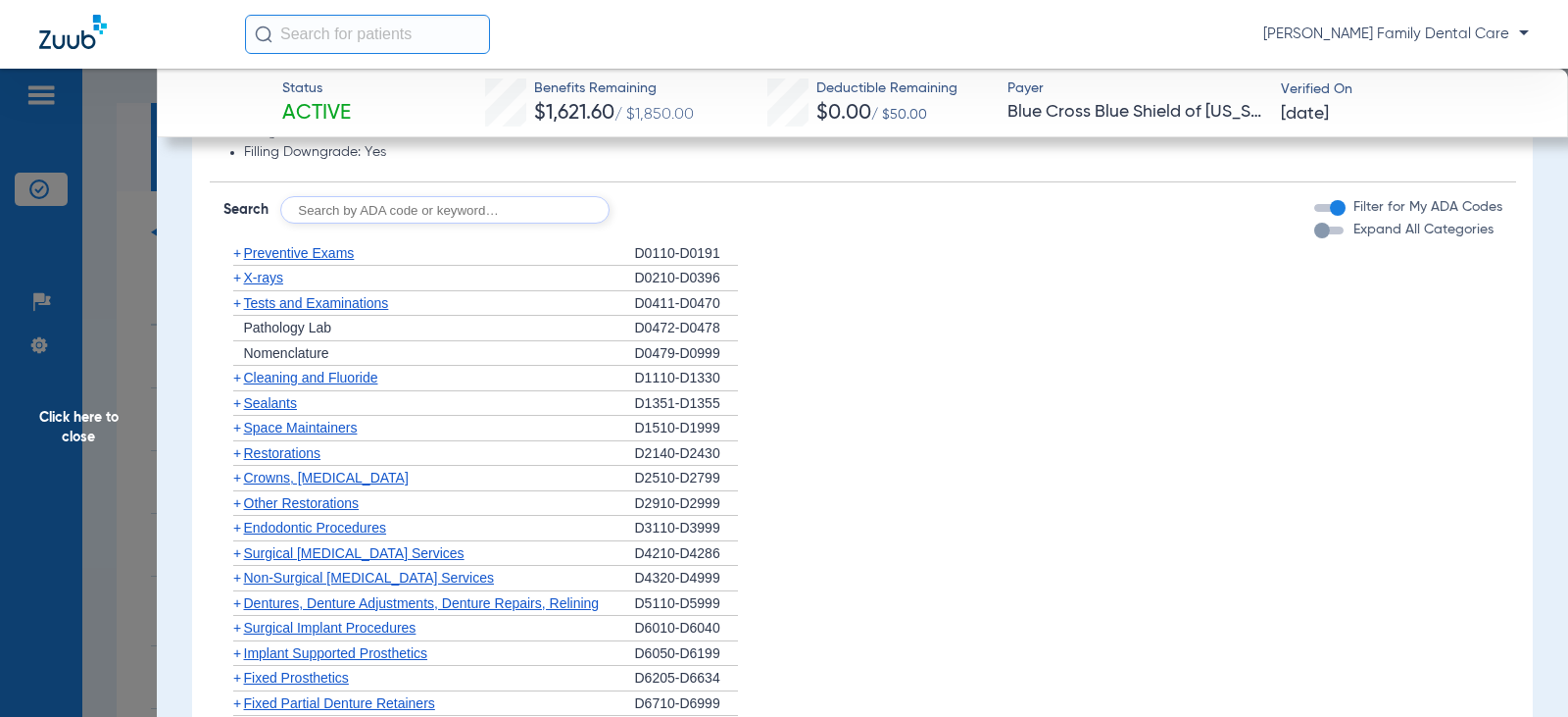
click at [236, 509] on span "+" at bounding box center [237, 503] width 8 height 16
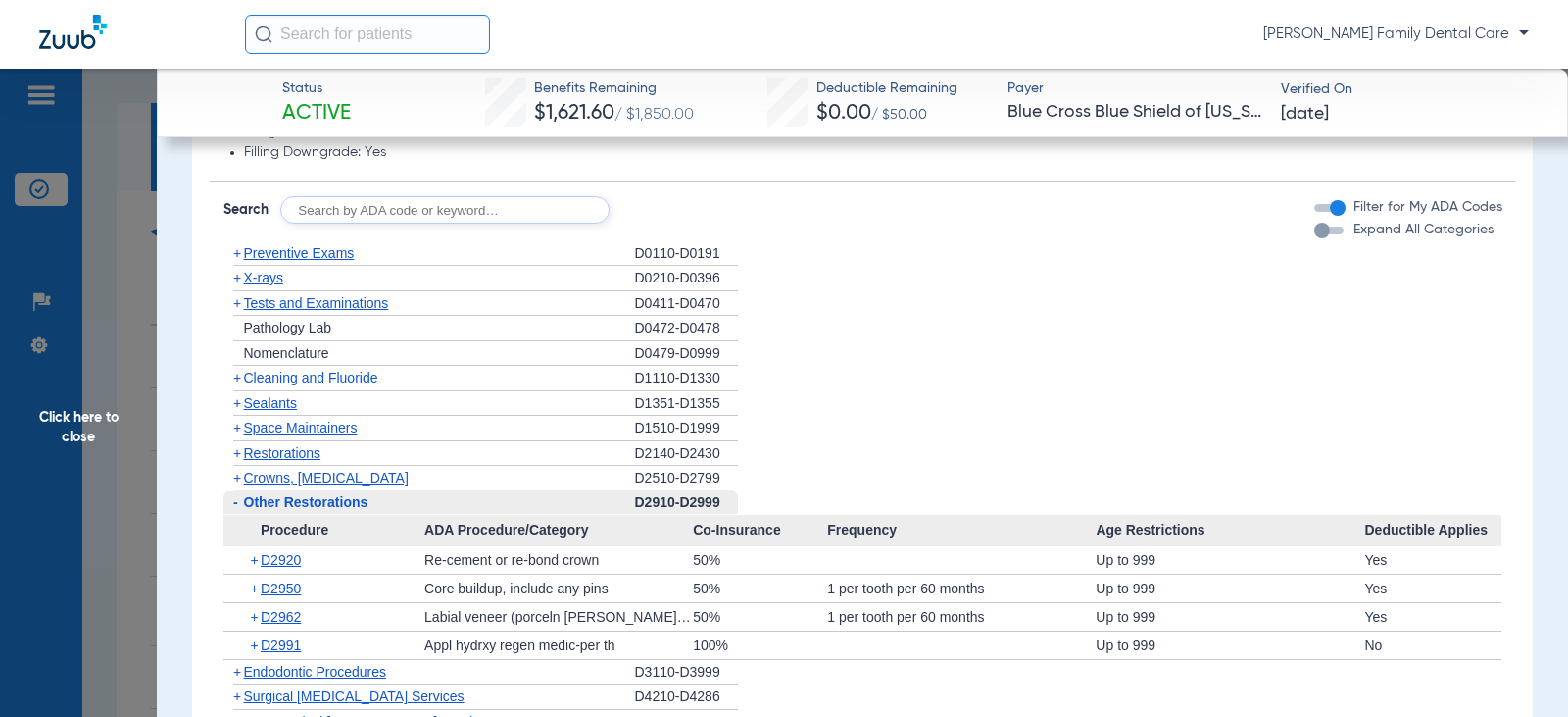
click at [236, 509] on span "-" at bounding box center [235, 502] width 5 height 16
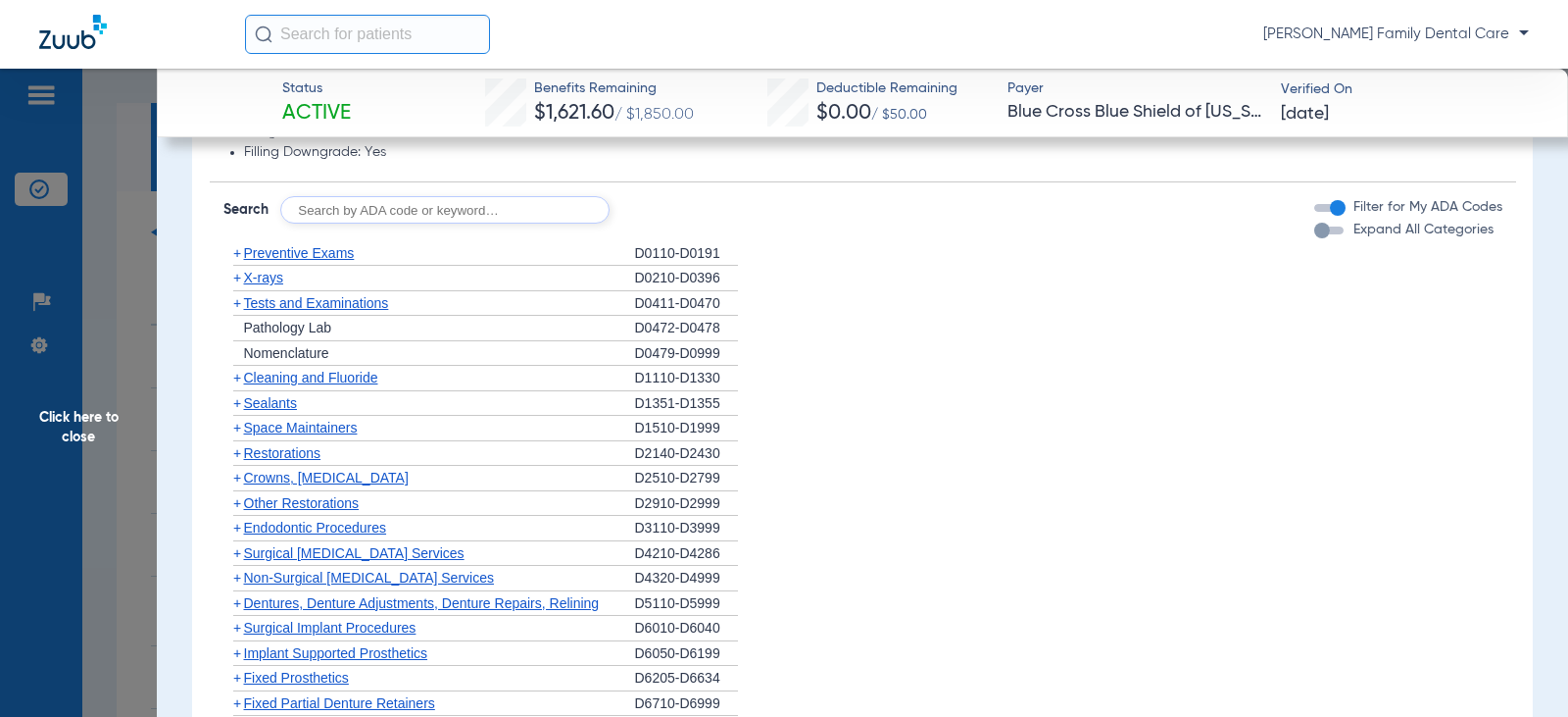
click at [237, 480] on span "+" at bounding box center [237, 477] width 8 height 16
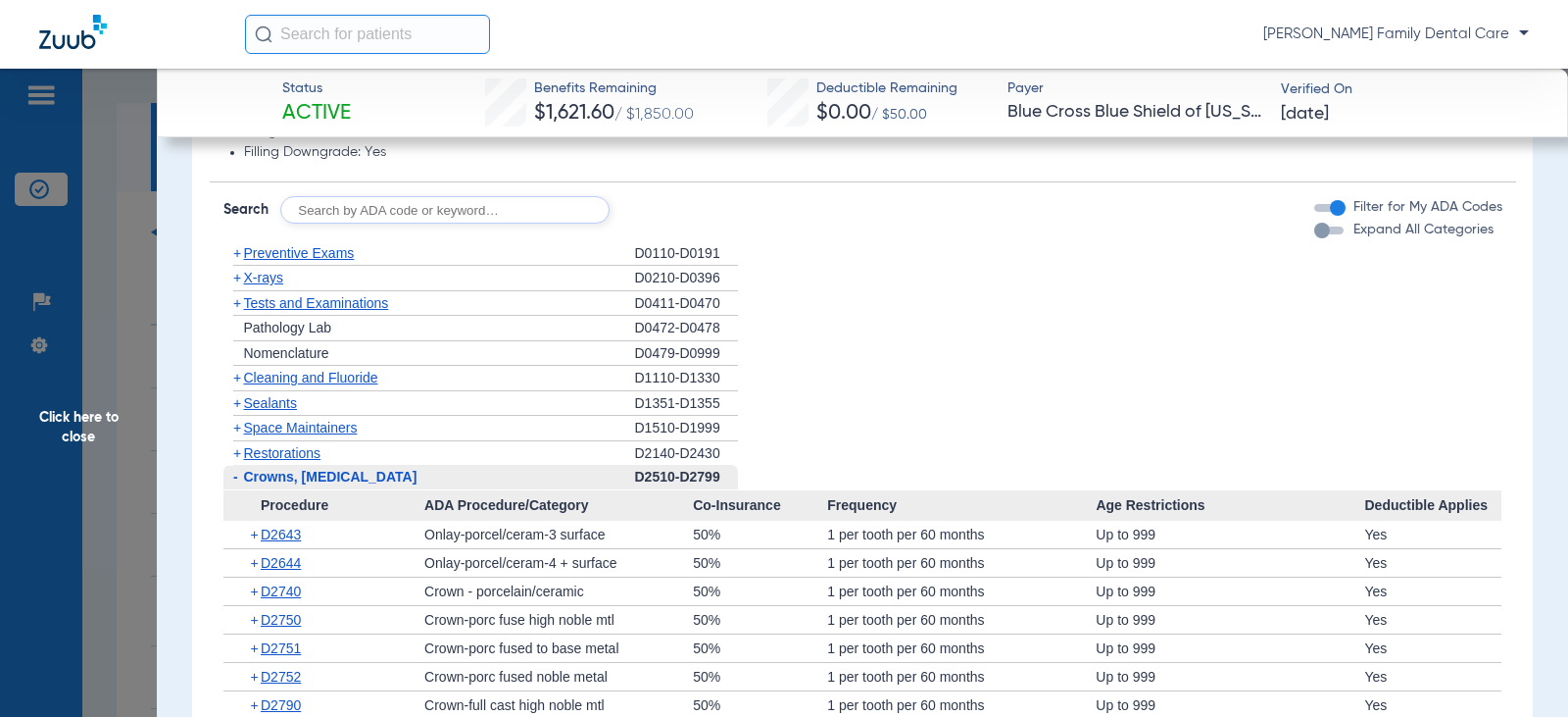
click at [237, 480] on span "-" at bounding box center [235, 477] width 5 height 16
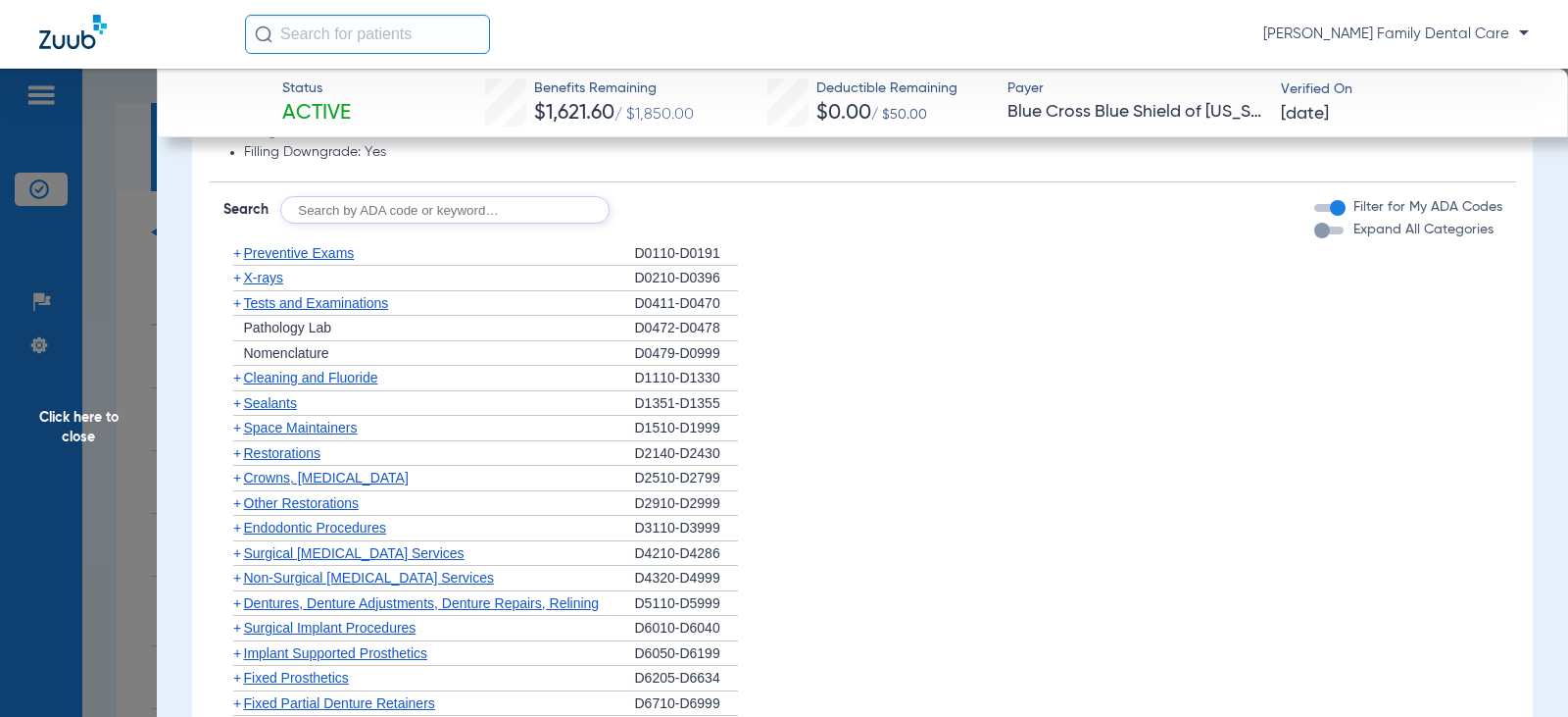
click at [238, 528] on span "+" at bounding box center [237, 528] width 8 height 16
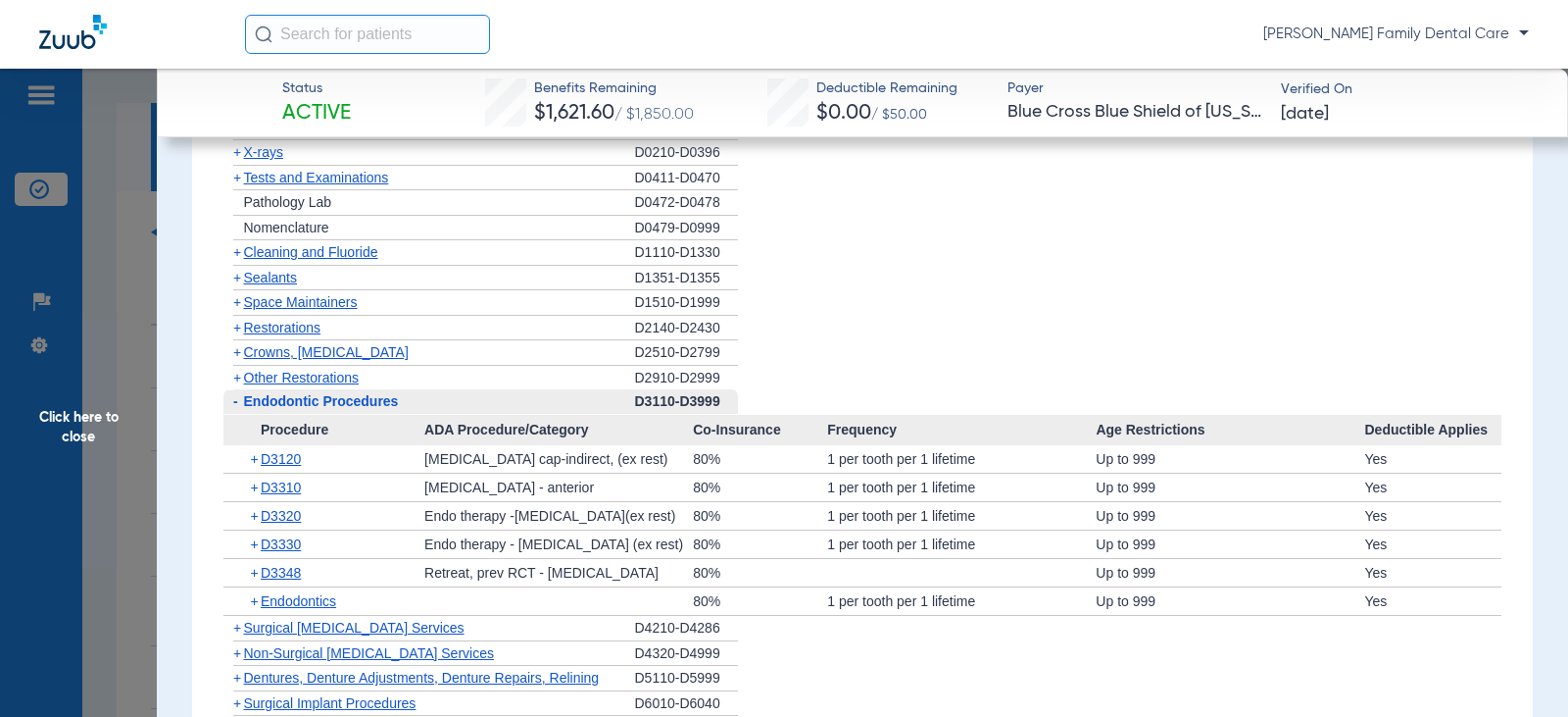
scroll to position [1961, 0]
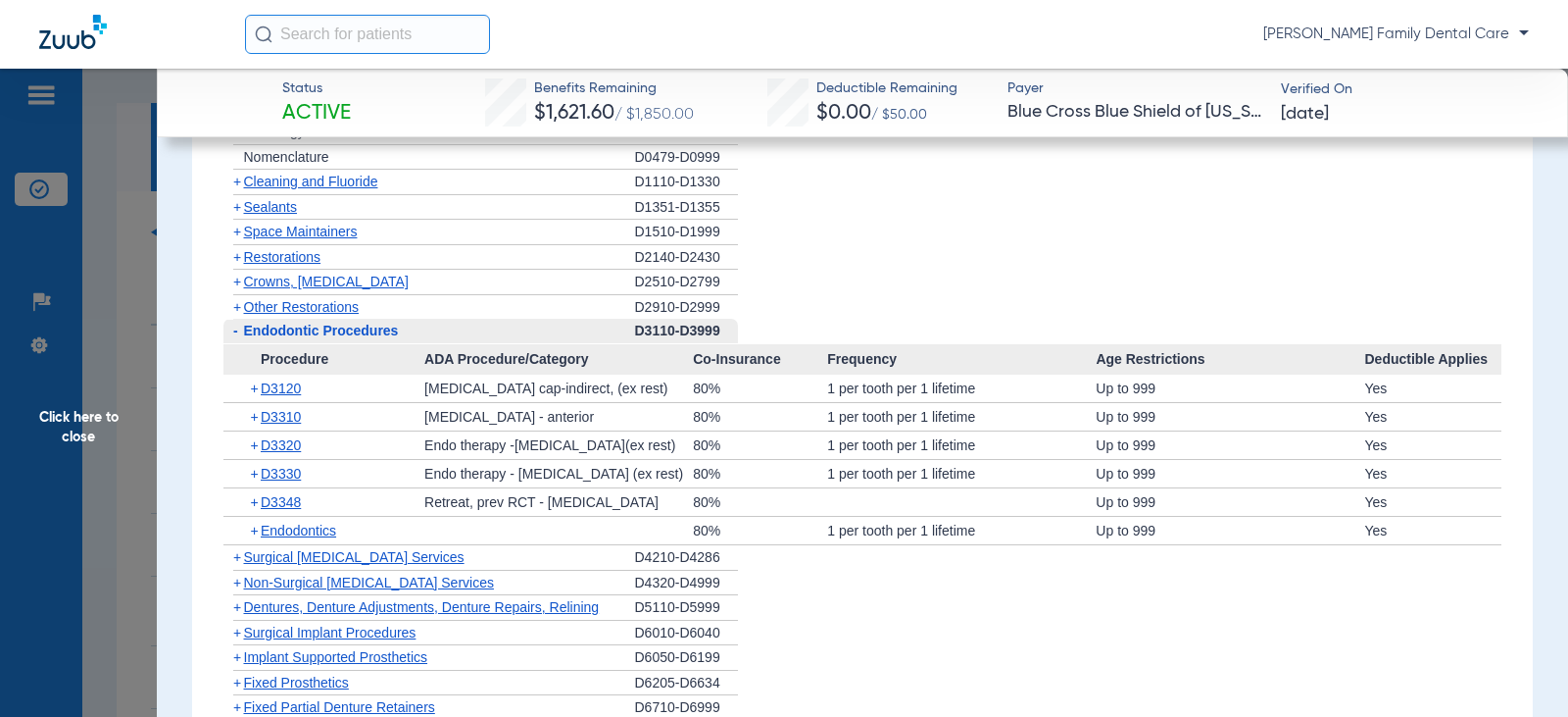
click at [235, 330] on span "-" at bounding box center [235, 330] width 5 height 16
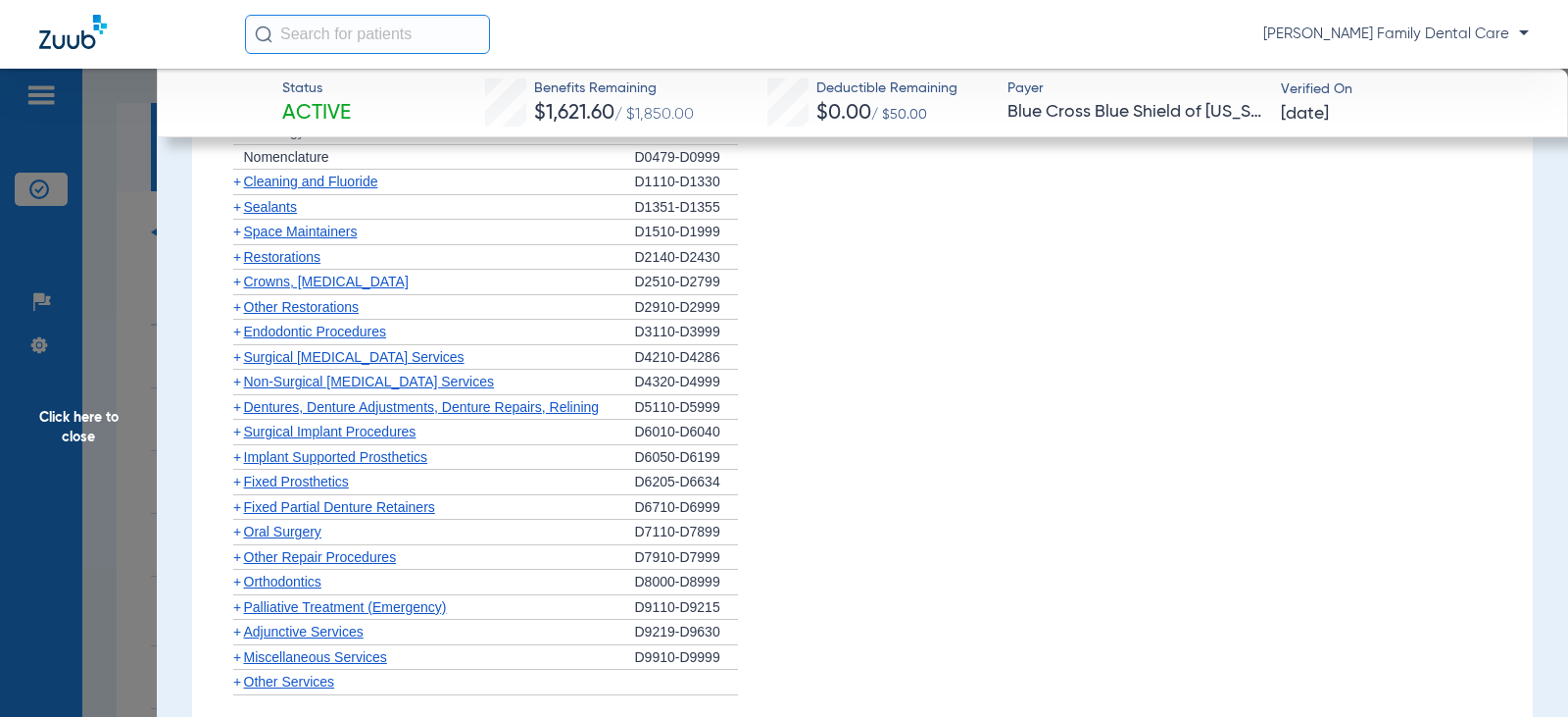
click at [236, 382] on span "+" at bounding box center [237, 382] width 8 height 16
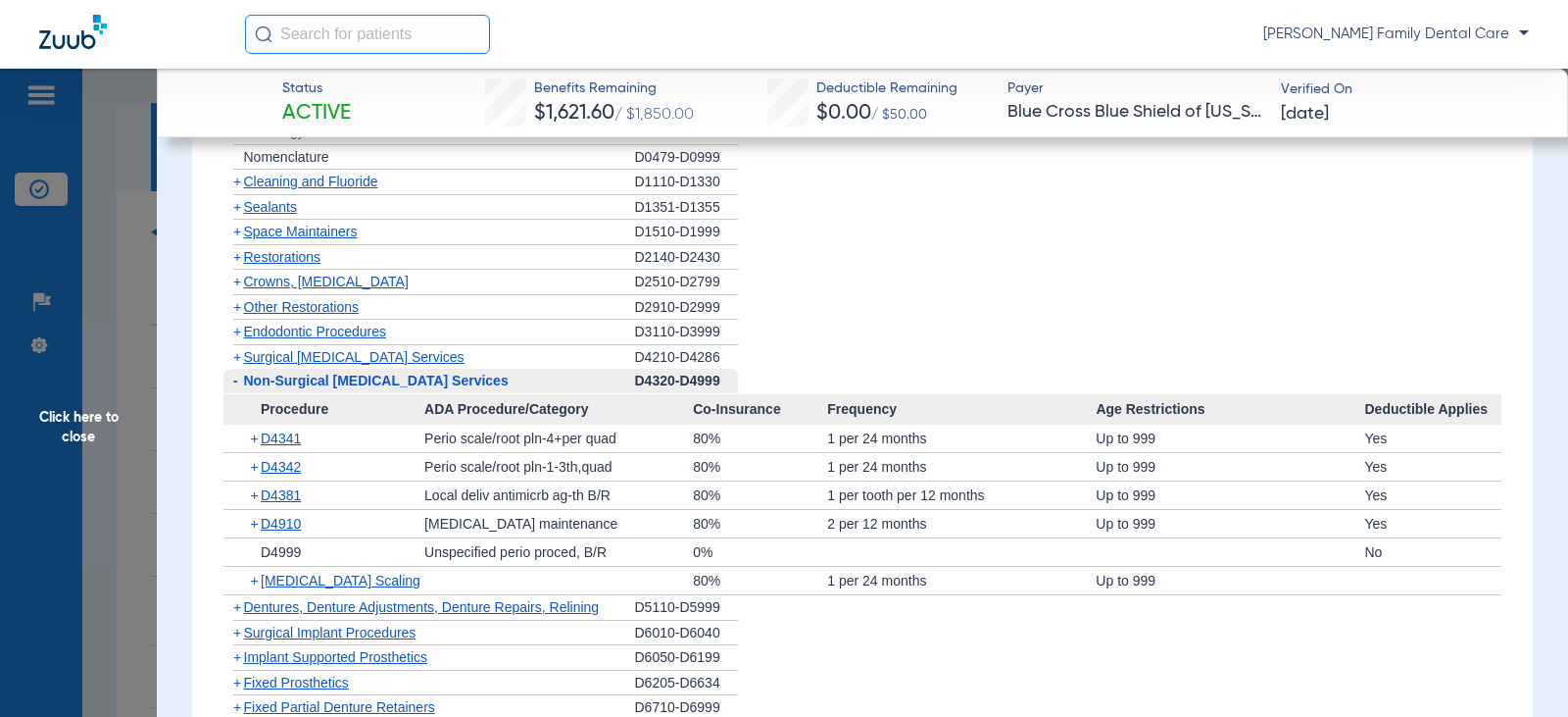
click at [234, 380] on span "-" at bounding box center [235, 381] width 5 height 16
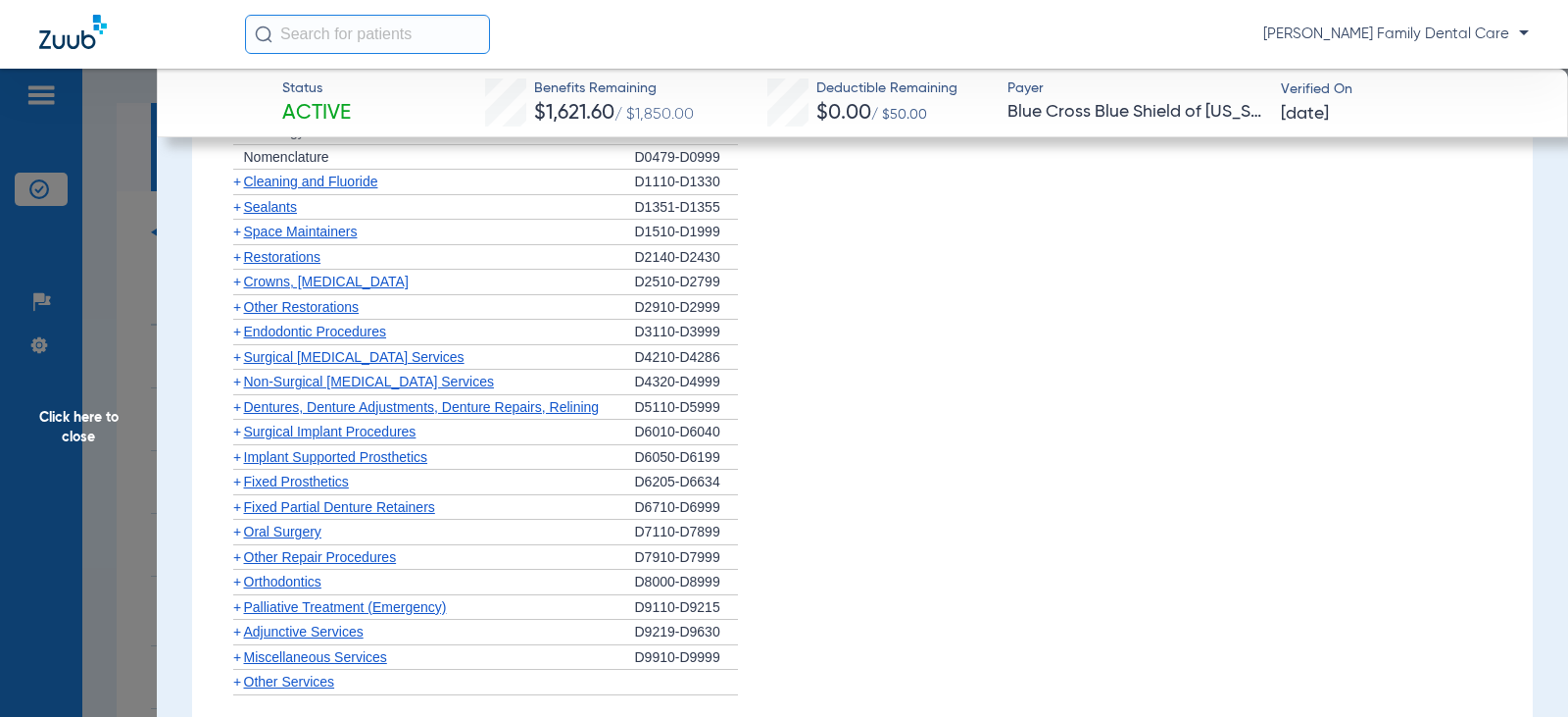
click at [236, 414] on span "+" at bounding box center [237, 407] width 8 height 16
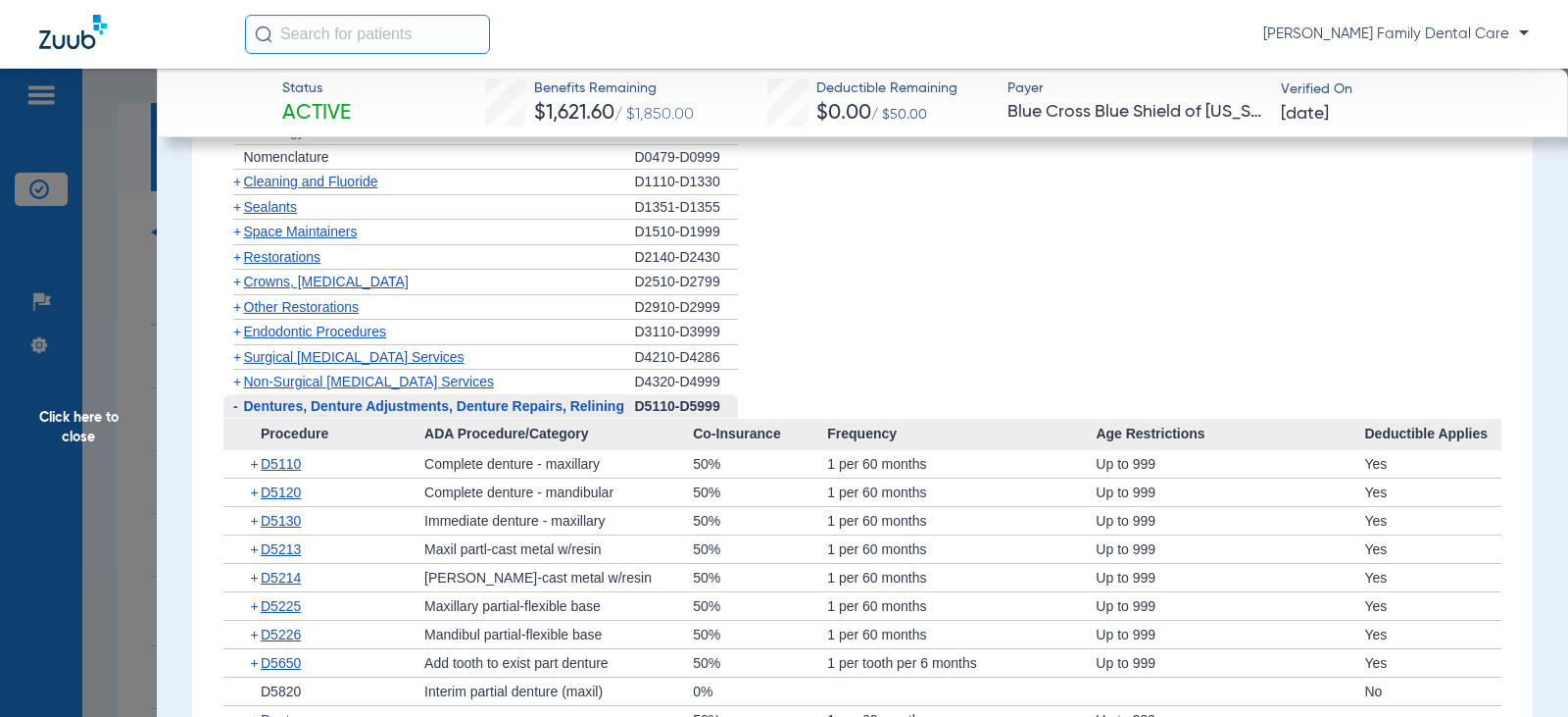
click at [236, 414] on span "-" at bounding box center [235, 406] width 5 height 16
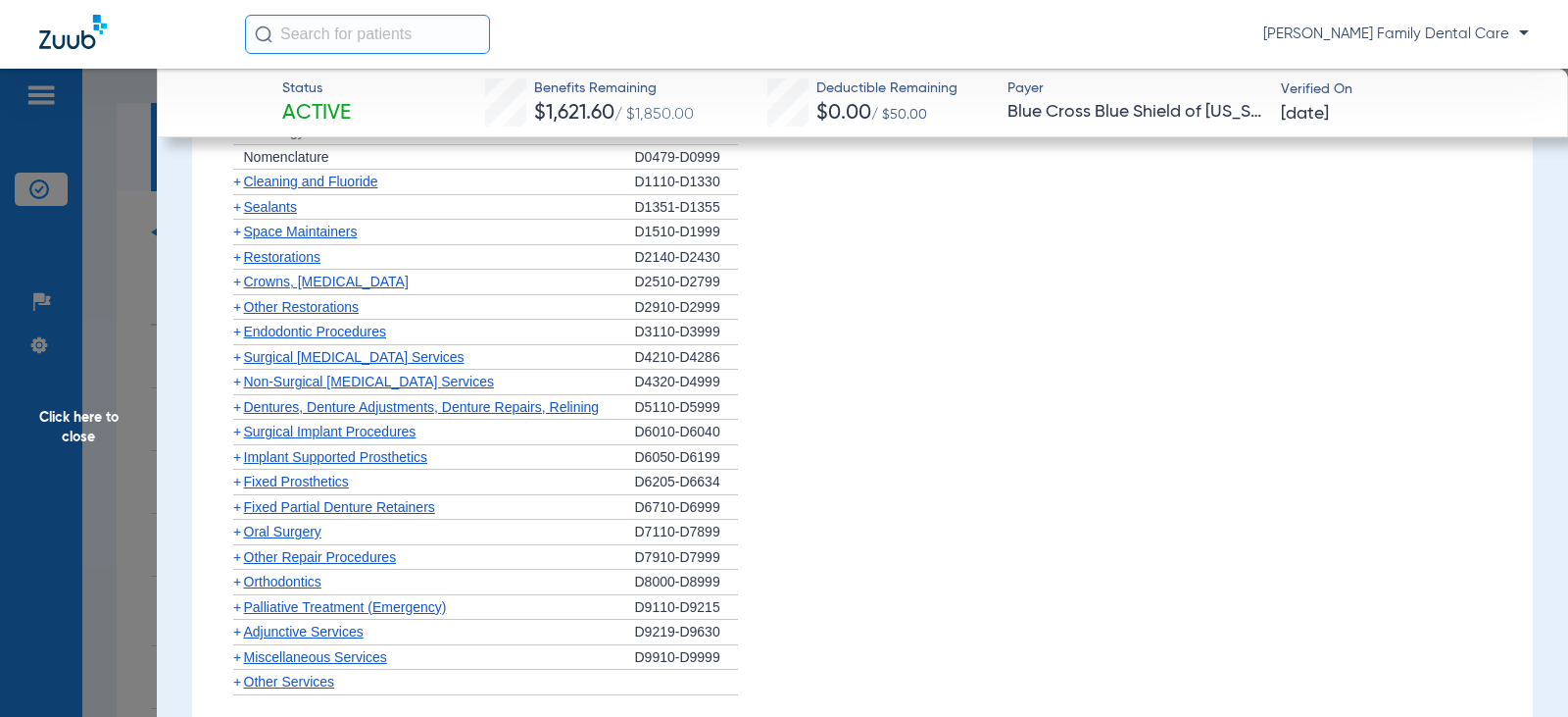
click at [237, 430] on span "+" at bounding box center [237, 431] width 8 height 16
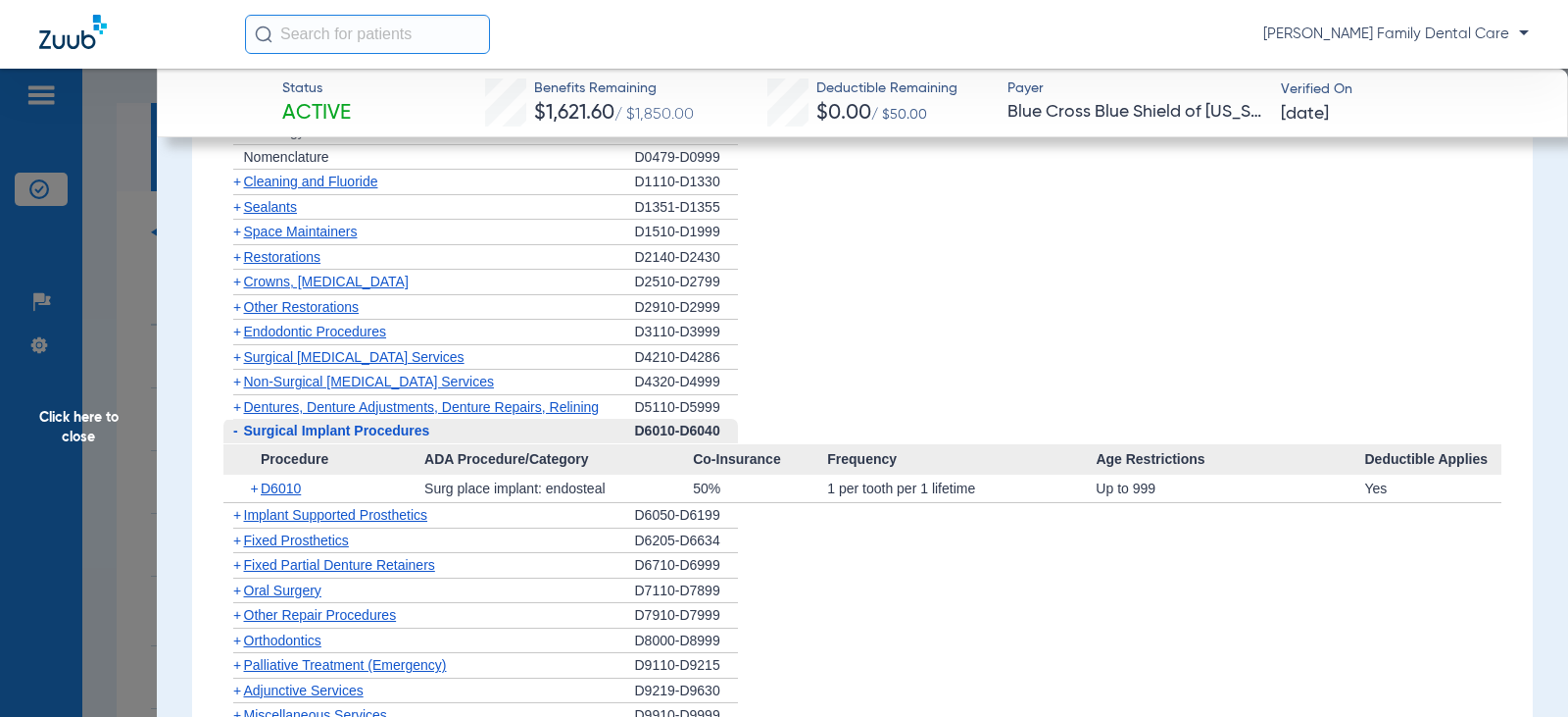
click at [237, 430] on span "-" at bounding box center [235, 430] width 5 height 16
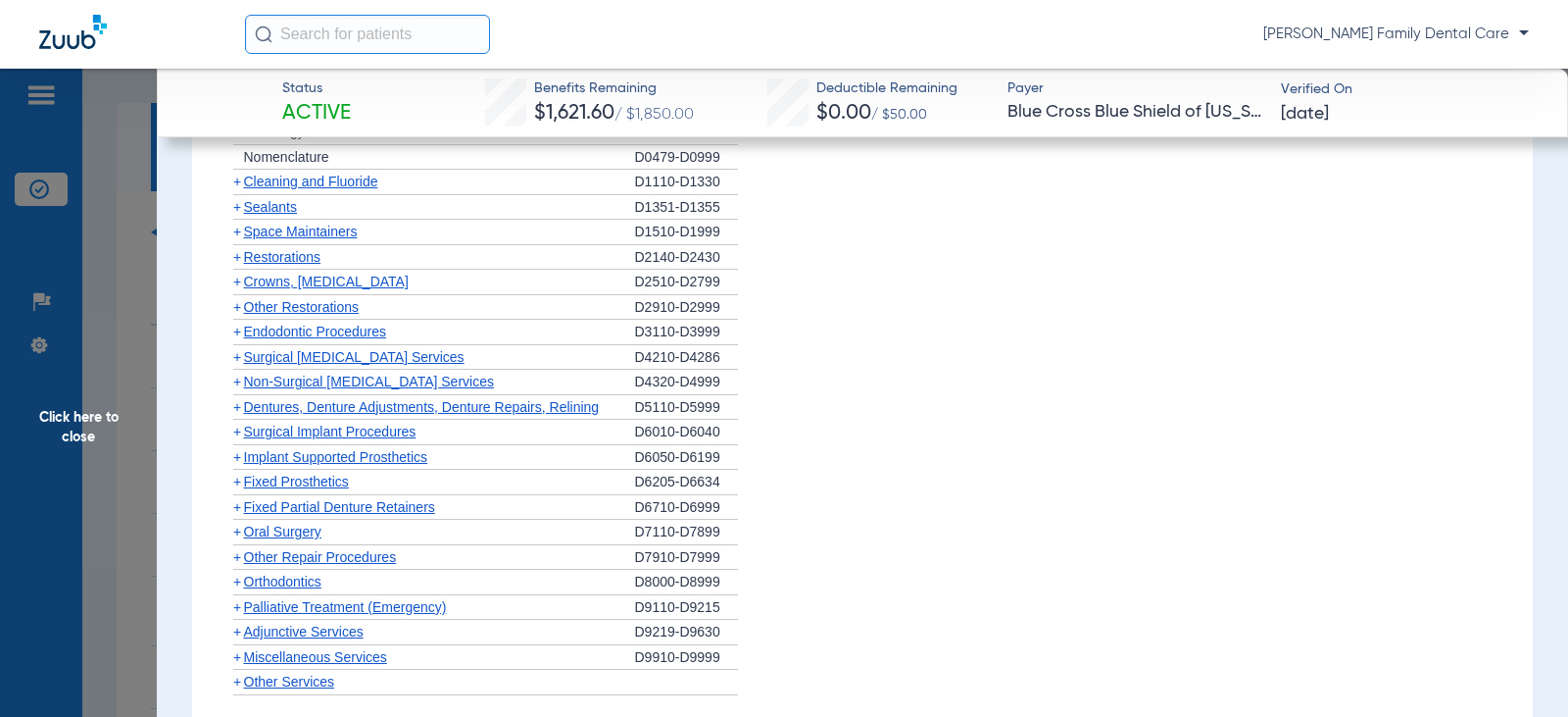
click at [237, 456] on span "+" at bounding box center [237, 457] width 8 height 16
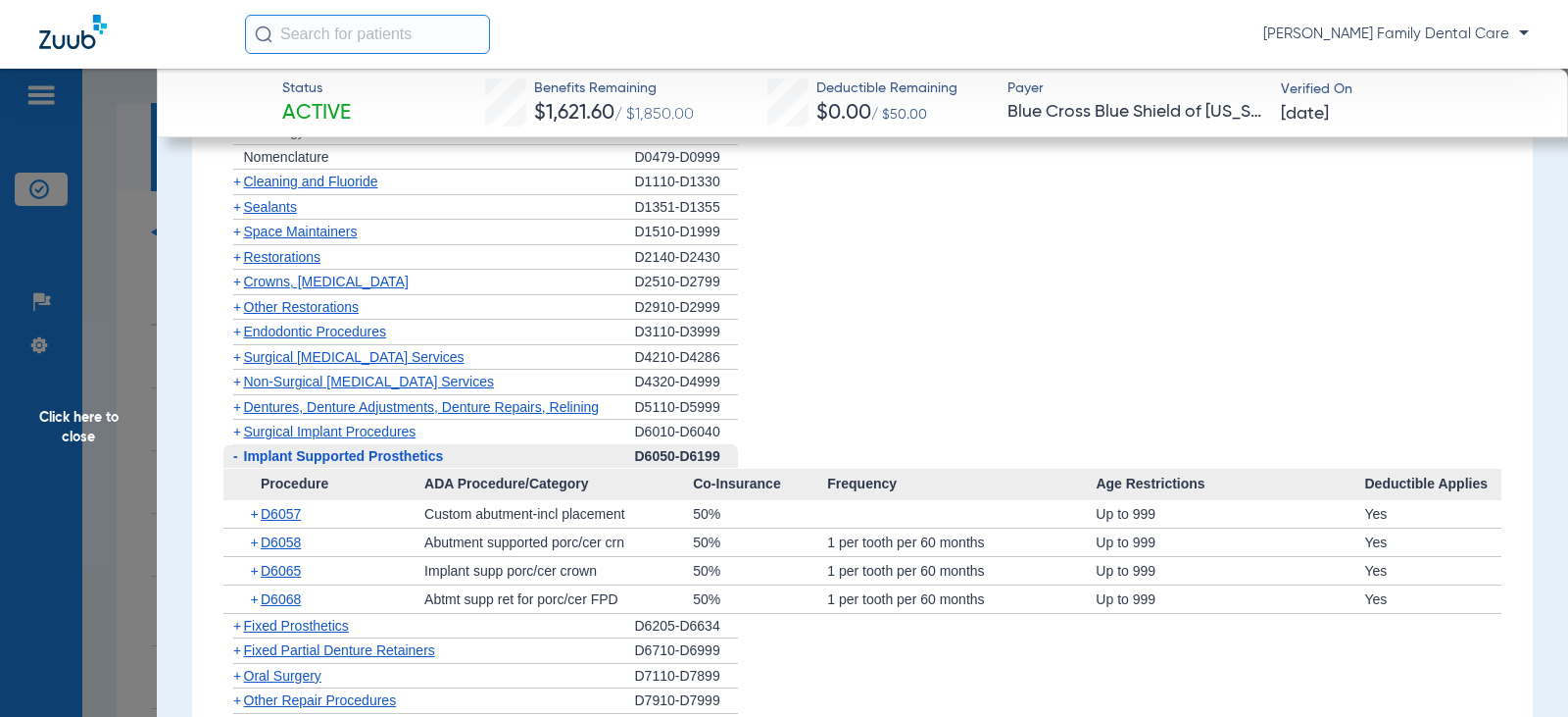
click at [237, 456] on span "-" at bounding box center [235, 456] width 5 height 16
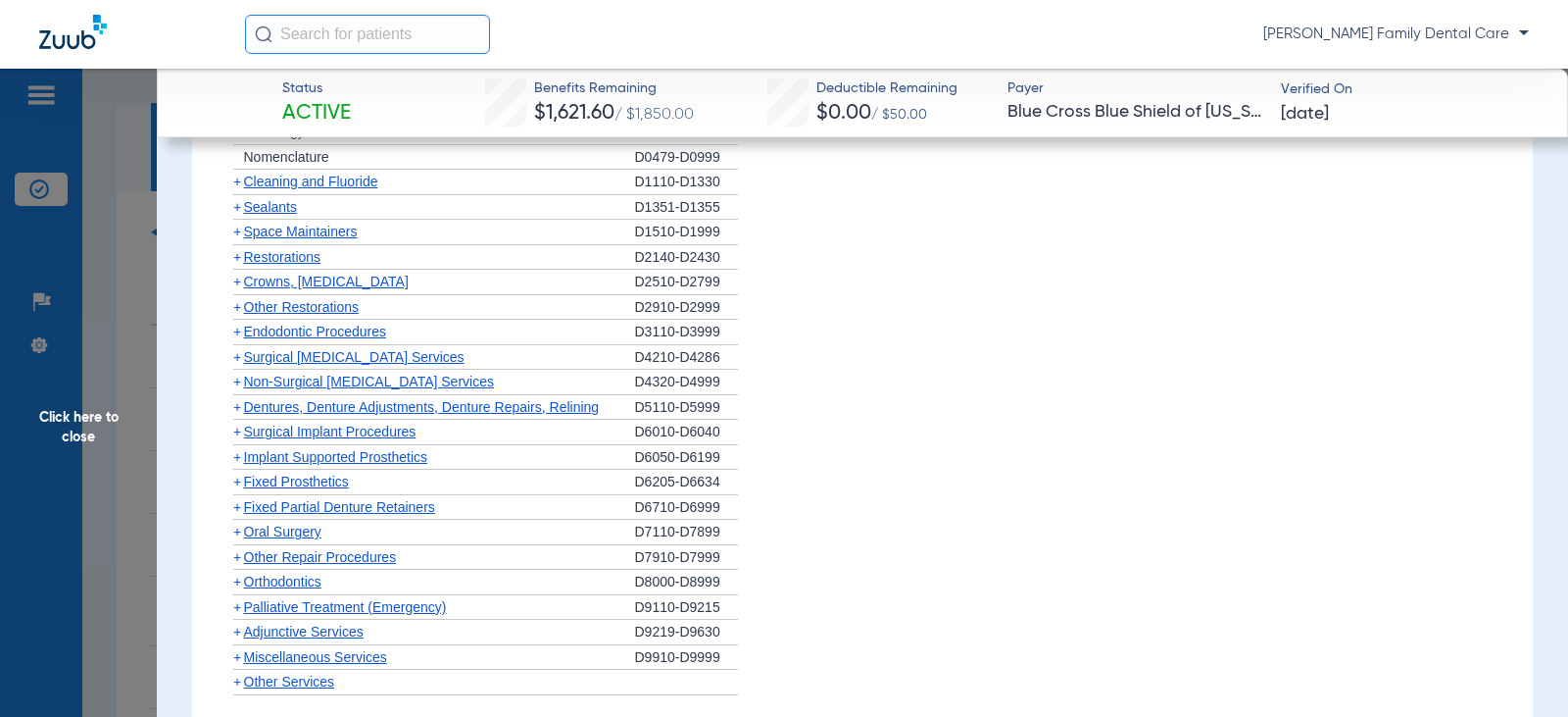
click at [238, 480] on span "+" at bounding box center [237, 481] width 8 height 16
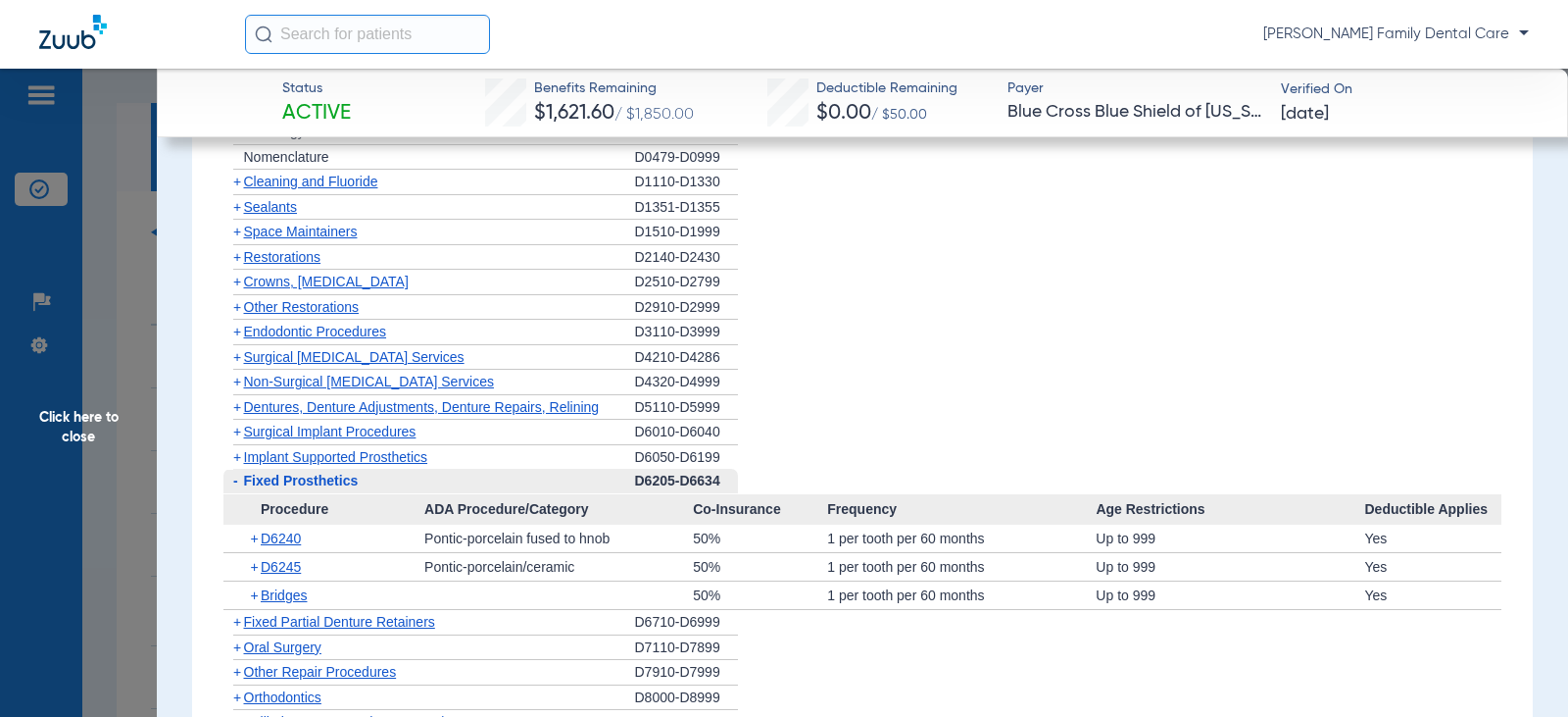
click at [238, 480] on span "-" at bounding box center [233, 481] width 21 height 25
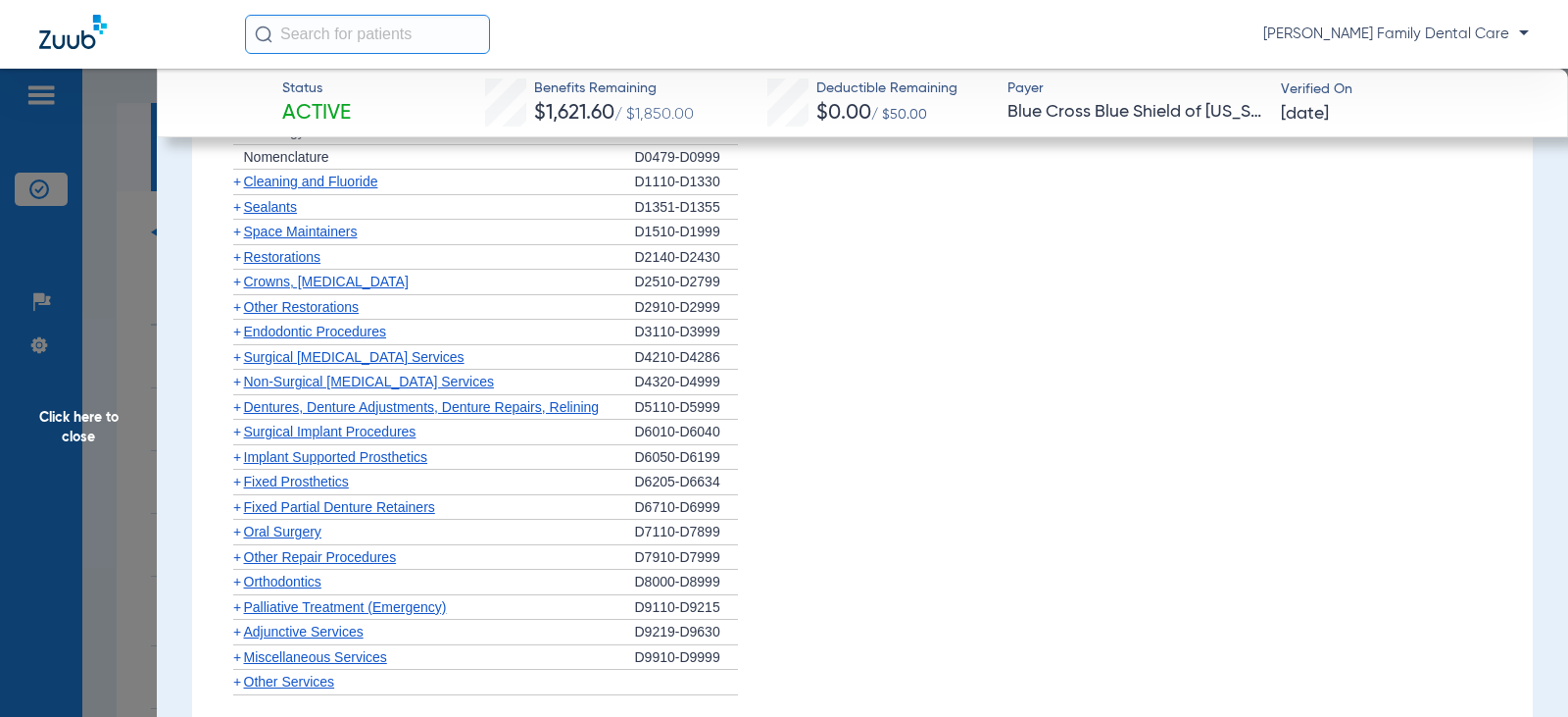
click at [236, 502] on span "+" at bounding box center [237, 507] width 8 height 16
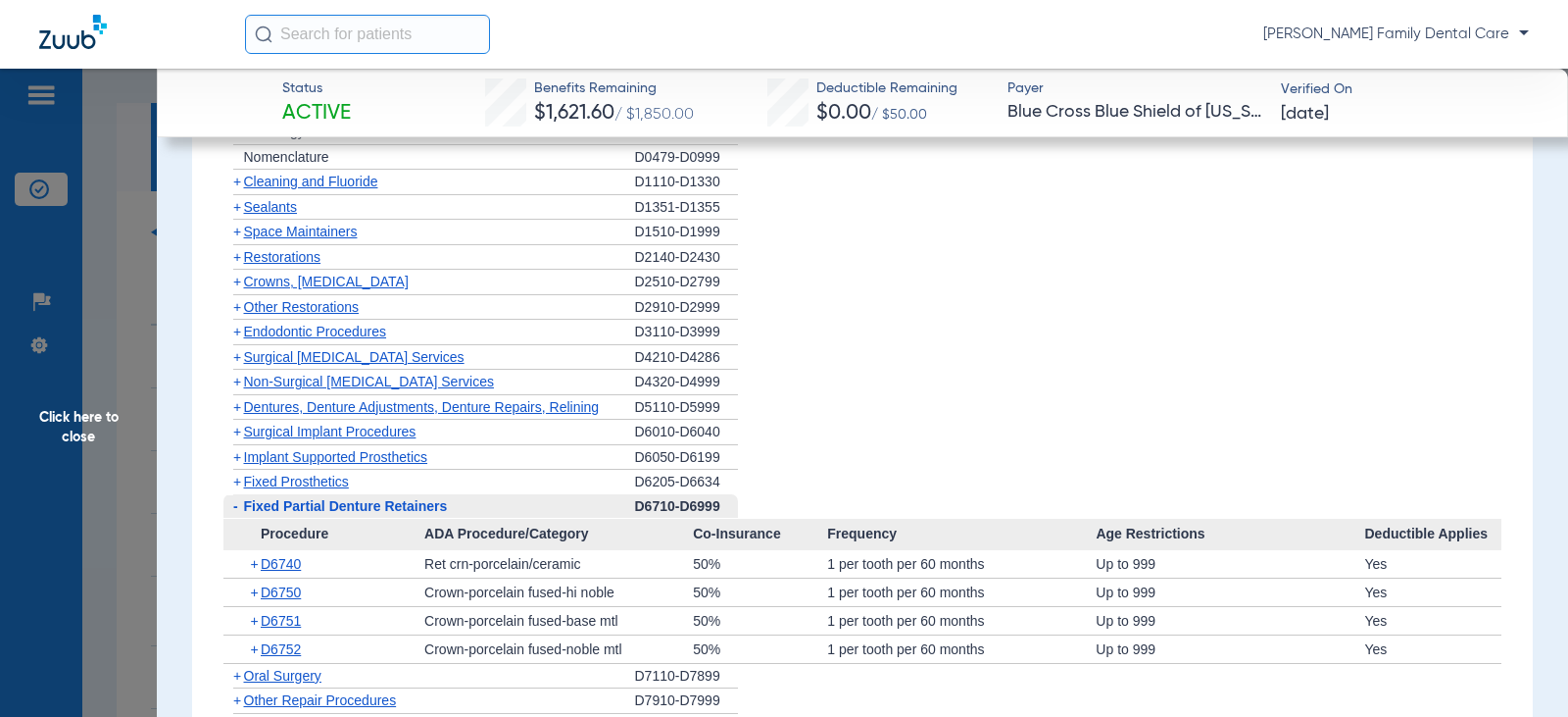
click at [236, 502] on span "-" at bounding box center [235, 506] width 5 height 16
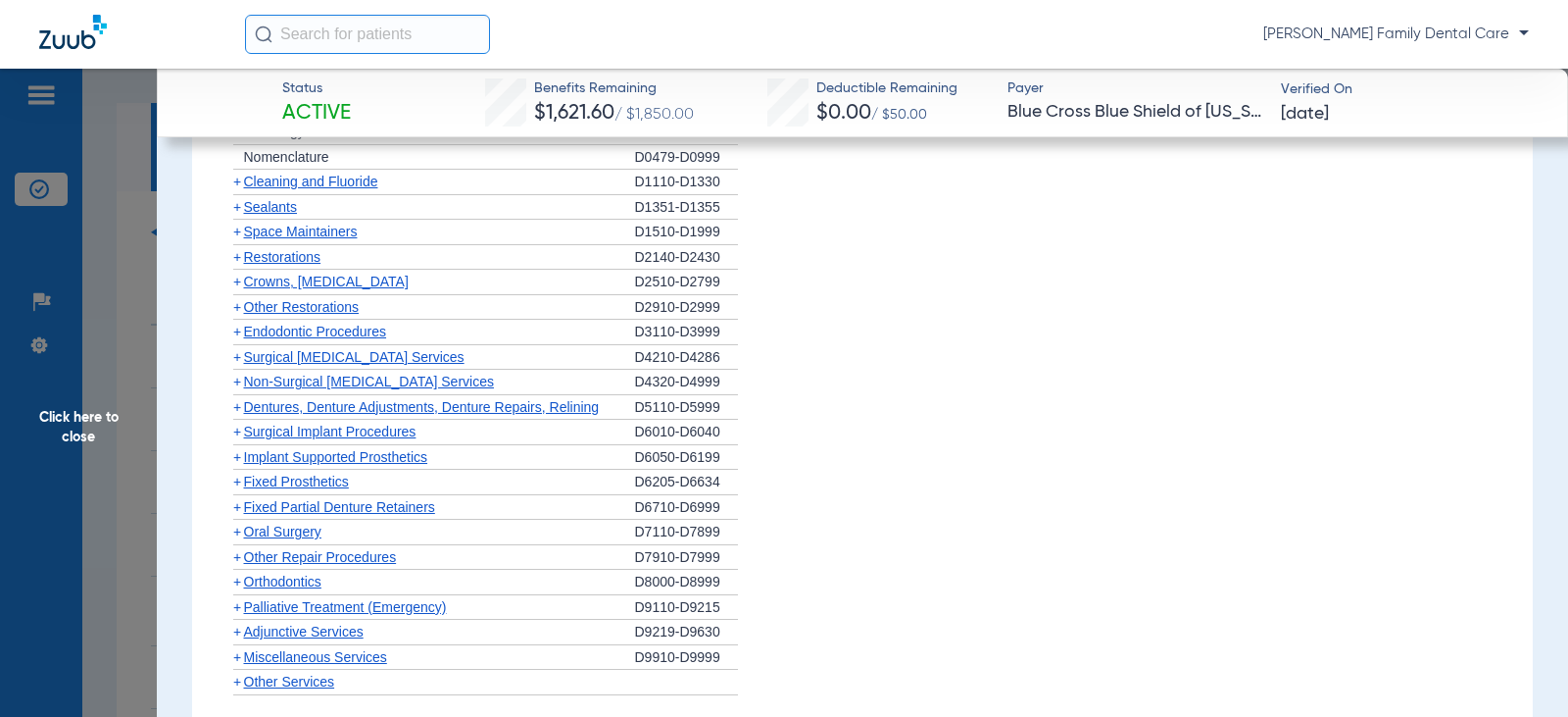
click at [237, 534] on span "+" at bounding box center [237, 532] width 8 height 16
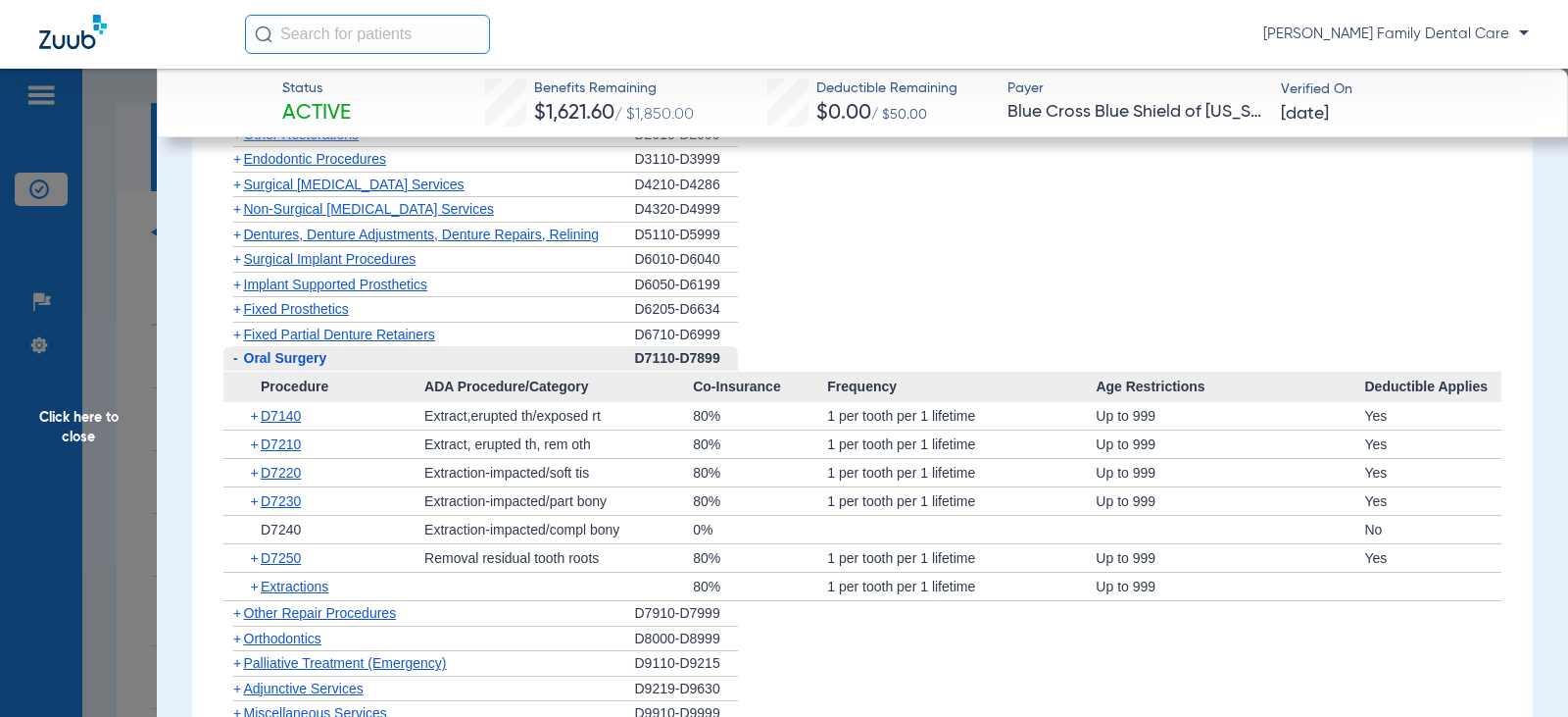
scroll to position [2157, 0]
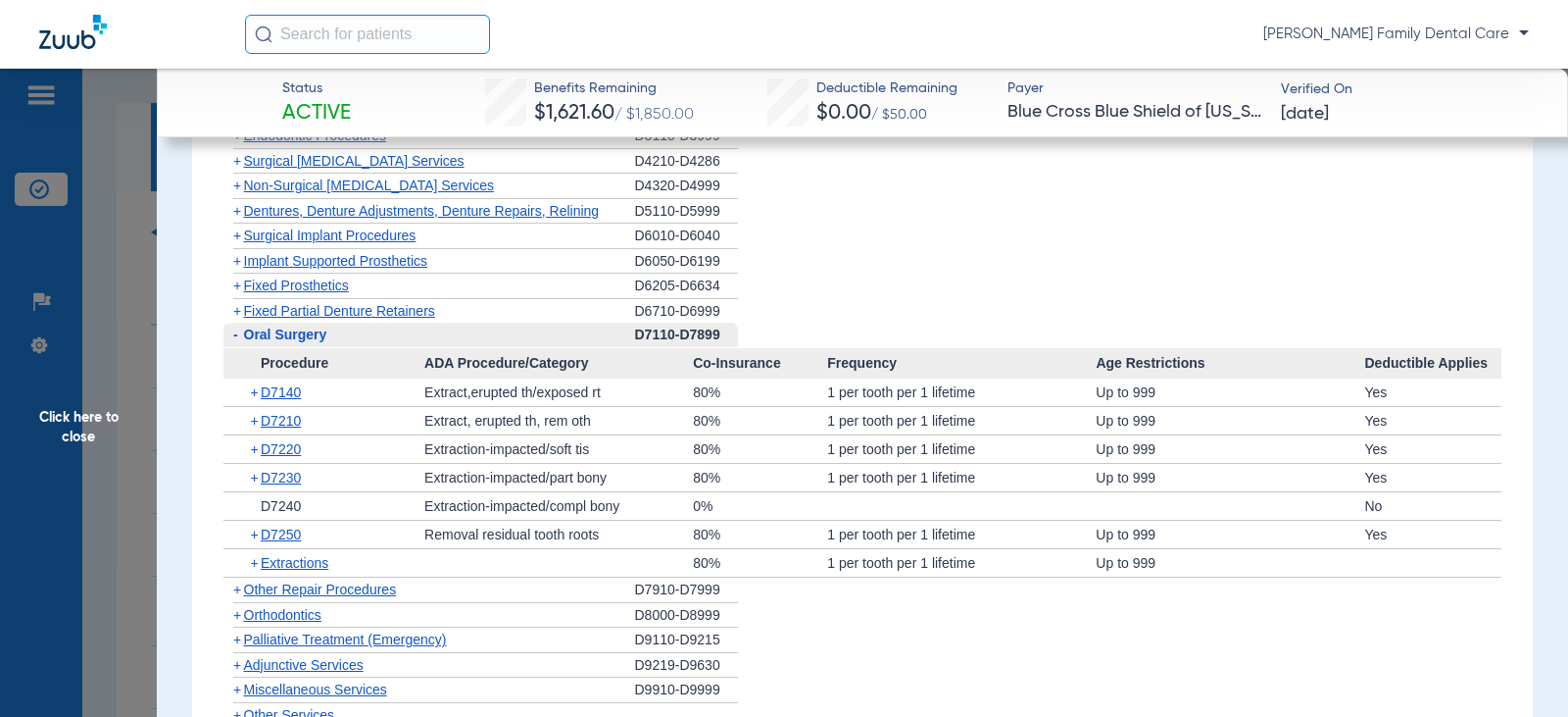
click at [236, 338] on span "-" at bounding box center [235, 334] width 5 height 16
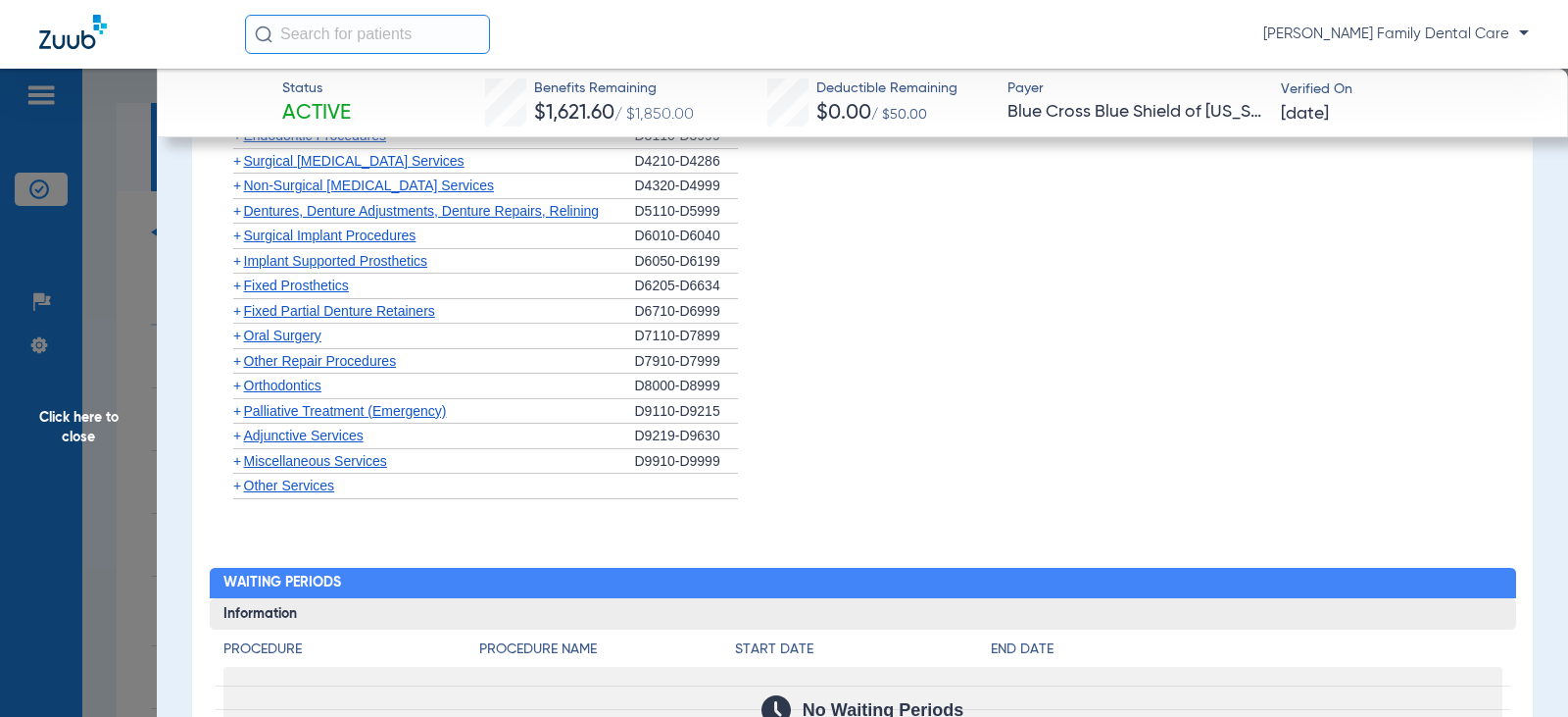
click at [244, 390] on span "Orthodontics" at bounding box center [282, 386] width 77 height 16
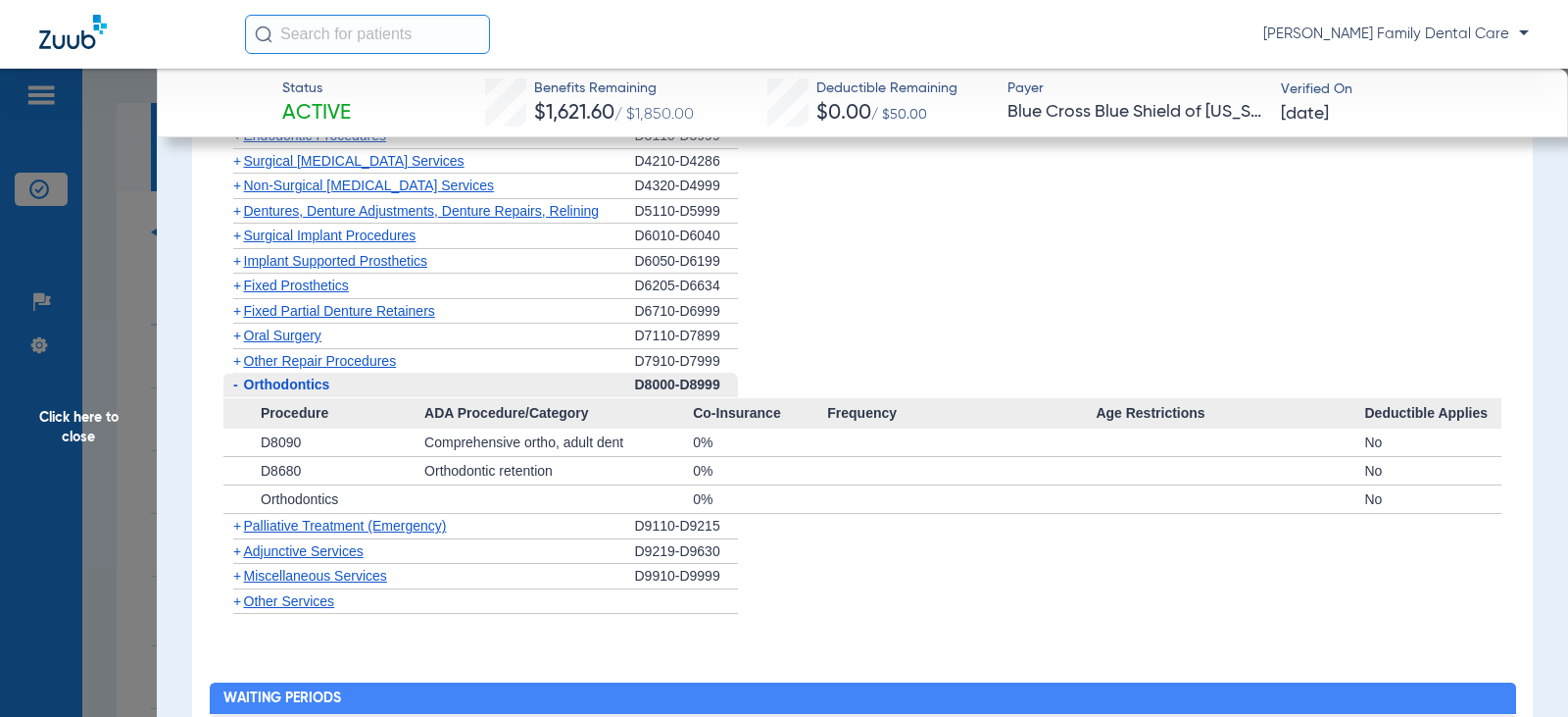
click at [244, 390] on span "Orthodontics" at bounding box center [286, 385] width 86 height 16
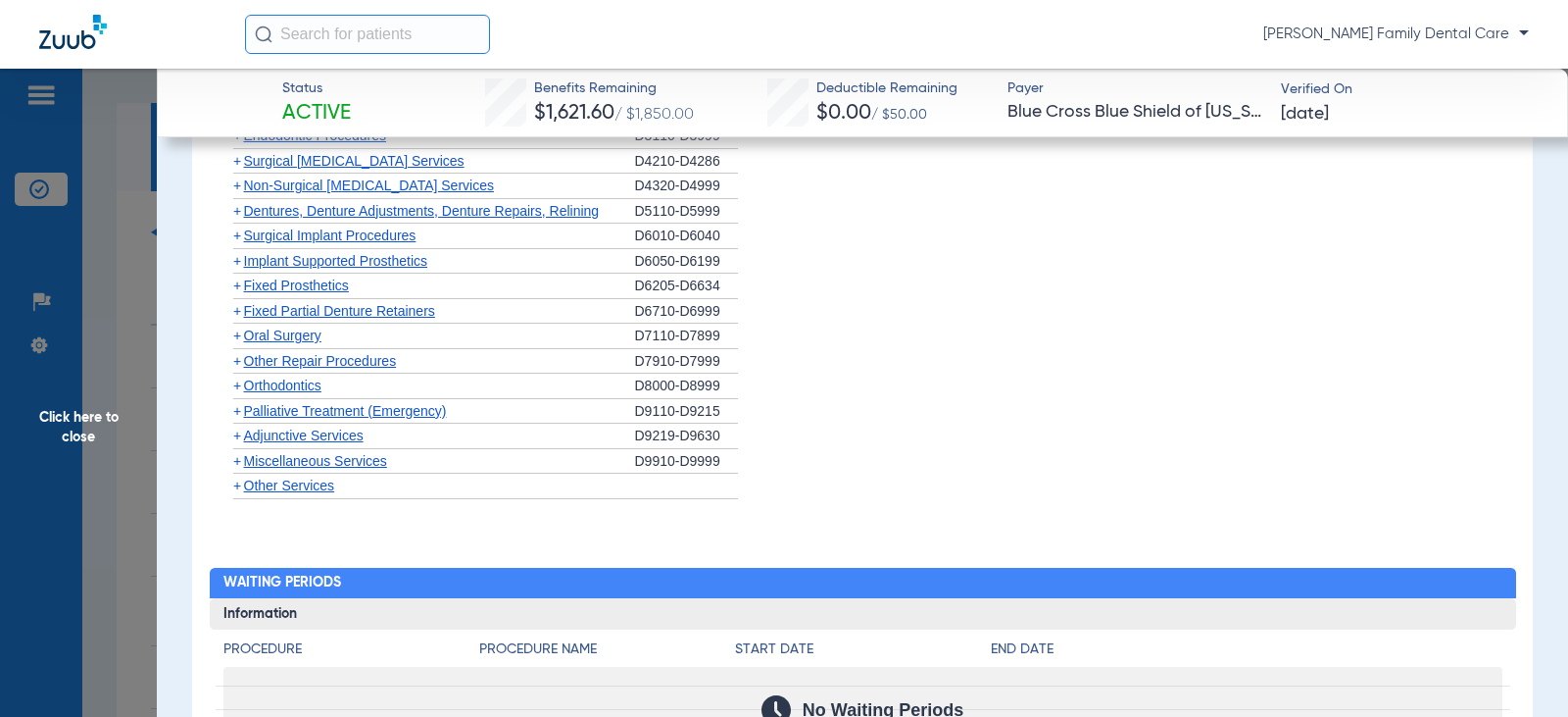
click at [240, 410] on span "+" at bounding box center [237, 411] width 8 height 16
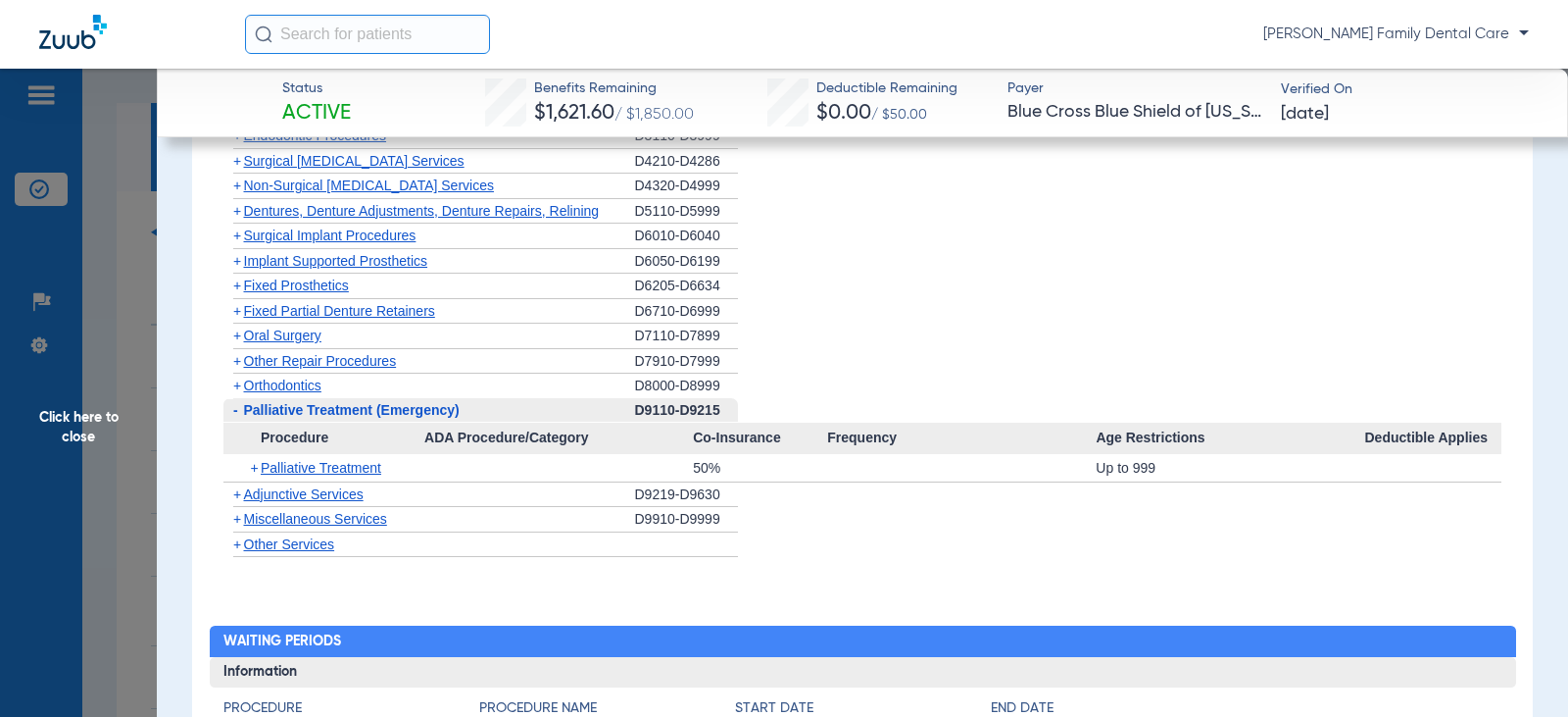
click at [240, 410] on span "-" at bounding box center [233, 410] width 21 height 25
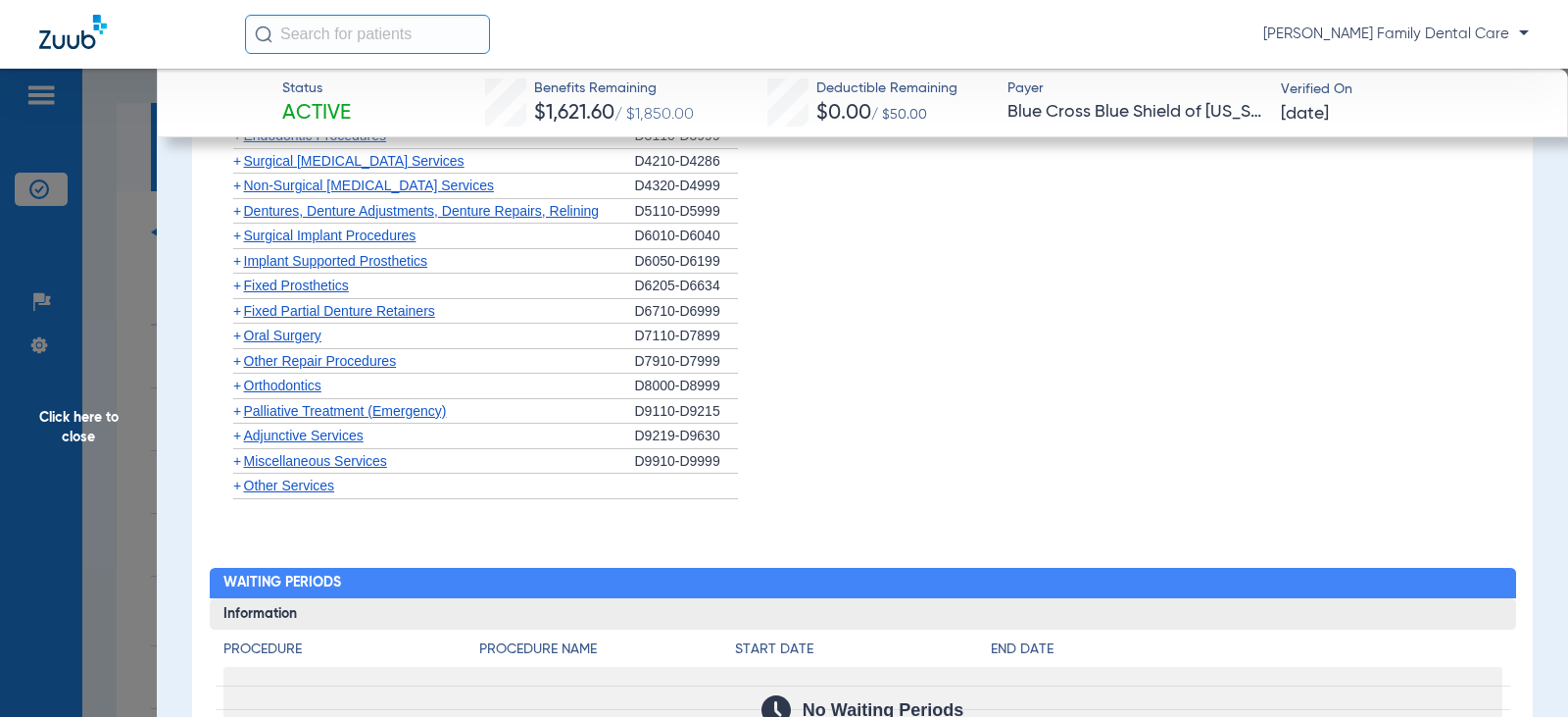
click at [238, 431] on span "+" at bounding box center [237, 435] width 8 height 16
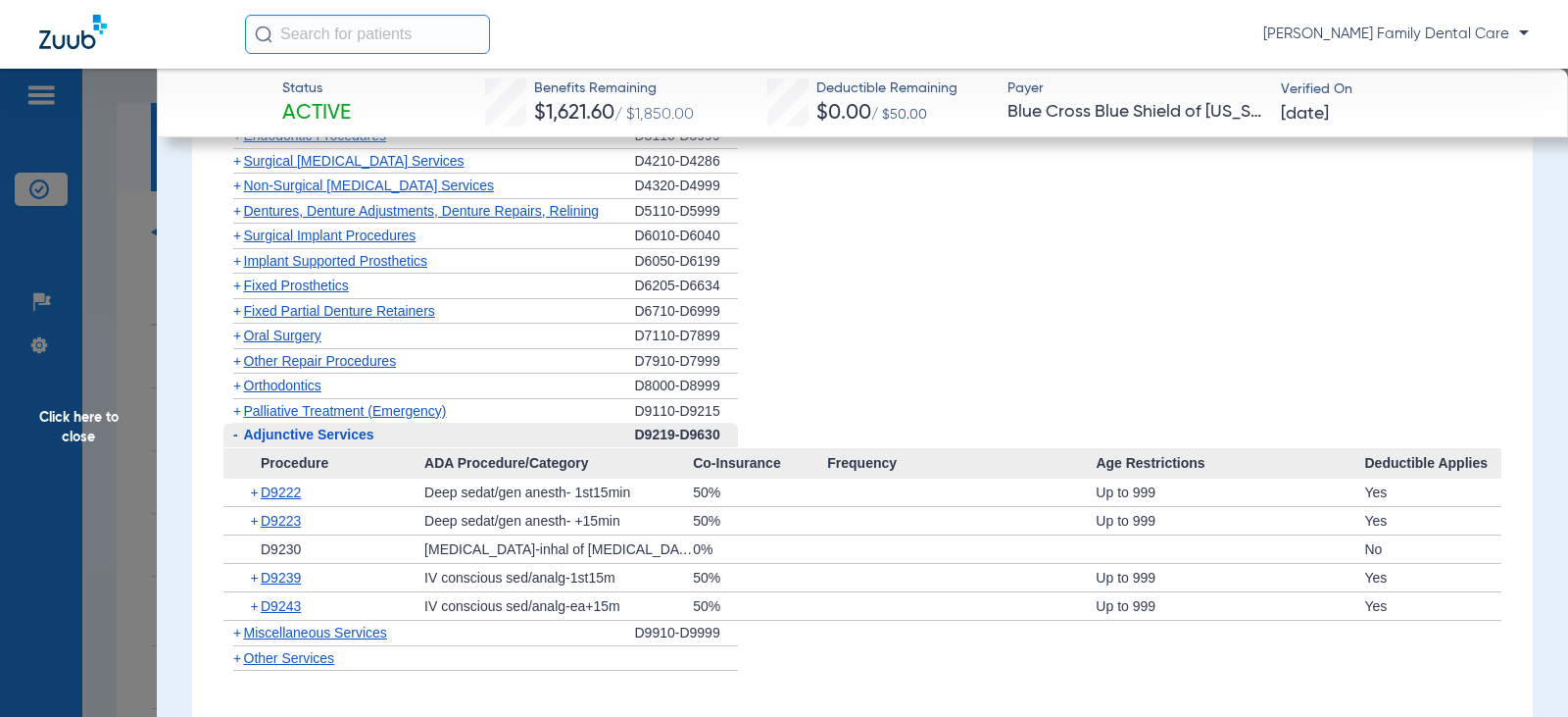
click at [235, 435] on span "-" at bounding box center [235, 434] width 5 height 16
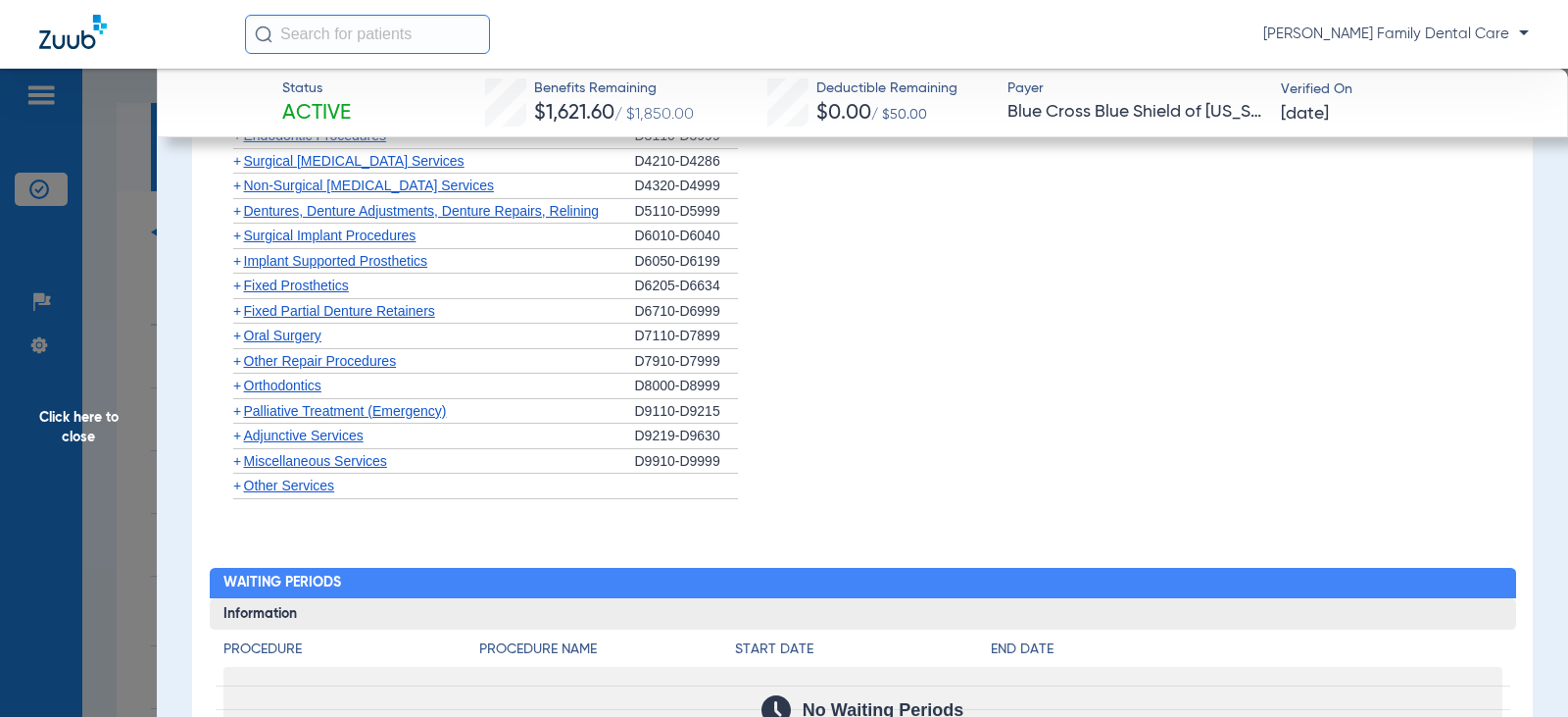
click at [240, 462] on span "+" at bounding box center [237, 461] width 8 height 16
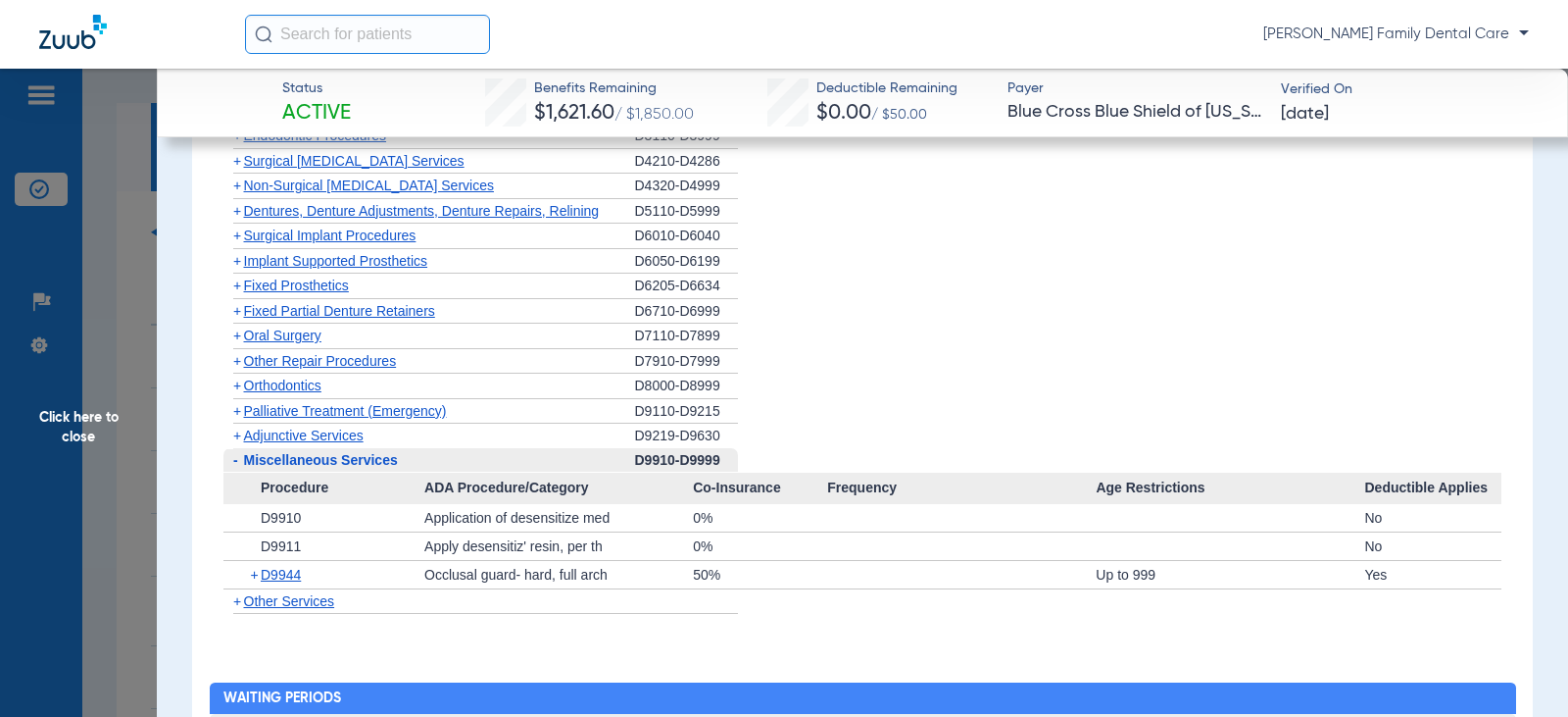
click at [83, 412] on span "Click here to close" at bounding box center [78, 426] width 157 height 717
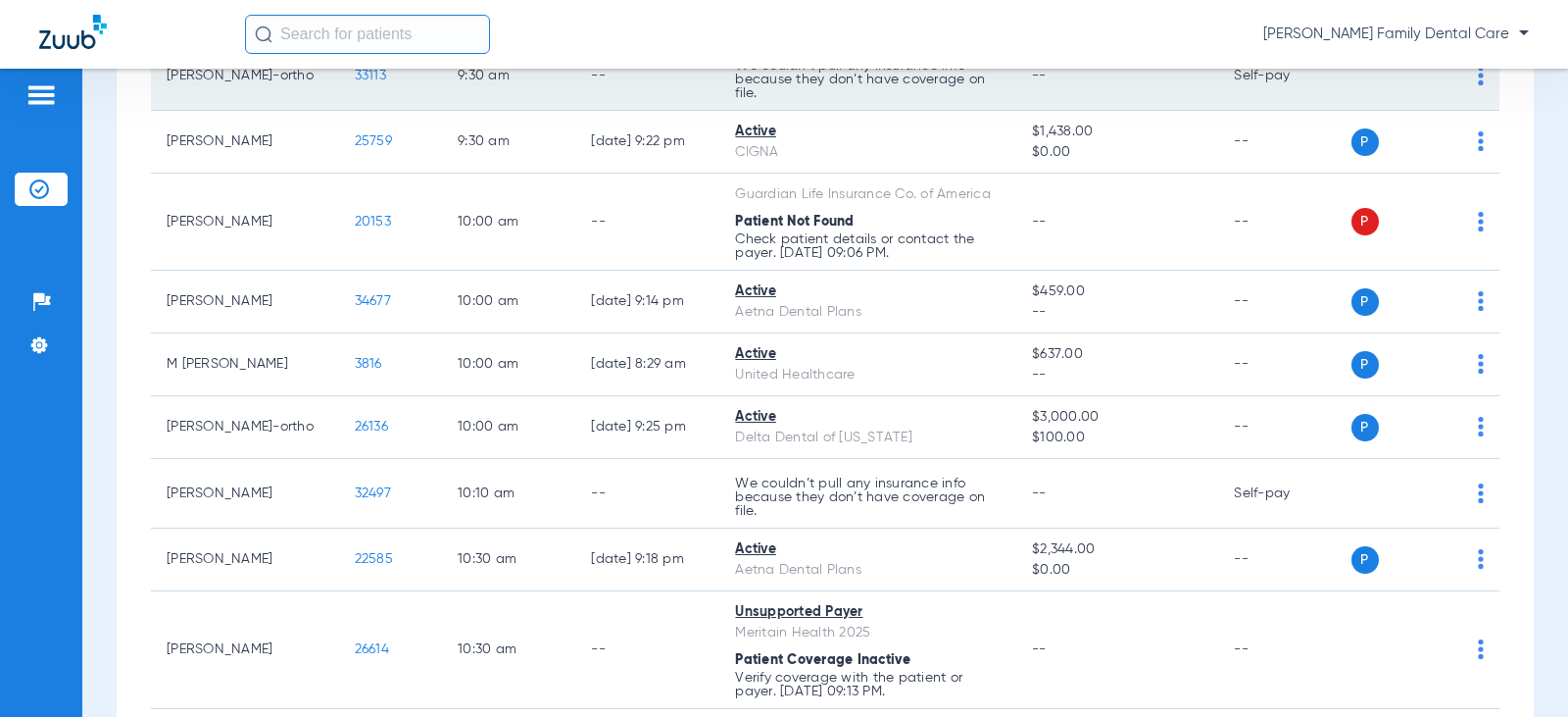
scroll to position [784, 0]
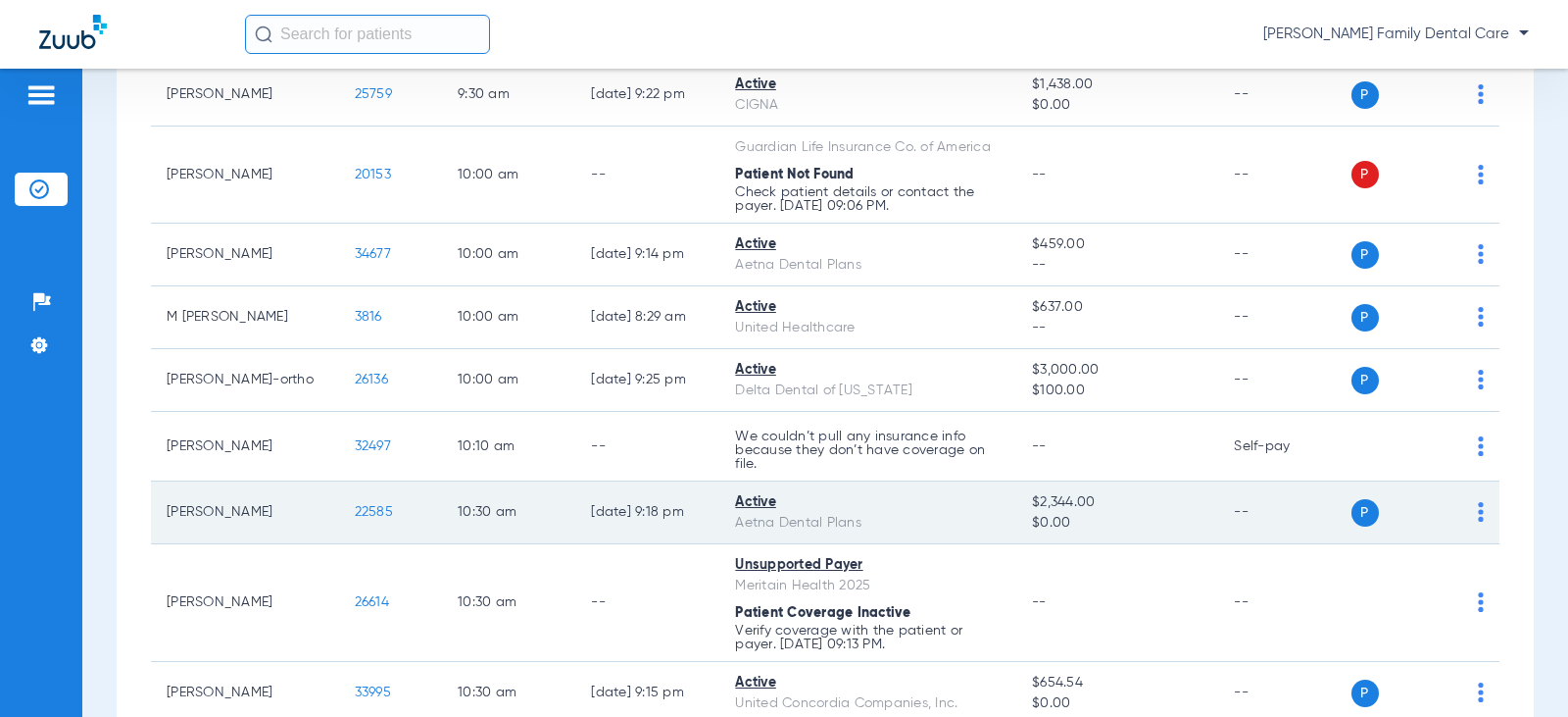
click at [355, 508] on span "22585" at bounding box center [374, 512] width 39 height 14
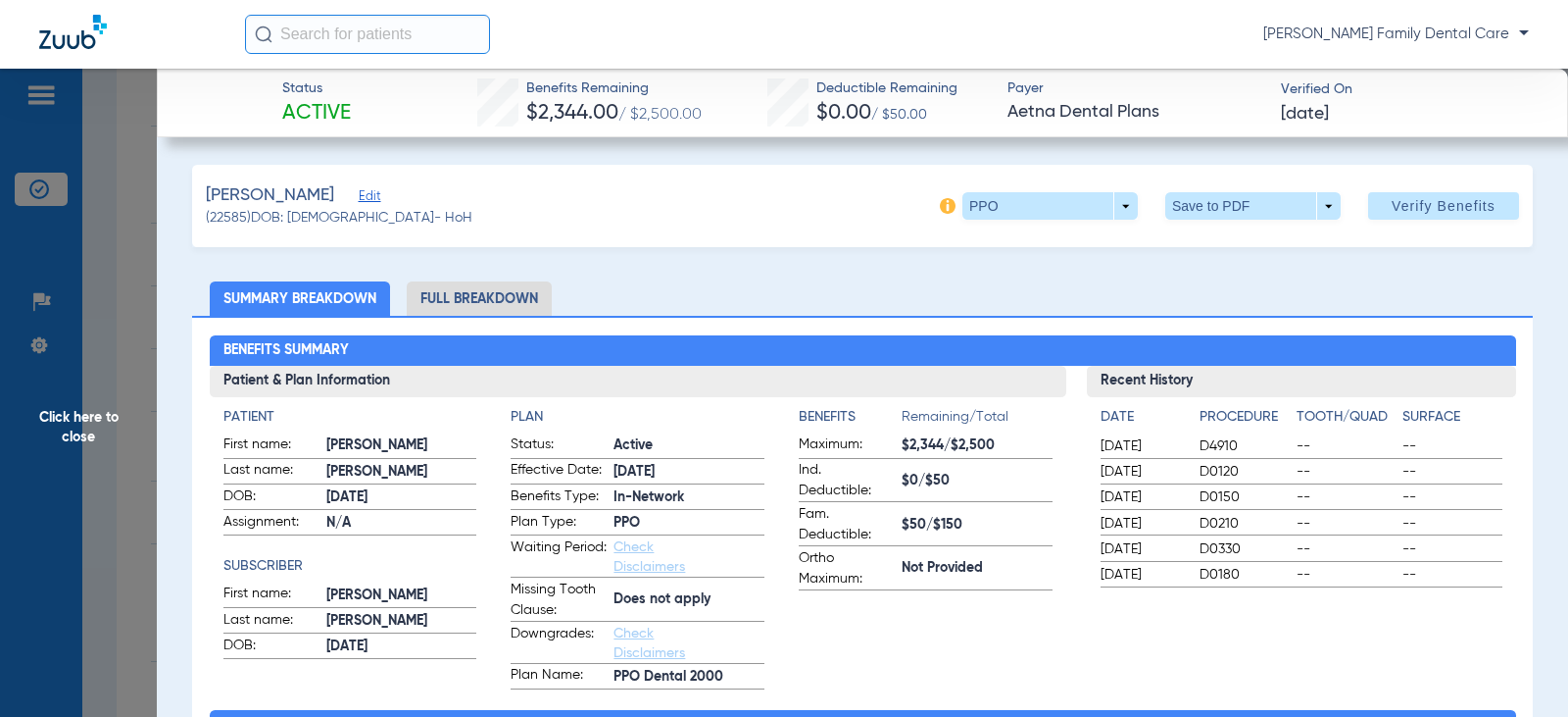
click at [504, 297] on li "Full Breakdown" at bounding box center [479, 299] width 145 height 35
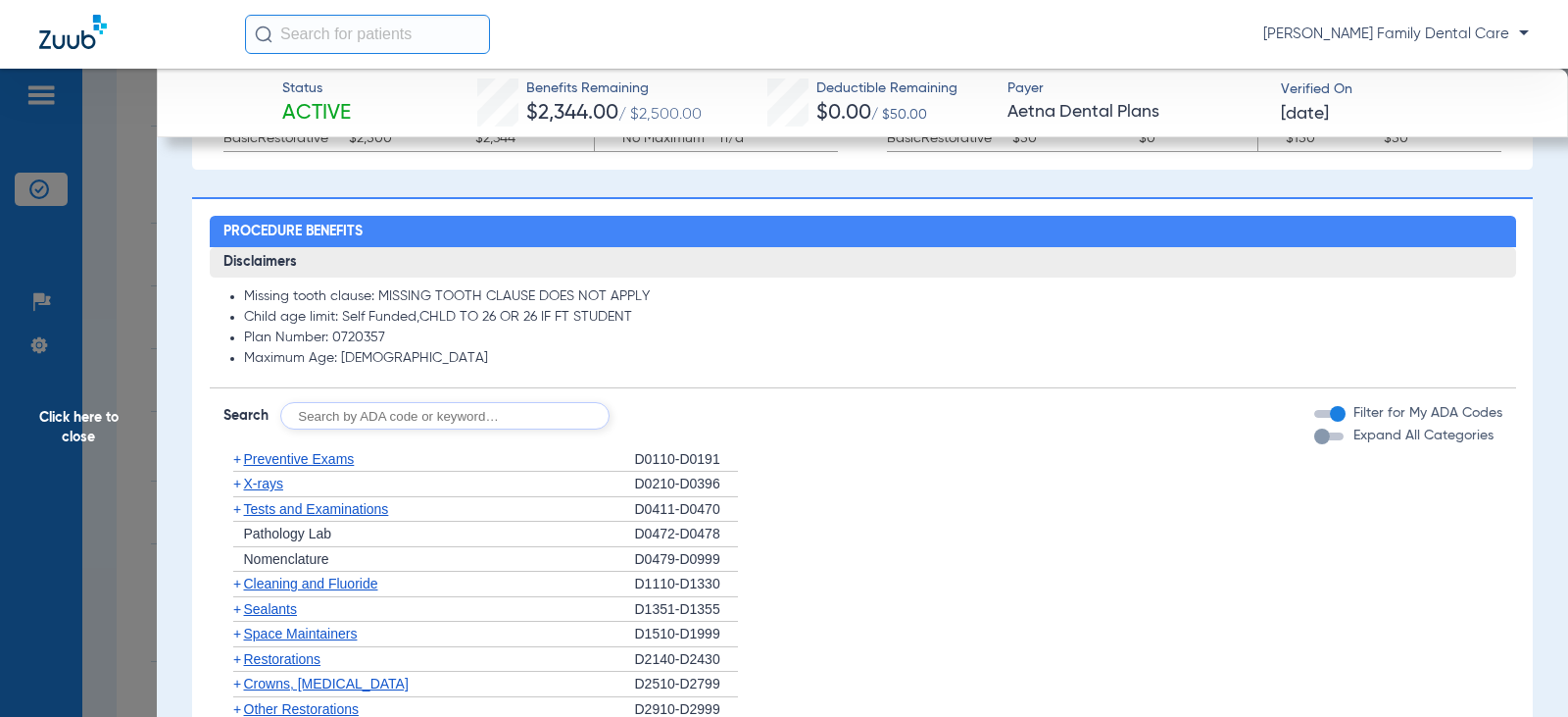
scroll to position [1373, 0]
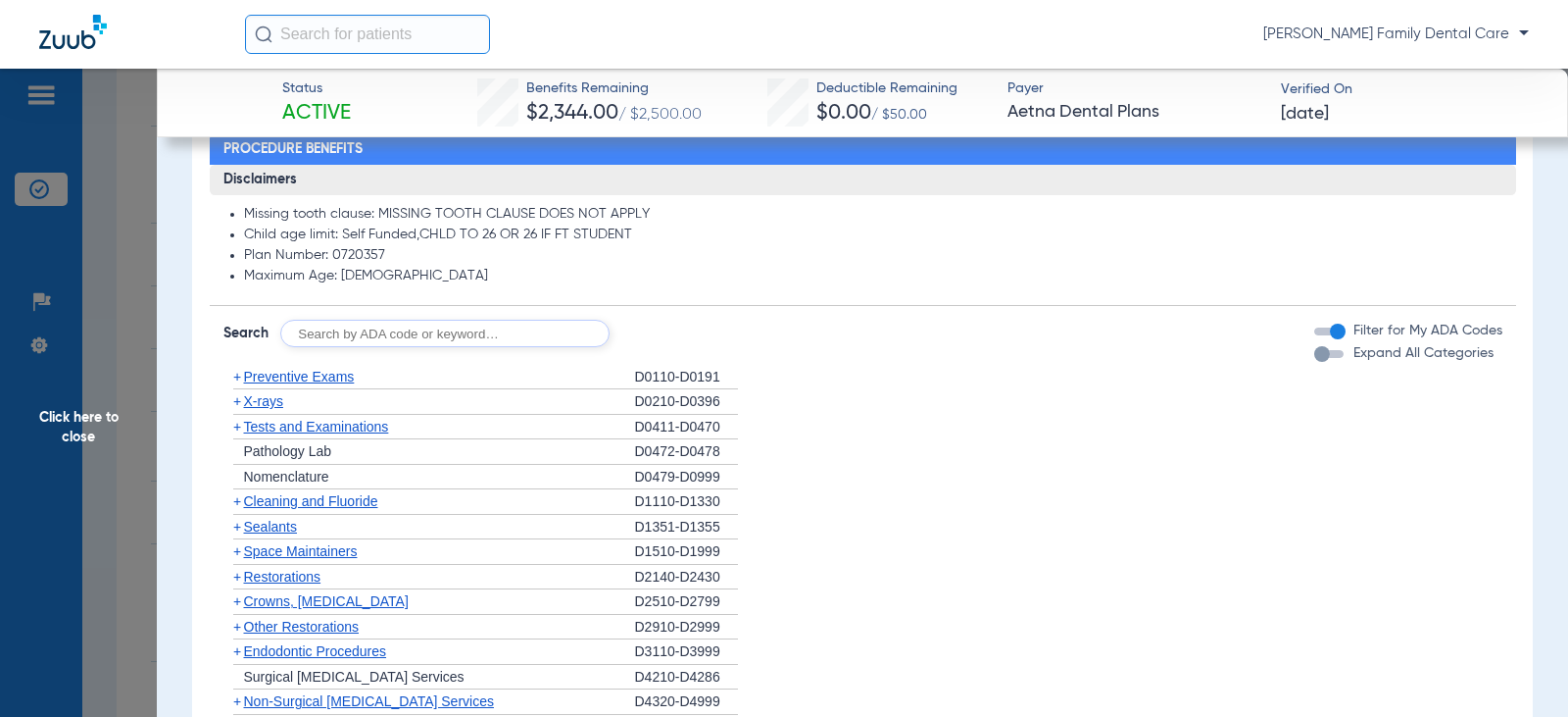
click at [236, 381] on span "+" at bounding box center [237, 377] width 8 height 16
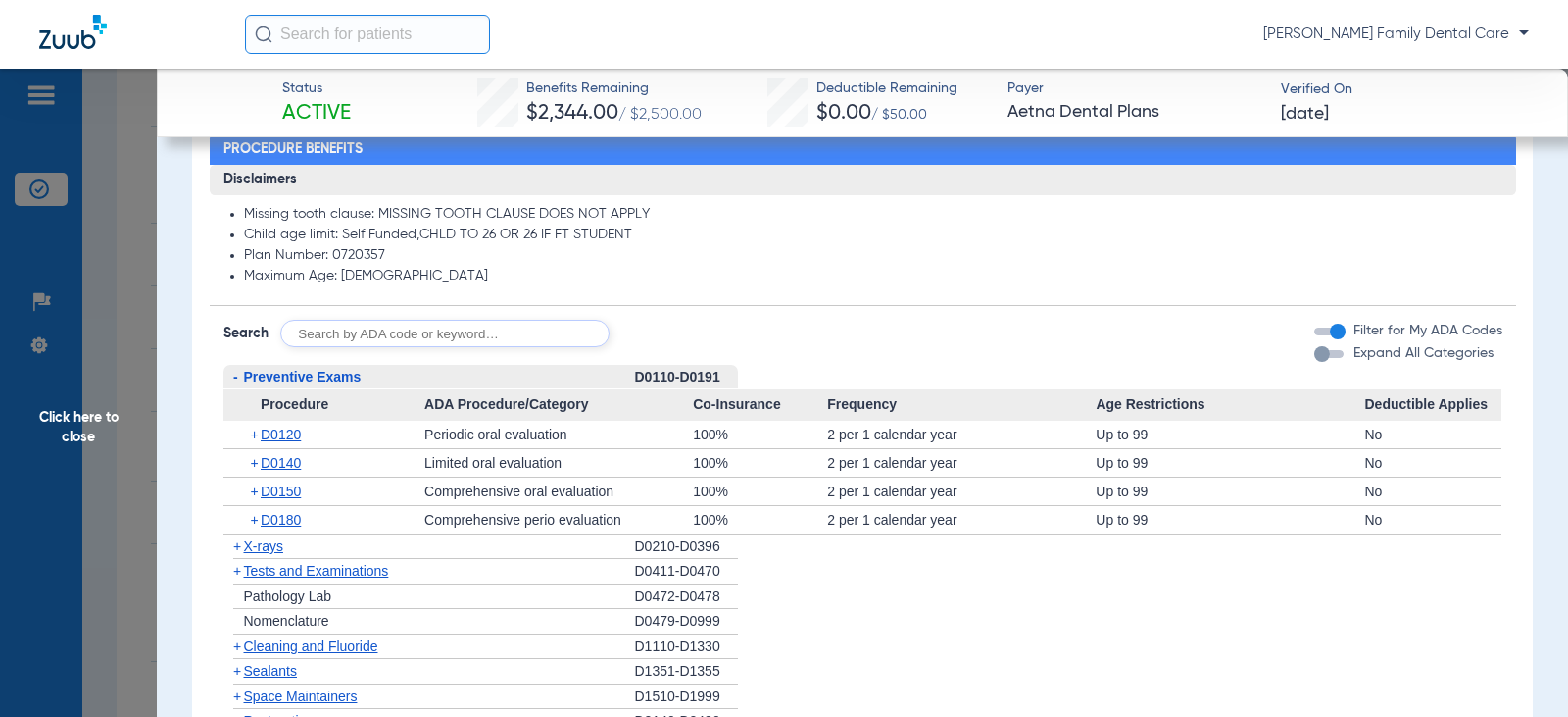
click at [236, 381] on span "-" at bounding box center [235, 377] width 5 height 16
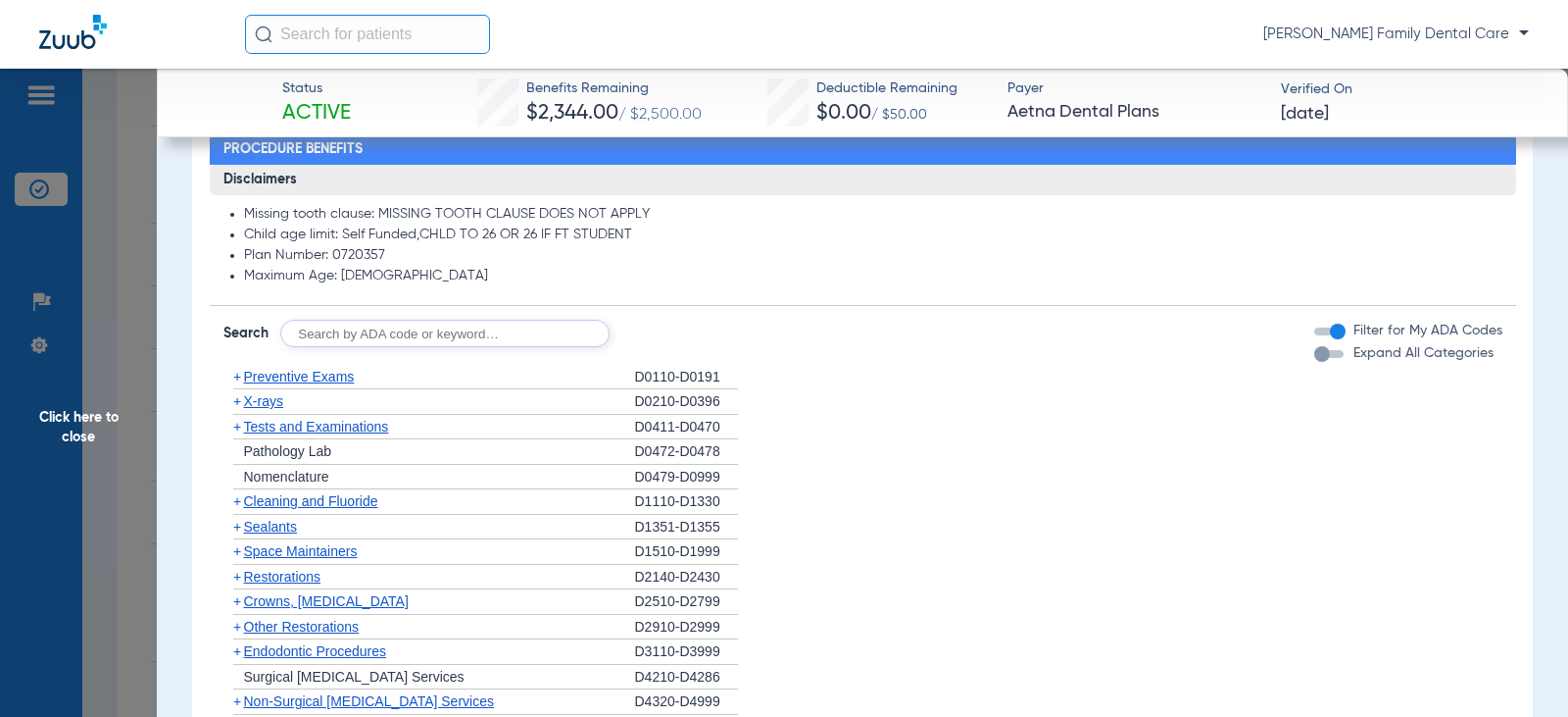
click at [238, 402] on span "+" at bounding box center [237, 401] width 8 height 16
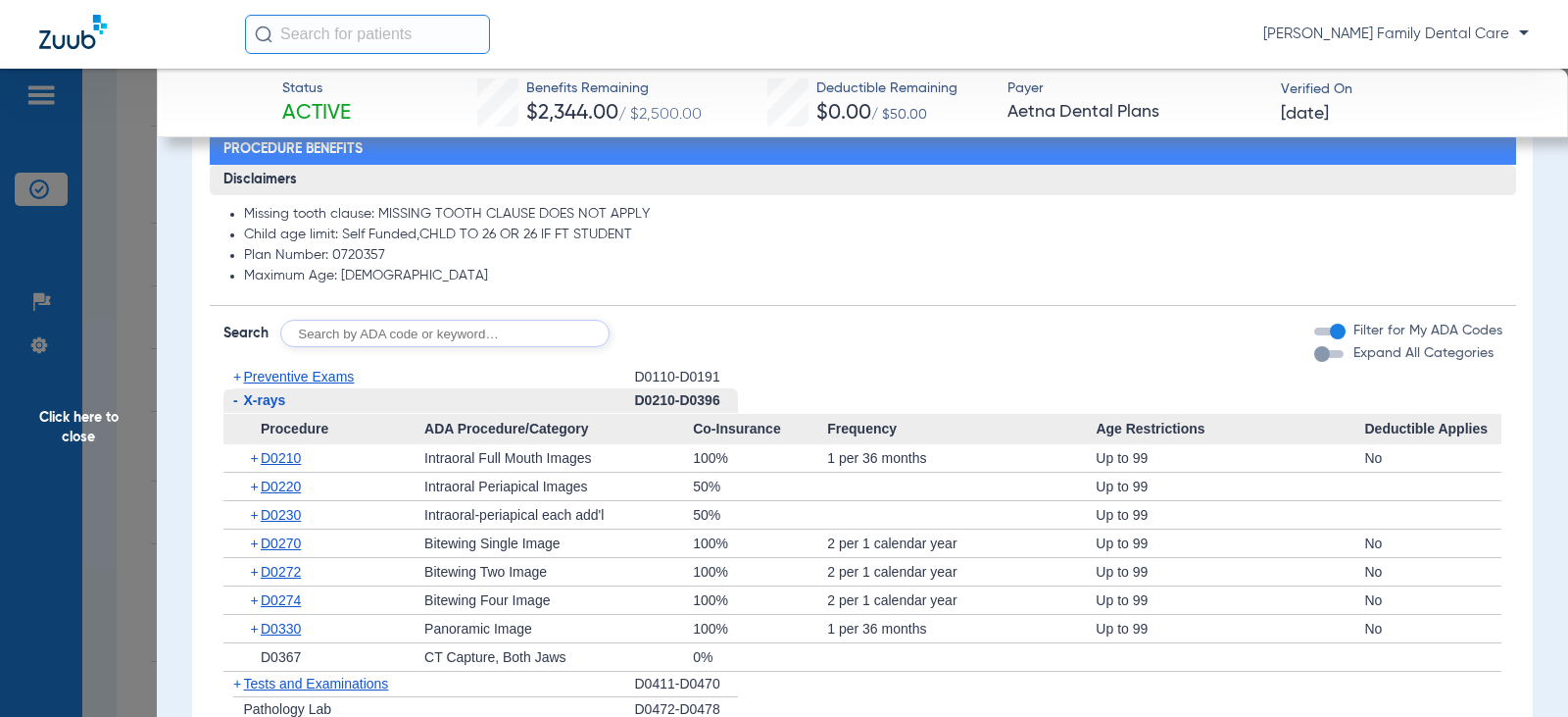
click at [238, 402] on span "-" at bounding box center [233, 400] width 21 height 25
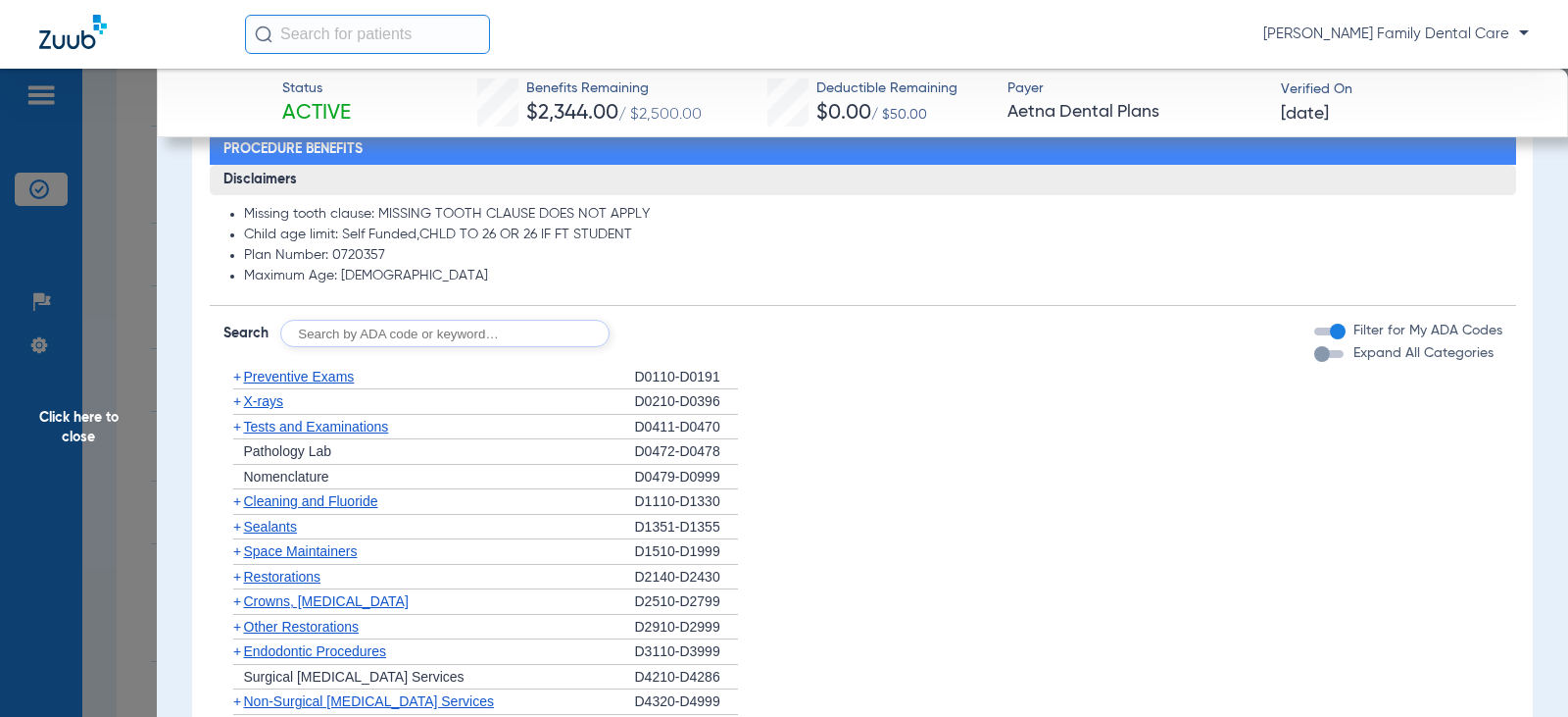
click at [236, 430] on span "+" at bounding box center [237, 426] width 8 height 16
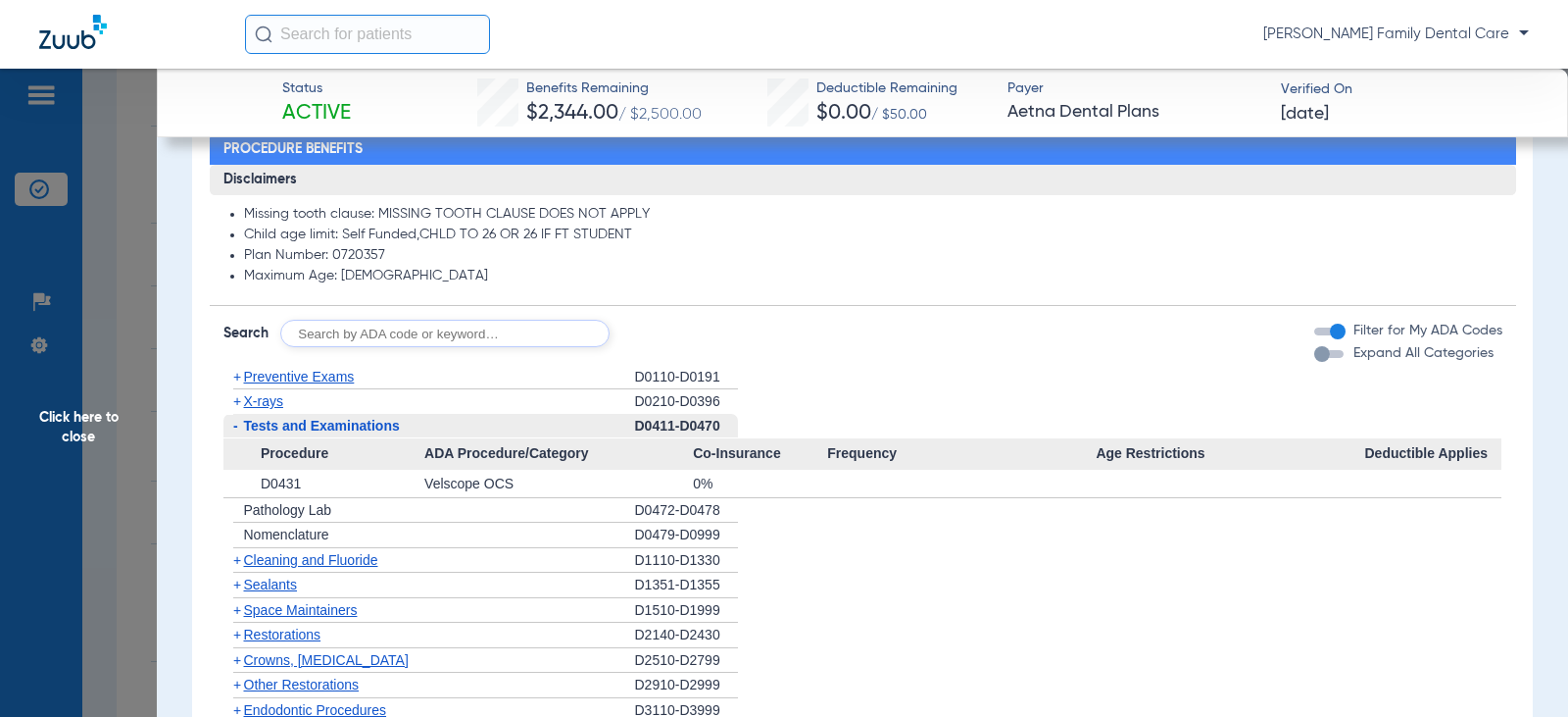
click at [236, 430] on span "-" at bounding box center [235, 425] width 5 height 16
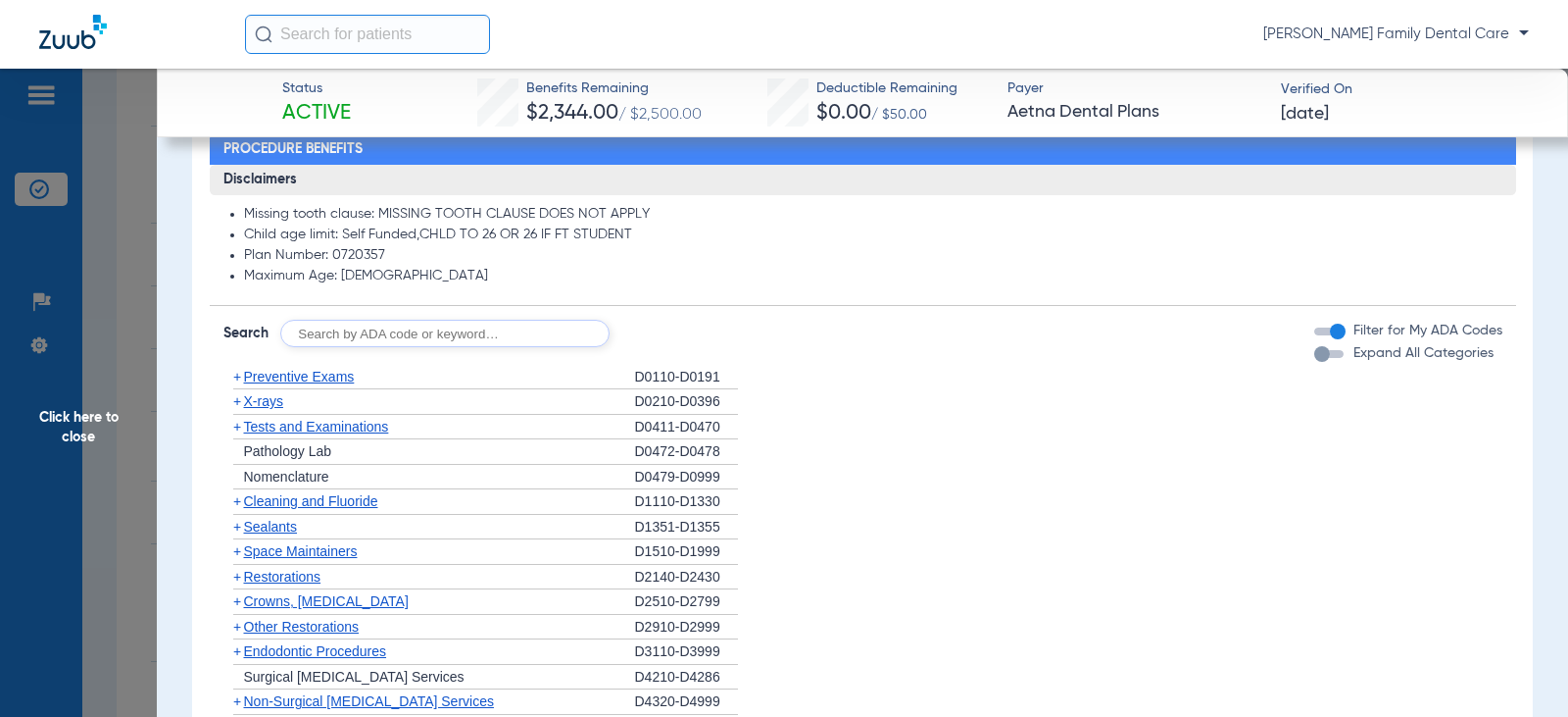
click at [239, 503] on span "+" at bounding box center [237, 501] width 8 height 16
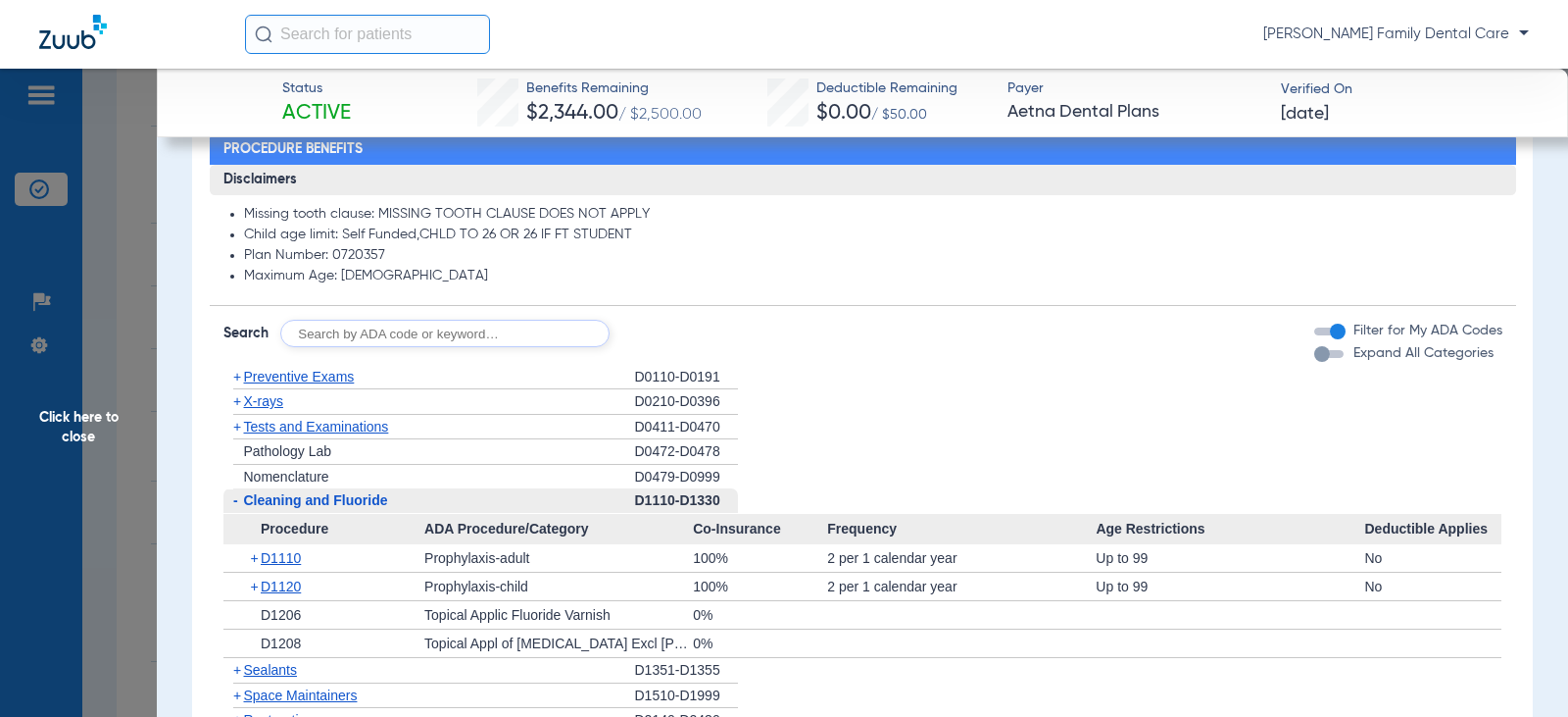
click at [239, 503] on span "-" at bounding box center [233, 500] width 21 height 25
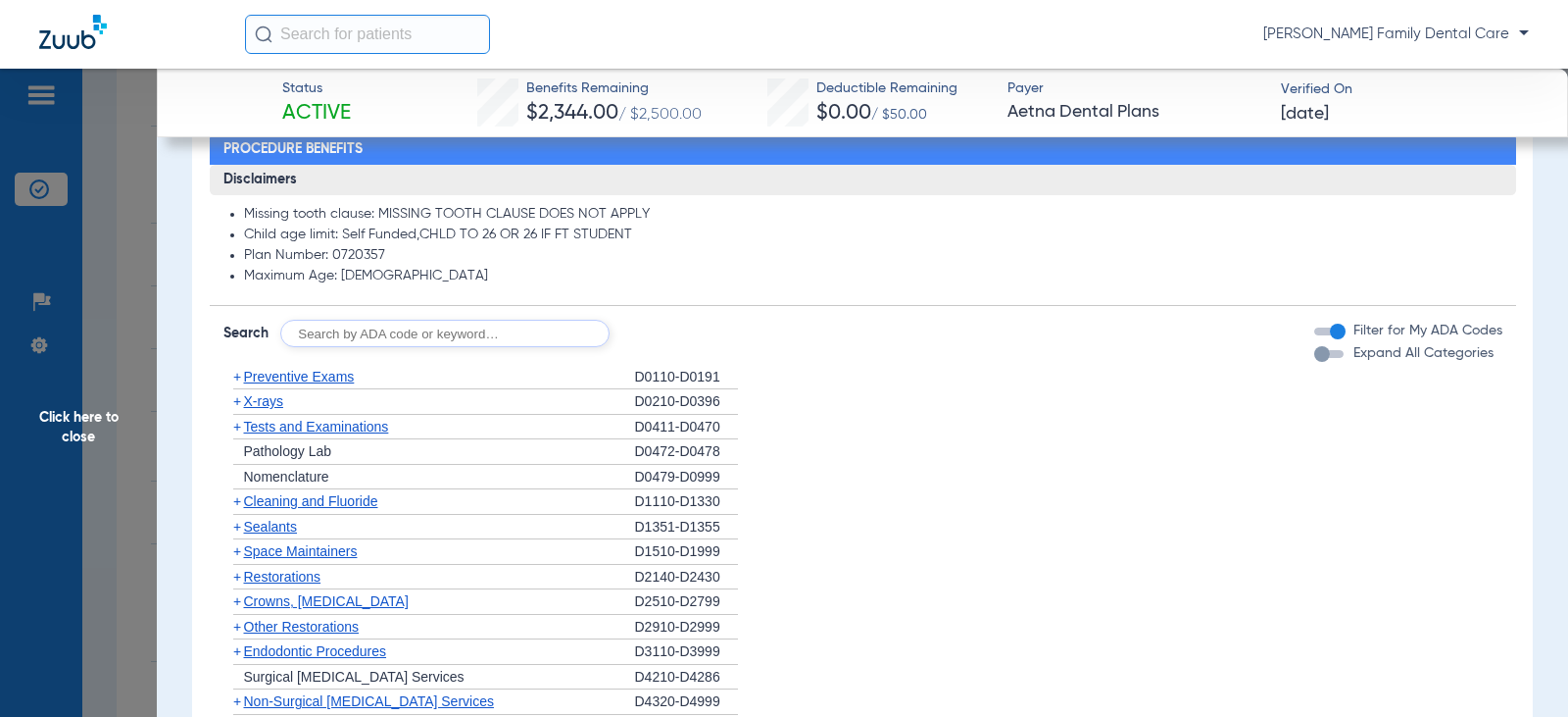
click at [233, 526] on span "+" at bounding box center [237, 527] width 8 height 16
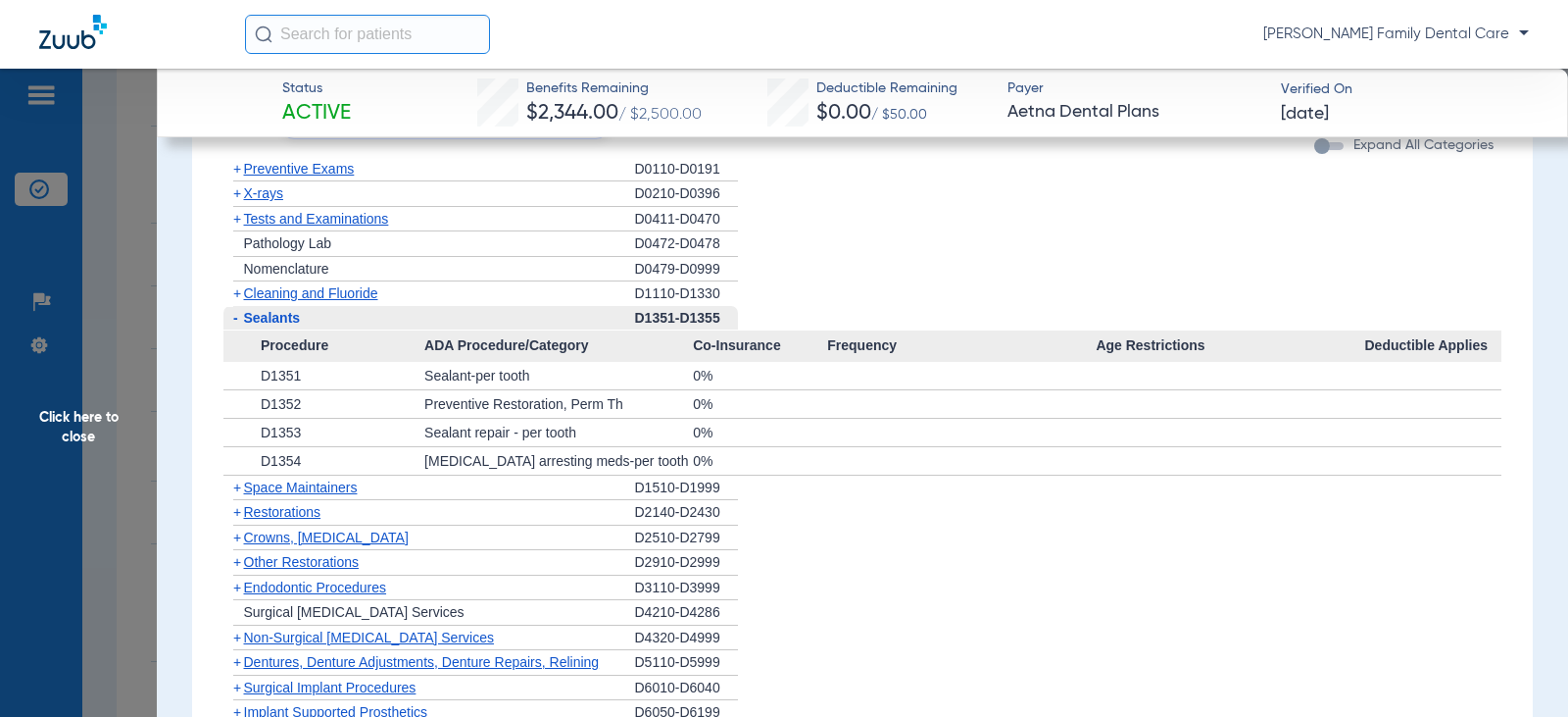
scroll to position [1569, 0]
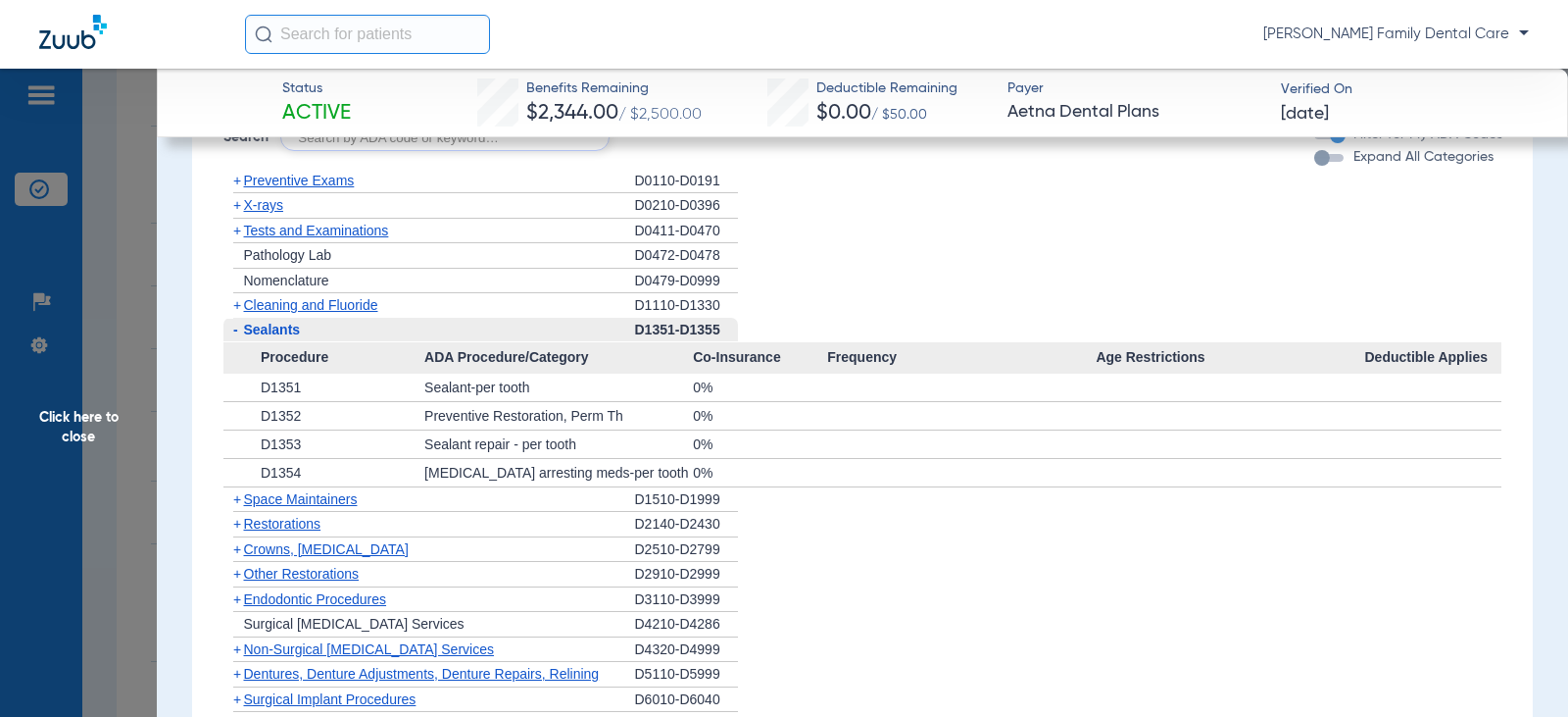
click at [231, 327] on span "-" at bounding box center [233, 329] width 21 height 25
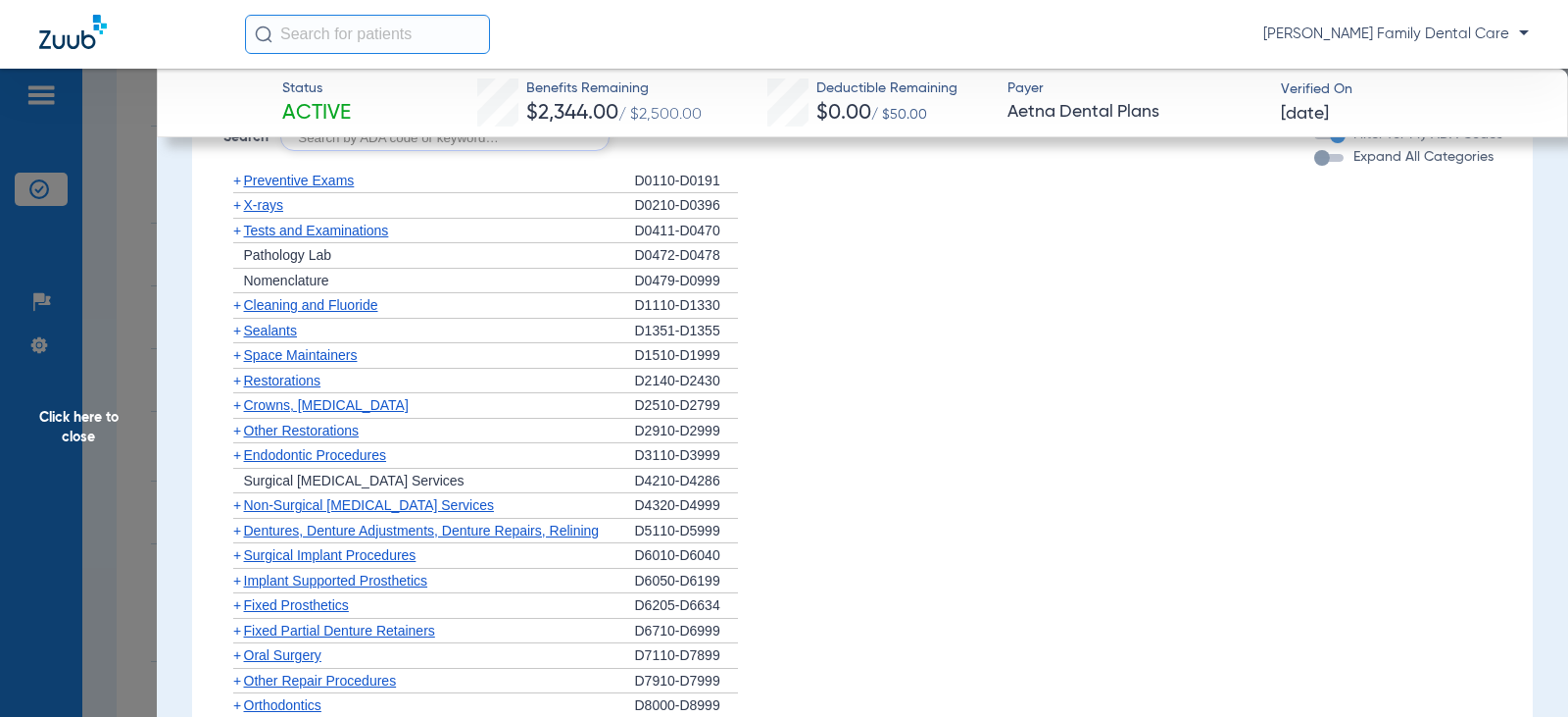
click at [239, 405] on span "+" at bounding box center [237, 405] width 8 height 16
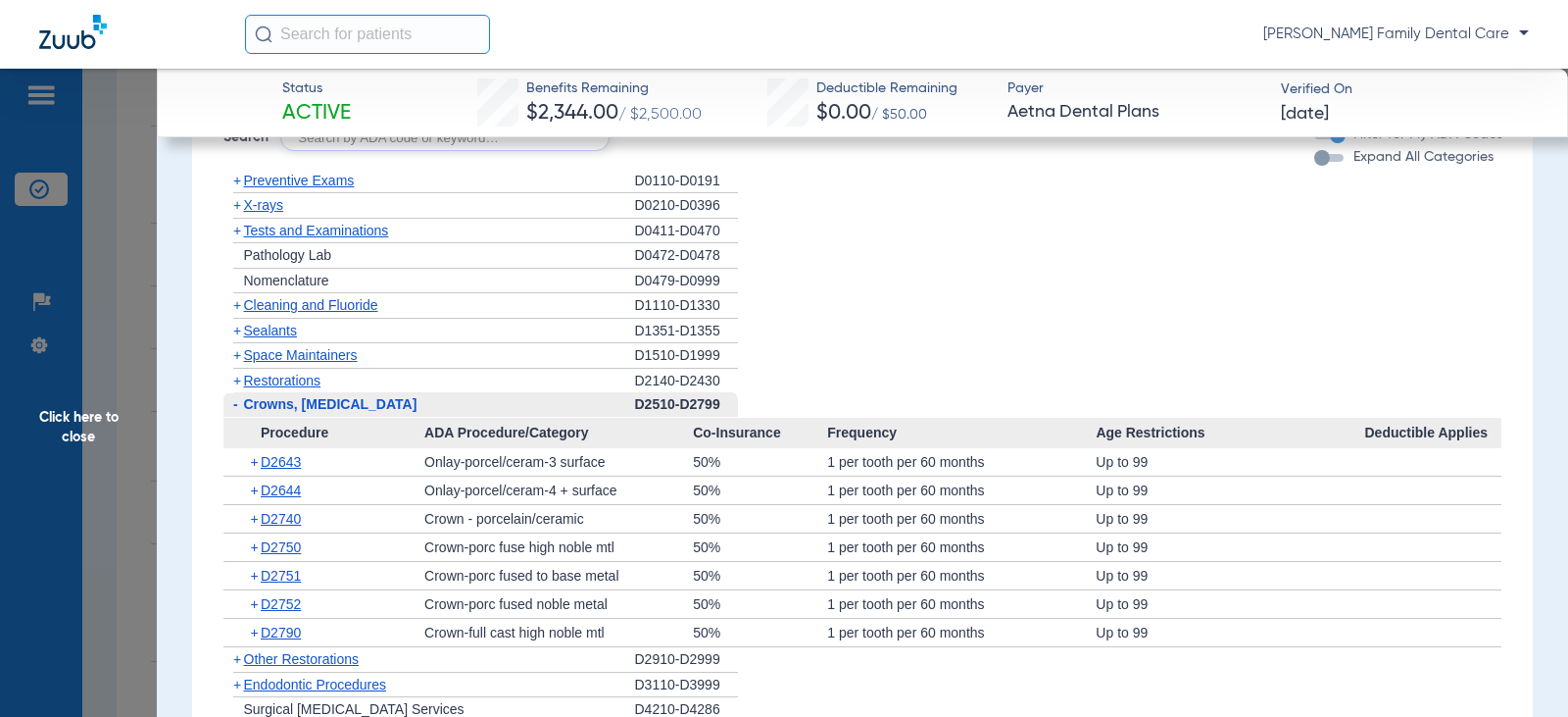
click at [239, 405] on span "-" at bounding box center [233, 404] width 21 height 25
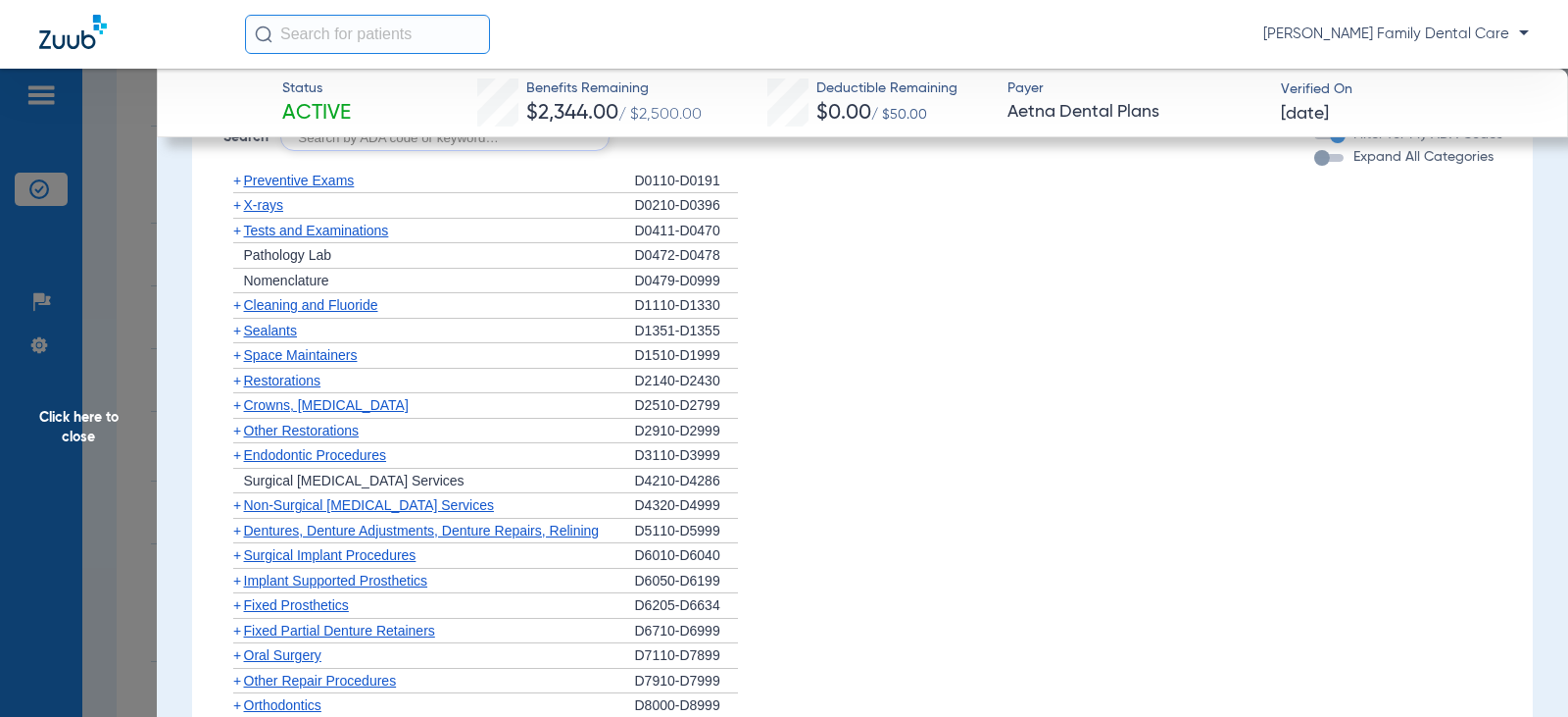
click at [231, 433] on span "+" at bounding box center [233, 430] width 21 height 25
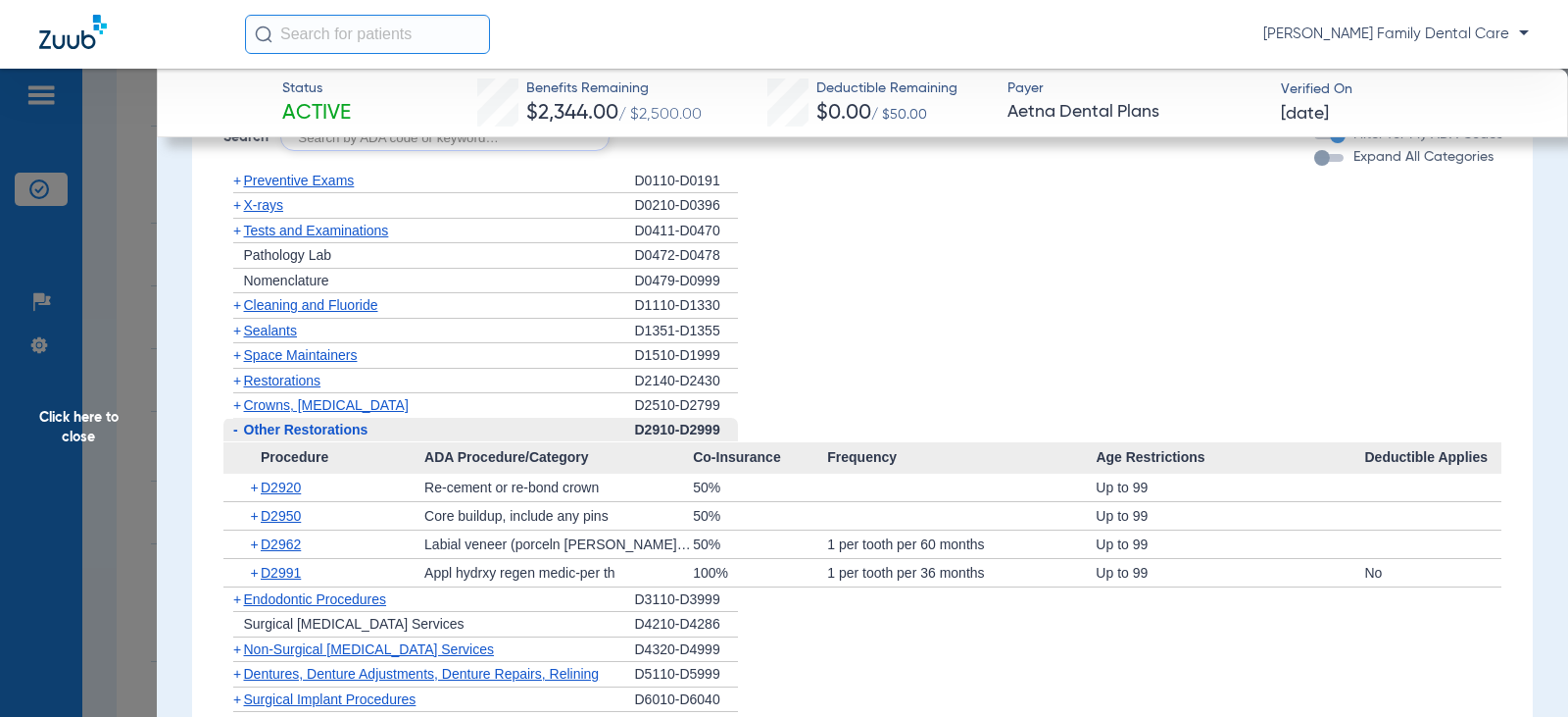
click at [231, 433] on span "-" at bounding box center [233, 429] width 21 height 25
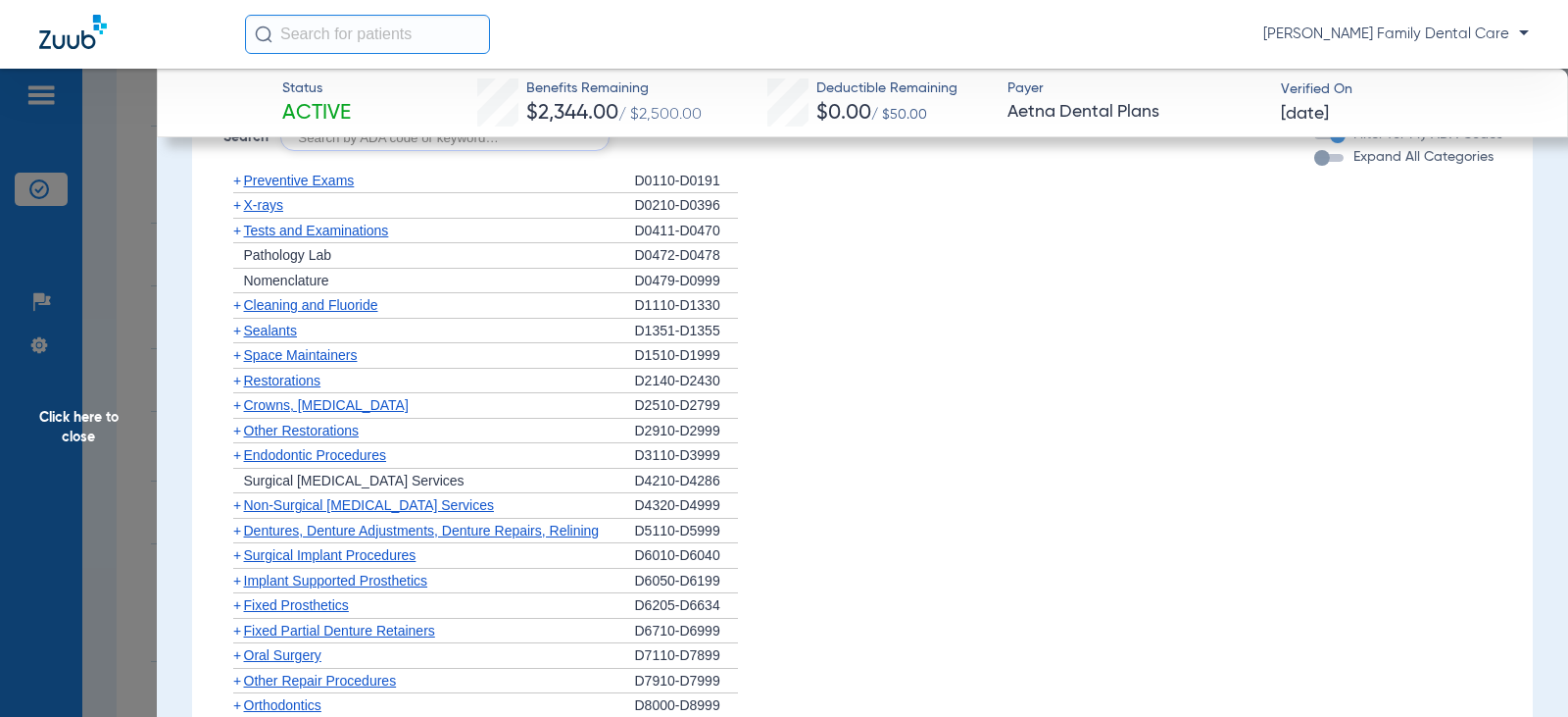
click at [237, 463] on span "+" at bounding box center [237, 455] width 8 height 16
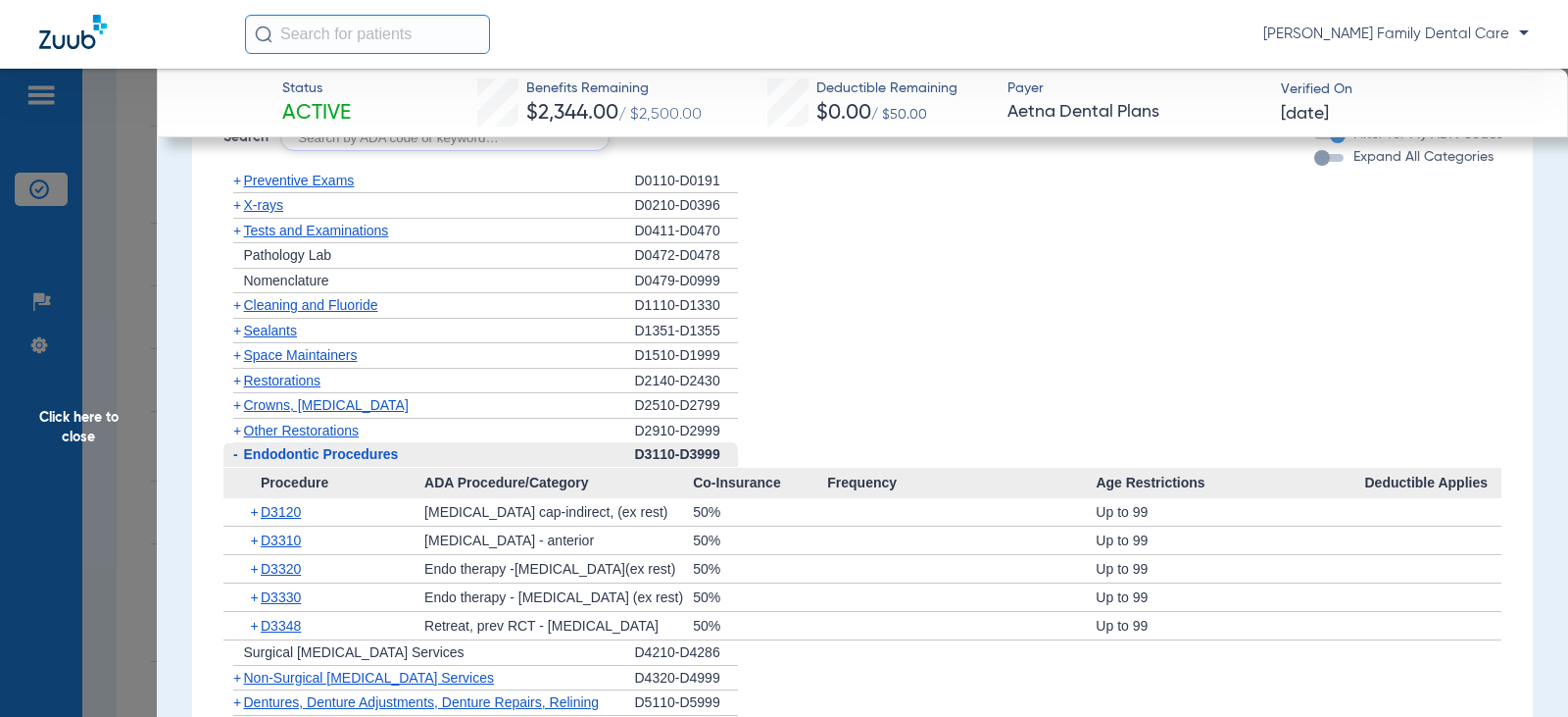
click at [237, 462] on span "-" at bounding box center [235, 454] width 5 height 16
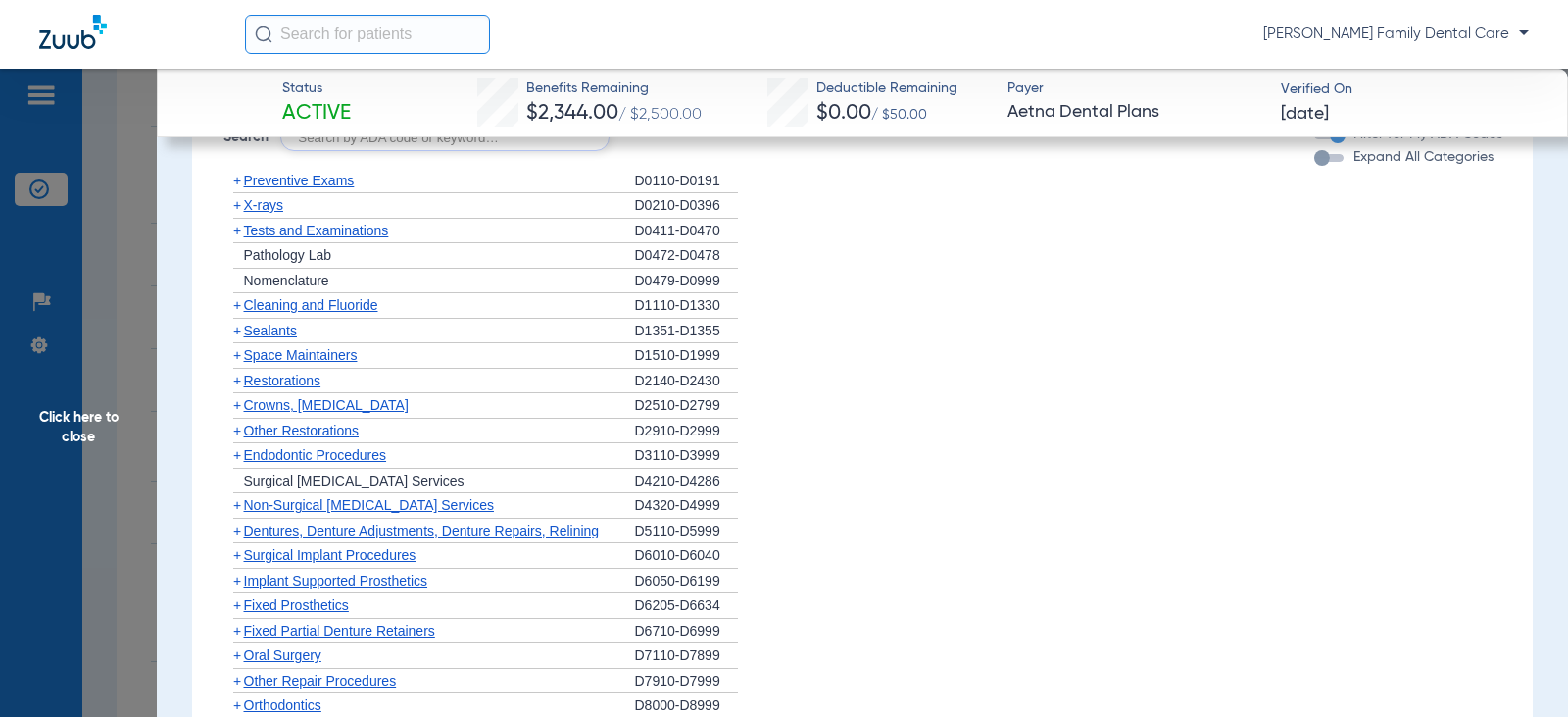
click at [239, 506] on span "+" at bounding box center [237, 505] width 8 height 16
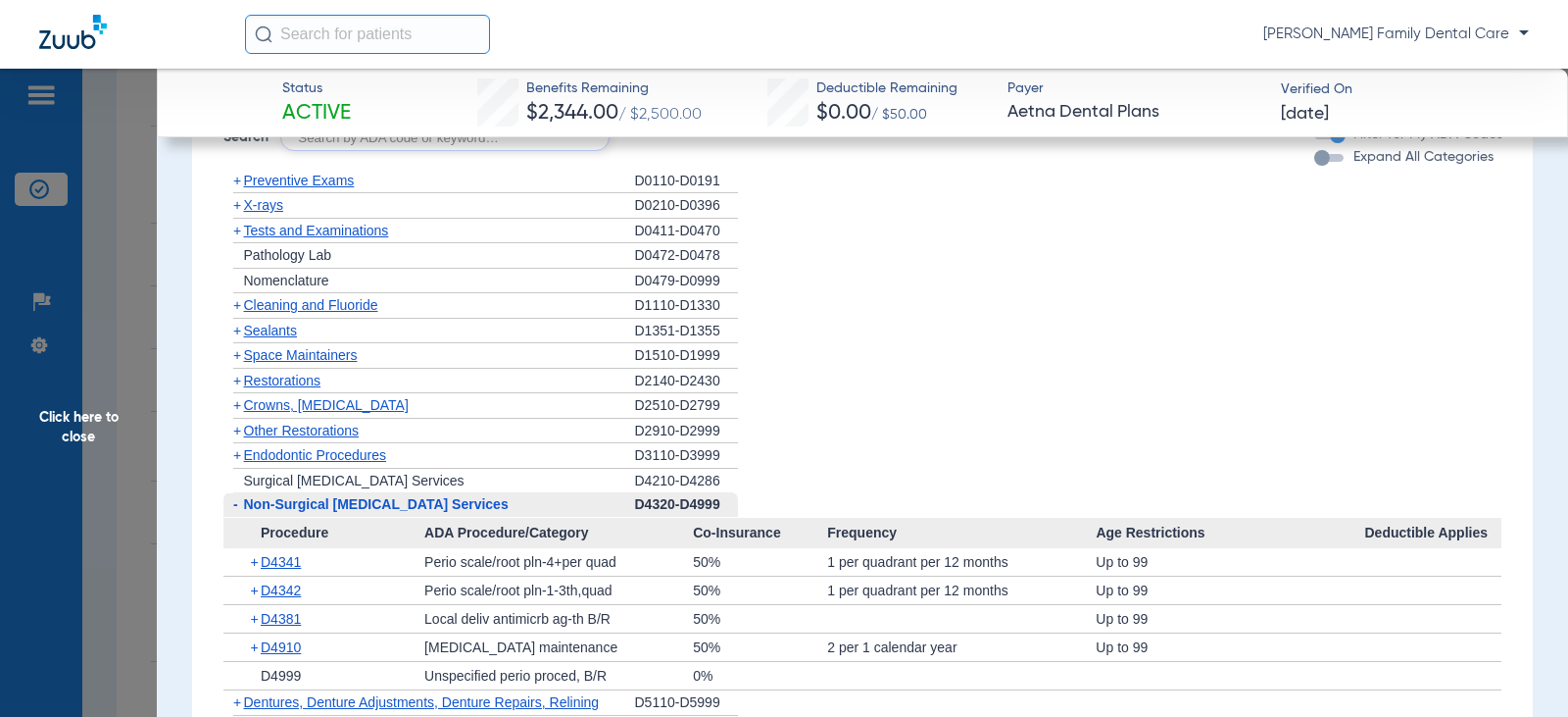
click at [233, 503] on span "-" at bounding box center [235, 504] width 5 height 16
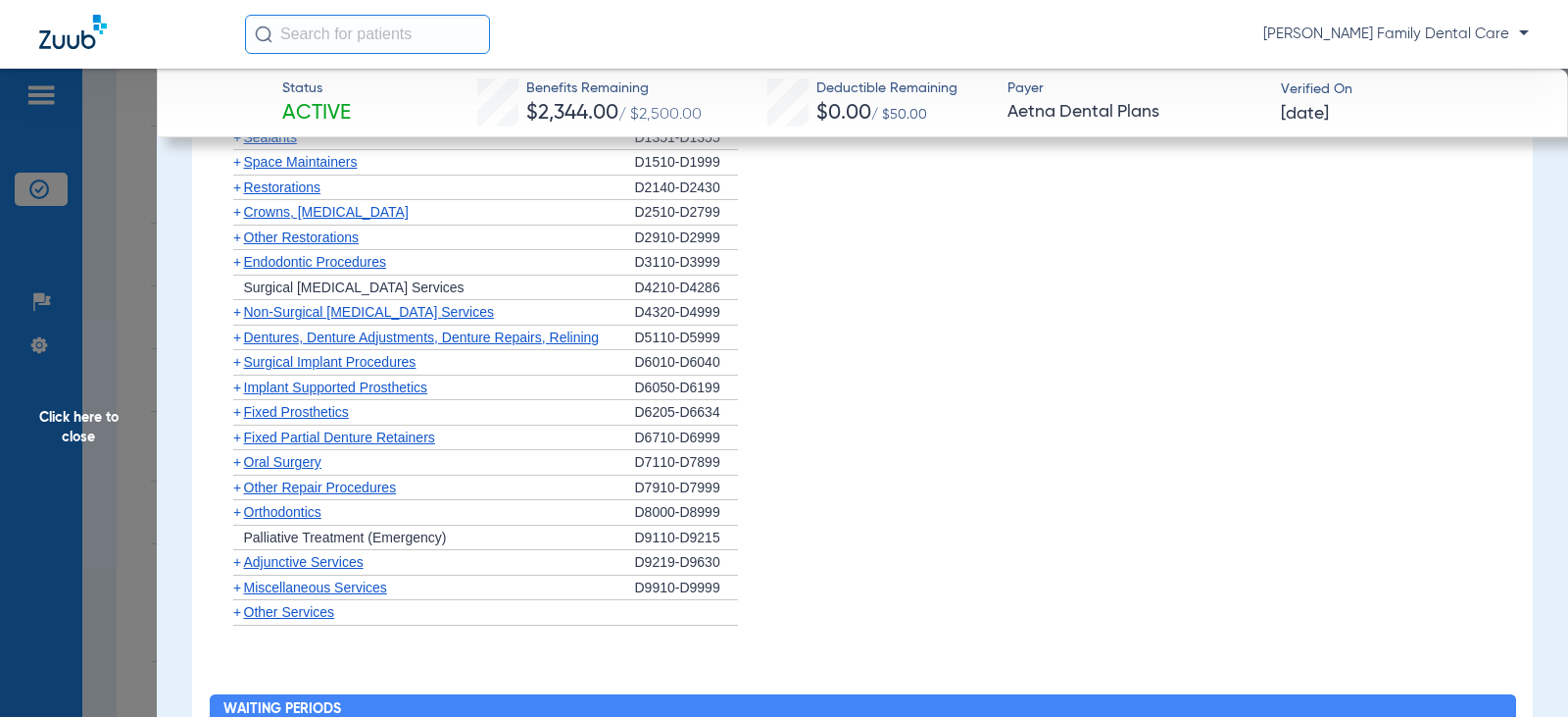
scroll to position [1764, 0]
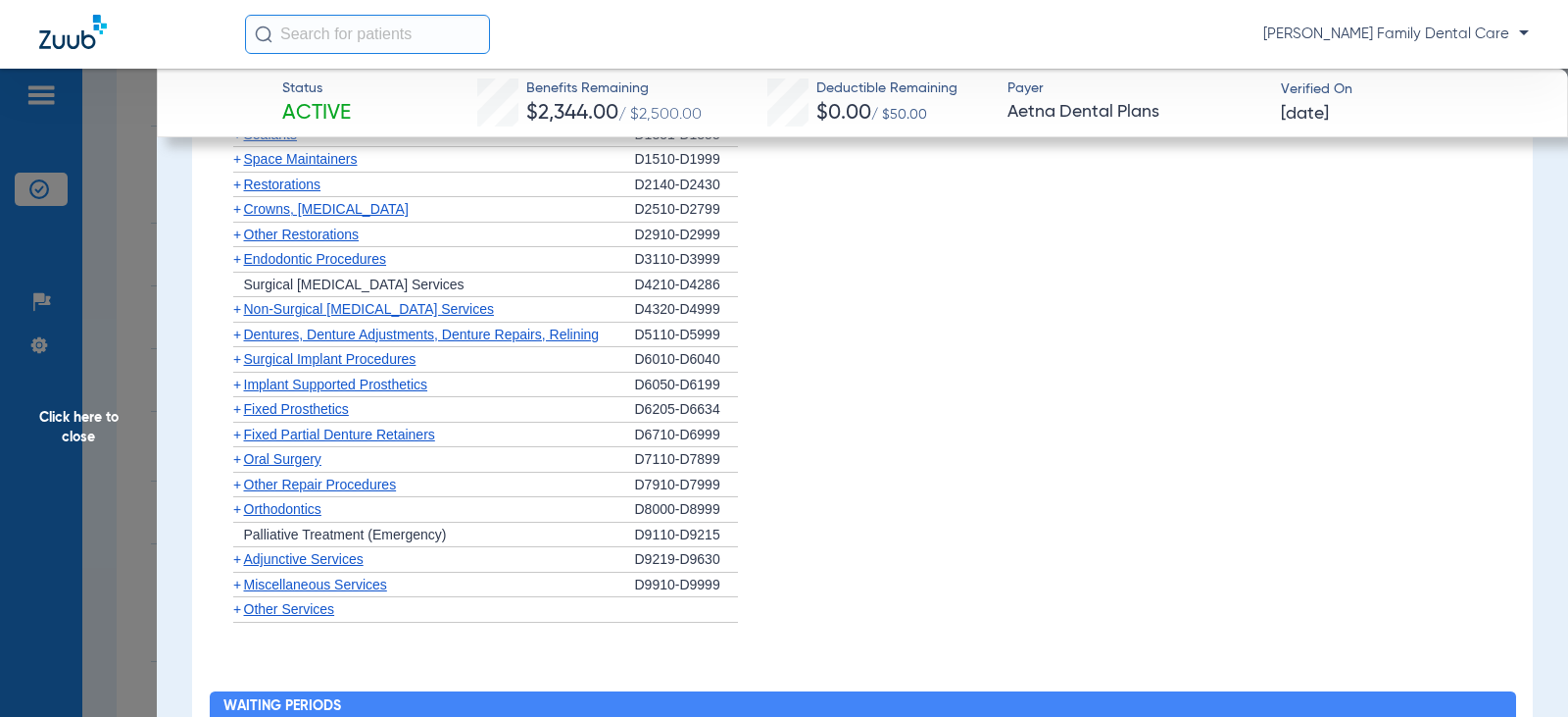
click at [238, 336] on span "+" at bounding box center [237, 334] width 8 height 16
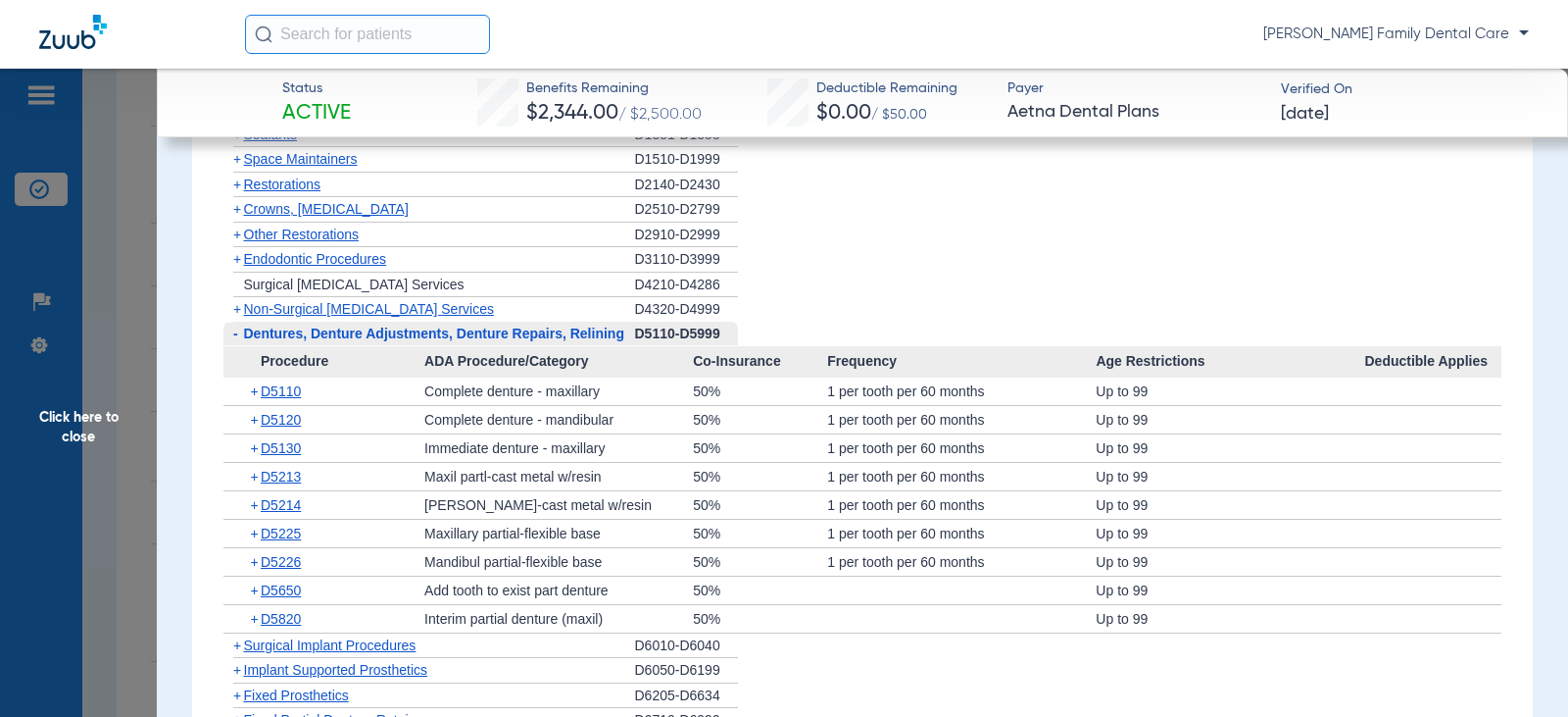
click at [238, 336] on span "-" at bounding box center [233, 333] width 21 height 25
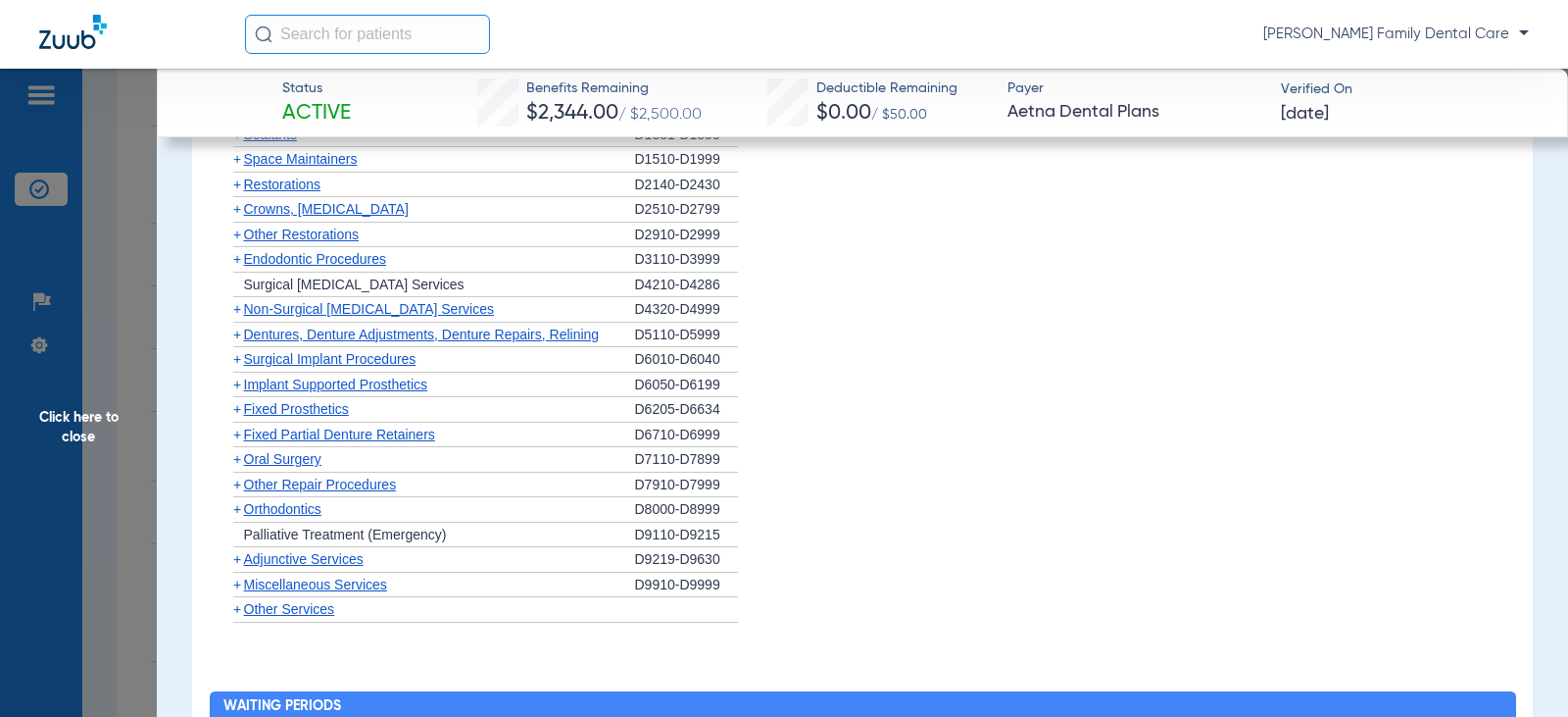
click at [238, 358] on span "+" at bounding box center [237, 359] width 8 height 16
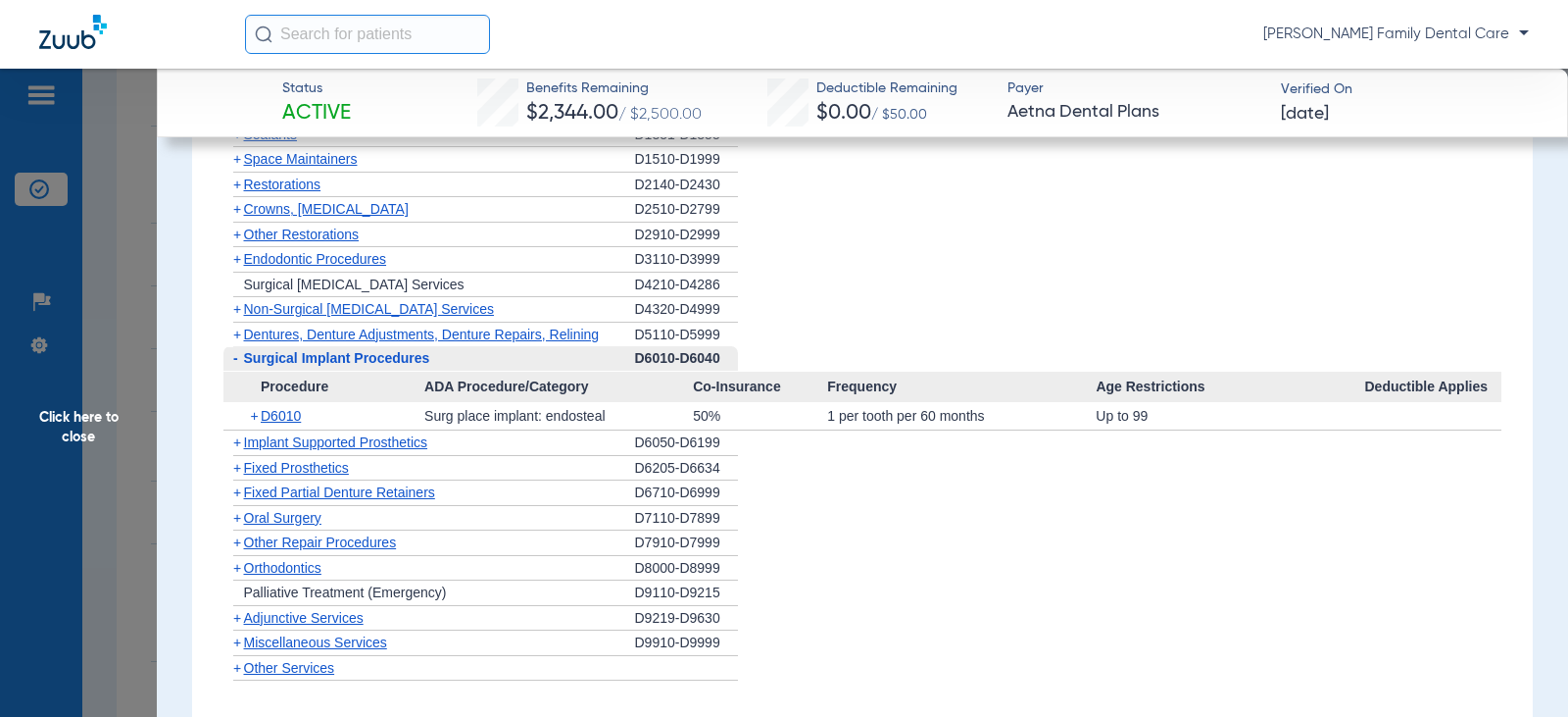
click at [238, 358] on span "-" at bounding box center [233, 358] width 21 height 25
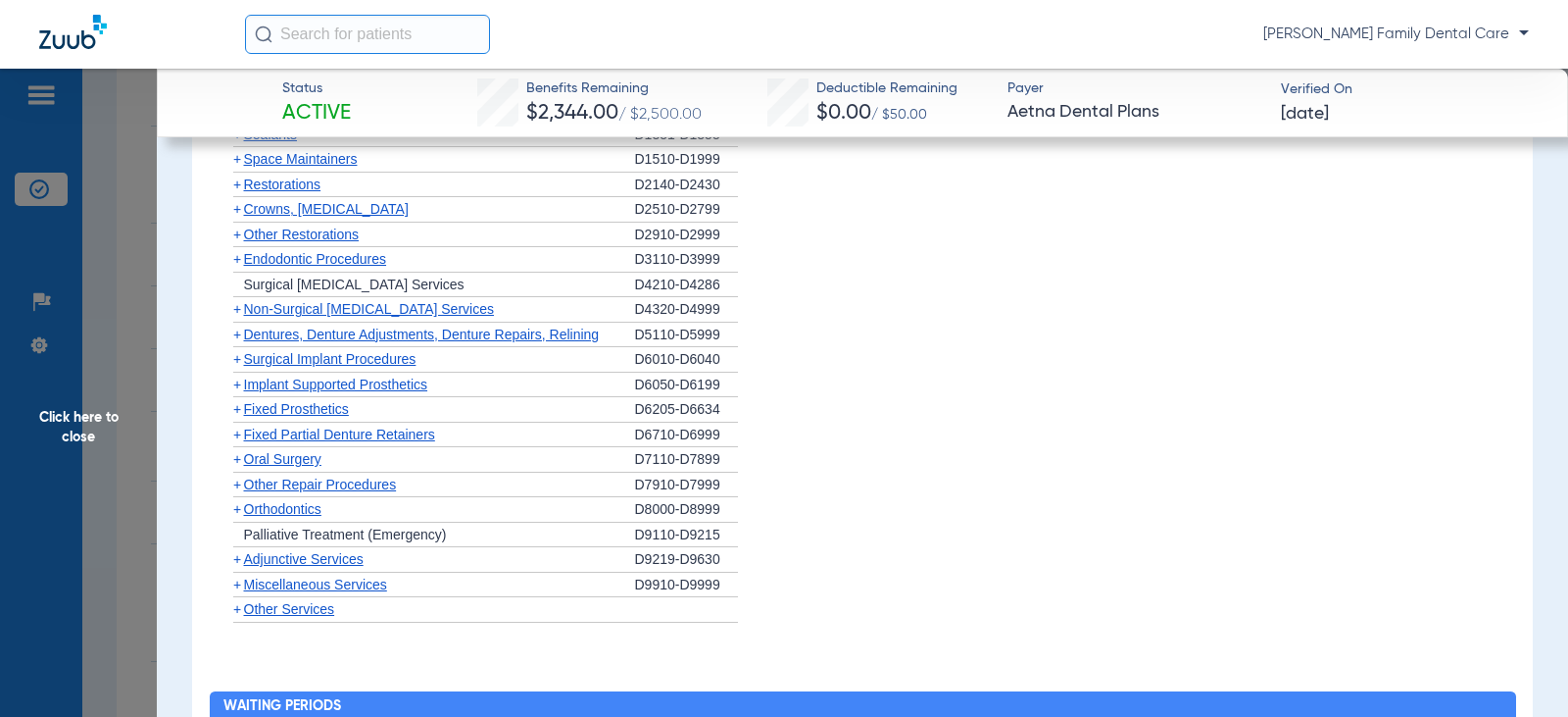
click at [238, 383] on span "+" at bounding box center [237, 385] width 8 height 16
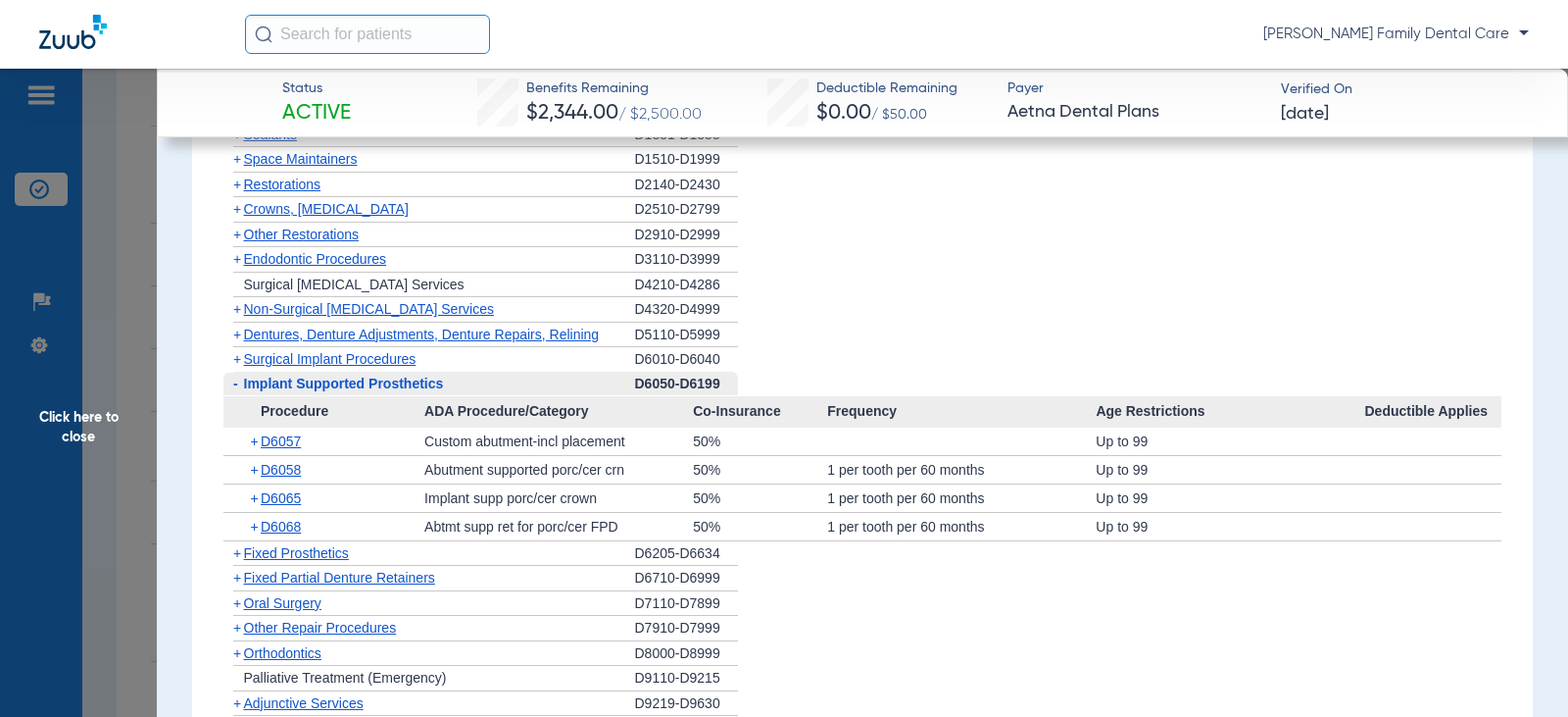
click at [238, 383] on span "-" at bounding box center [233, 384] width 21 height 25
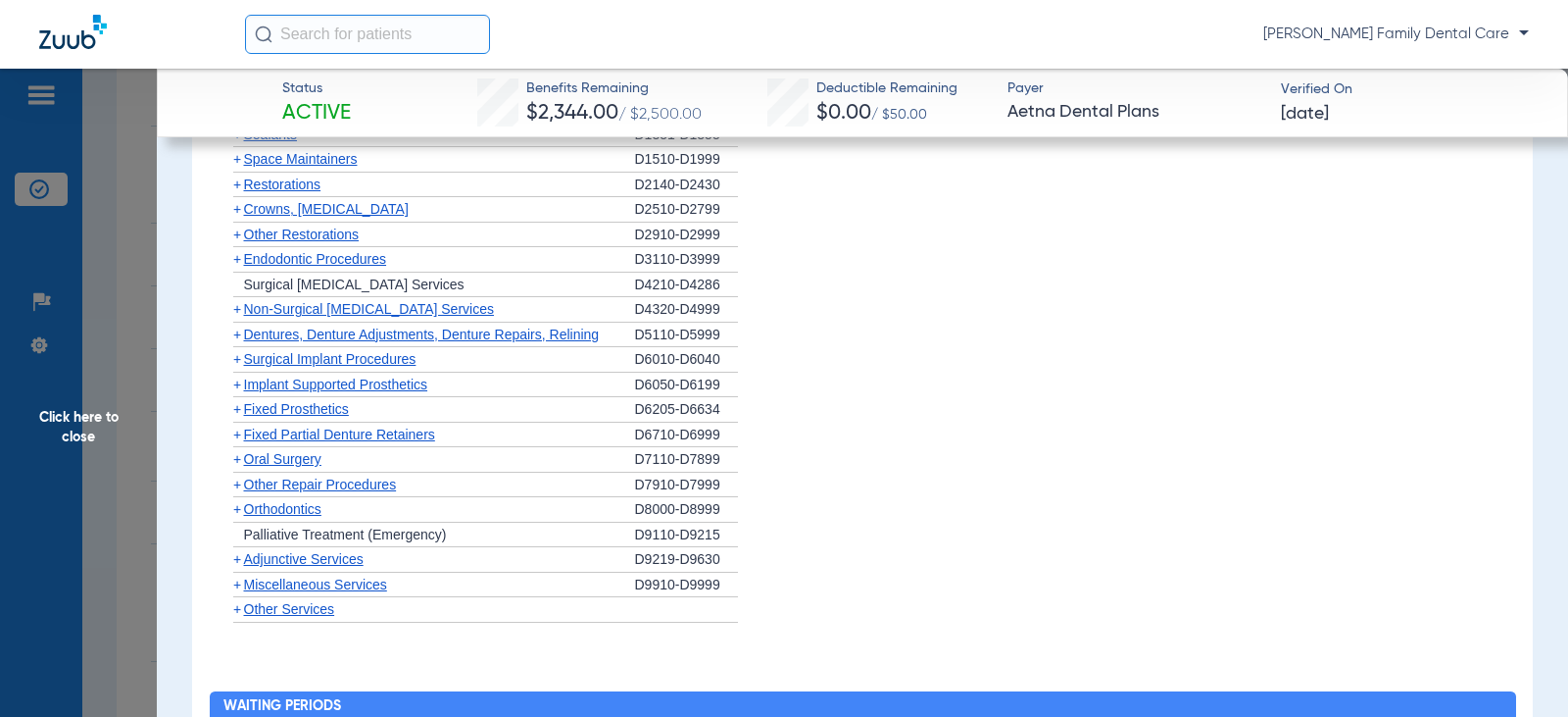
click at [233, 406] on span "+" at bounding box center [237, 409] width 8 height 16
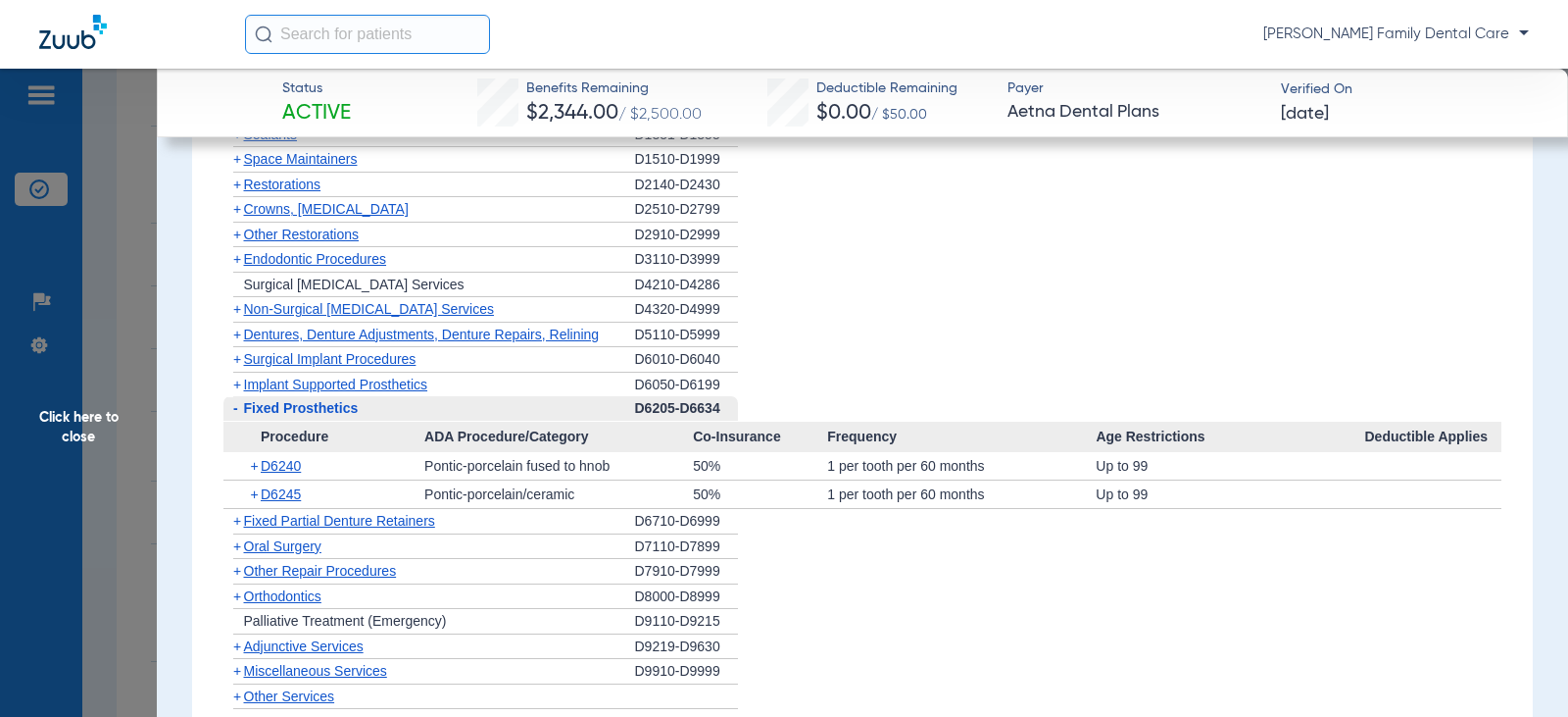
click at [233, 406] on span "-" at bounding box center [235, 408] width 5 height 16
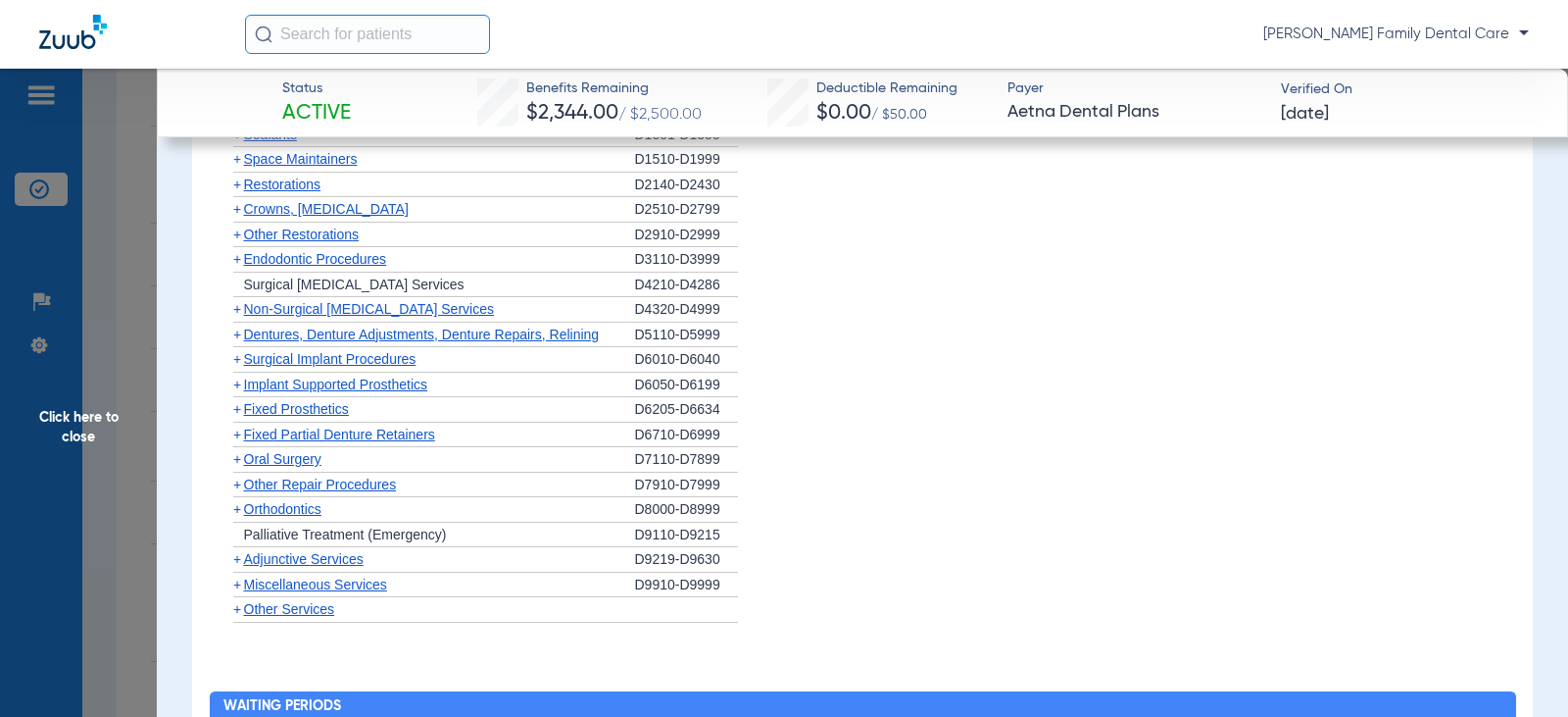
click at [234, 429] on span "+" at bounding box center [237, 434] width 8 height 16
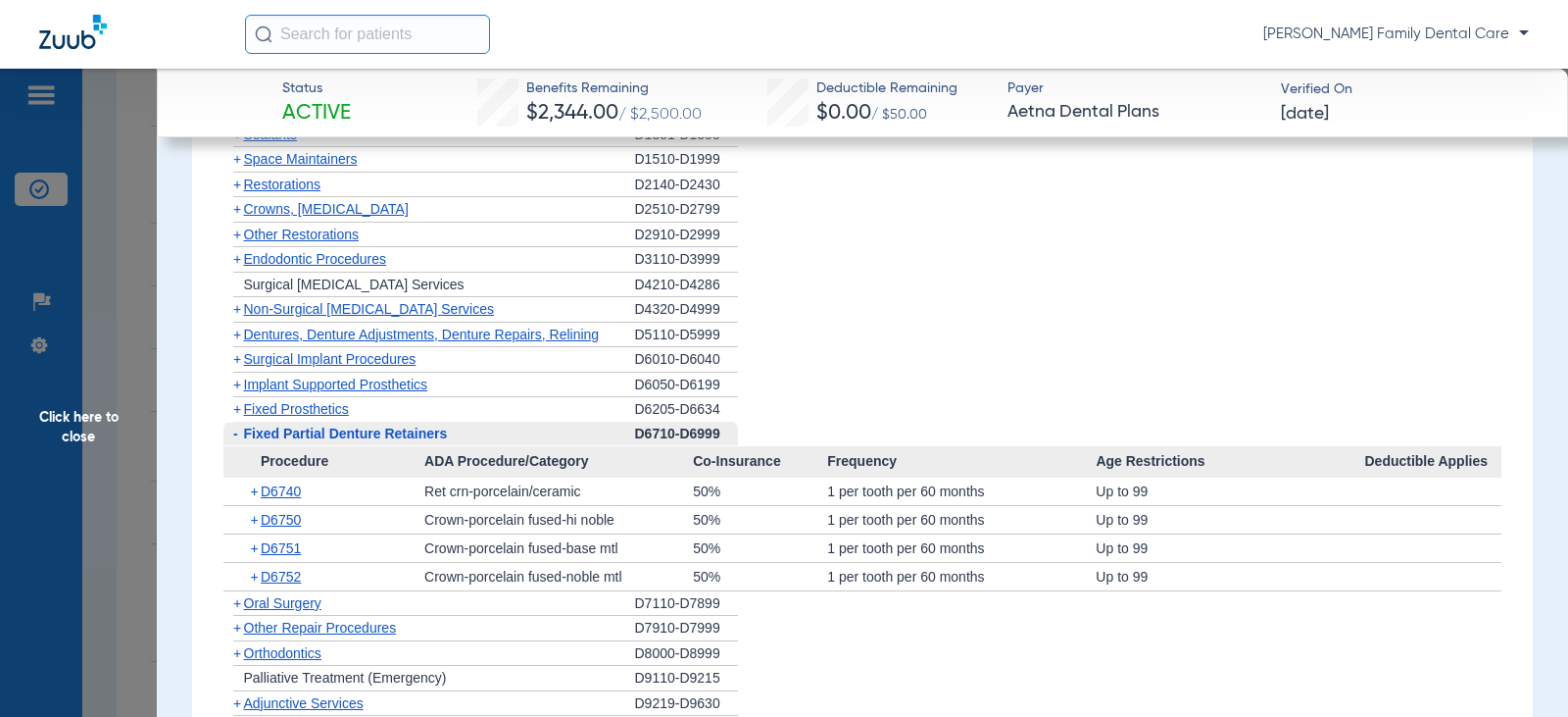
click at [234, 429] on span "-" at bounding box center [235, 433] width 5 height 16
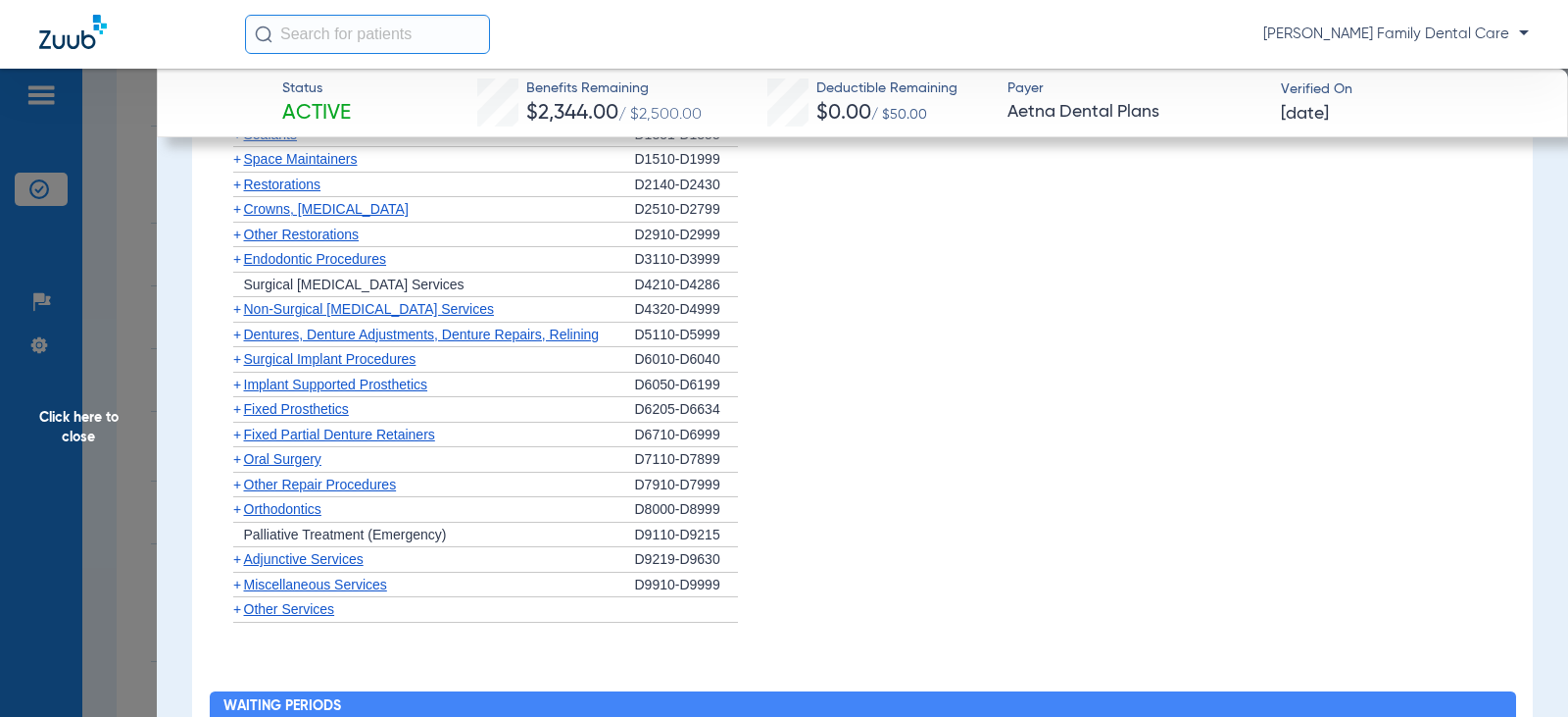
click at [236, 458] on span "+" at bounding box center [237, 459] width 8 height 16
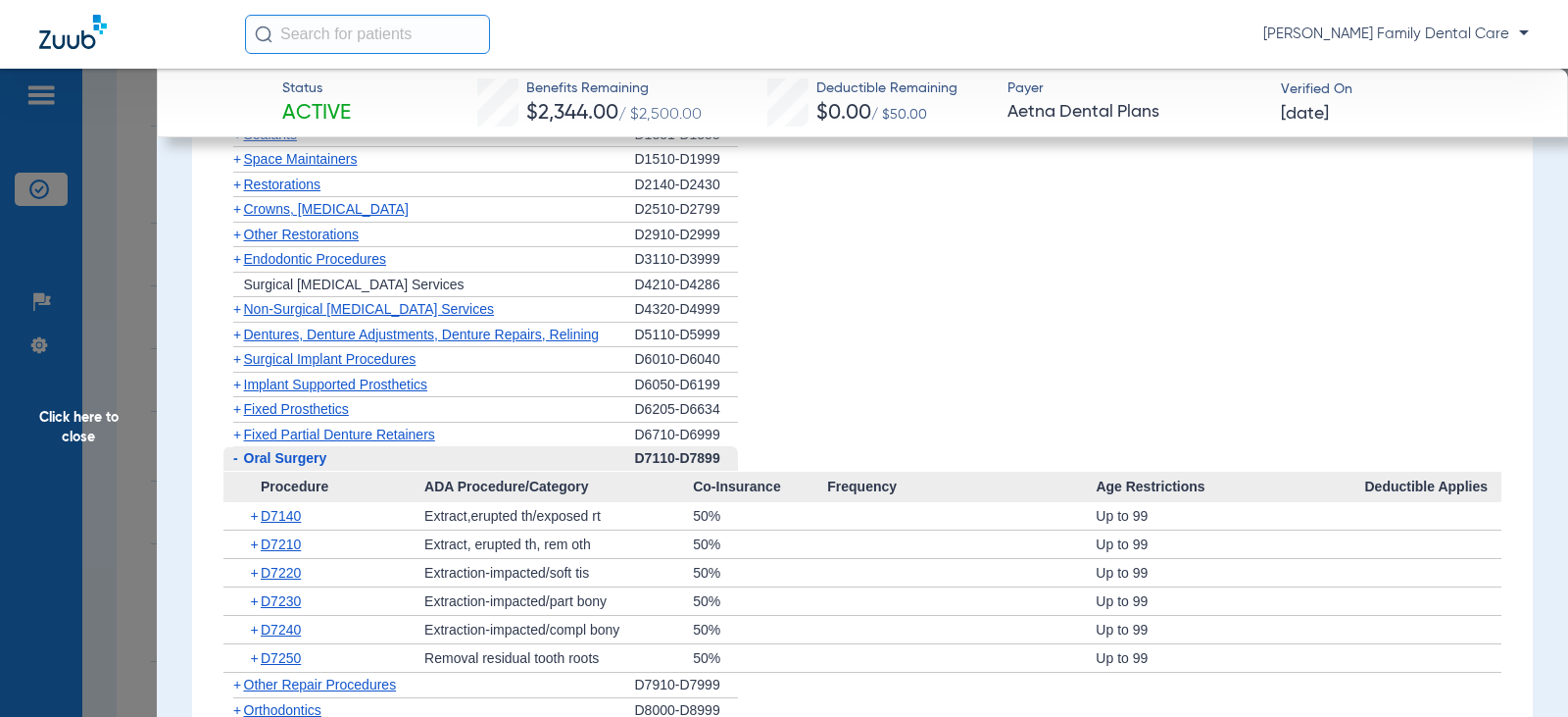
click at [236, 458] on span "-" at bounding box center [235, 458] width 5 height 16
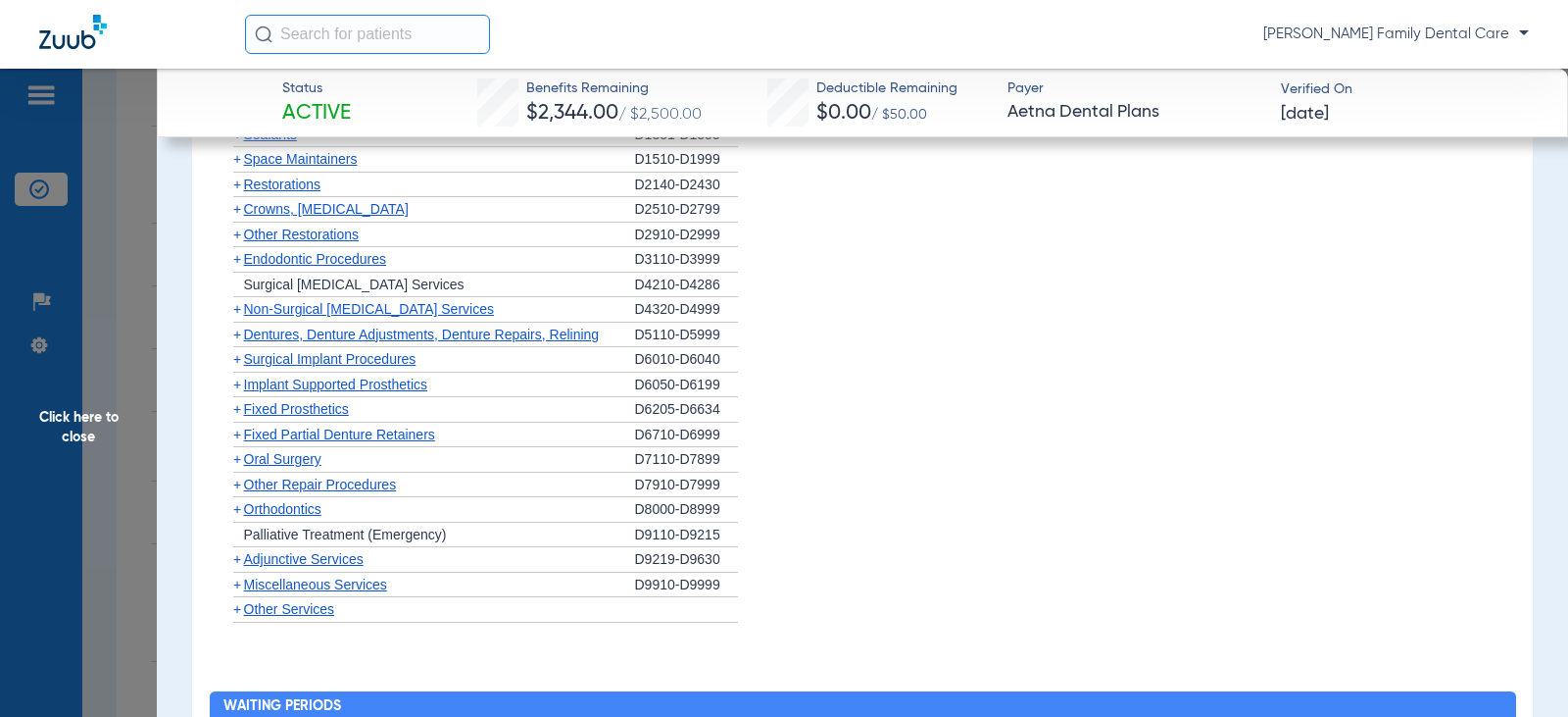
click at [242, 511] on span "+" at bounding box center [233, 509] width 21 height 25
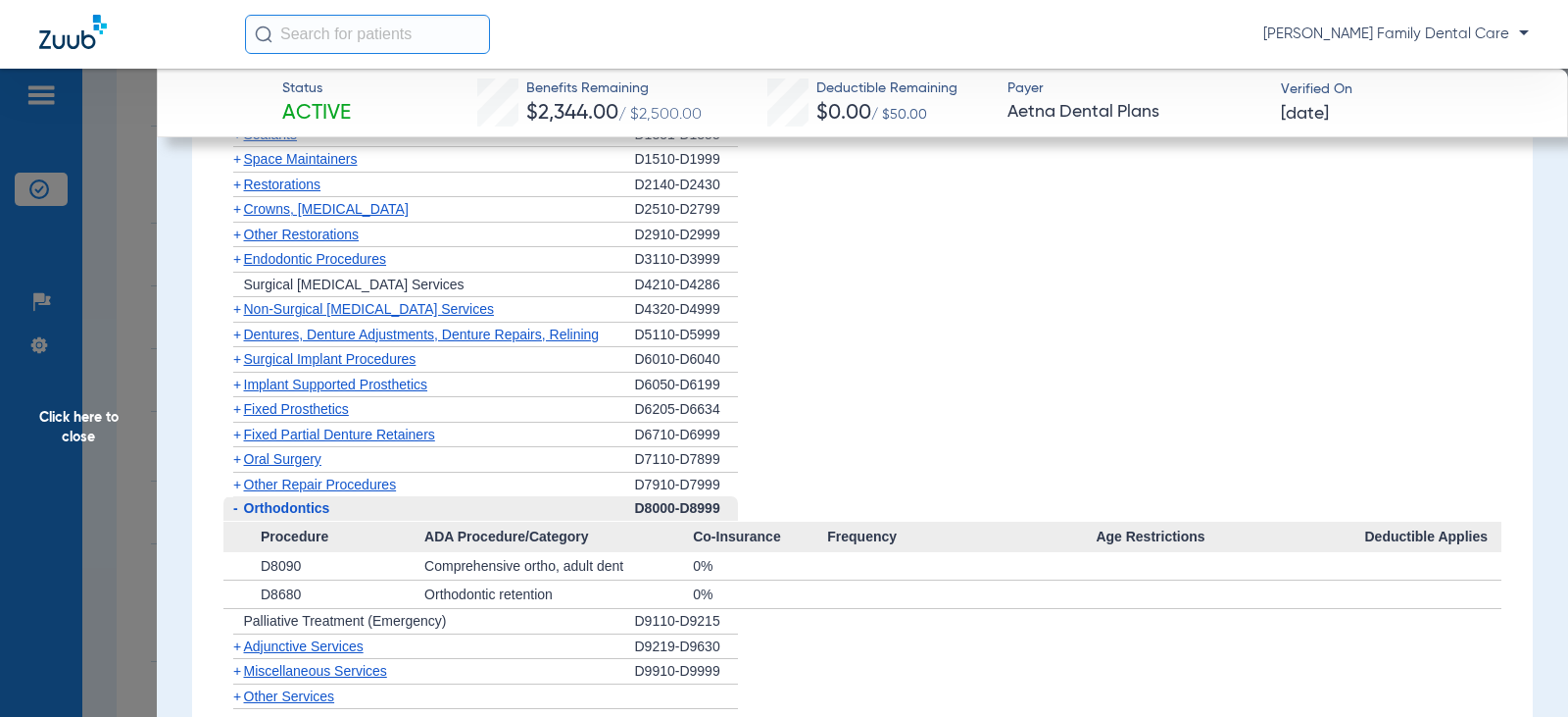
click at [242, 511] on span "-" at bounding box center [233, 508] width 21 height 25
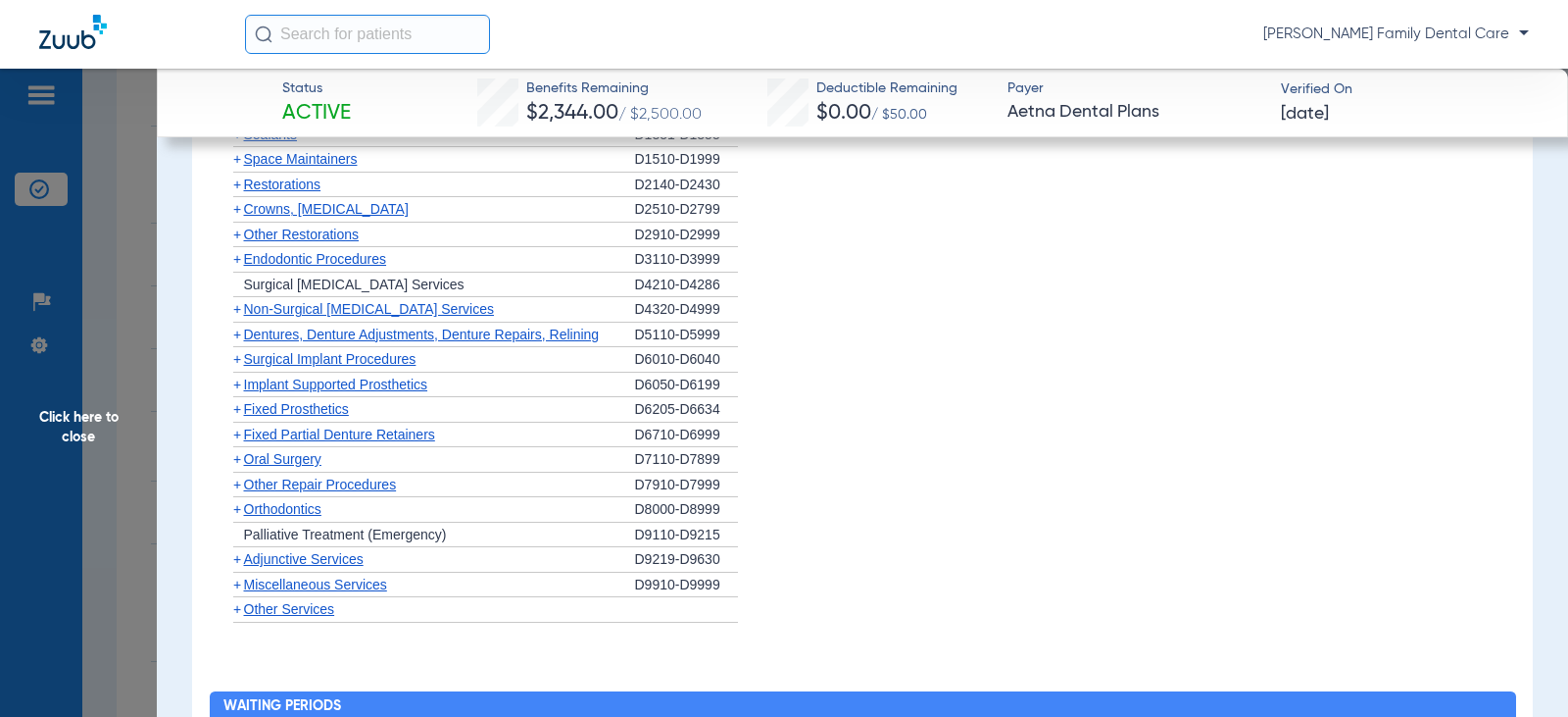
click at [237, 560] on span "+" at bounding box center [237, 559] width 8 height 16
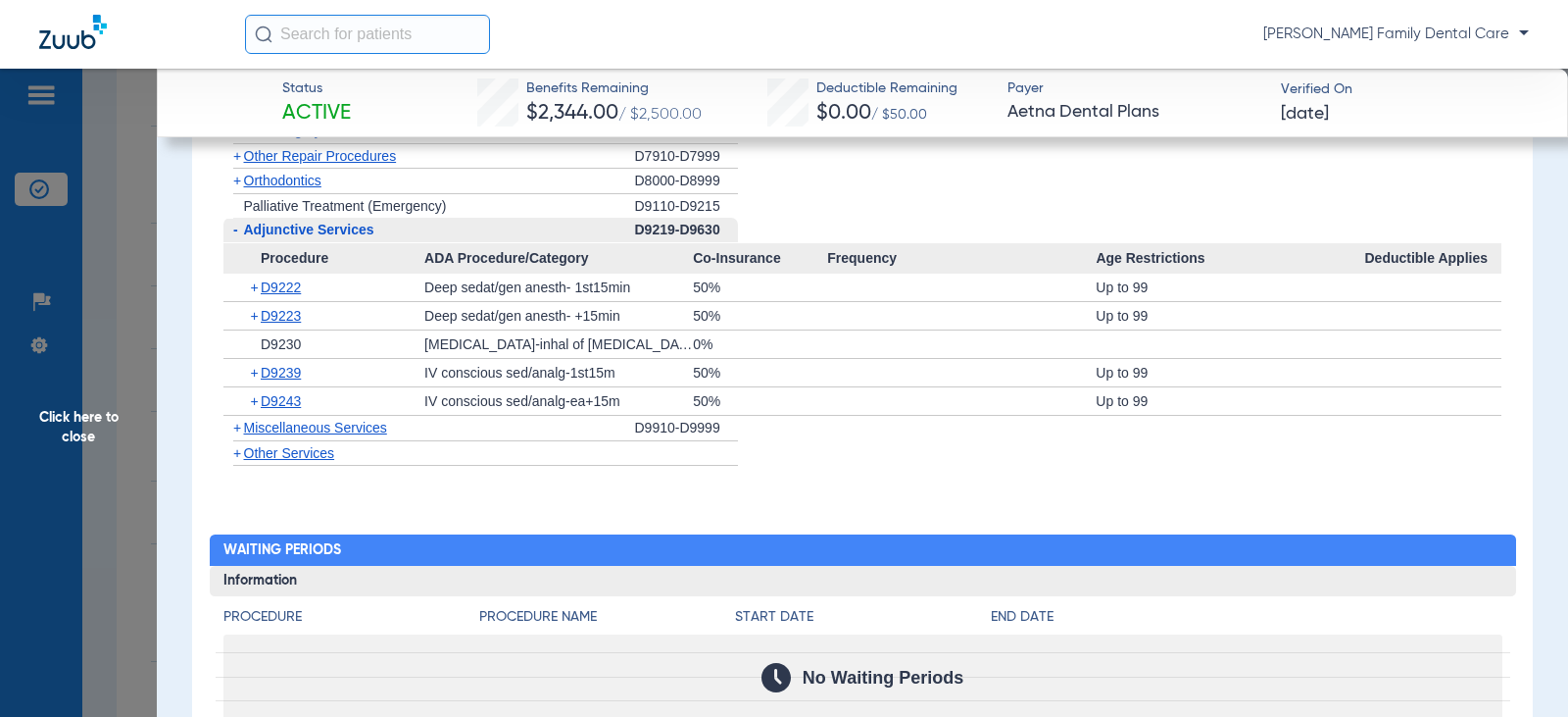
scroll to position [2157, 0]
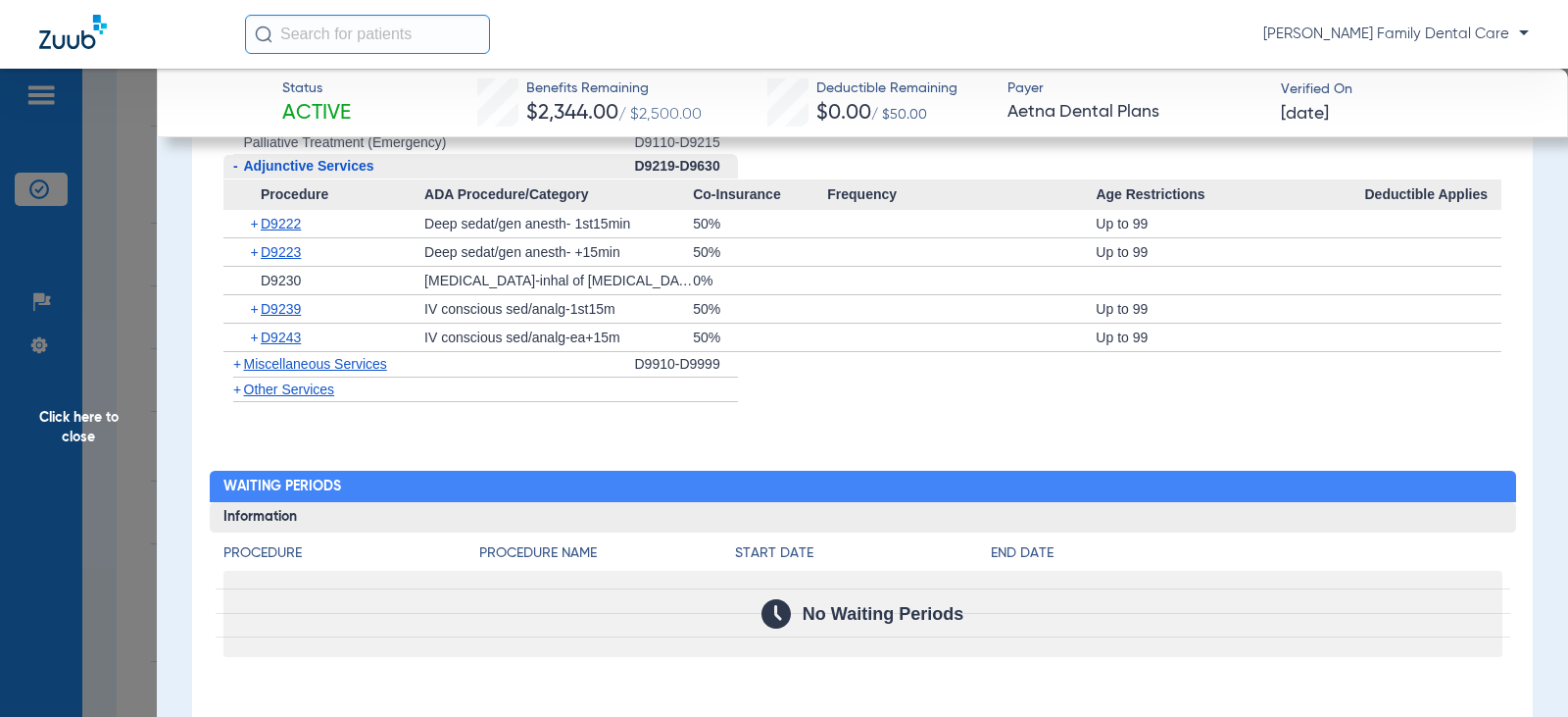
click at [239, 367] on span "+" at bounding box center [237, 364] width 8 height 16
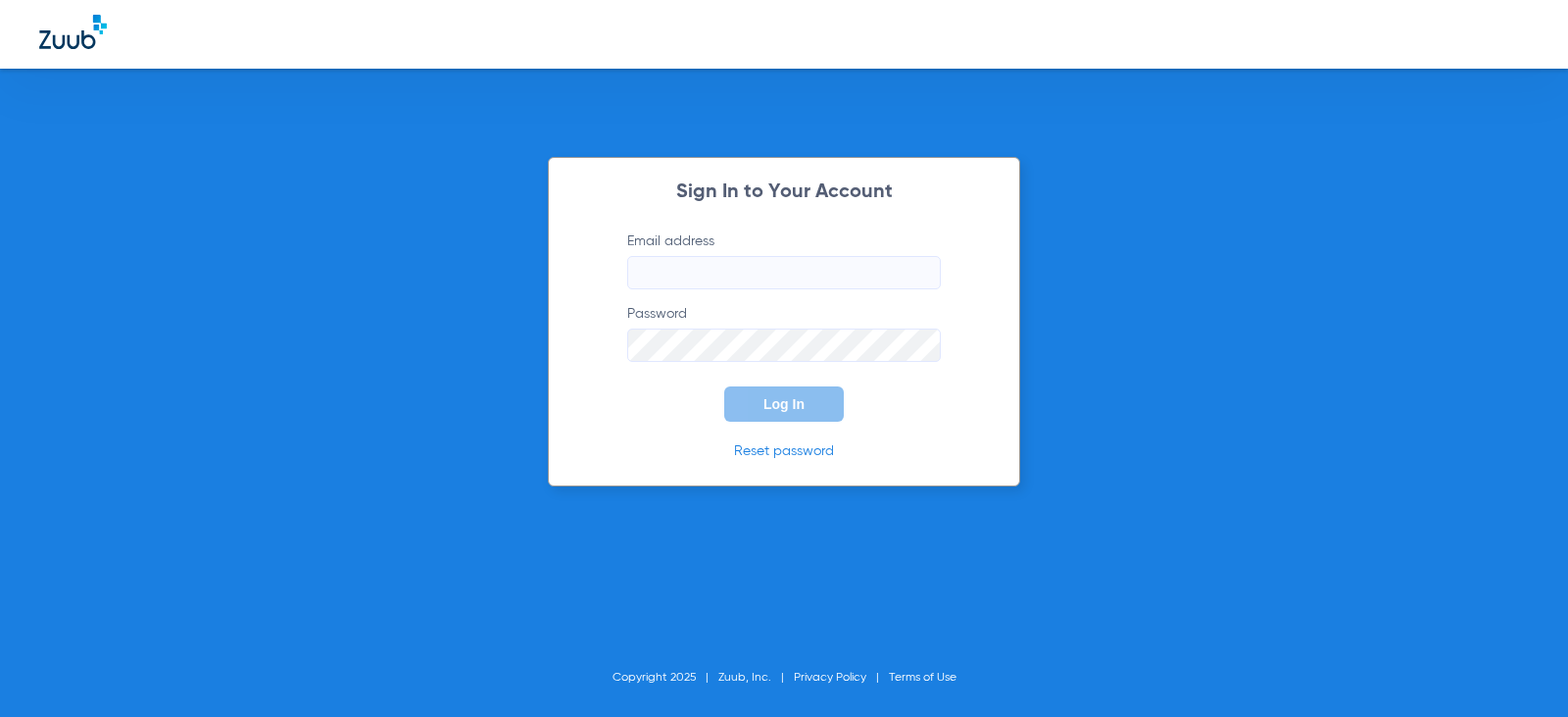
click at [77, 423] on div "Sign In to Your Account Email address Password Log In Reset password Copyright …" at bounding box center [784, 358] width 1568 height 717
